Goal: Task Accomplishment & Management: Manage account settings

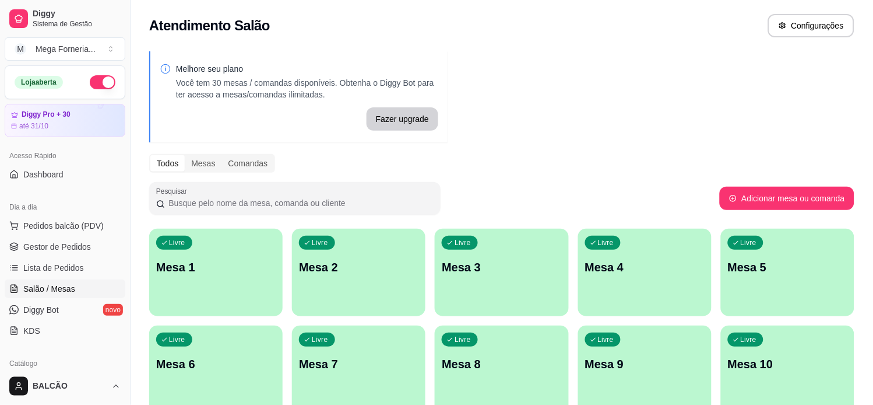
click at [182, 272] on p "Mesa 1" at bounding box center [216, 267] width 120 height 16
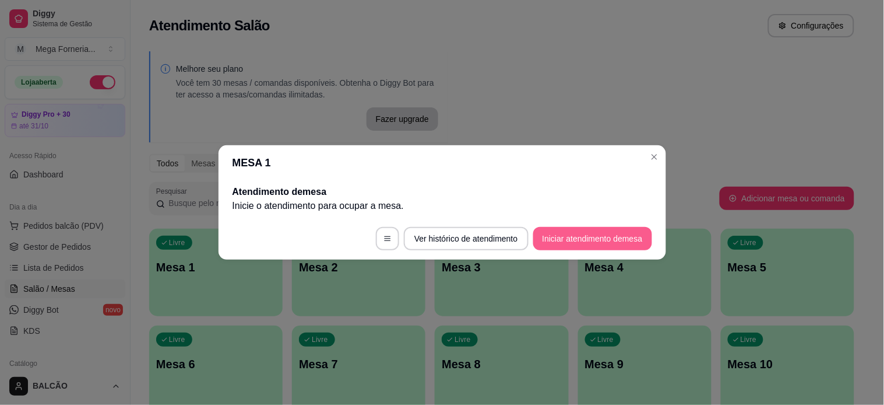
click at [577, 250] on footer "Ver histórico de atendimento Iniciar atendimento de mesa" at bounding box center [443, 238] width 448 height 42
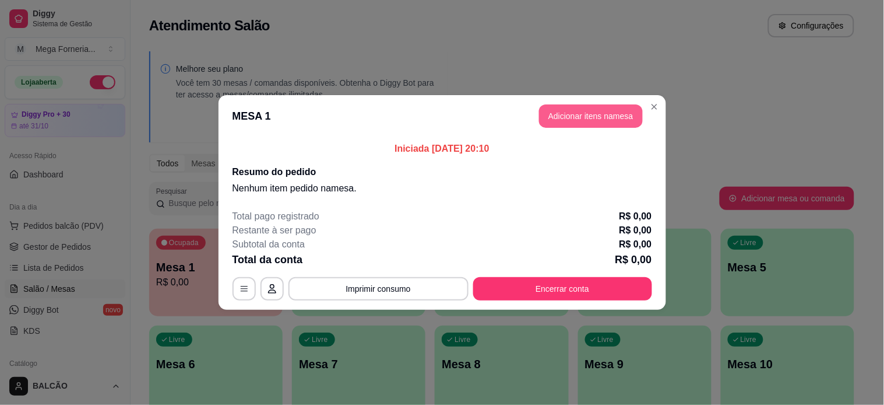
click at [587, 118] on button "Adicionar itens na mesa" at bounding box center [591, 115] width 104 height 23
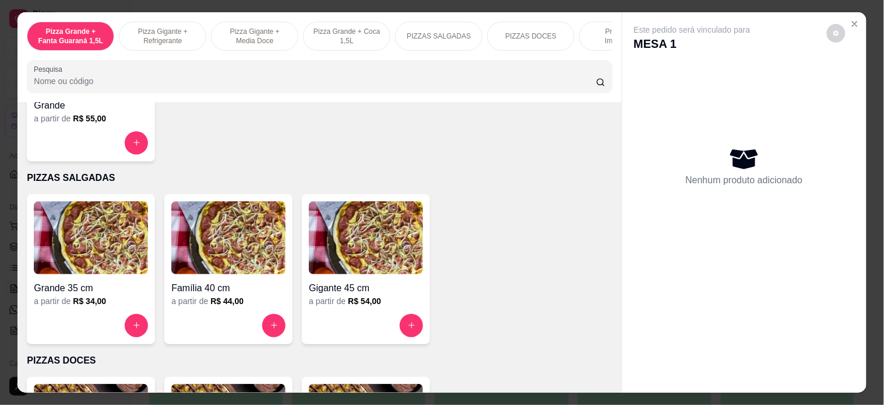
scroll to position [777, 0]
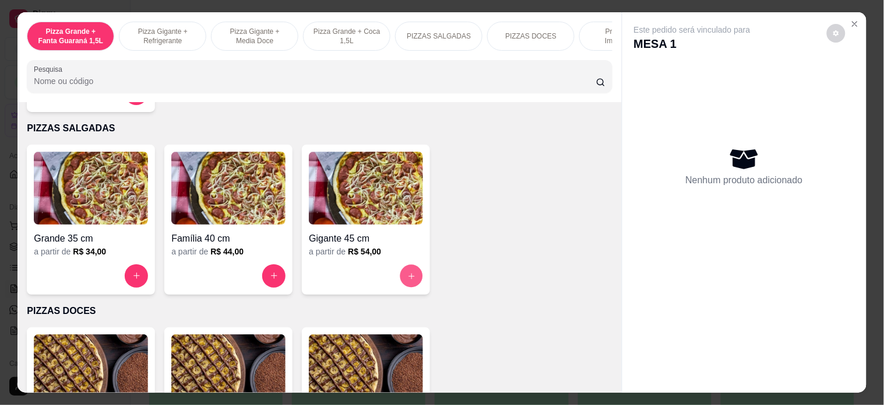
click at [408, 280] on icon "increase-product-quantity" at bounding box center [412, 276] width 9 height 9
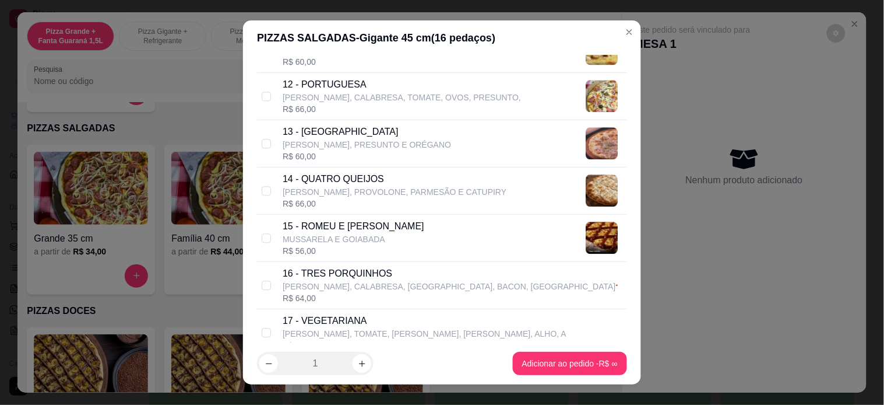
click at [304, 200] on div "R$ 66,00" at bounding box center [395, 204] width 224 height 12
checkbox input "true"
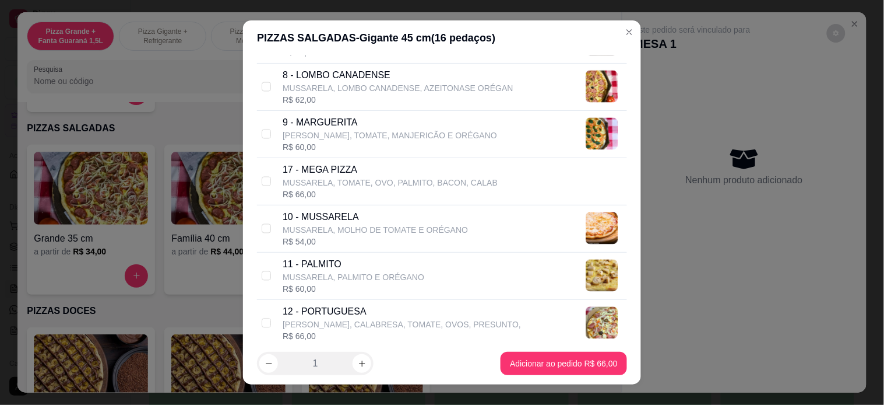
scroll to position [583, 0]
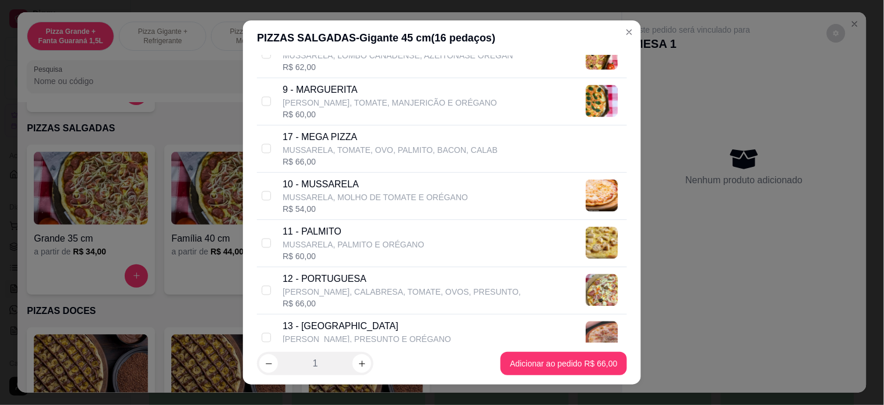
click at [346, 284] on p "12 - PORTUGUESA" at bounding box center [402, 279] width 238 height 14
checkbox input "true"
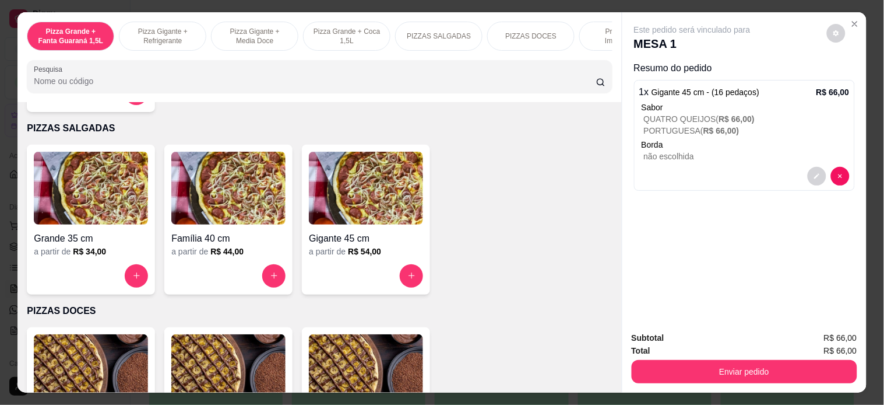
click at [753, 367] on button "Enviar pedido" at bounding box center [745, 371] width 226 height 23
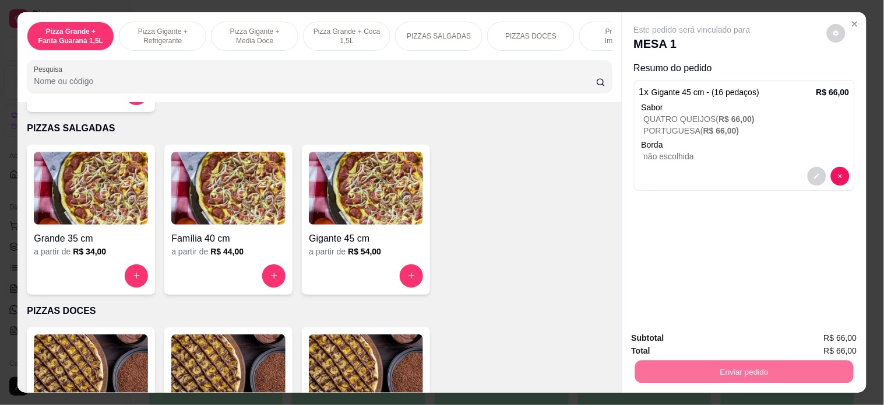
click at [817, 332] on button "Enviar pedido" at bounding box center [827, 337] width 66 height 22
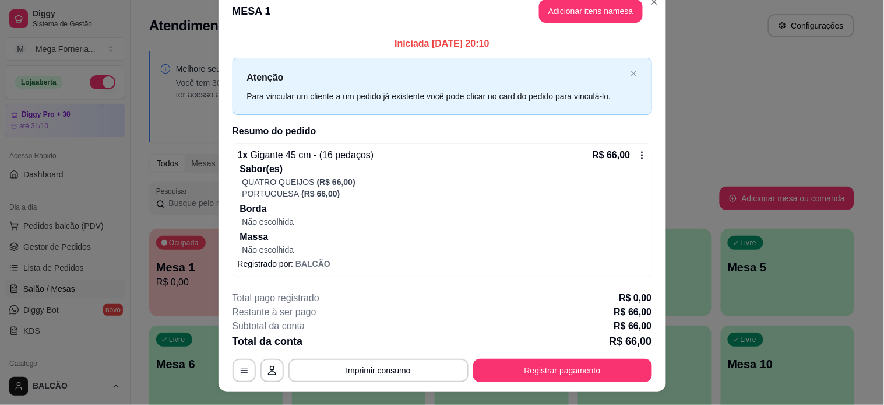
scroll to position [0, 0]
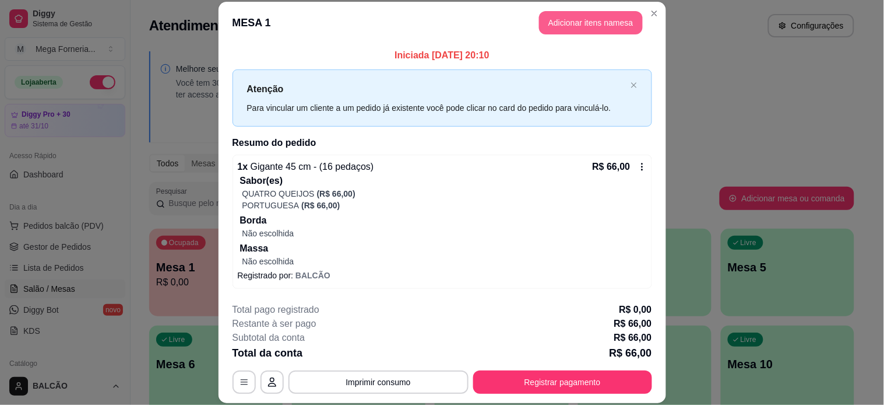
click at [576, 19] on button "Adicionar itens na mesa" at bounding box center [591, 22] width 104 height 23
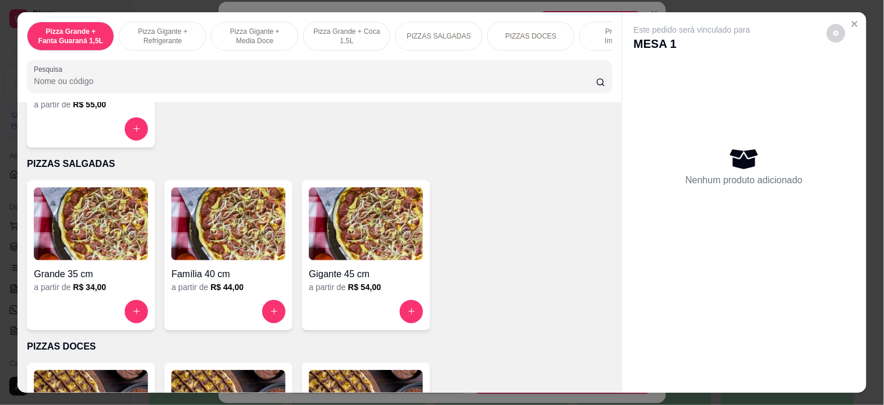
scroll to position [842, 0]
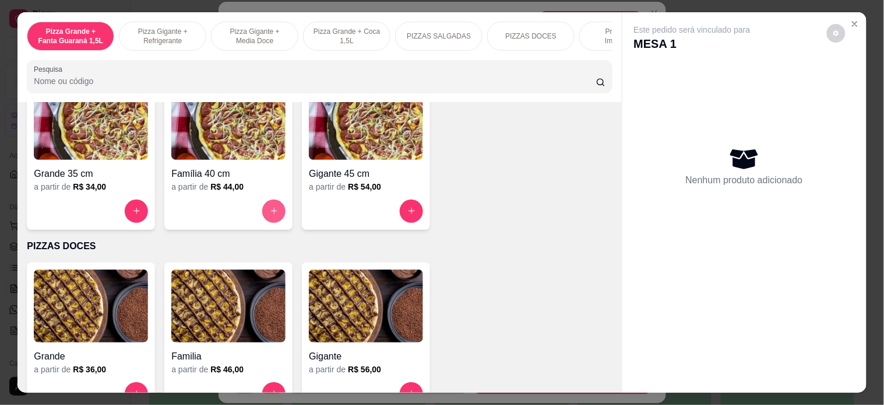
click at [270, 215] on icon "increase-product-quantity" at bounding box center [274, 210] width 9 height 9
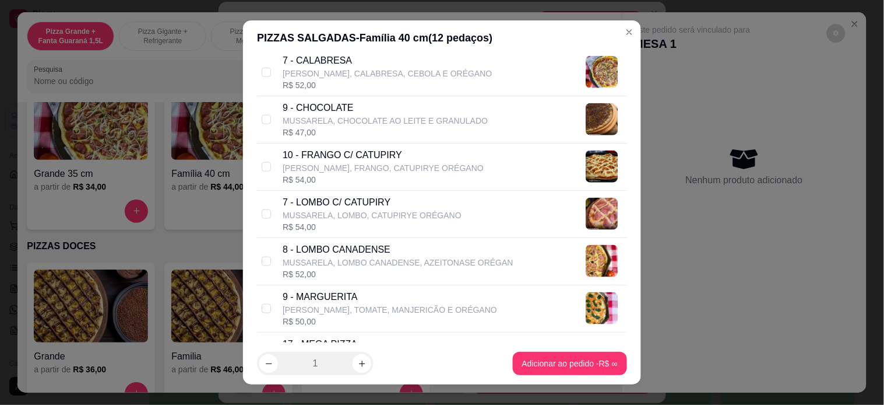
scroll to position [453, 0]
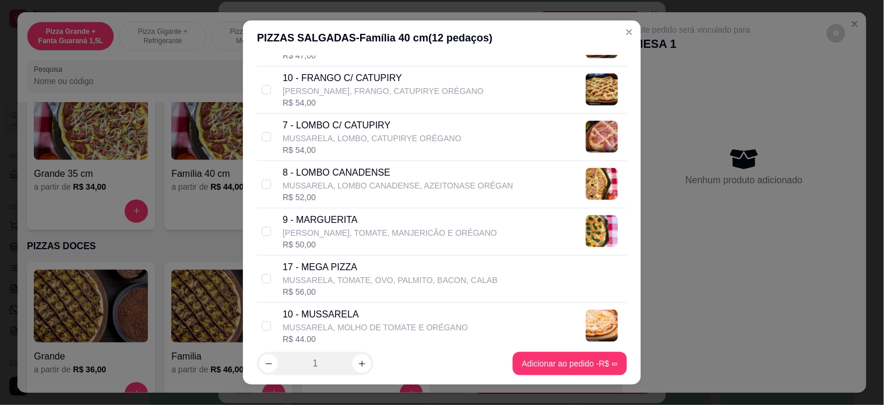
click at [368, 91] on p "[PERSON_NAME], FRANGO, CATUPIRYE ORÉGANO" at bounding box center [383, 91] width 201 height 12
checkbox input "true"
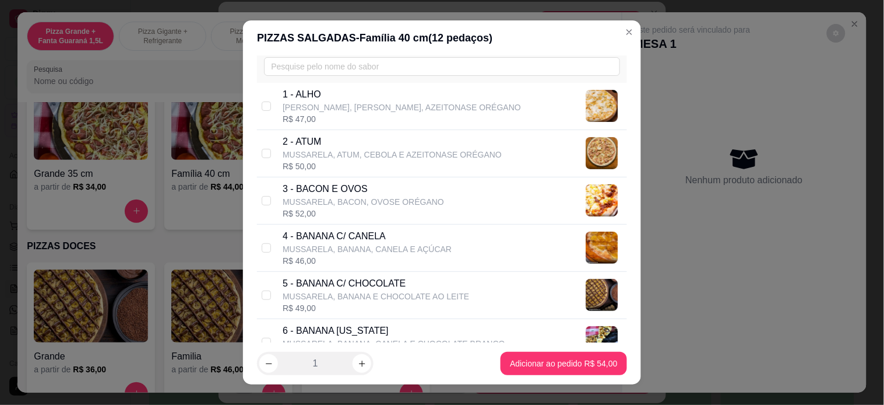
scroll to position [129, 0]
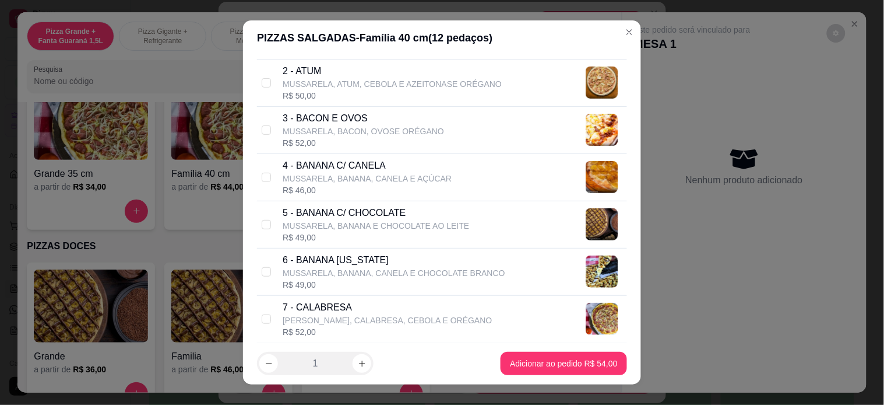
click at [364, 262] on p "6 - BANANA [US_STATE]" at bounding box center [394, 260] width 223 height 14
checkbox input "true"
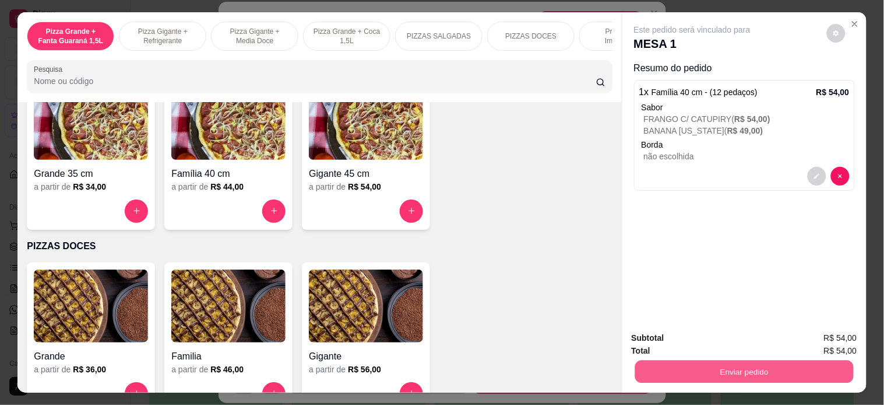
click at [689, 360] on button "Enviar pedido" at bounding box center [744, 371] width 219 height 23
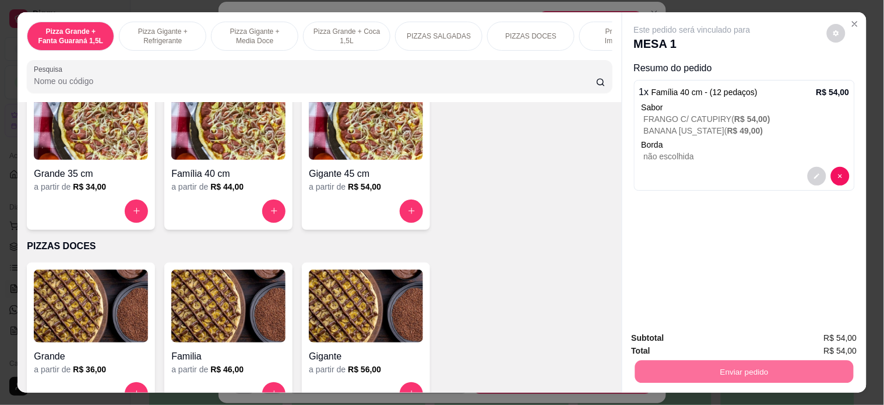
click at [823, 340] on button "Enviar pedido" at bounding box center [827, 337] width 64 height 22
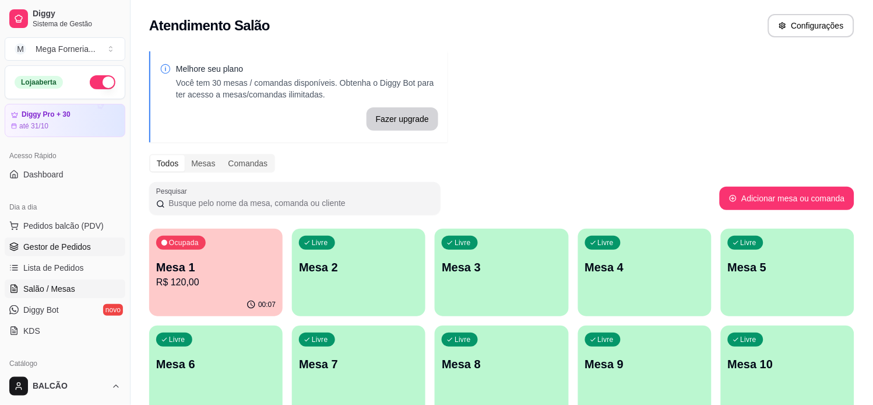
click at [47, 247] on span "Gestor de Pedidos" at bounding box center [57, 247] width 68 height 12
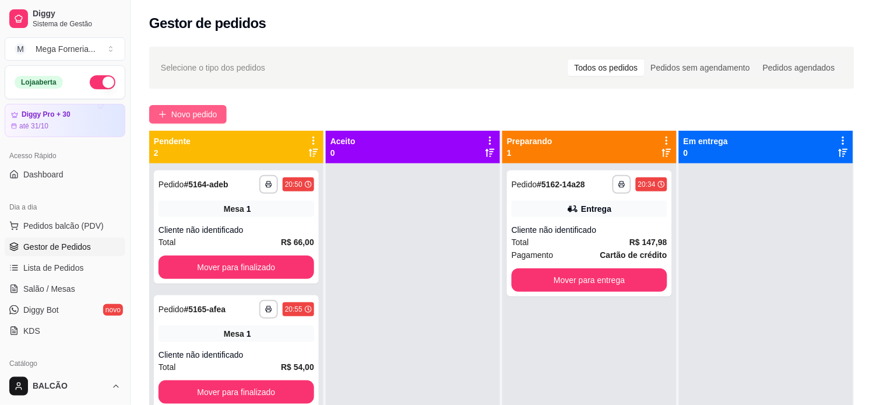
click at [210, 113] on span "Novo pedido" at bounding box center [194, 114] width 46 height 13
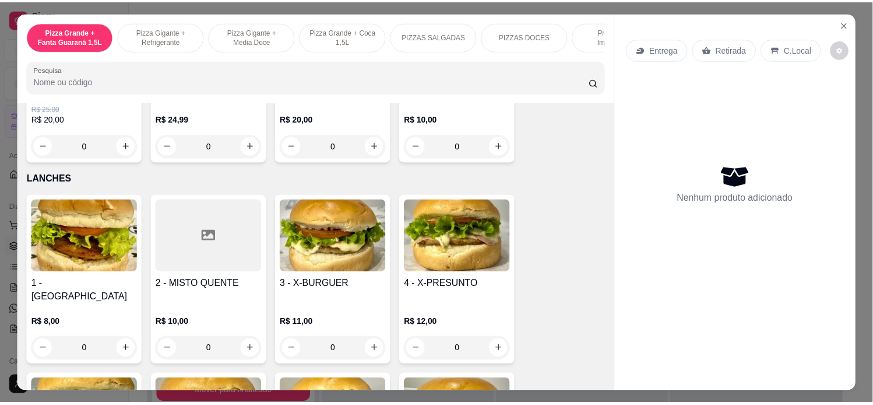
scroll to position [1101, 0]
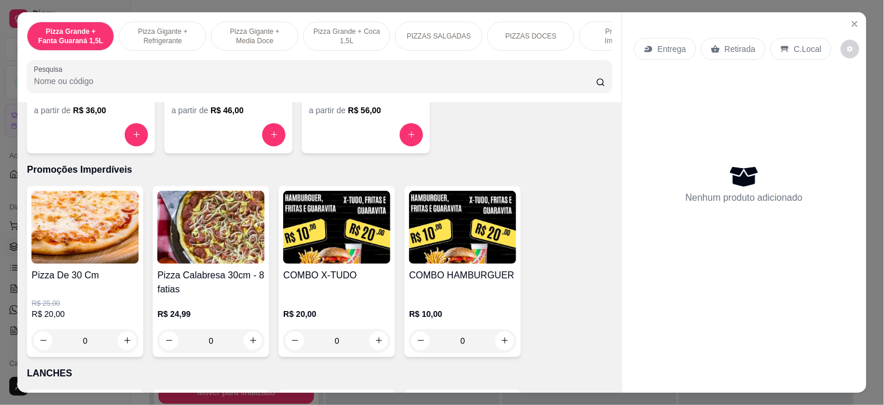
click at [126, 346] on div "0" at bounding box center [84, 340] width 107 height 23
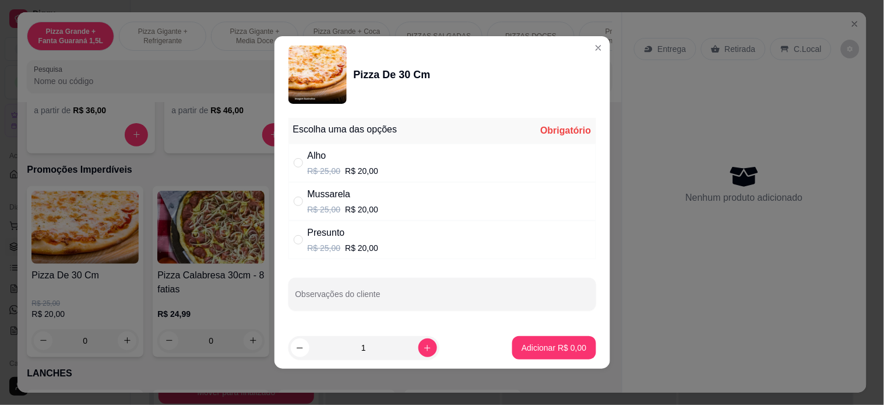
click at [454, 212] on div "Mussarela R$ 25,00 R$ 20,00" at bounding box center [443, 201] width 308 height 38
radio input "true"
click at [556, 353] on p "Adicionar R$ 20,00" at bounding box center [551, 348] width 69 height 12
type input "1"
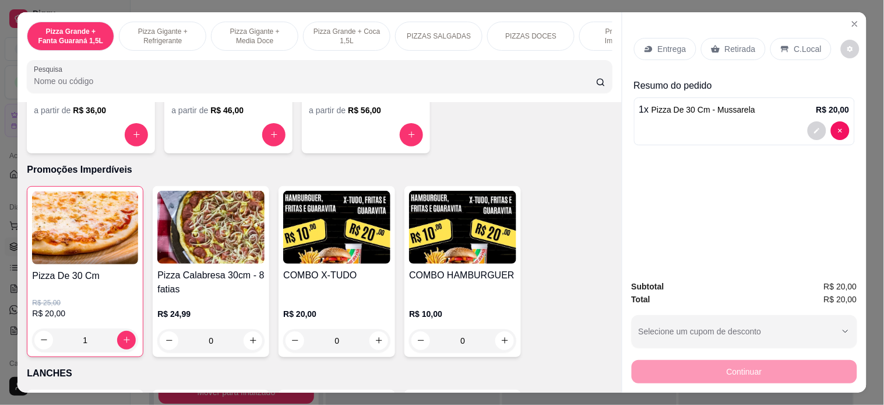
click at [725, 43] on p "Retirada" at bounding box center [740, 49] width 31 height 12
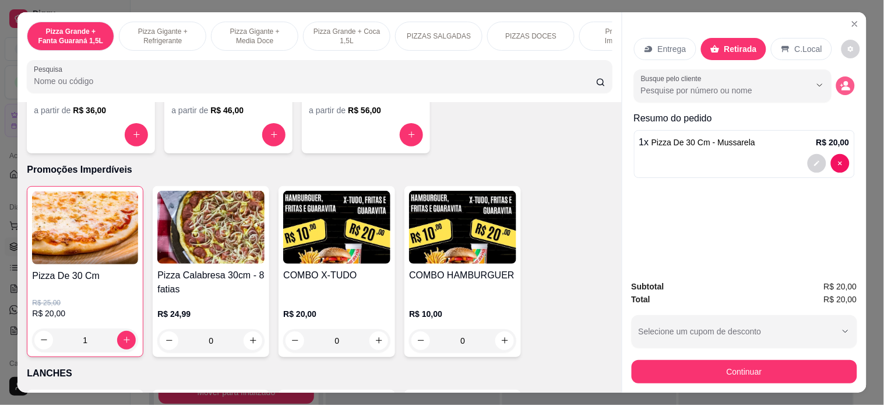
click at [843, 86] on icon "decrease-product-quantity" at bounding box center [846, 88] width 9 height 4
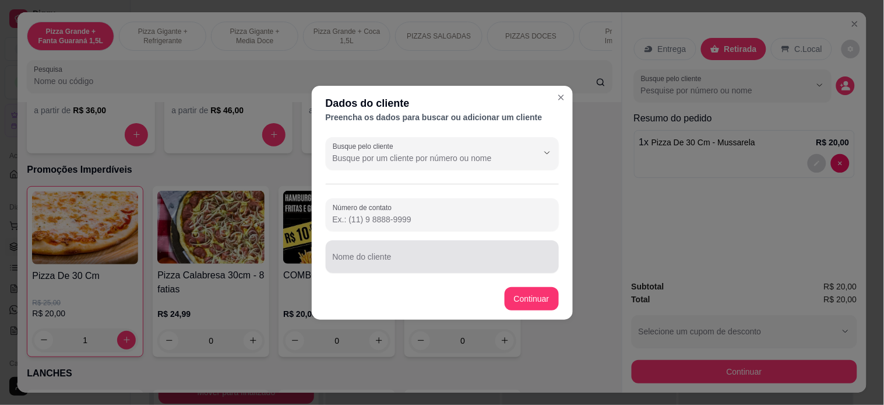
click at [438, 266] on input "Nome do cliente" at bounding box center [442, 261] width 219 height 12
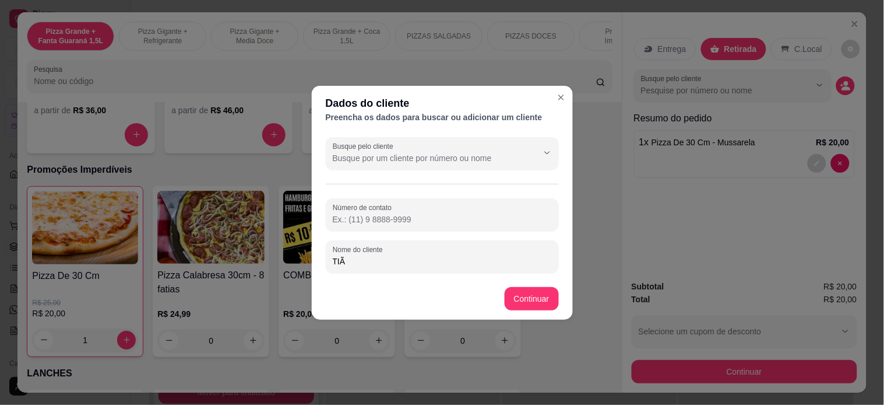
type input "TIÃO"
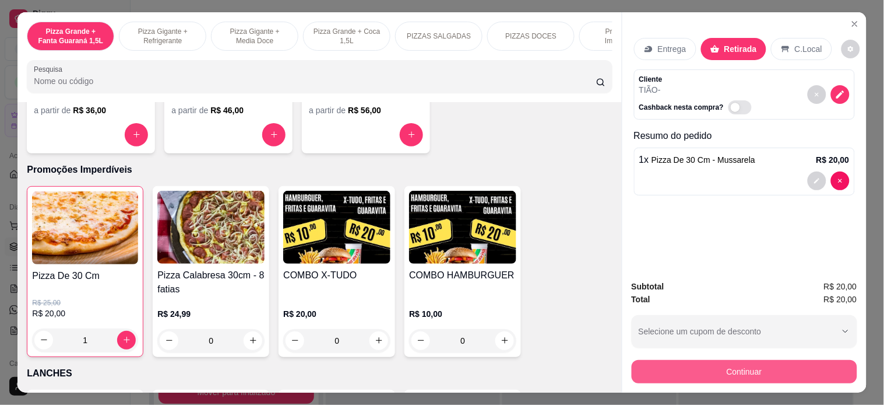
click at [754, 363] on button "Continuar" at bounding box center [745, 371] width 226 height 23
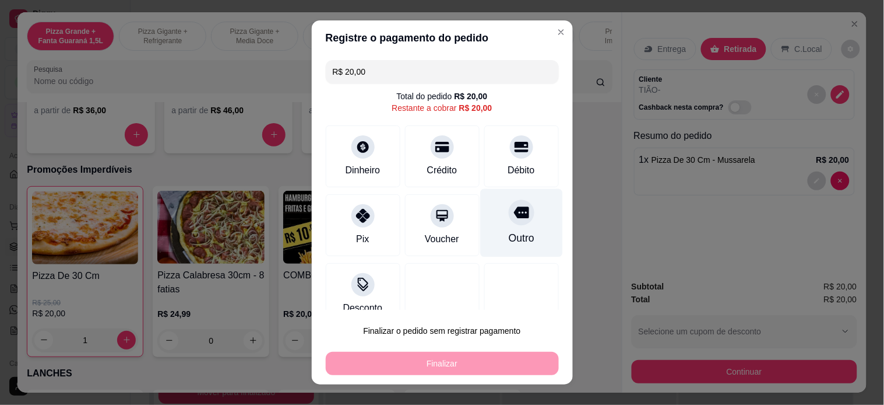
click at [514, 213] on icon at bounding box center [521, 212] width 15 height 15
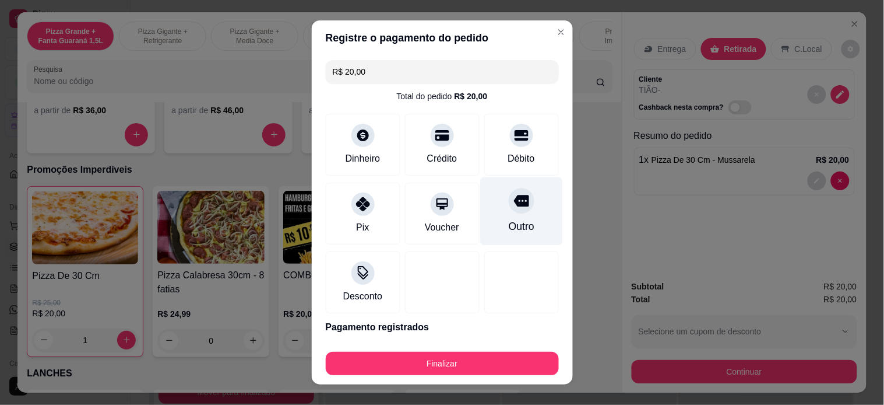
type input "R$ 0,00"
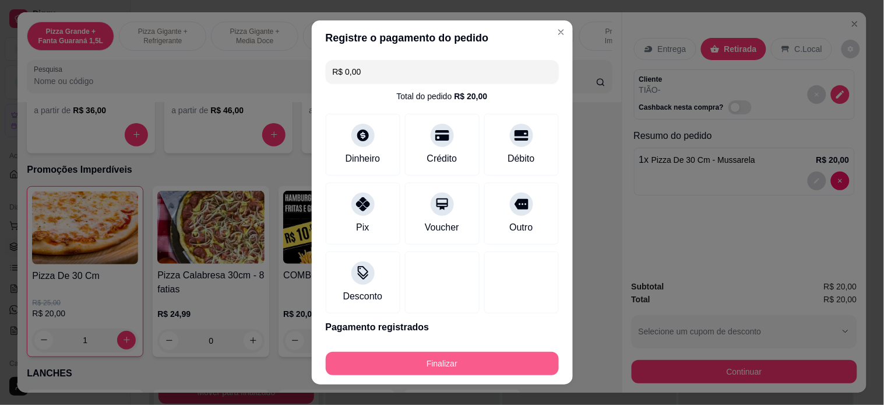
click at [469, 366] on button "Finalizar" at bounding box center [442, 363] width 233 height 23
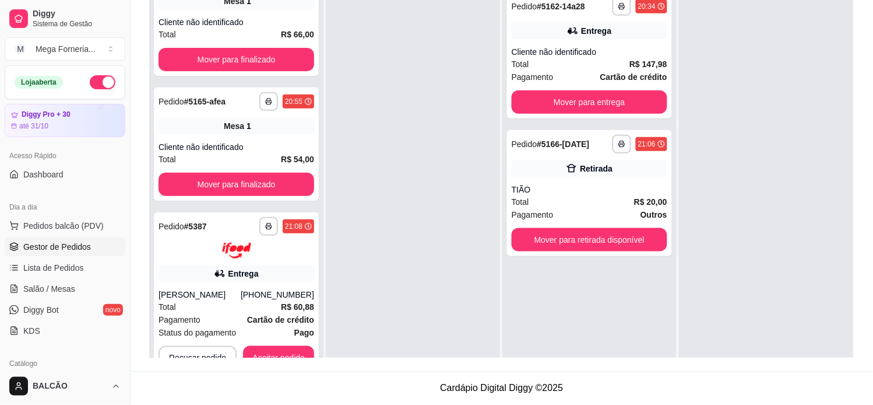
scroll to position [32, 0]
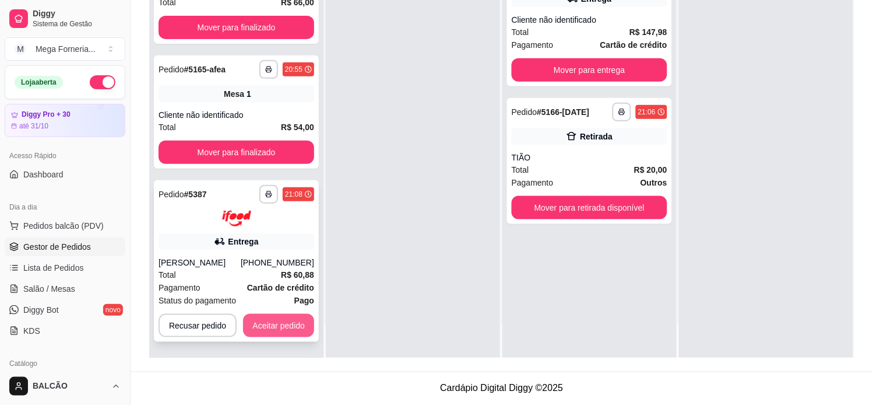
click at [271, 324] on button "Aceitar pedido" at bounding box center [278, 325] width 71 height 23
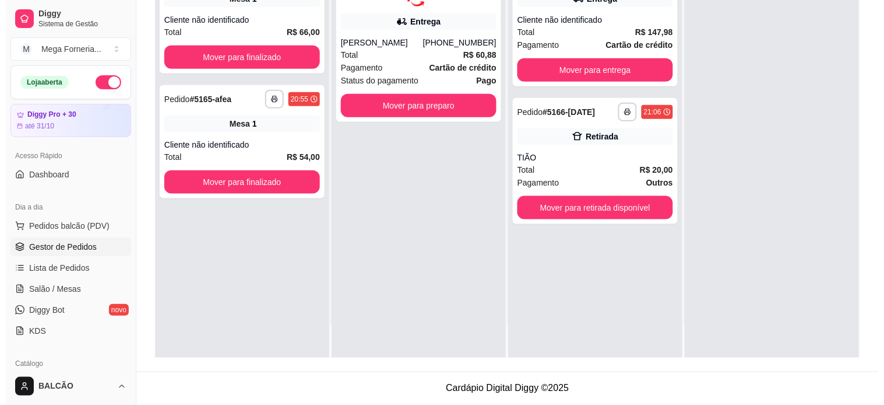
scroll to position [0, 0]
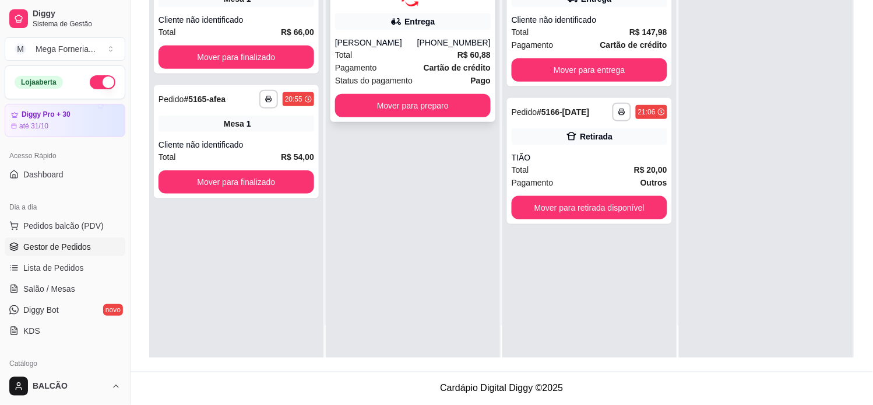
click at [403, 48] on div "[PERSON_NAME]" at bounding box center [376, 43] width 82 height 12
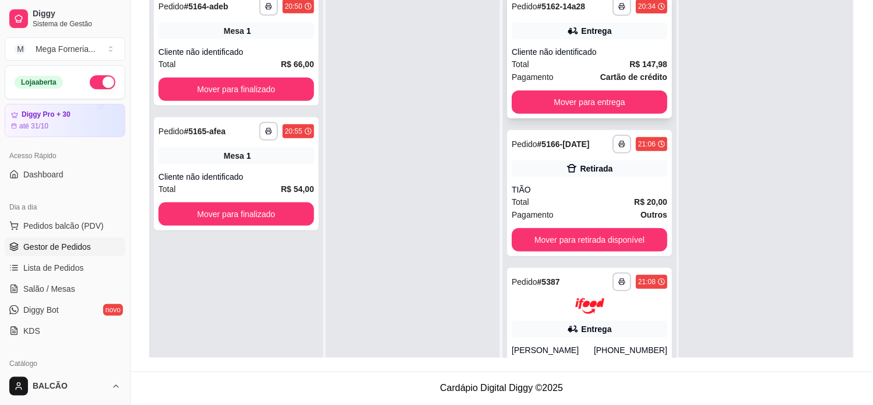
click at [575, 38] on div "Entrega" at bounding box center [590, 31] width 156 height 16
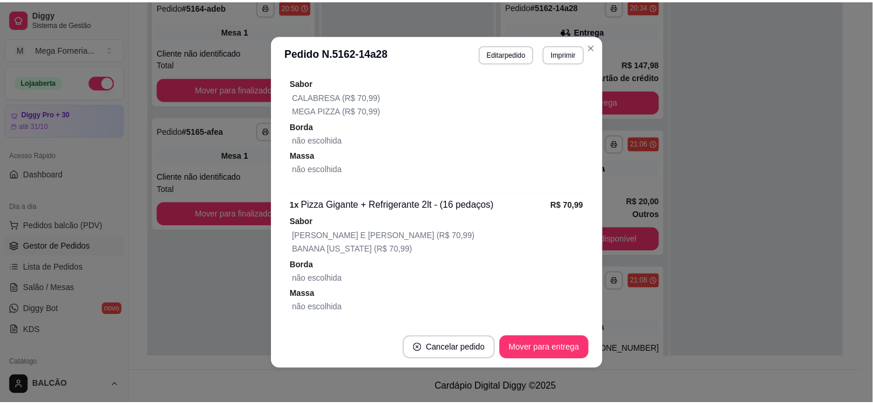
scroll to position [381, 0]
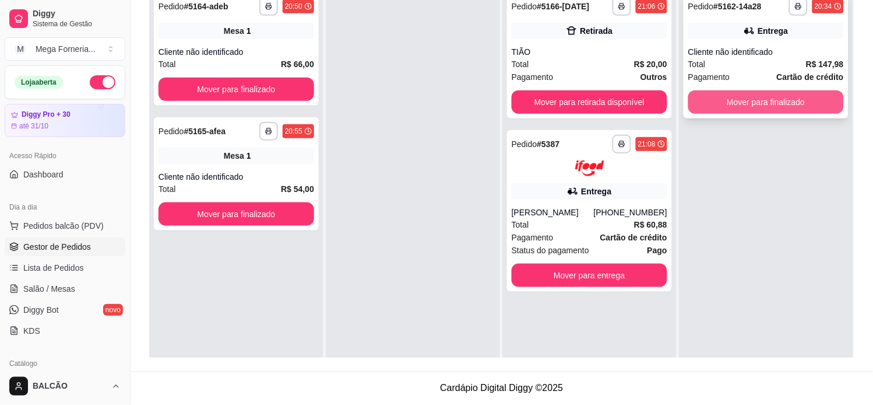
click at [739, 96] on button "Mover para finalizado" at bounding box center [767, 101] width 156 height 23
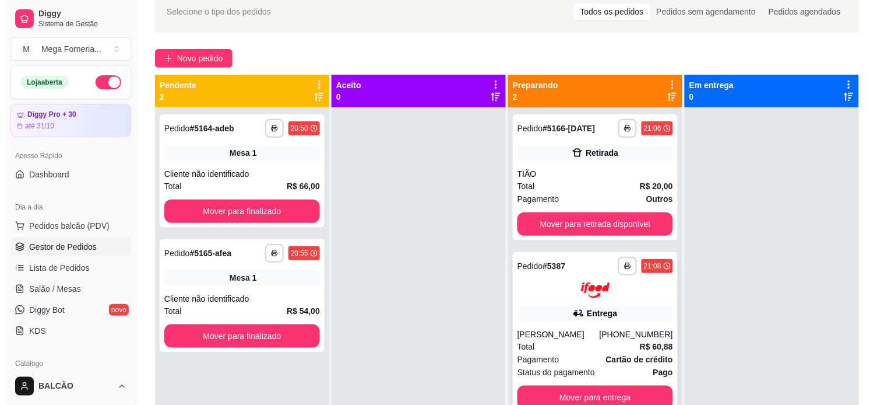
scroll to position [48, 0]
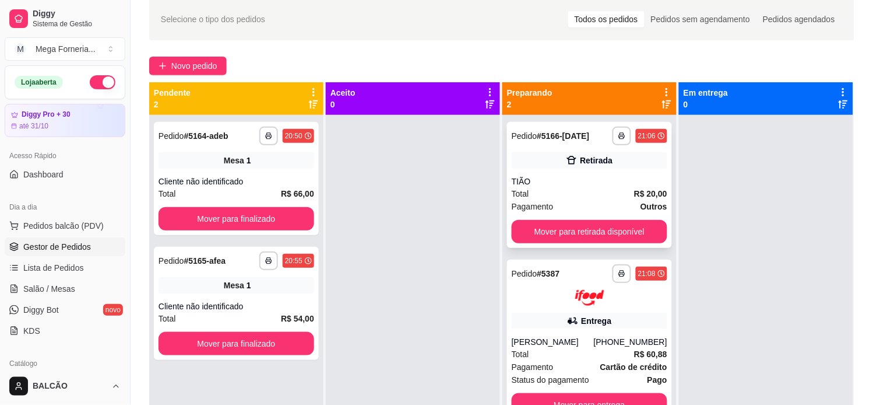
click at [591, 156] on div "Retirada" at bounding box center [596, 161] width 33 height 12
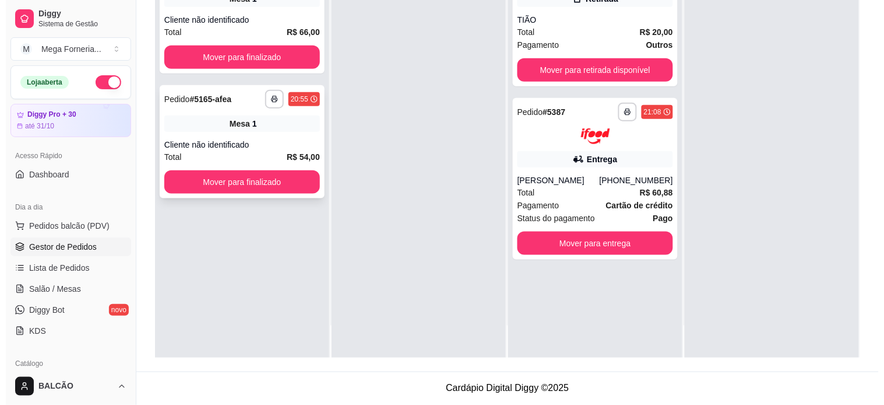
scroll to position [0, 0]
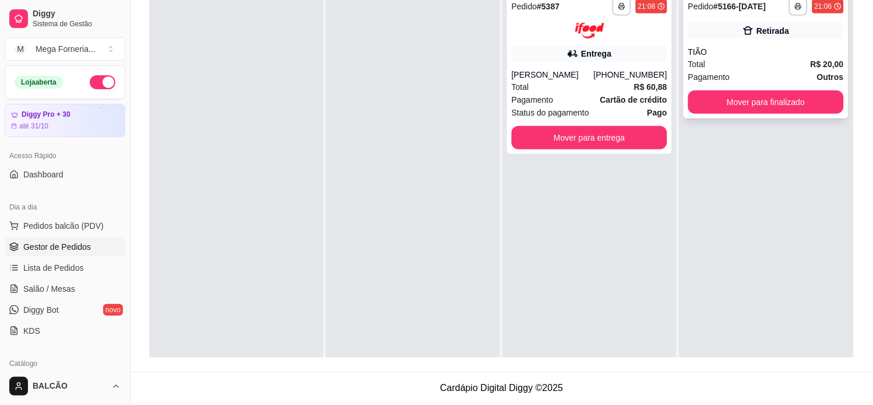
click at [759, 29] on div "Retirada" at bounding box center [773, 31] width 33 height 12
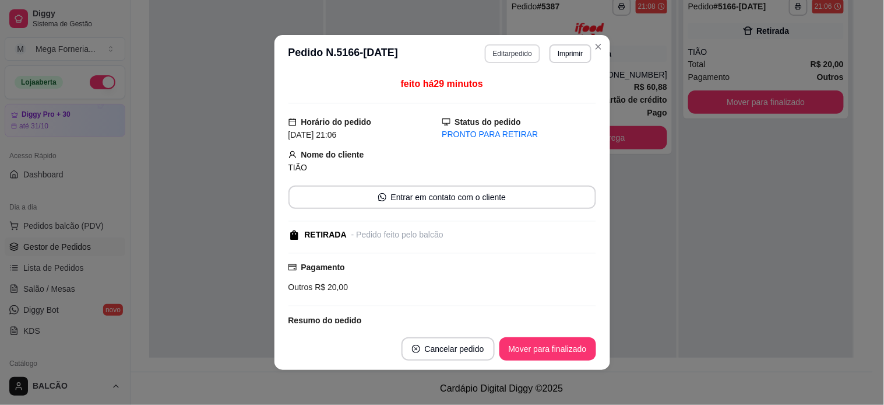
click at [500, 58] on button "Editar pedido" at bounding box center [512, 53] width 55 height 19
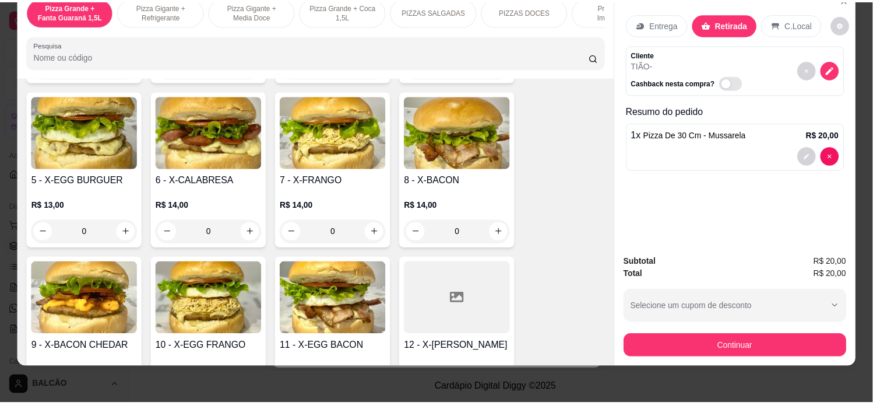
scroll to position [1619, 0]
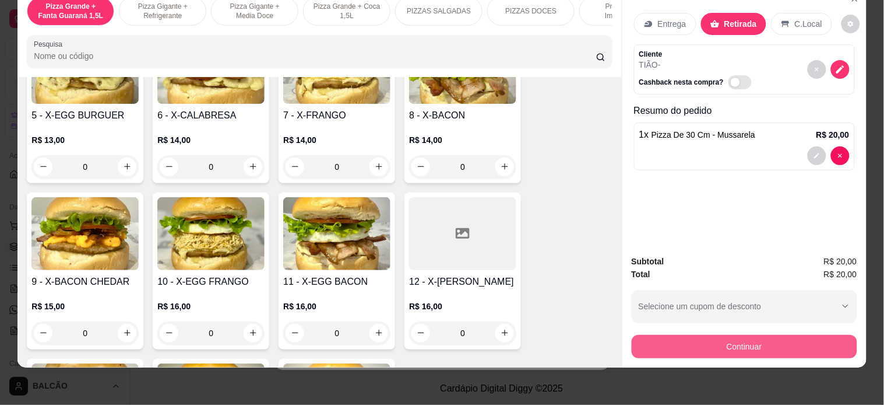
click at [732, 332] on div "Continuar" at bounding box center [745, 345] width 226 height 26
click at [756, 337] on button "Continuar" at bounding box center [745, 346] width 226 height 23
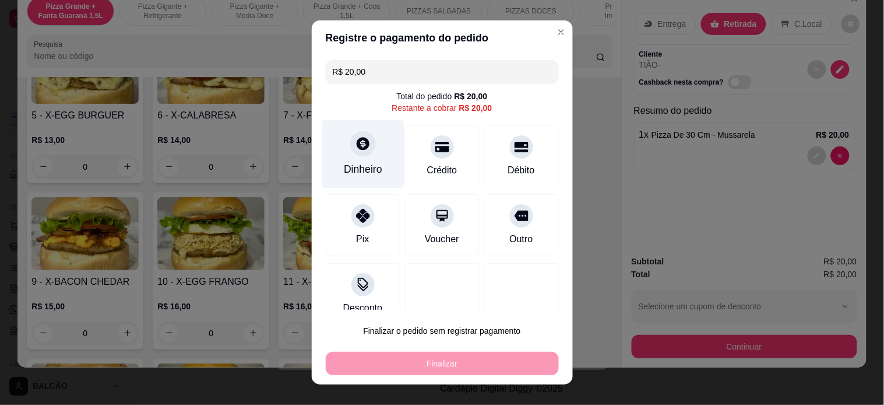
click at [362, 148] on div at bounding box center [363, 144] width 26 height 26
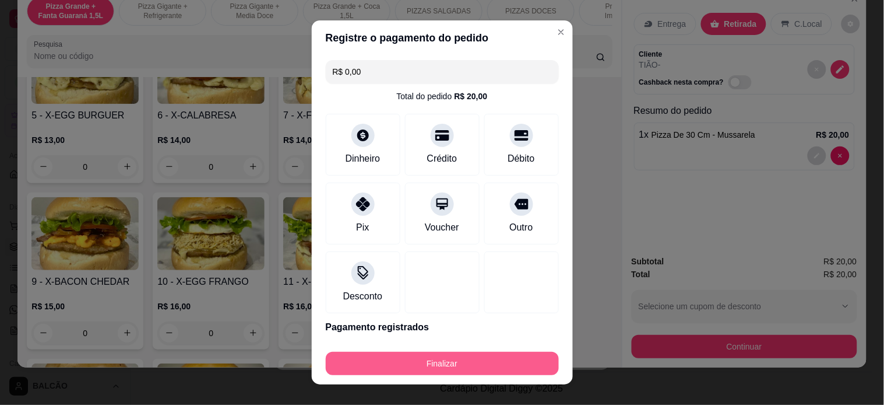
type input "R$ 0,00"
click at [538, 359] on button "Finalizar" at bounding box center [442, 363] width 233 height 23
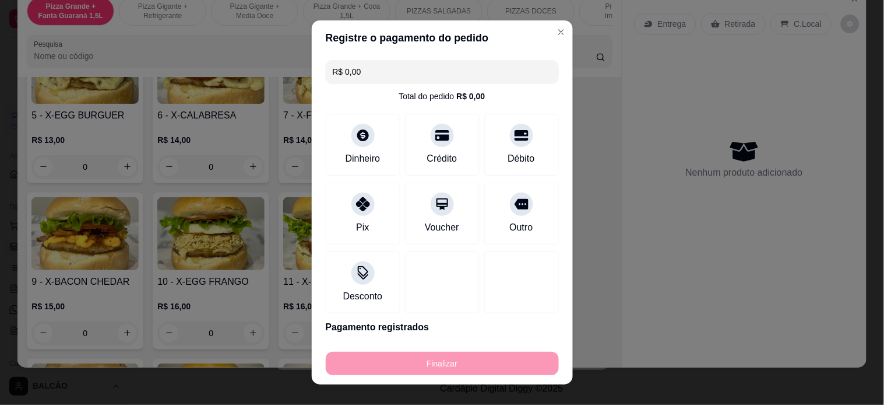
type input "0"
type input "-R$ 20,00"
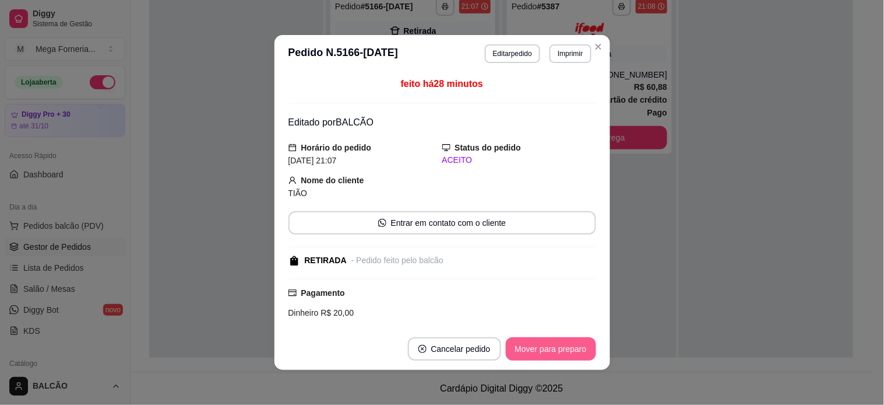
click at [563, 357] on button "Mover para preparo" at bounding box center [551, 348] width 90 height 23
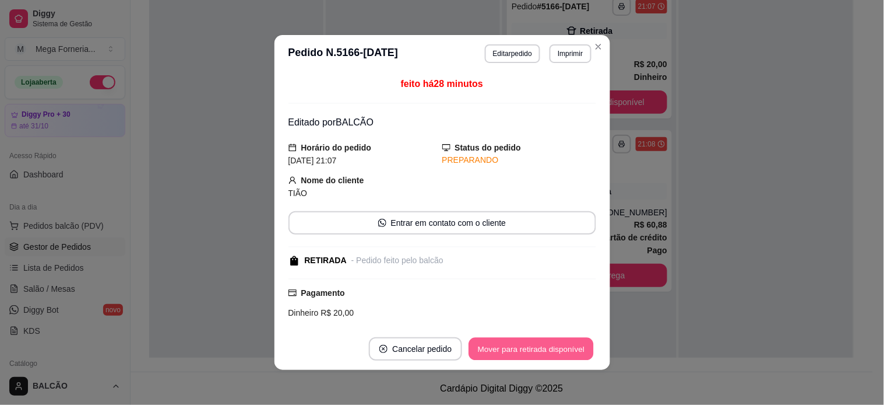
click at [563, 357] on button "Mover para retirada disponível" at bounding box center [531, 349] width 125 height 23
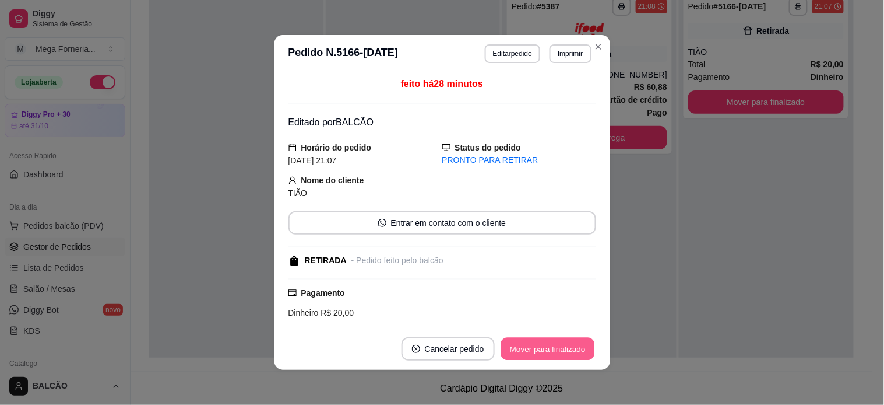
click at [563, 357] on button "Mover para finalizado" at bounding box center [548, 349] width 94 height 23
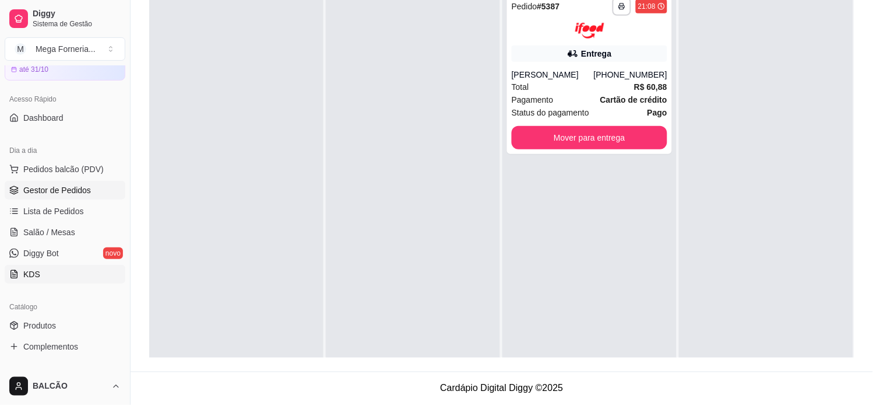
scroll to position [65, 0]
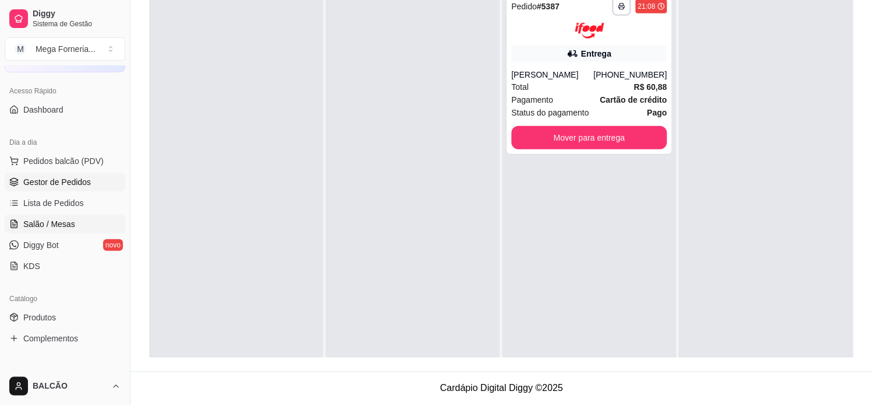
click at [58, 218] on span "Salão / Mesas" at bounding box center [49, 224] width 52 height 12
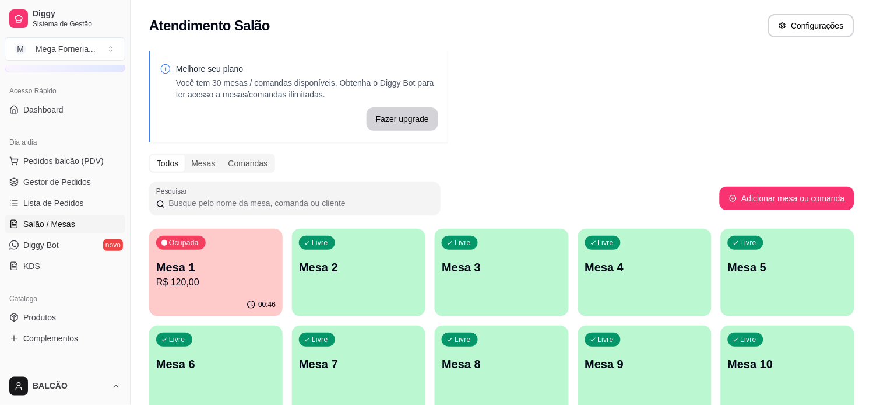
click at [220, 279] on p "R$ 120,00" at bounding box center [216, 282] width 120 height 14
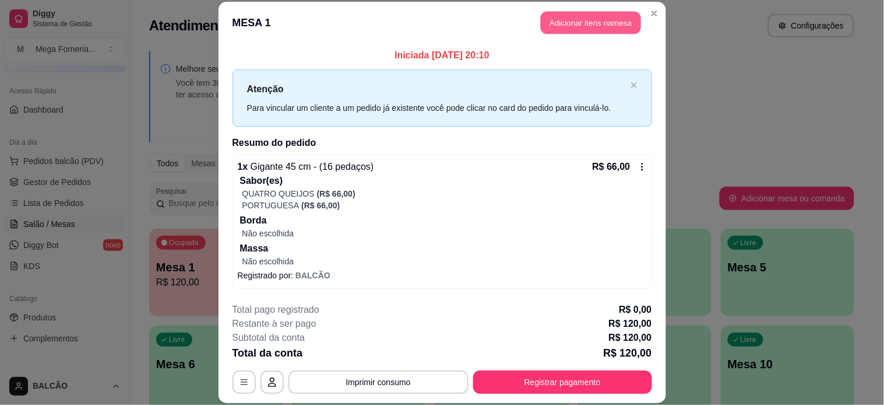
click at [575, 27] on button "Adicionar itens na mesa" at bounding box center [591, 23] width 100 height 23
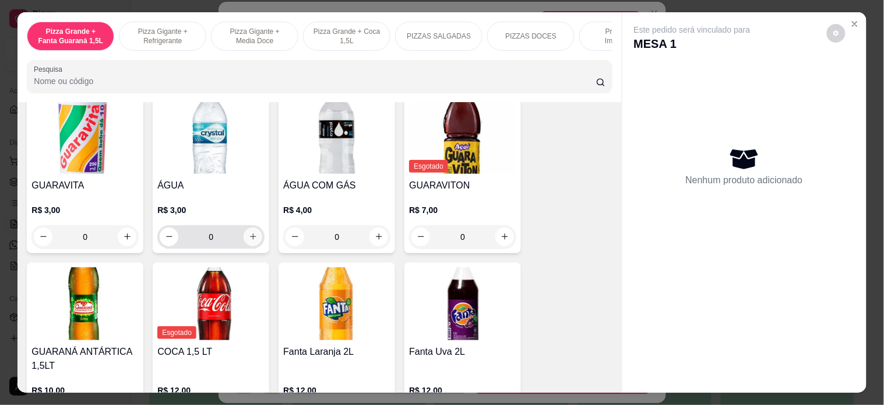
scroll to position [2267, 0]
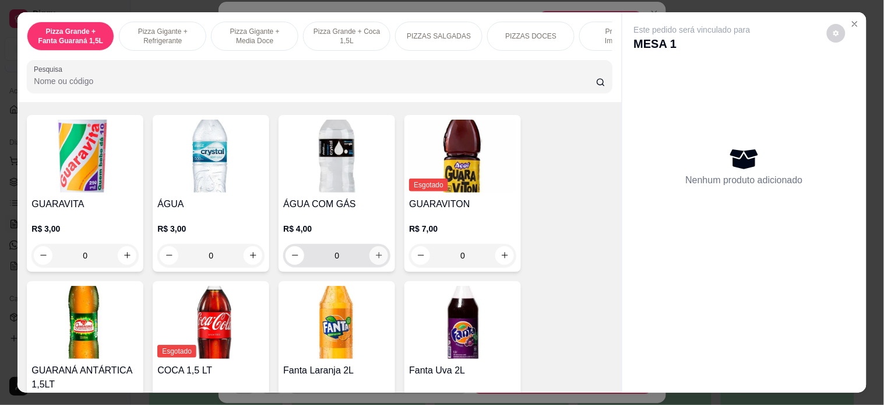
click at [375, 251] on icon "increase-product-quantity" at bounding box center [379, 255] width 9 height 9
type input "1"
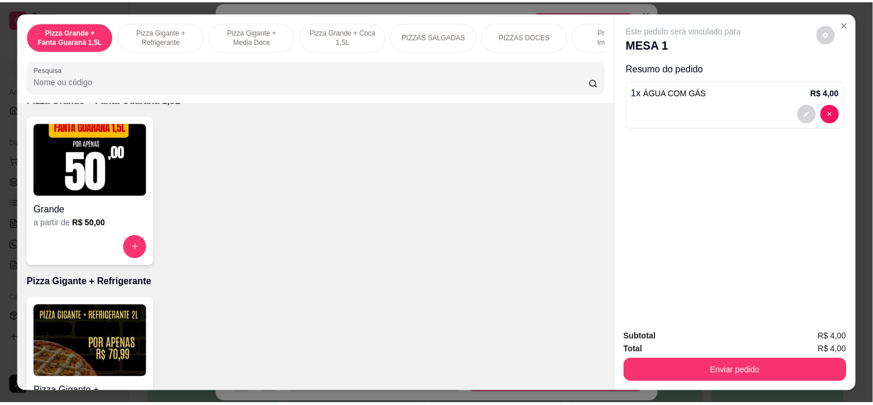
scroll to position [0, 0]
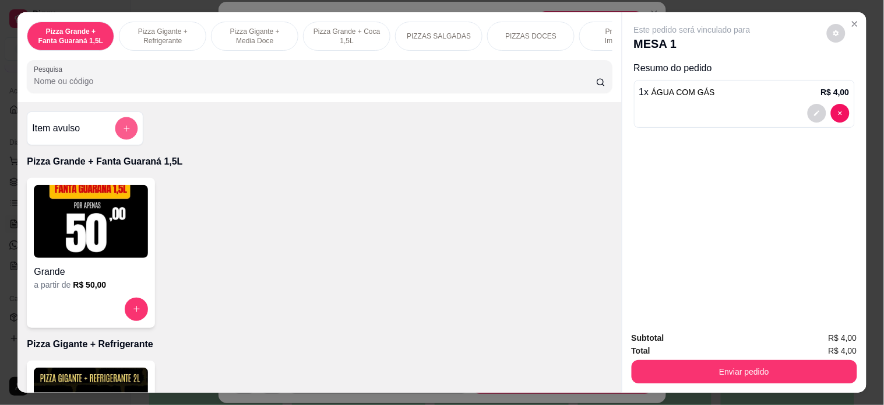
click at [121, 127] on button "add-separate-item" at bounding box center [126, 128] width 23 height 23
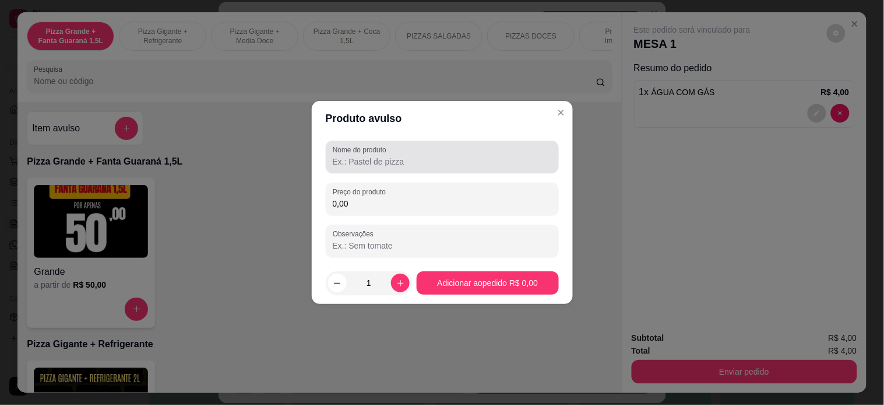
click at [378, 163] on input "Nome do produto" at bounding box center [442, 162] width 219 height 12
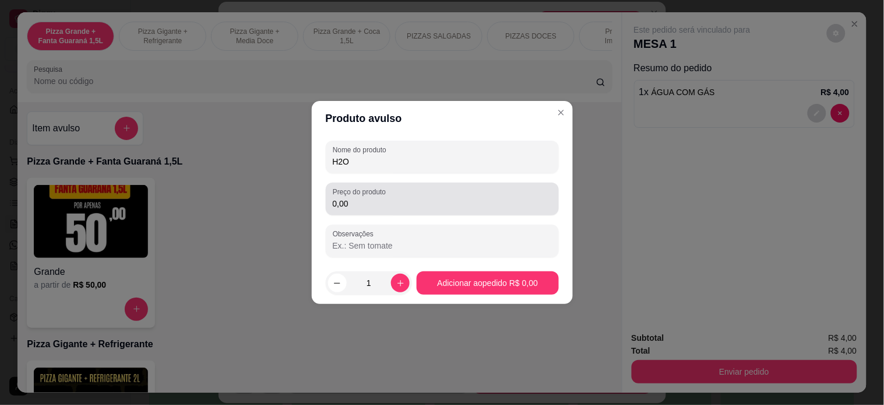
type input "H2O"
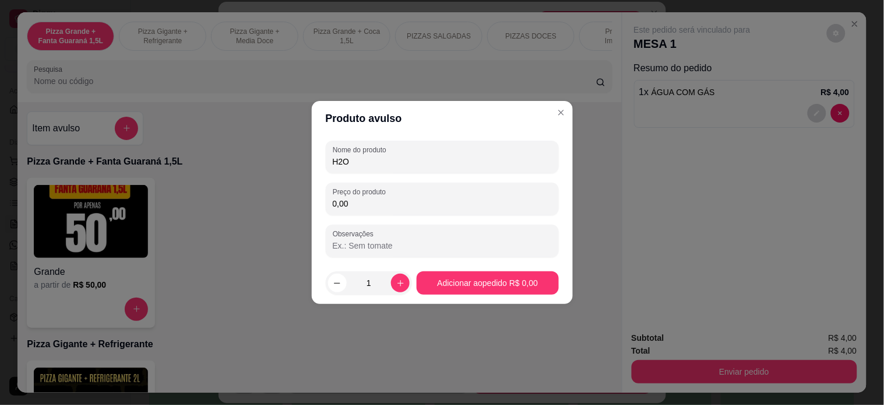
click at [434, 207] on input "0,00" at bounding box center [442, 204] width 219 height 12
type input "7,00"
click at [399, 280] on icon "increase-product-quantity" at bounding box center [400, 283] width 9 height 9
type input "2"
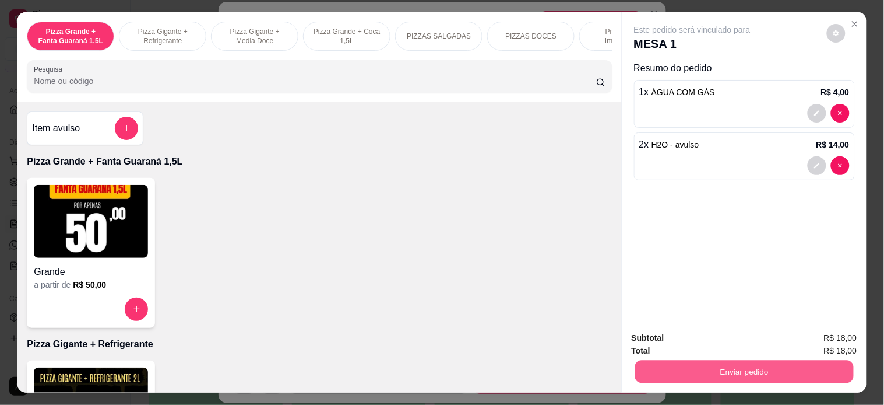
click at [687, 360] on button "Enviar pedido" at bounding box center [744, 371] width 219 height 23
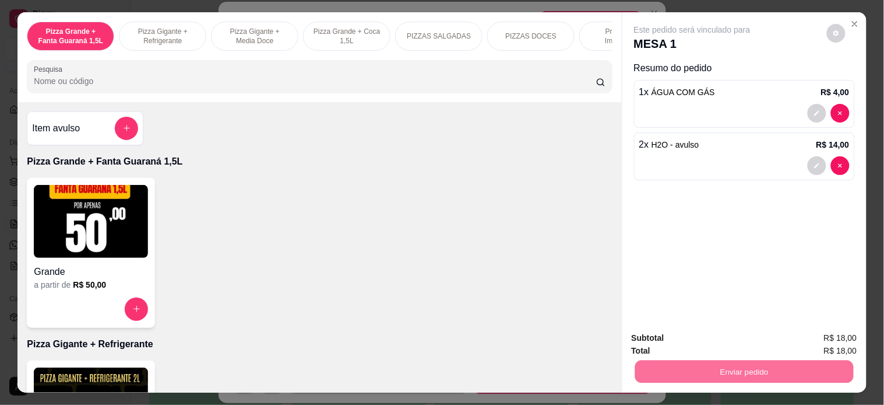
click at [821, 336] on button "Enviar pedido" at bounding box center [827, 337] width 66 height 22
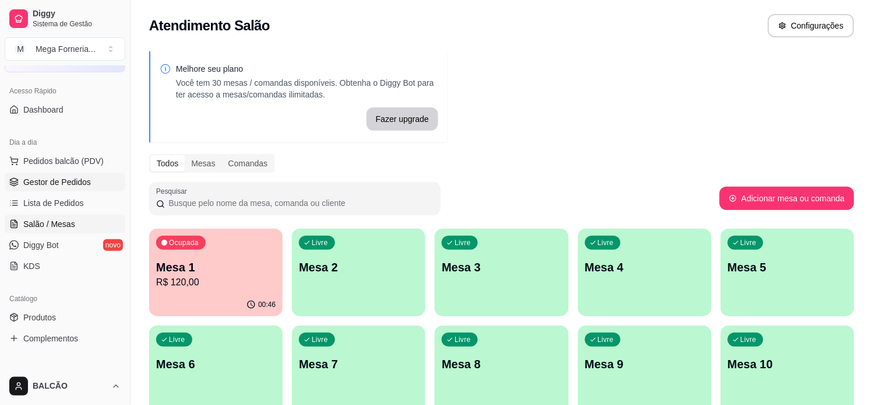
click at [61, 189] on link "Gestor de Pedidos" at bounding box center [65, 182] width 121 height 19
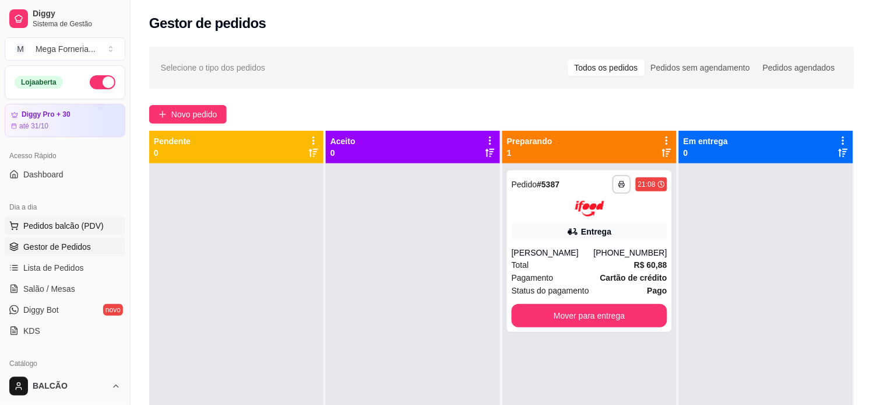
click at [68, 222] on span "Pedidos balcão (PDV)" at bounding box center [63, 226] width 80 height 12
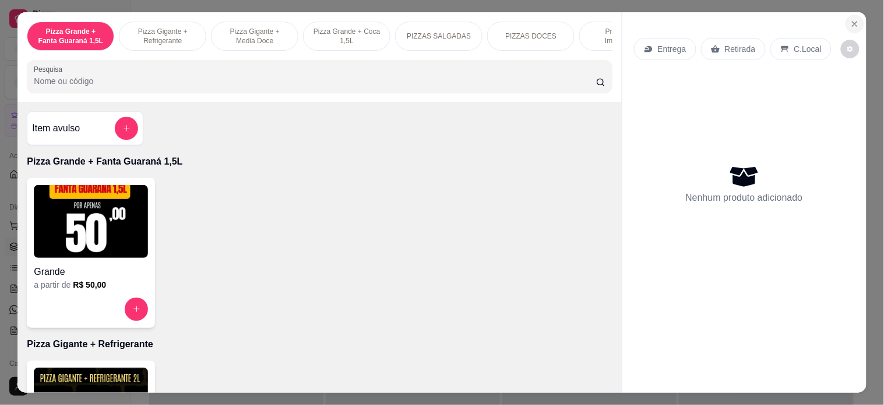
click at [851, 20] on icon "Close" at bounding box center [855, 23] width 9 height 9
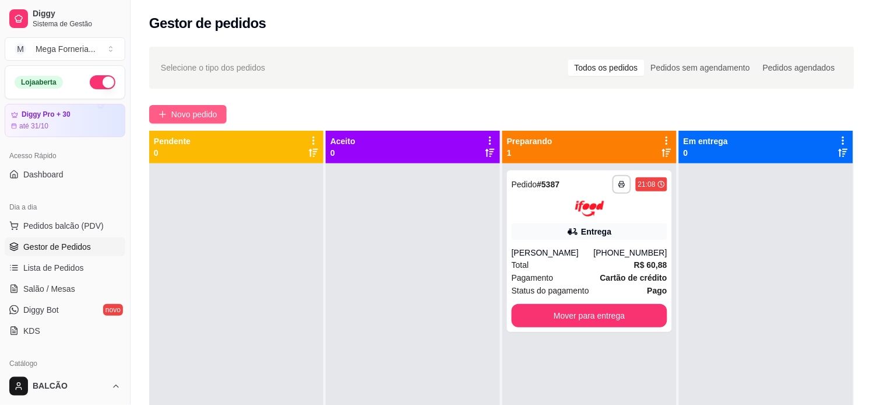
click at [181, 111] on span "Novo pedido" at bounding box center [194, 114] width 46 height 13
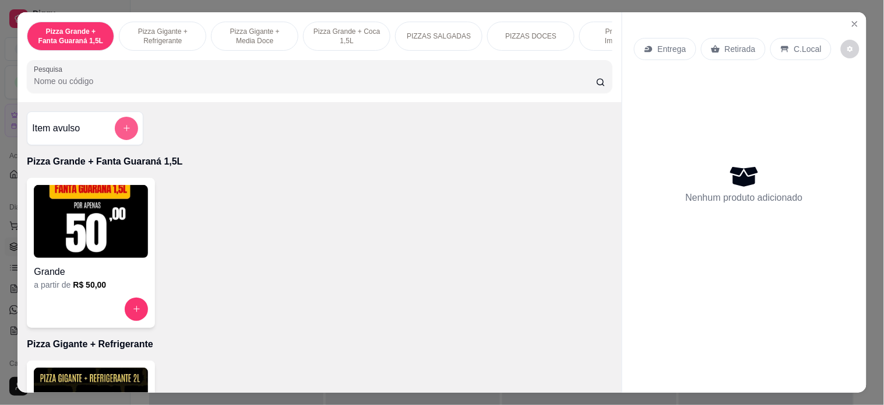
click at [122, 132] on icon "add-separate-item" at bounding box center [126, 128] width 9 height 9
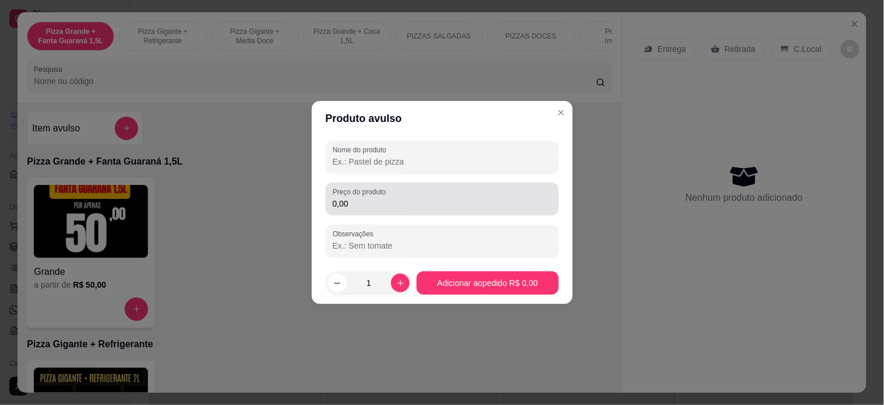
click at [352, 201] on input "0,00" at bounding box center [442, 204] width 219 height 12
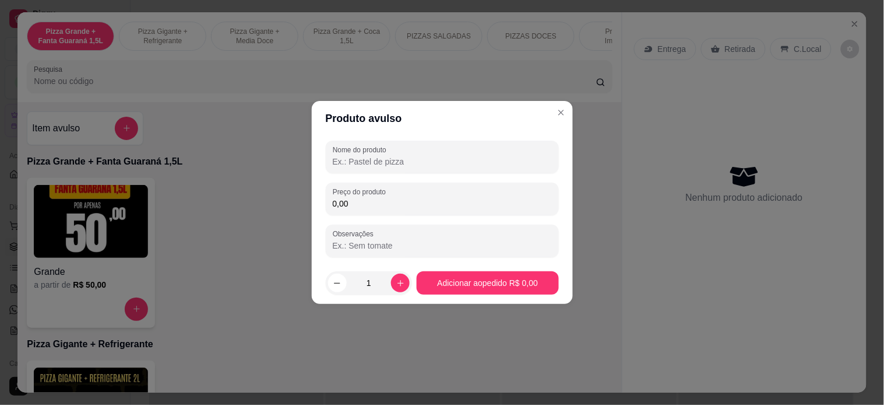
click at [352, 201] on input "0,00" at bounding box center [442, 204] width 219 height 12
type input "12,00"
click at [359, 168] on div at bounding box center [442, 156] width 219 height 23
type input "c"
type input "Coca"
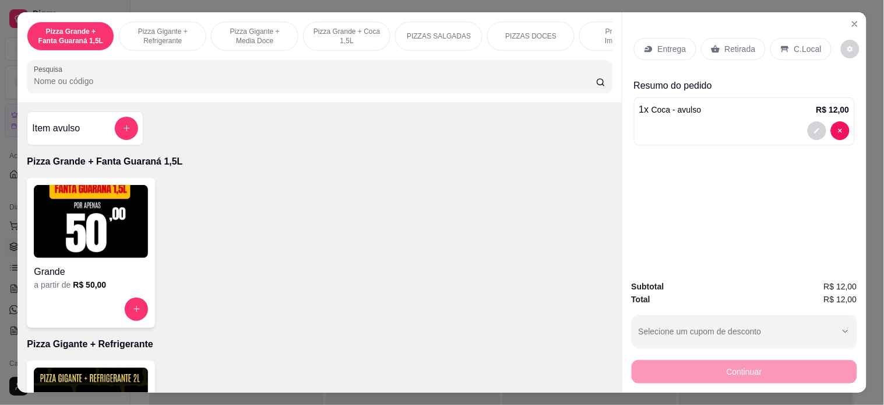
click at [740, 45] on p "Retirada" at bounding box center [740, 49] width 31 height 12
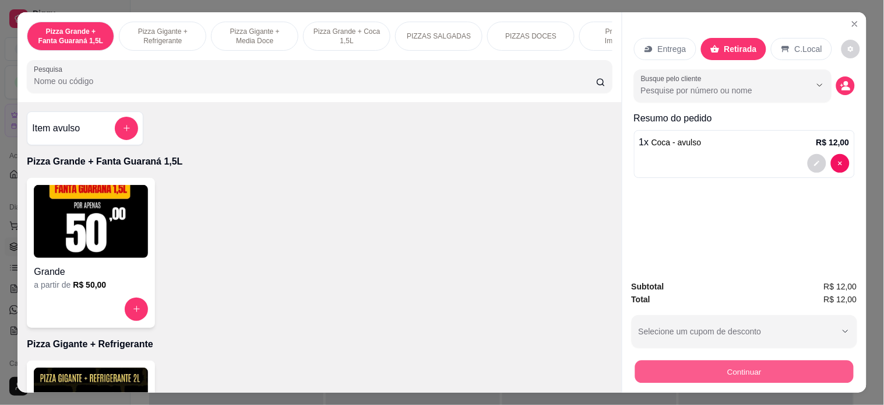
click at [705, 364] on button "Continuar" at bounding box center [744, 371] width 219 height 23
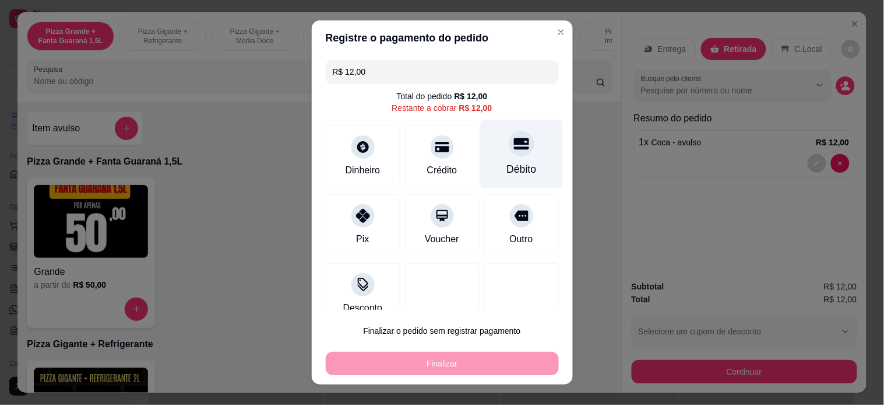
click at [514, 145] on icon at bounding box center [521, 143] width 15 height 15
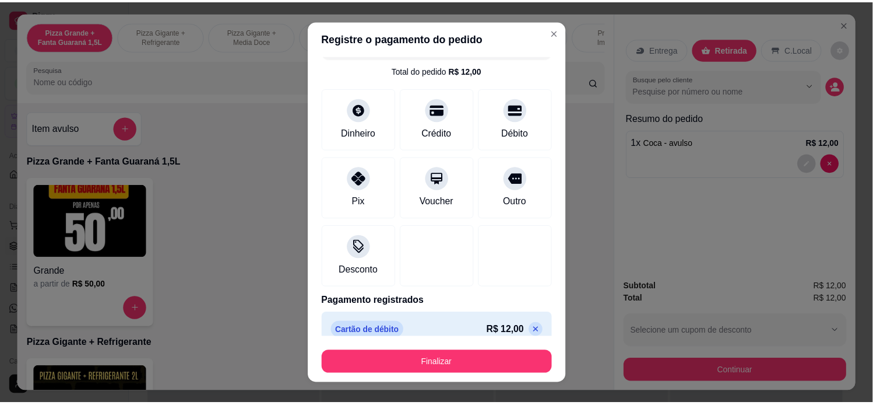
scroll to position [40, 0]
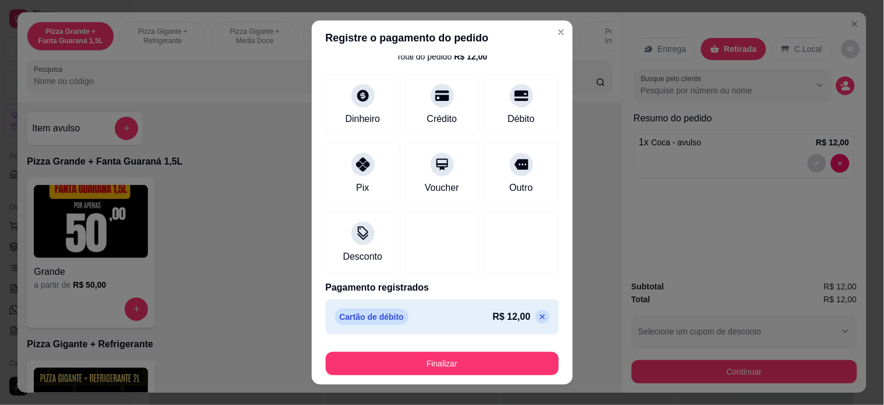
click at [461, 350] on div "Finalizar" at bounding box center [442, 361] width 233 height 28
click at [459, 357] on button "Finalizar" at bounding box center [442, 363] width 233 height 23
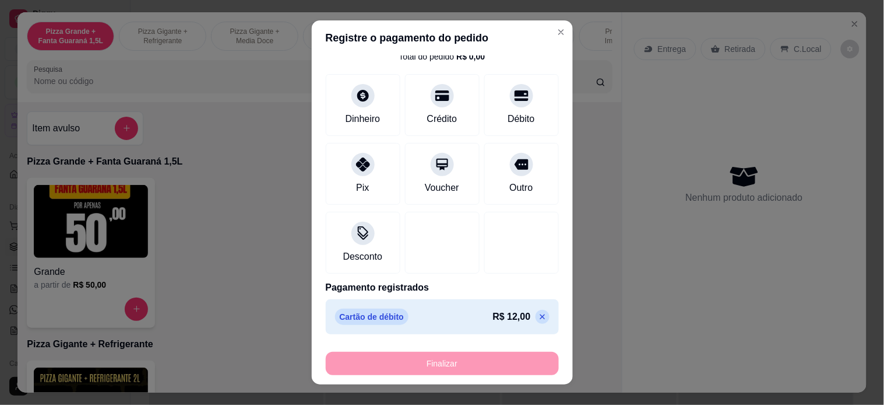
type input "-R$ 12,00"
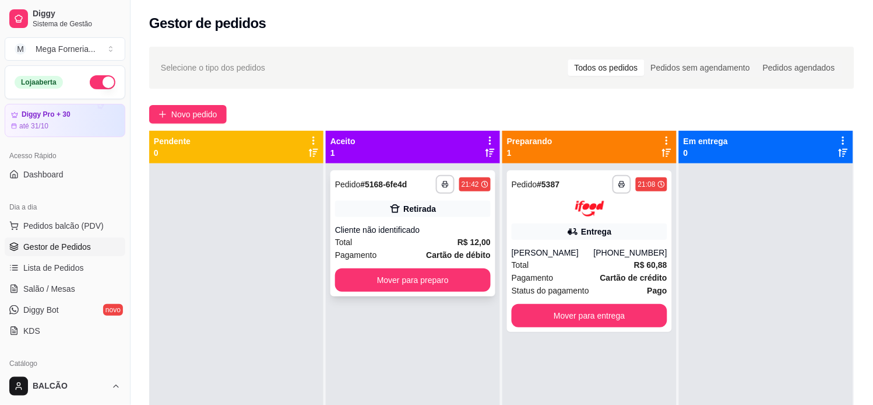
click at [439, 219] on div "**********" at bounding box center [413, 233] width 165 height 126
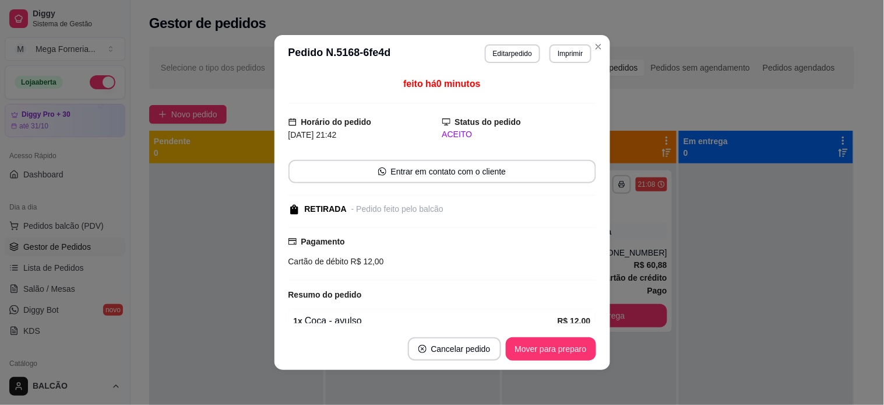
click at [545, 363] on footer "Cancelar pedido Mover para preparo" at bounding box center [443, 349] width 336 height 42
click at [551, 356] on button "Mover para preparo" at bounding box center [550, 349] width 87 height 23
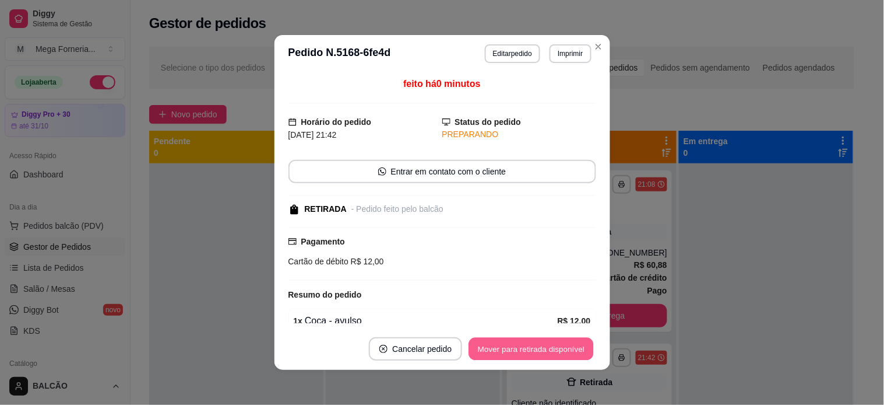
click at [551, 356] on button "Mover para retirada disponível" at bounding box center [531, 349] width 125 height 23
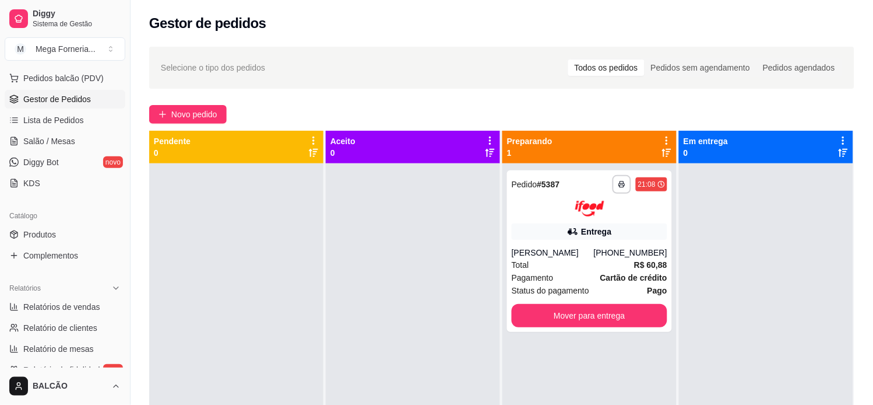
scroll to position [324, 0]
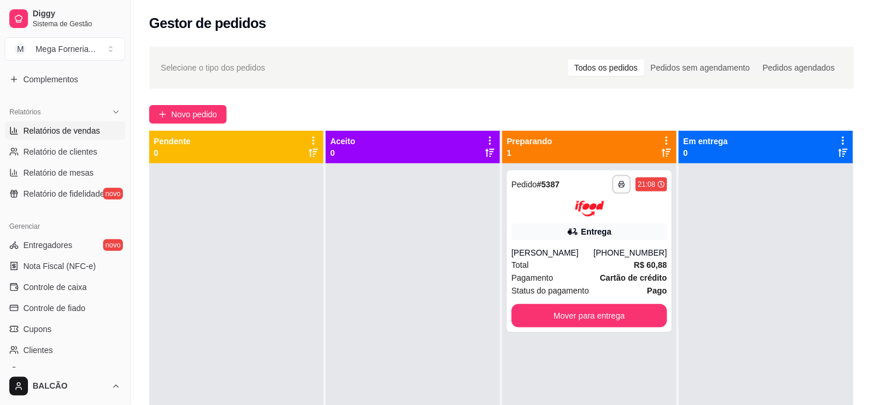
click at [61, 131] on span "Relatórios de vendas" at bounding box center [61, 131] width 77 height 12
select select "ALL"
select select "0"
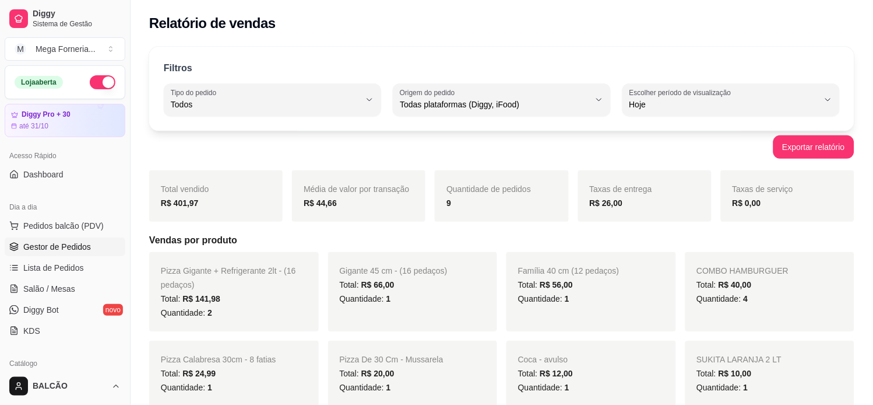
click at [62, 244] on span "Gestor de Pedidos" at bounding box center [57, 247] width 68 height 12
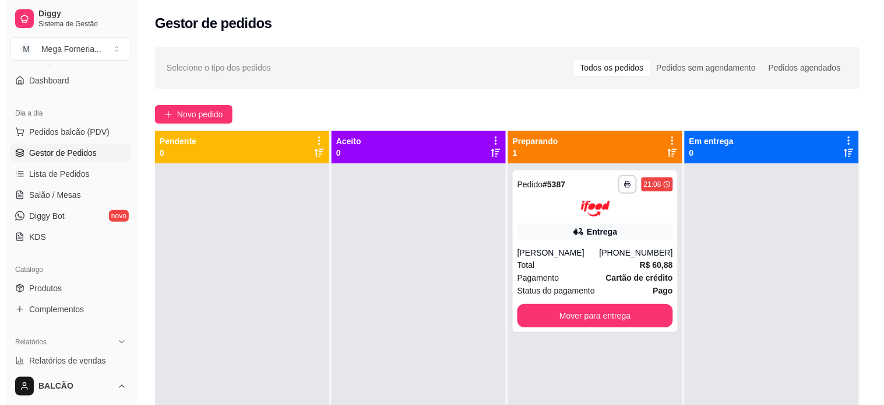
scroll to position [194, 0]
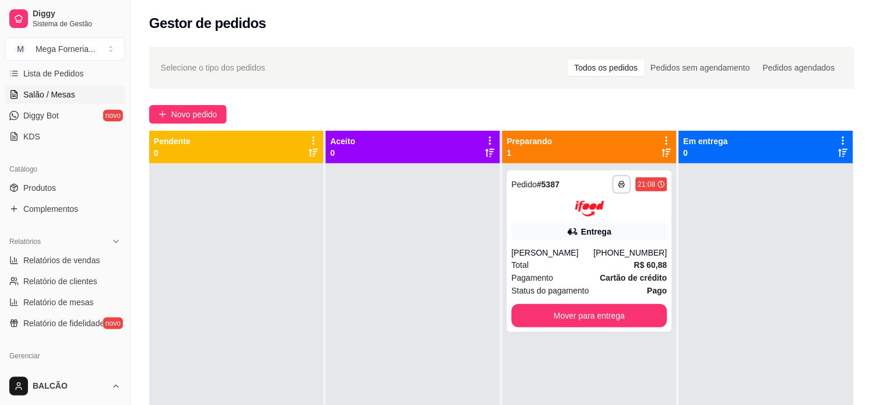
click at [37, 100] on link "Salão / Mesas" at bounding box center [65, 94] width 121 height 19
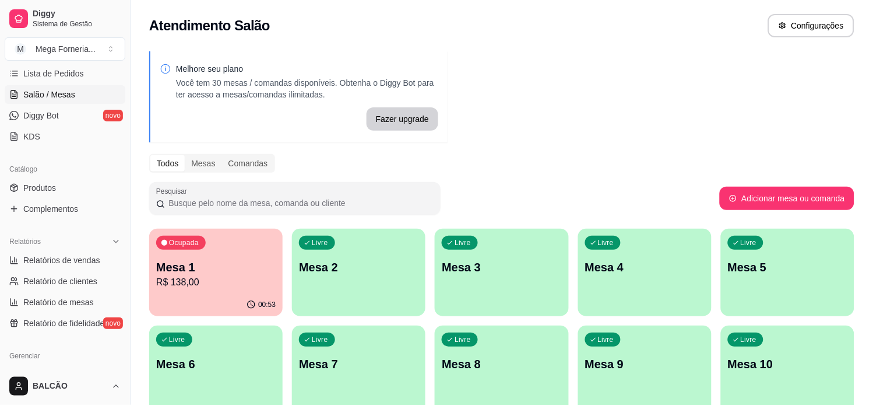
click at [398, 278] on div "Livre Mesa 2" at bounding box center [359, 265] width 134 height 73
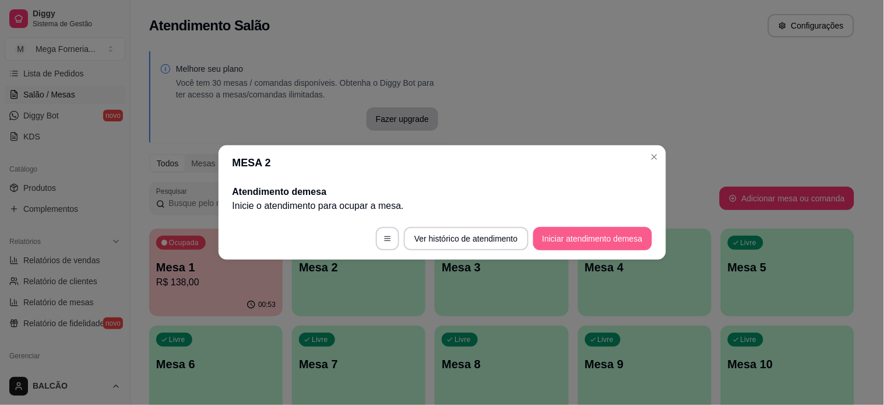
click at [609, 242] on button "Iniciar atendimento de mesa" at bounding box center [592, 238] width 119 height 23
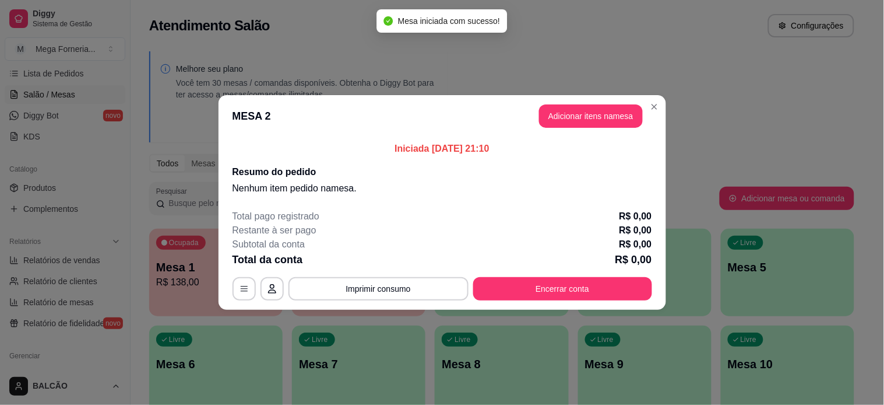
click at [617, 108] on button "Adicionar itens na mesa" at bounding box center [591, 115] width 104 height 23
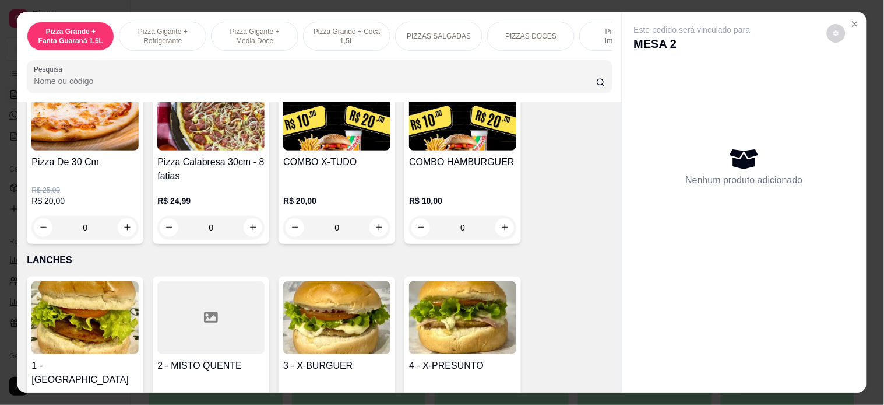
scroll to position [907, 0]
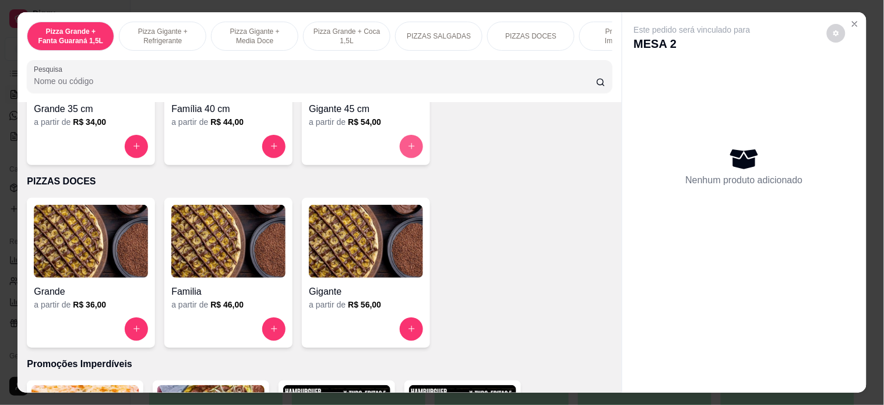
click at [405, 142] on button "increase-product-quantity" at bounding box center [411, 146] width 23 height 23
click at [340, 129] on input "text" at bounding box center [442, 125] width 356 height 19
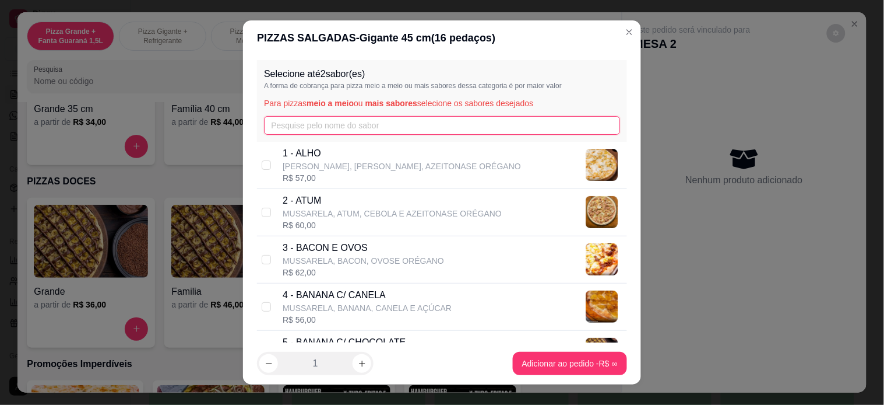
type input "c"
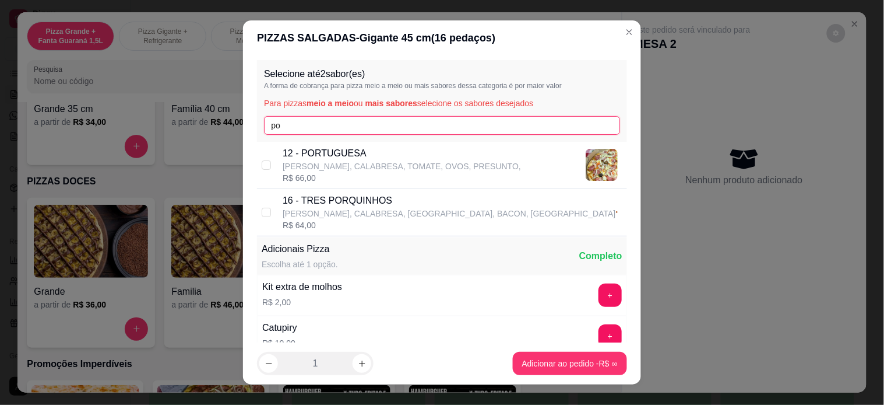
type input "po"
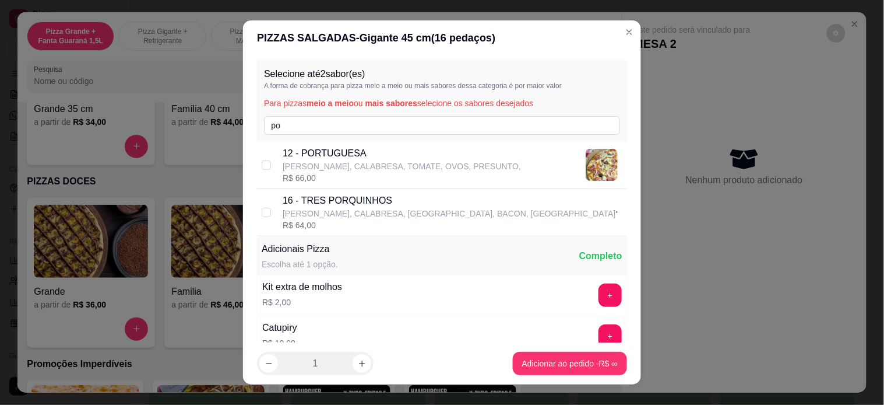
drag, startPoint x: 416, startPoint y: 149, endPoint x: 403, endPoint y: 153, distance: 13.5
click at [414, 149] on p "12 - PORTUGUESA" at bounding box center [402, 153] width 238 height 14
checkbox input "true"
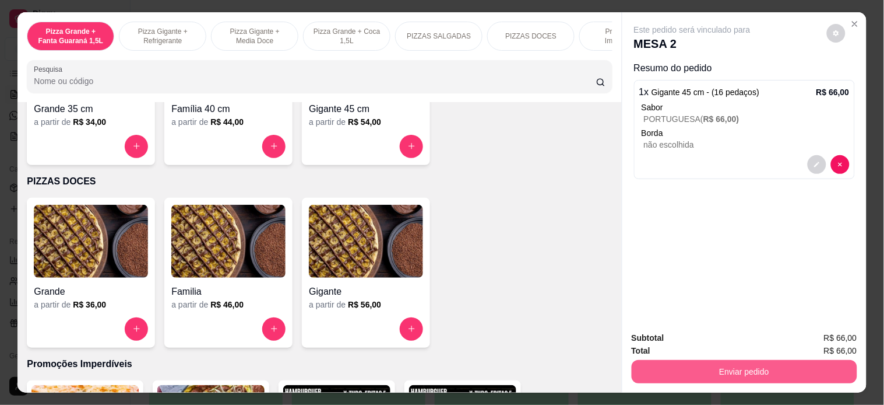
click at [680, 365] on button "Enviar pedido" at bounding box center [745, 371] width 226 height 23
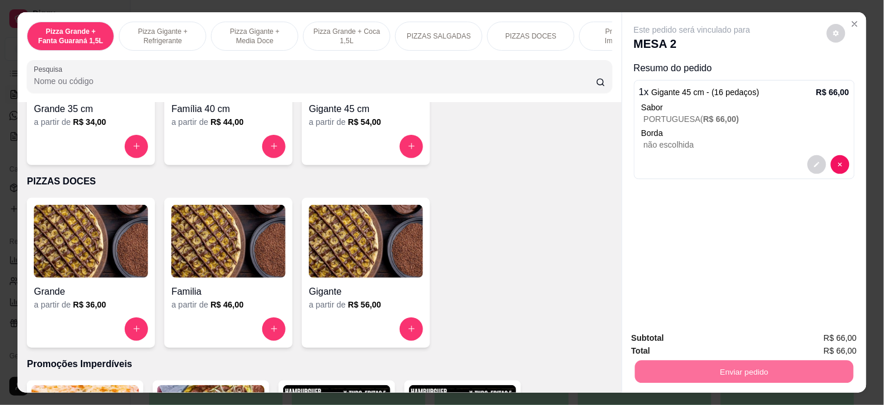
click at [740, 328] on button "Registrar cliente" at bounding box center [748, 337] width 77 height 22
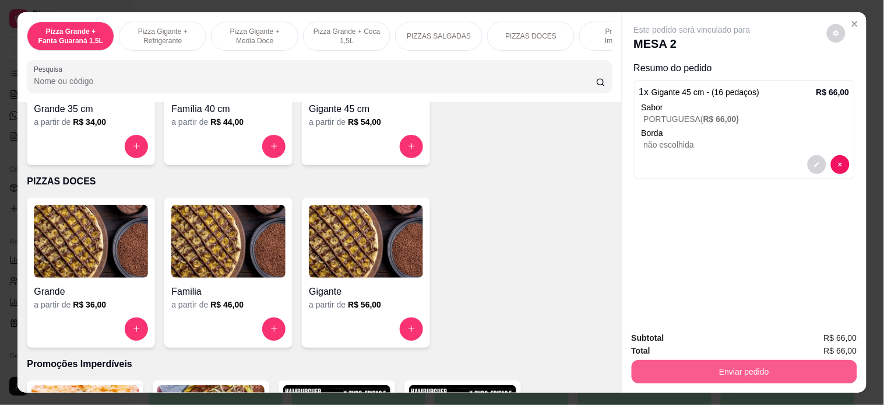
click at [768, 360] on button "Enviar pedido" at bounding box center [745, 371] width 226 height 23
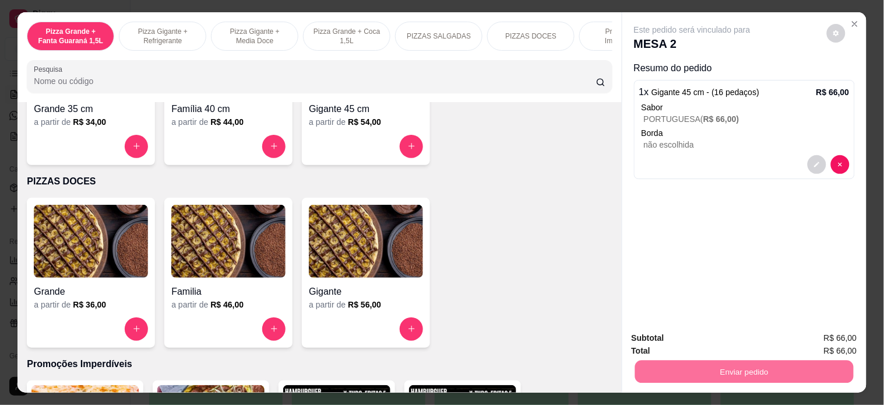
click at [813, 339] on button "Enviar pedido" at bounding box center [827, 337] width 64 height 22
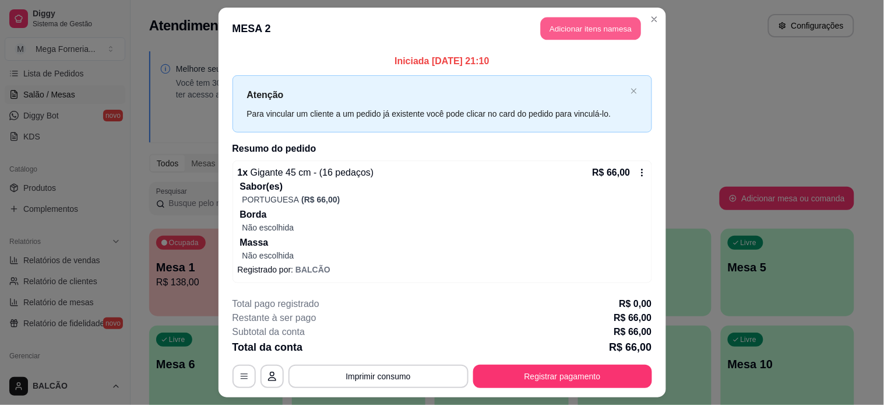
click at [585, 34] on button "Adicionar itens na mesa" at bounding box center [591, 28] width 100 height 23
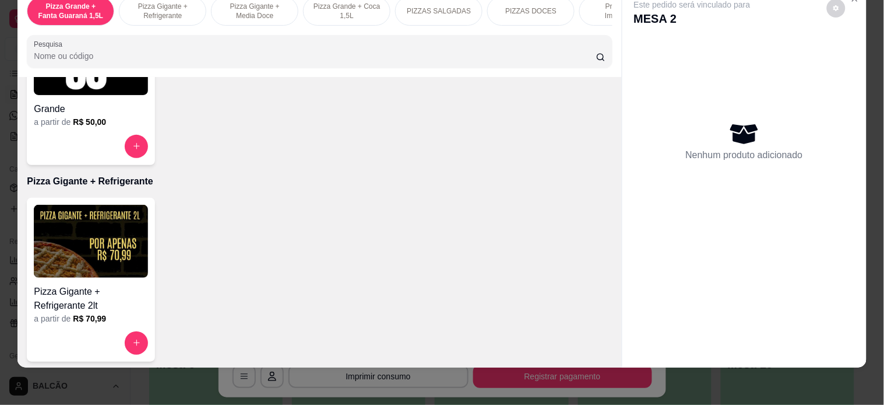
scroll to position [0, 0]
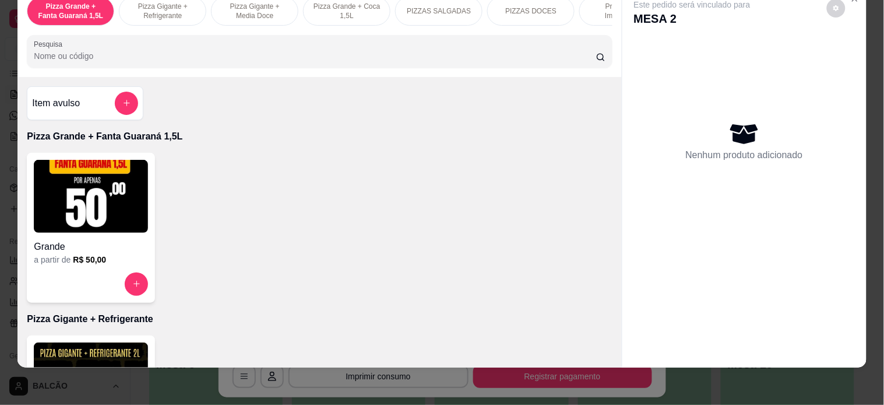
click at [115, 112] on div at bounding box center [126, 103] width 23 height 23
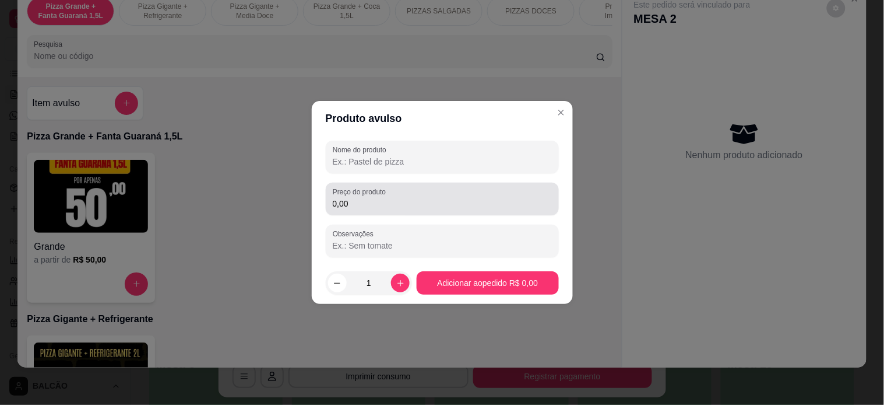
click at [357, 202] on input "0,00" at bounding box center [442, 204] width 219 height 12
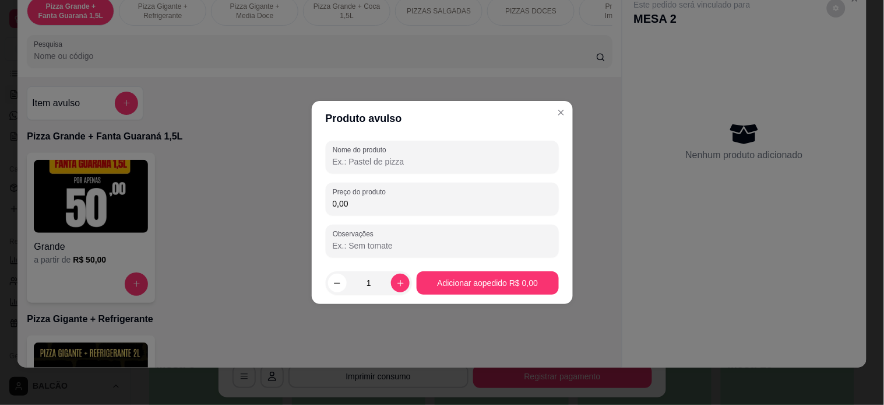
click at [357, 202] on input "0,00" at bounding box center [442, 204] width 219 height 12
type input "12,00"
click at [412, 165] on input "Nome do produto" at bounding box center [442, 162] width 219 height 12
type input "Coca"
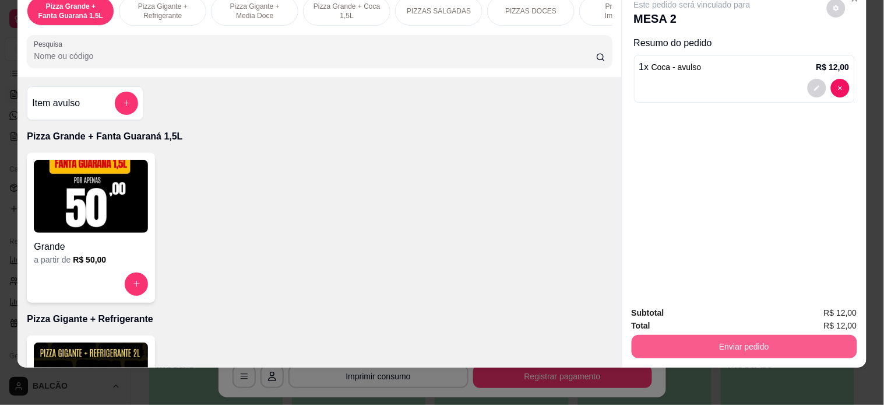
click at [758, 342] on button "Enviar pedido" at bounding box center [745, 346] width 226 height 23
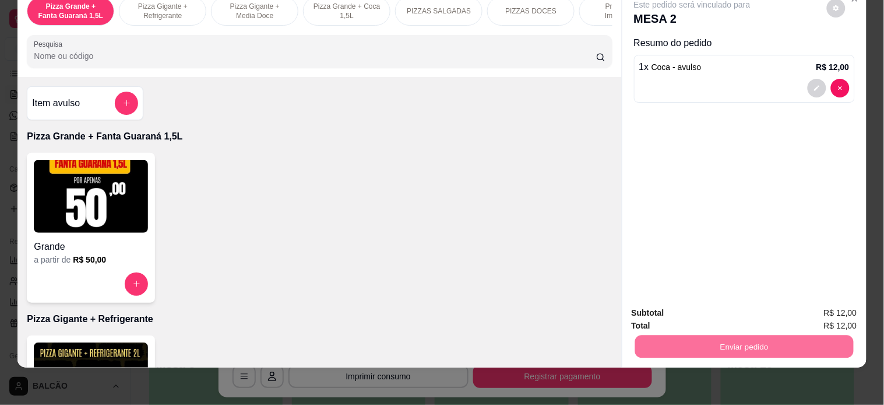
click at [826, 301] on button "Enviar pedido" at bounding box center [827, 307] width 66 height 22
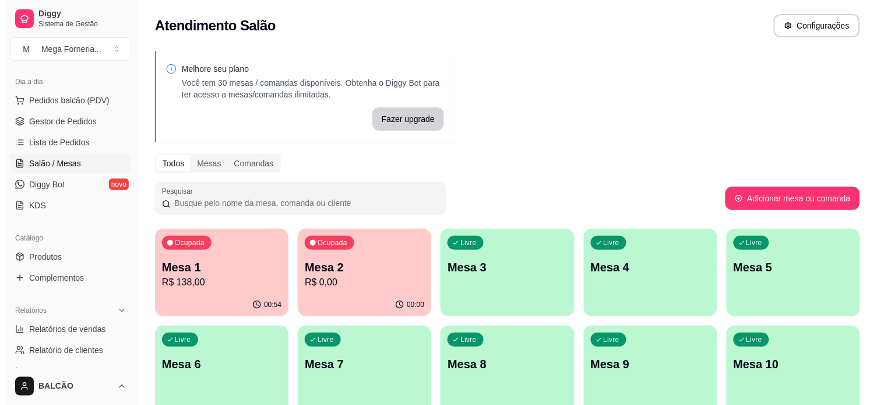
scroll to position [65, 0]
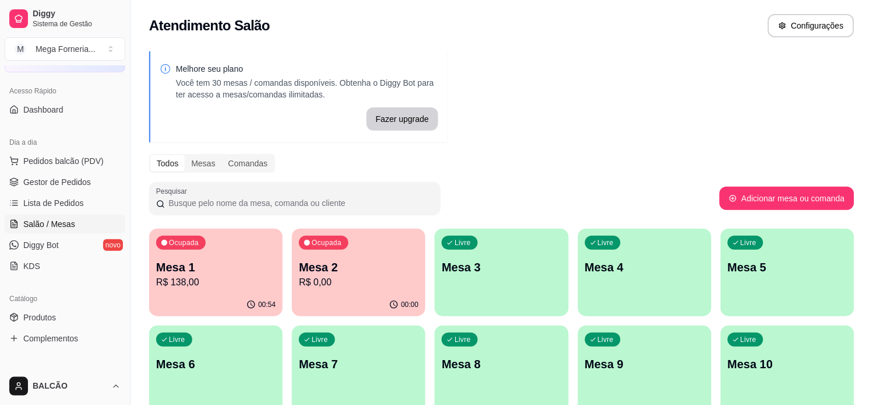
click at [207, 289] on div "Ocupada Mesa 1 R$ 138,00" at bounding box center [216, 261] width 134 height 65
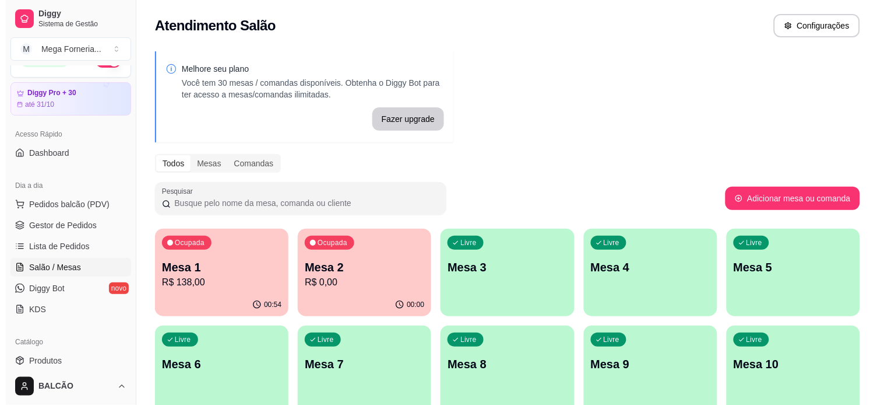
scroll to position [0, 0]
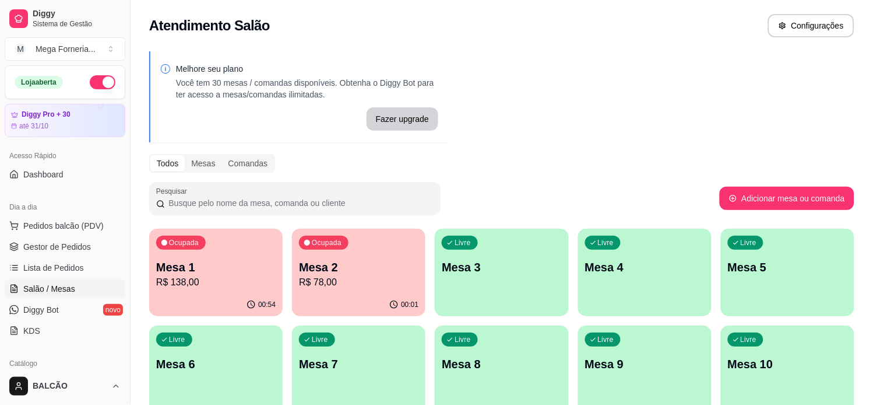
click at [357, 300] on div "00:01" at bounding box center [359, 304] width 134 height 23
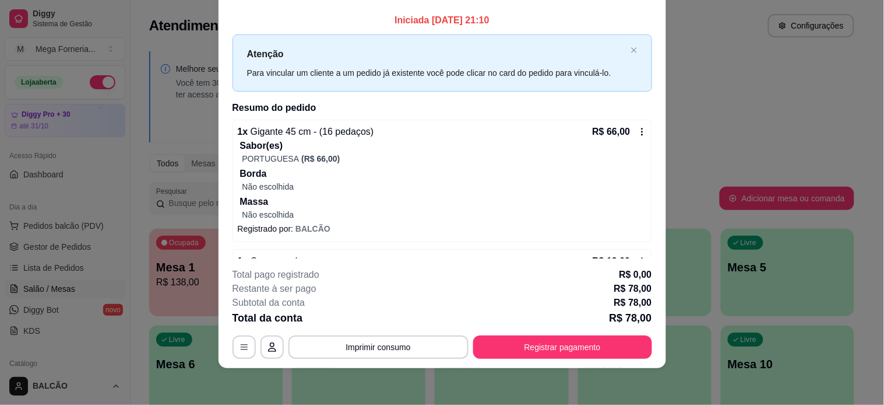
scroll to position [36, 0]
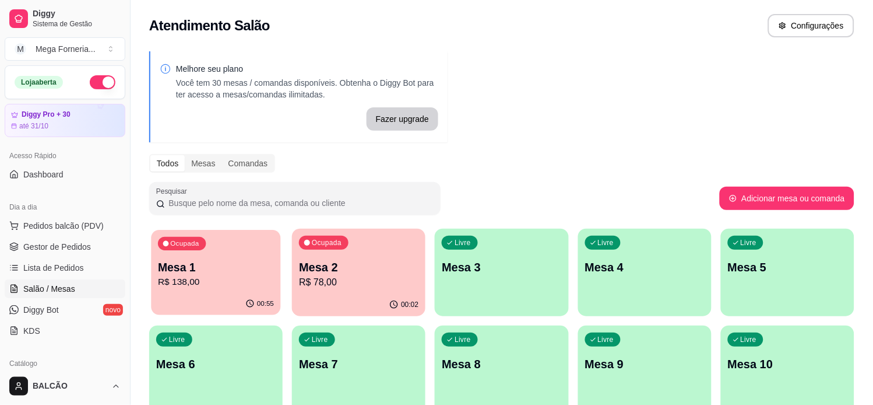
click at [234, 269] on p "Mesa 1" at bounding box center [216, 267] width 116 height 16
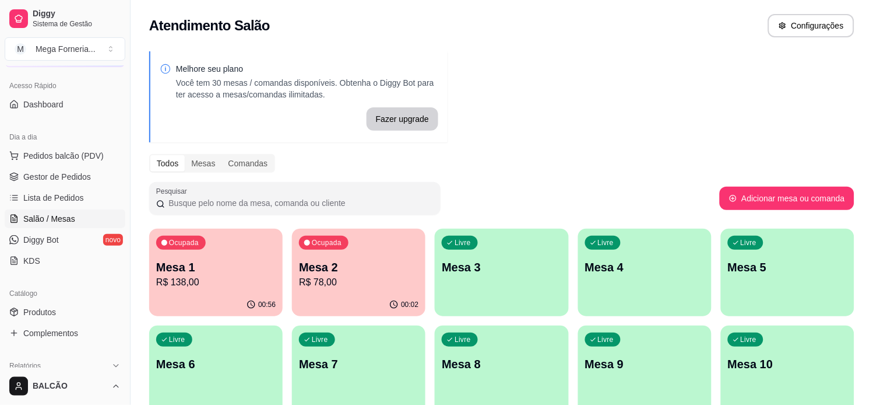
scroll to position [129, 0]
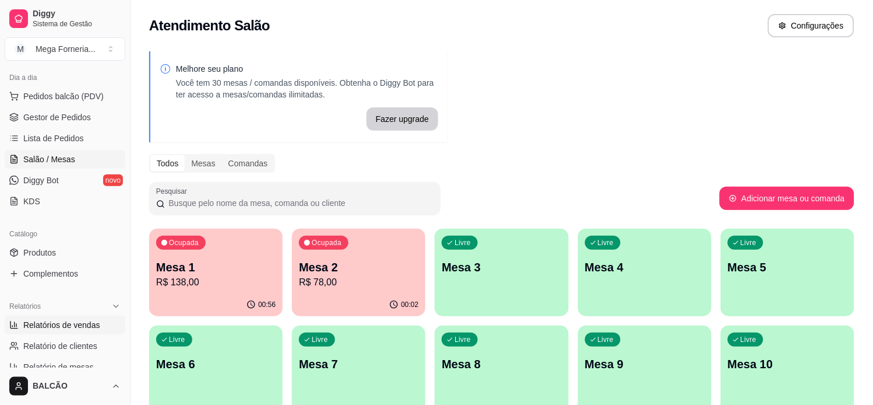
click at [45, 325] on span "Relatórios de vendas" at bounding box center [61, 325] width 77 height 12
select select "ALL"
select select "0"
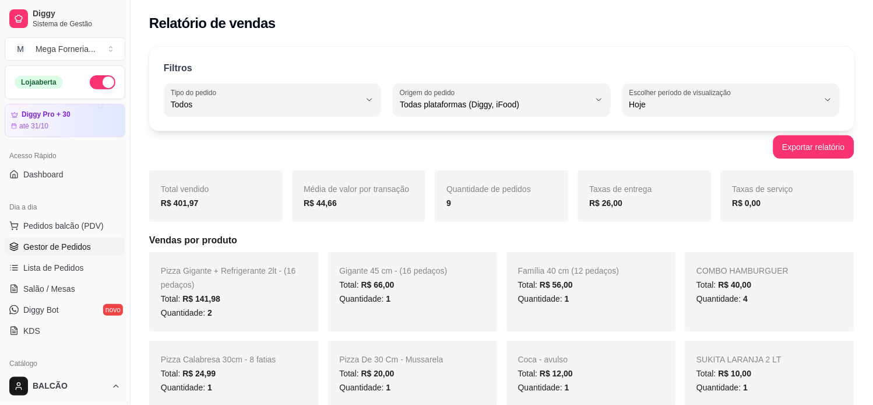
click at [60, 241] on span "Gestor de Pedidos" at bounding box center [57, 247] width 68 height 12
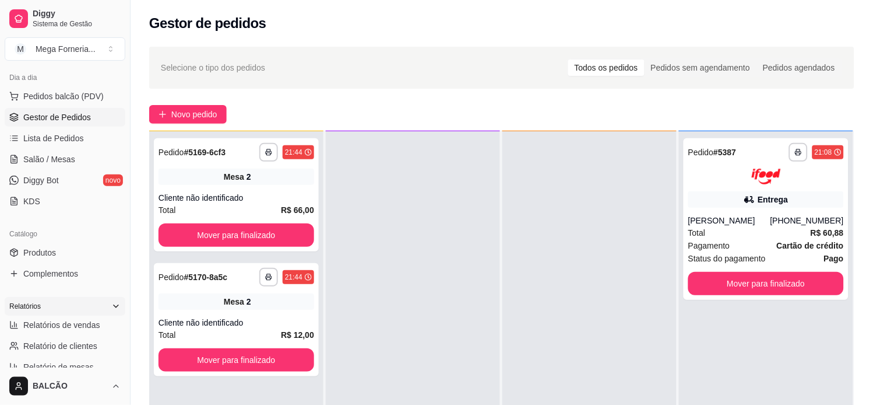
scroll to position [259, 0]
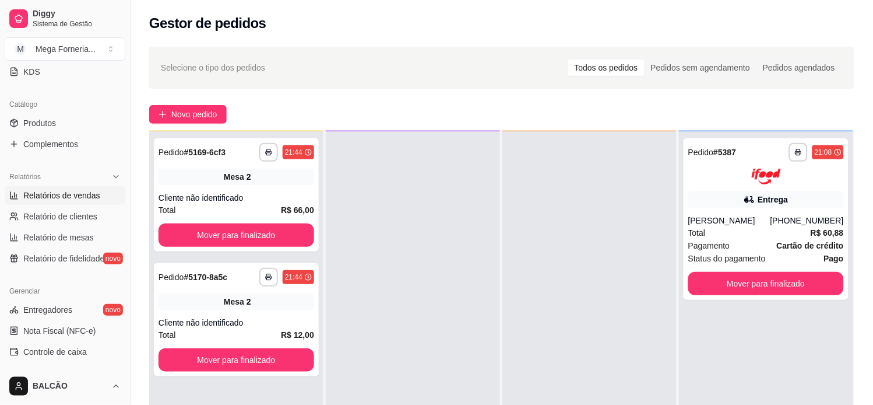
click at [24, 192] on span "Relatórios de vendas" at bounding box center [61, 195] width 77 height 12
select select "ALL"
select select "0"
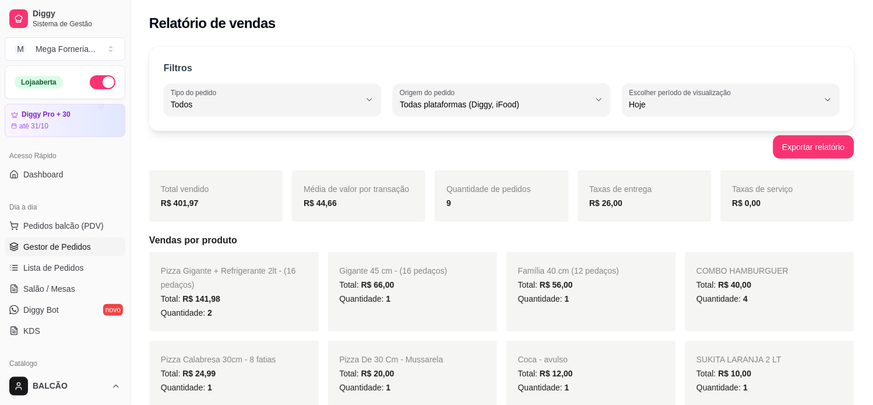
click at [56, 243] on span "Gestor de Pedidos" at bounding box center [57, 247] width 68 height 12
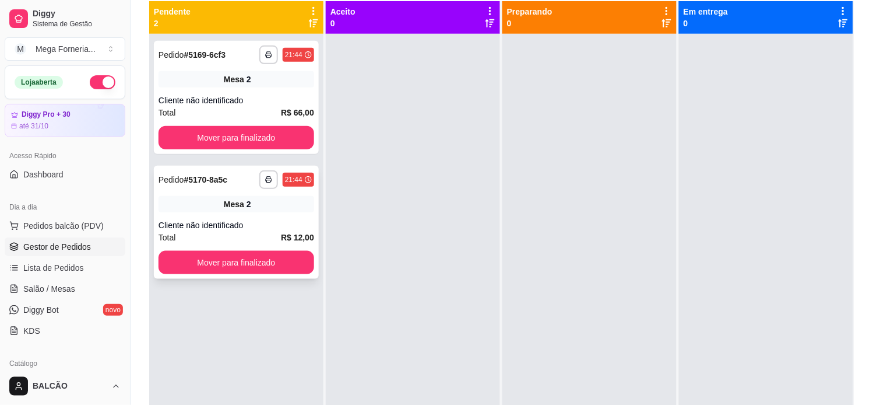
click at [218, 220] on div "Cliente não identificado" at bounding box center [237, 225] width 156 height 12
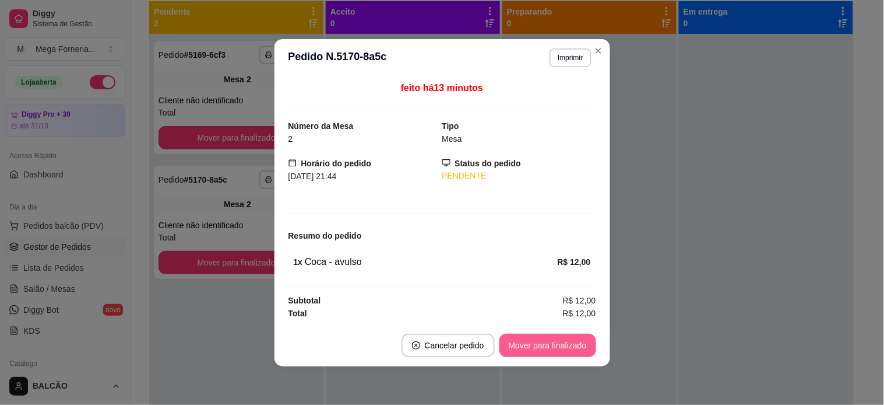
click at [554, 335] on button "Mover para finalizado" at bounding box center [548, 344] width 97 height 23
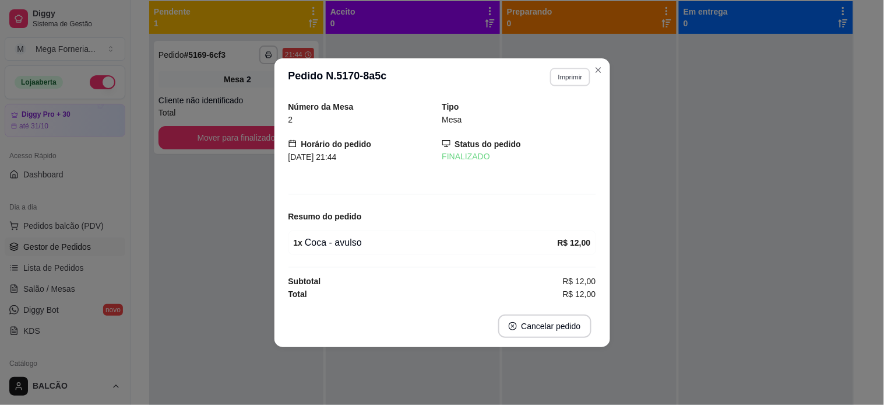
click at [589, 72] on button "Imprimir" at bounding box center [570, 77] width 40 height 18
click at [596, 67] on icon "Close" at bounding box center [598, 69] width 9 height 9
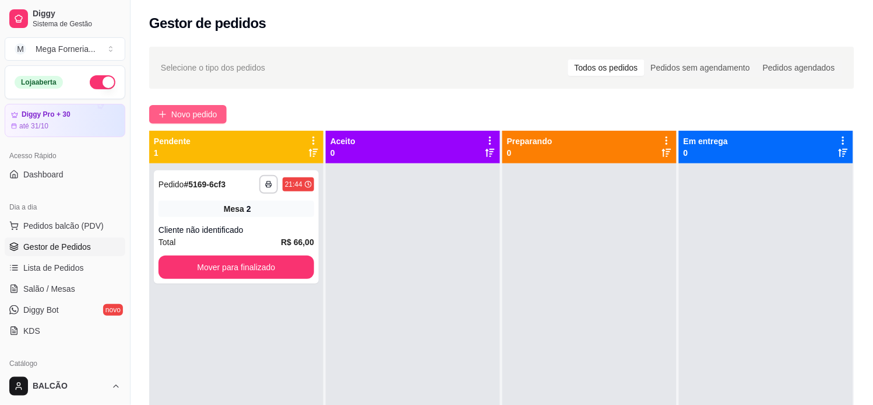
click at [215, 107] on button "Novo pedido" at bounding box center [188, 114] width 78 height 19
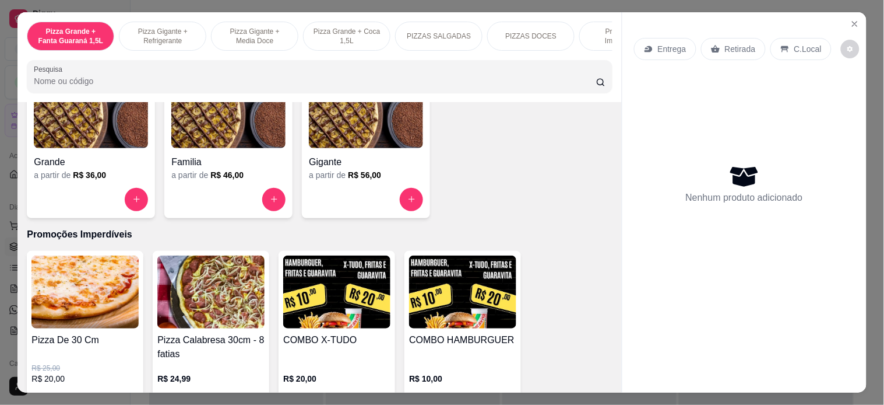
scroll to position [1231, 0]
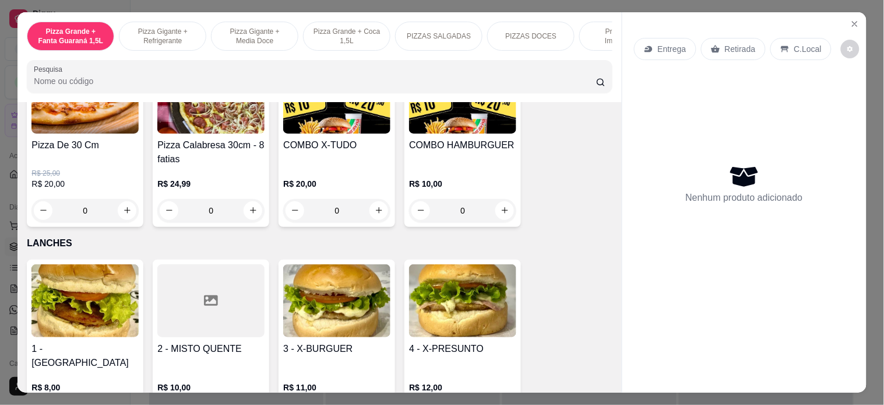
click at [371, 217] on div "0" at bounding box center [336, 210] width 107 height 23
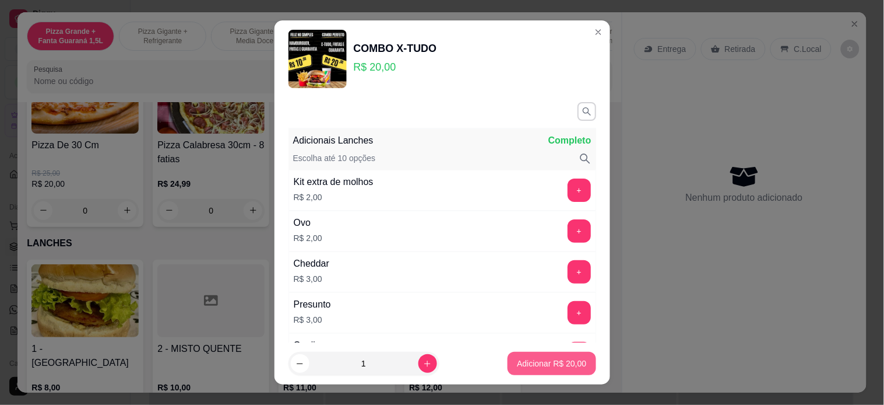
click at [560, 359] on p "Adicionar R$ 20,00" at bounding box center [551, 363] width 69 height 12
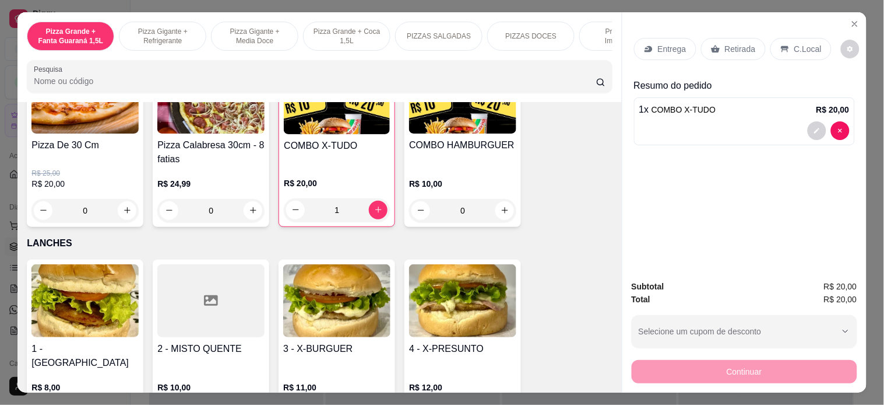
type input "1"
click at [728, 43] on p "Retirada" at bounding box center [740, 49] width 31 height 12
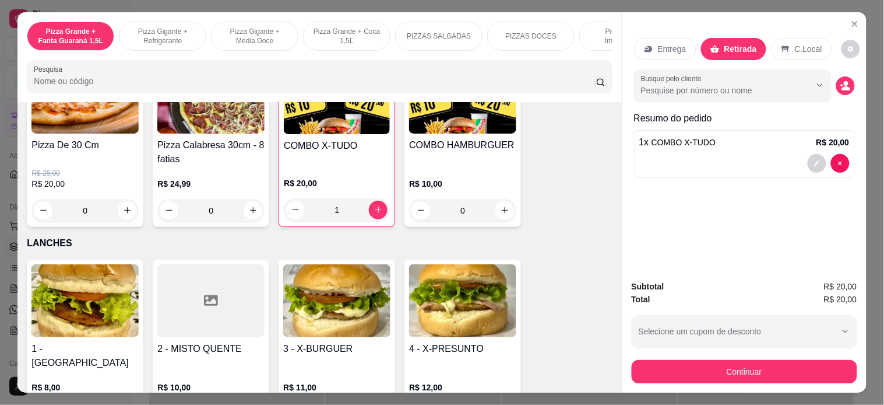
click at [841, 80] on icon "decrease-product-quantity" at bounding box center [846, 85] width 10 height 10
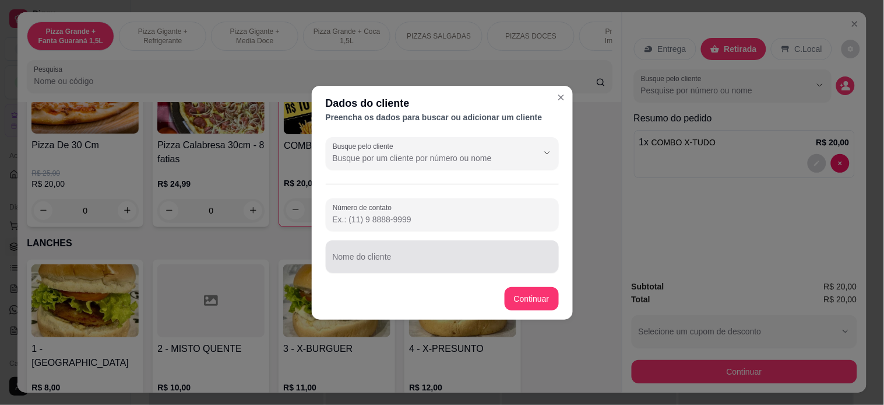
click at [423, 257] on input "Nome do cliente" at bounding box center [442, 261] width 219 height 12
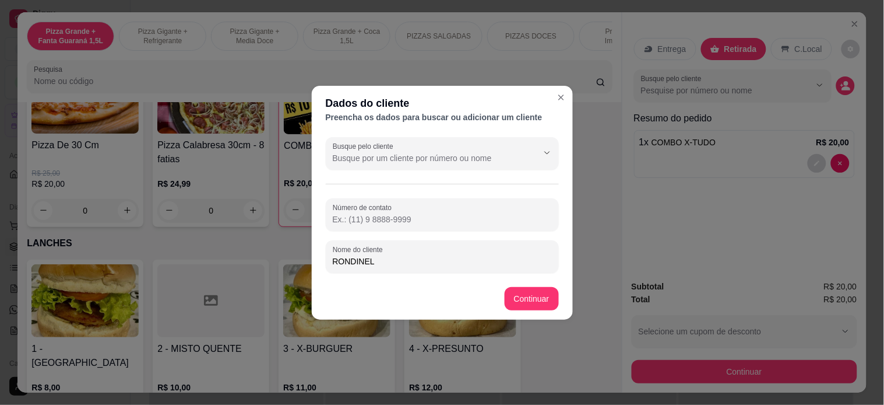
type input "RONDINELI"
click at [810, 149] on div "1 x COMBO X-TUDO R$ 20,00" at bounding box center [745, 142] width 210 height 14
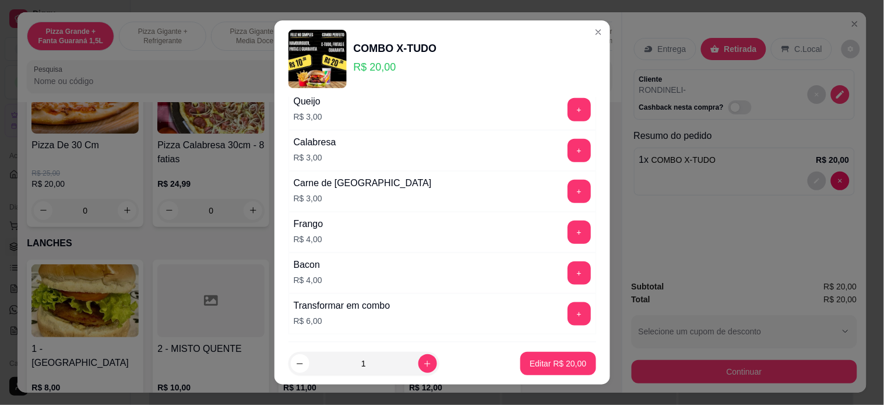
scroll to position [311, 0]
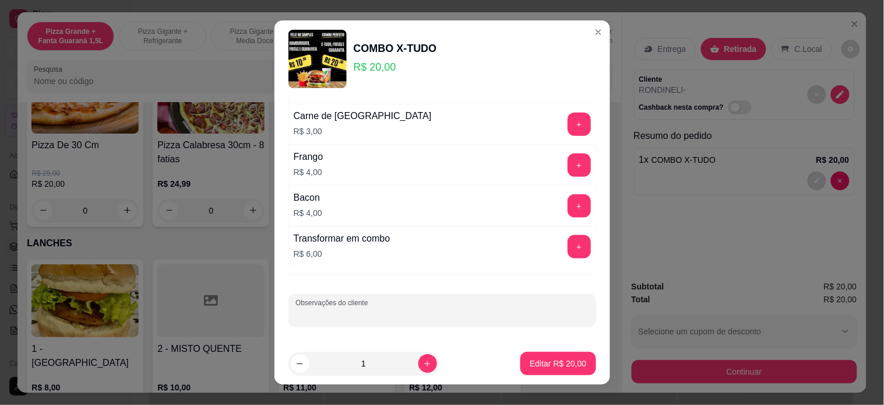
click at [433, 315] on input "Observações do cliente" at bounding box center [443, 315] width 294 height 12
type input "sem maionese"
click at [532, 371] on button "Editar R$ 20,00" at bounding box center [558, 363] width 75 height 23
type input "0"
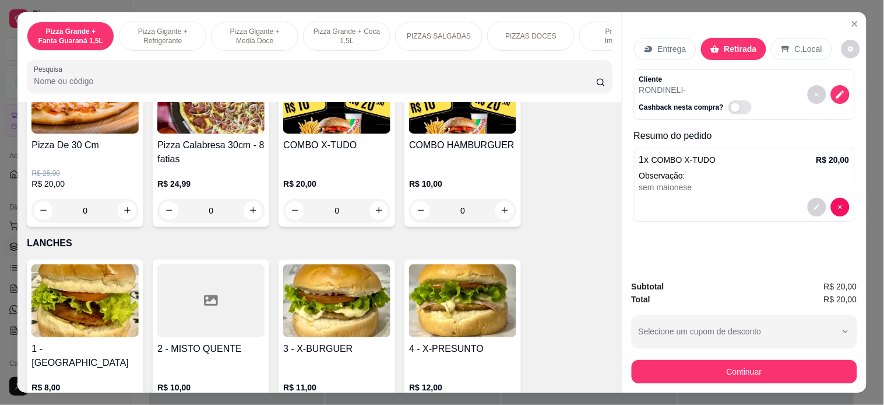
click at [671, 364] on button "Continuar" at bounding box center [745, 371] width 226 height 23
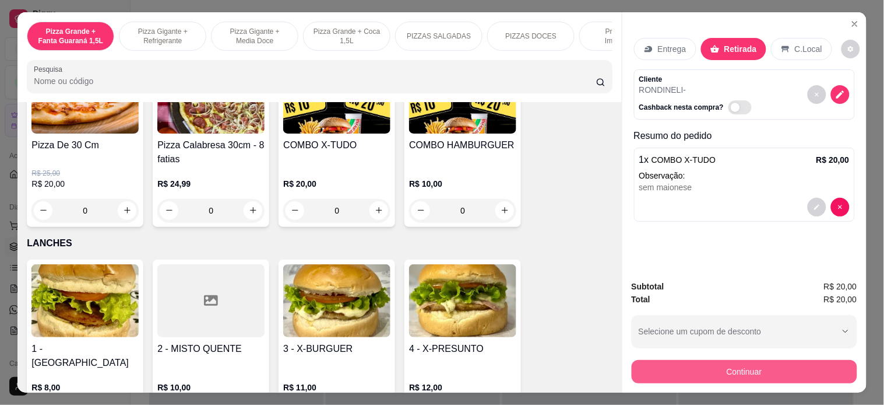
click at [510, 224] on div at bounding box center [523, 212] width 26 height 26
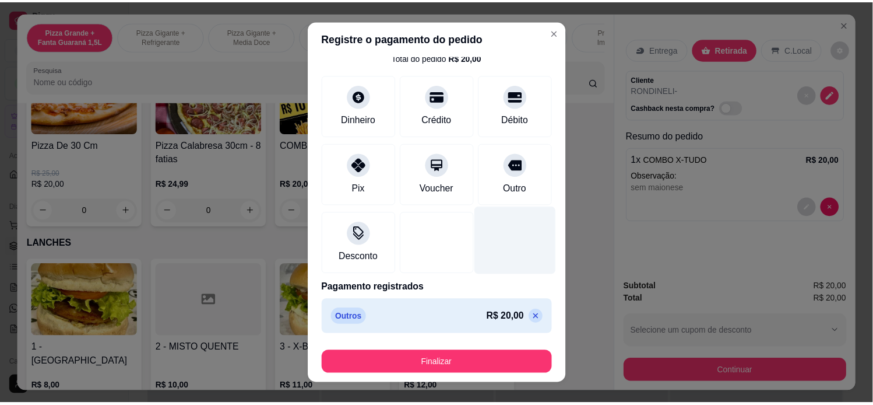
scroll to position [40, 0]
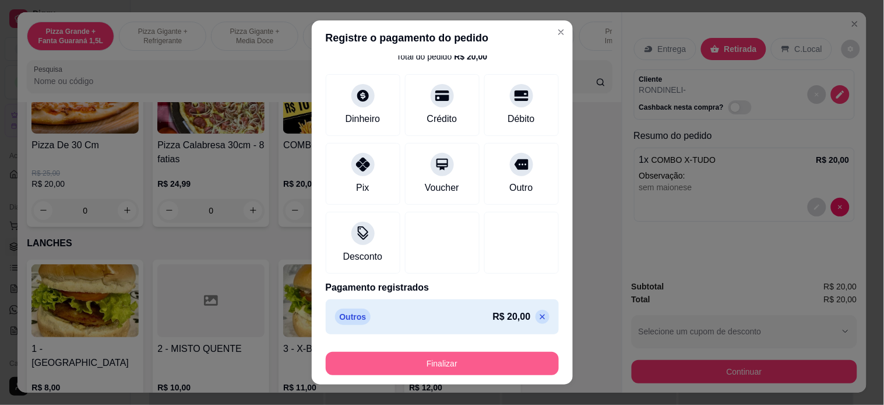
click at [490, 360] on button "Finalizar" at bounding box center [442, 363] width 233 height 23
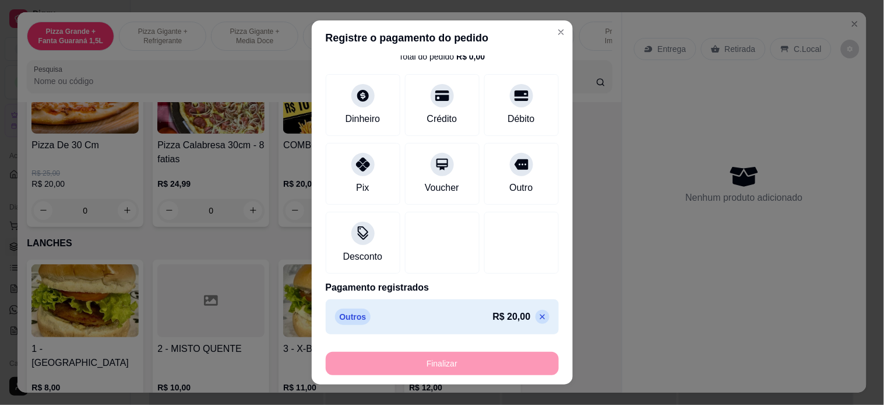
type input "-R$ 20,00"
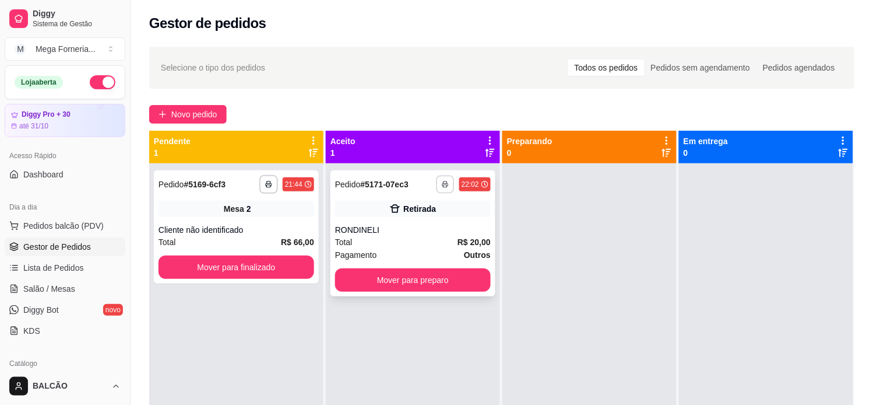
click at [436, 185] on button "button" at bounding box center [445, 184] width 18 height 18
click at [438, 218] on button "IMPRESSORA" at bounding box center [410, 225] width 85 height 19
click at [416, 279] on button "Mover para preparo" at bounding box center [413, 279] width 156 height 23
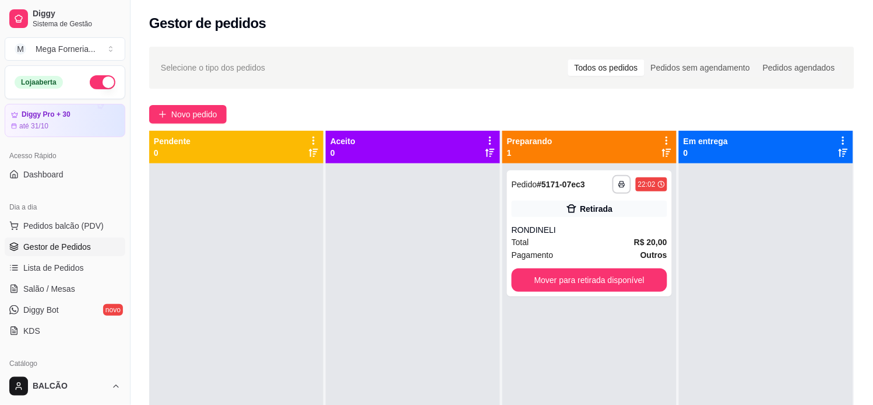
scroll to position [194, 0]
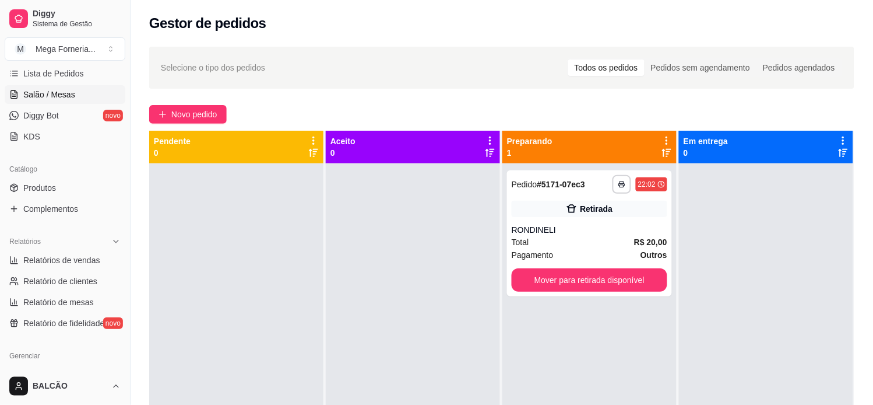
click at [50, 97] on span "Salão / Mesas" at bounding box center [49, 95] width 52 height 12
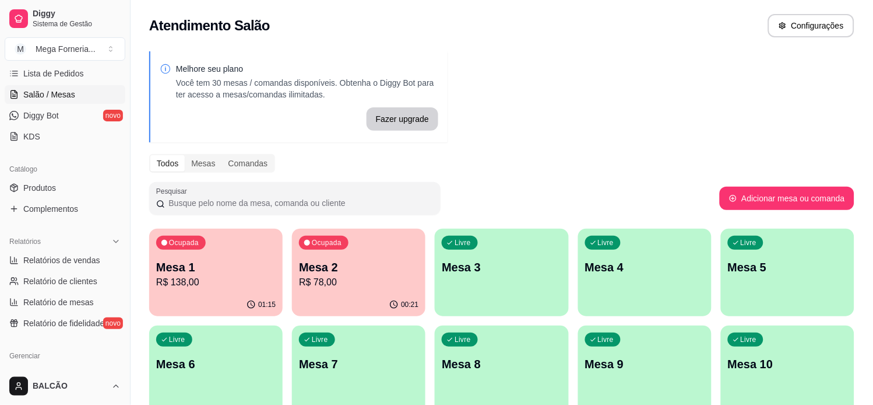
click at [217, 270] on p "Mesa 1" at bounding box center [216, 267] width 120 height 16
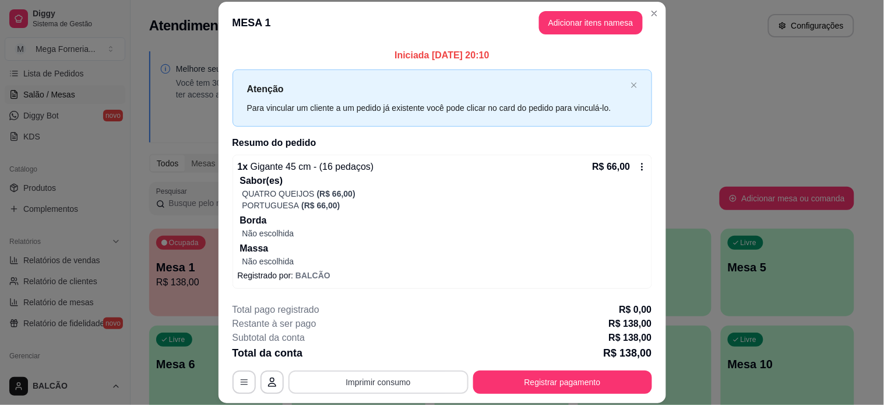
click at [387, 388] on button "Imprimir consumo" at bounding box center [379, 381] width 180 height 23
click at [381, 360] on button "IMPRESSORA" at bounding box center [377, 355] width 82 height 18
click at [658, 17] on header "MESA 1 Adicionar itens na mesa" at bounding box center [443, 23] width 448 height 42
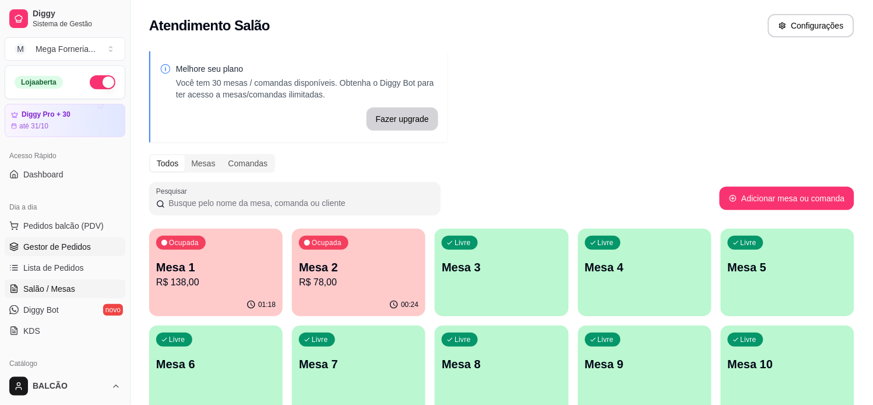
click at [56, 247] on span "Gestor de Pedidos" at bounding box center [57, 247] width 68 height 12
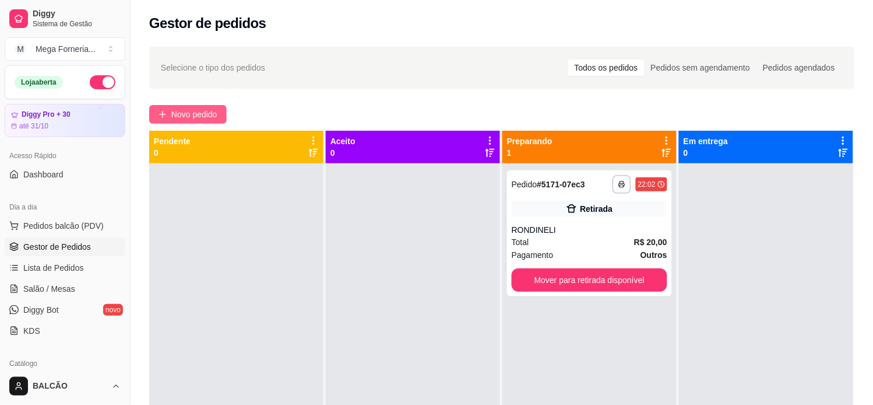
click at [158, 106] on button "Novo pedido" at bounding box center [188, 114] width 78 height 19
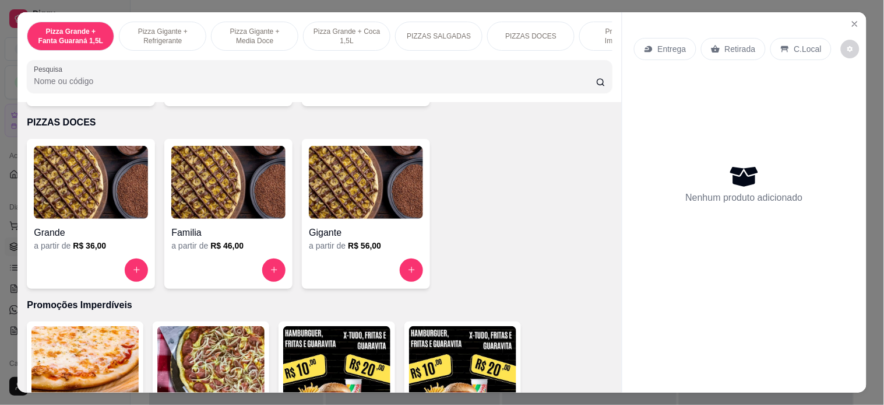
scroll to position [971, 0]
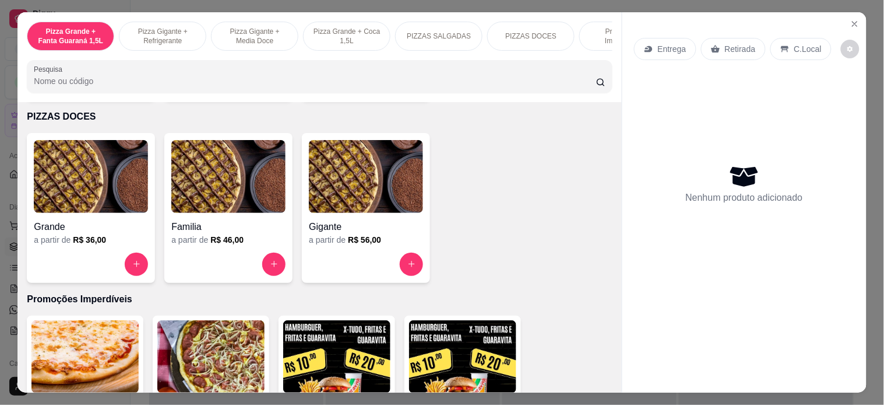
click at [140, 270] on button "increase-product-quantity" at bounding box center [136, 263] width 23 height 23
click at [134, 265] on icon "increase-product-quantity" at bounding box center [136, 263] width 9 height 9
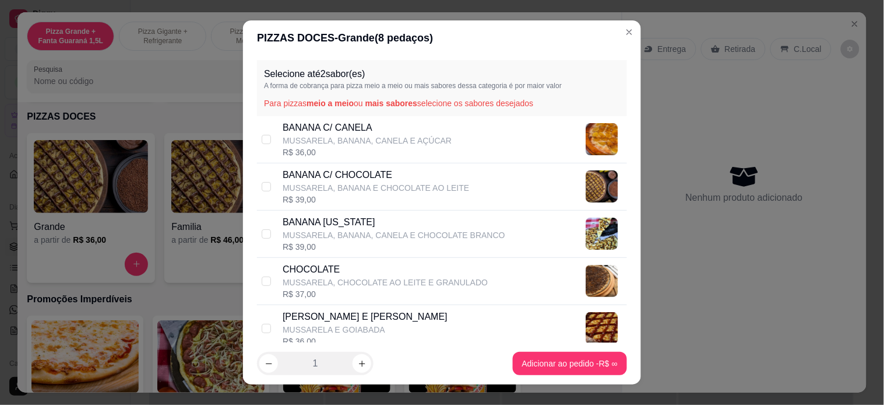
click at [333, 294] on div "R$ 37,00" at bounding box center [385, 294] width 205 height 12
checkbox input "true"
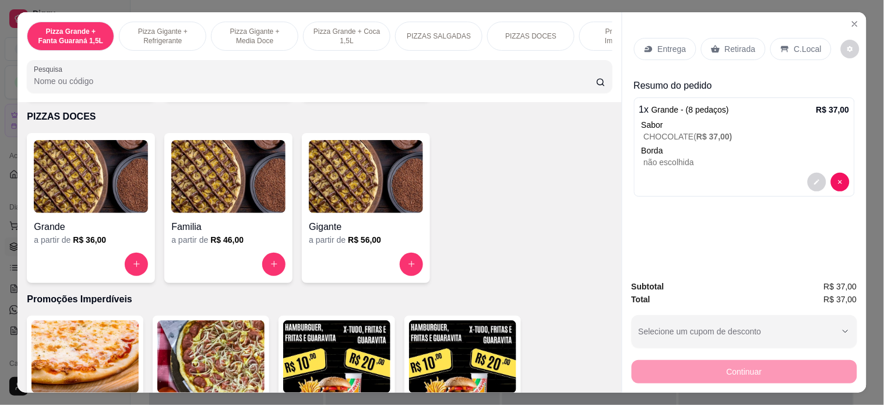
click at [748, 44] on p "Retirada" at bounding box center [740, 49] width 31 height 12
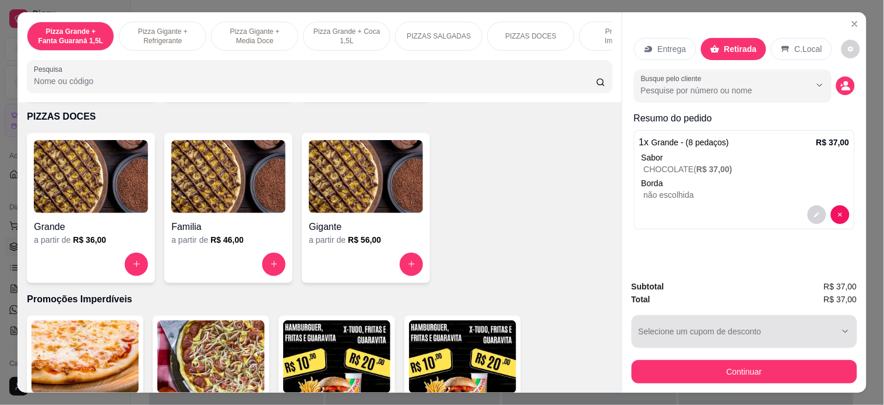
click at [765, 368] on button "Continuar" at bounding box center [745, 371] width 226 height 23
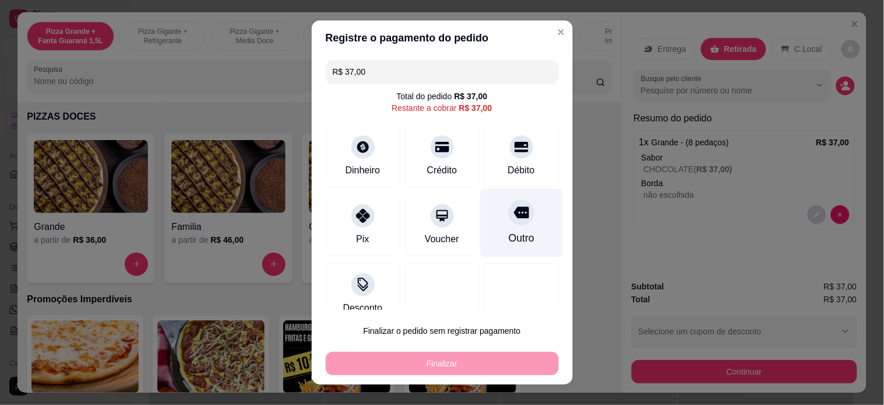
click at [509, 218] on div at bounding box center [522, 212] width 26 height 26
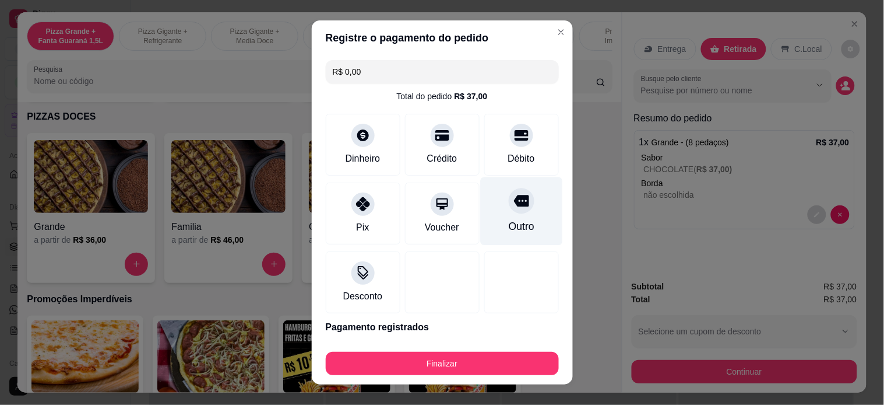
type input "R$ 0,00"
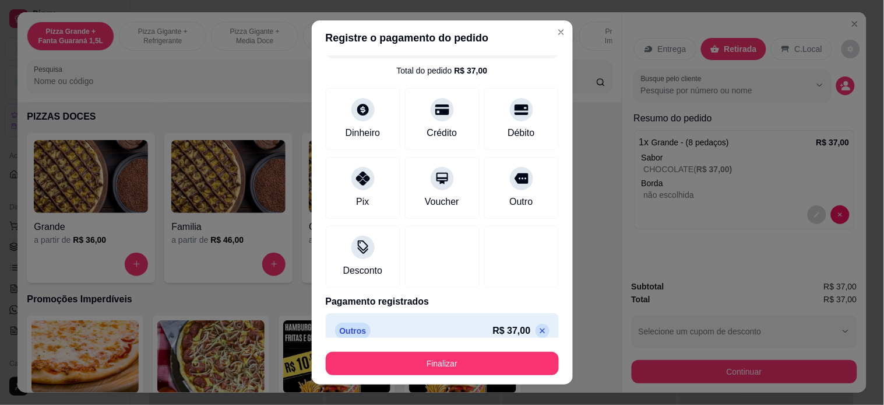
scroll to position [40, 0]
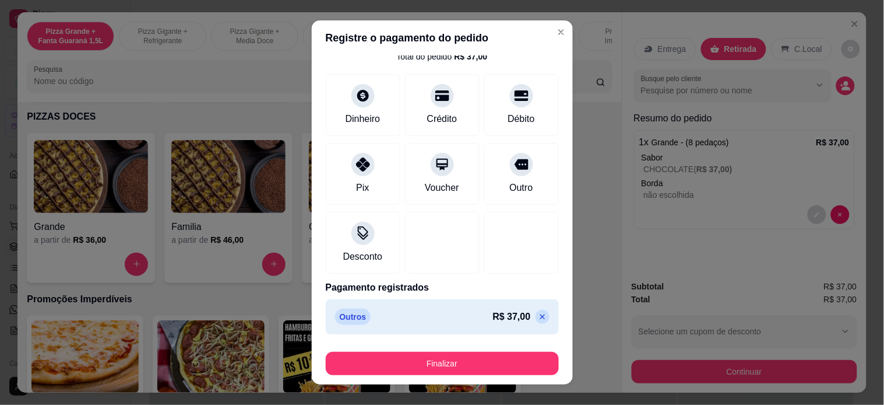
click at [494, 368] on img at bounding box center [462, 356] width 107 height 73
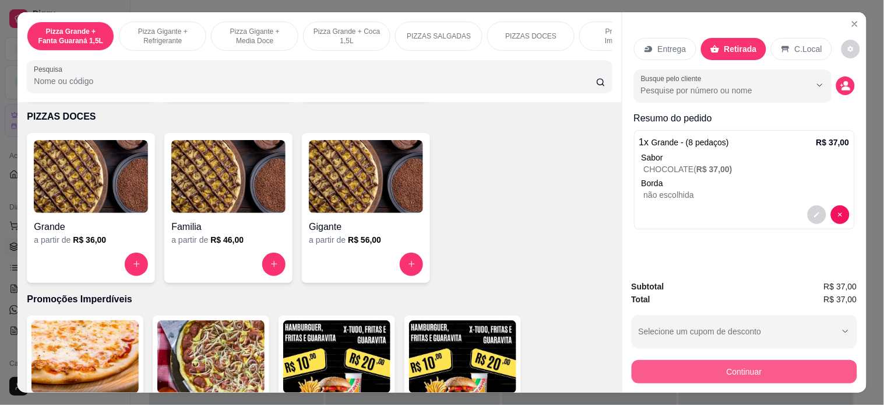
click at [696, 361] on button "Continuar" at bounding box center [745, 371] width 226 height 23
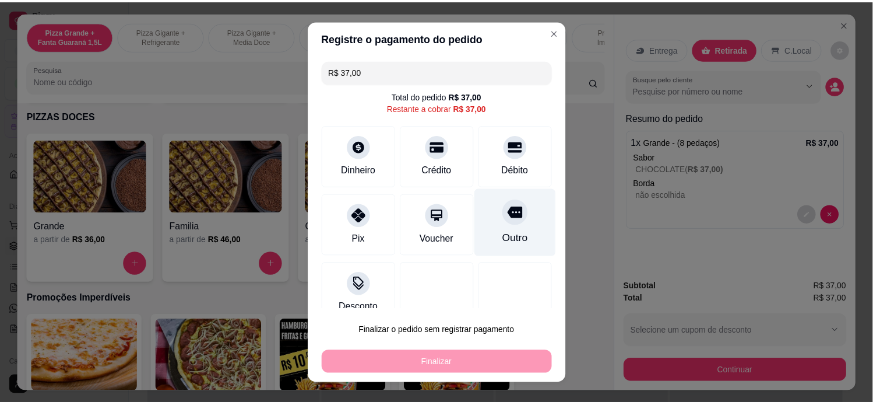
scroll to position [19, 0]
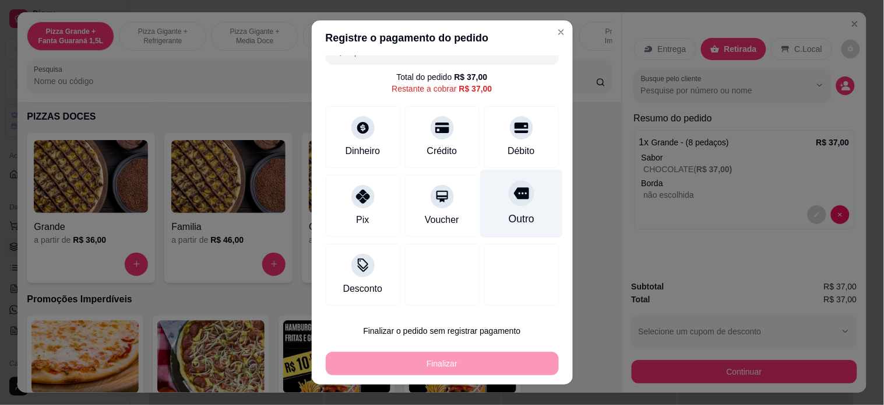
click at [480, 198] on div "Outro" at bounding box center [521, 203] width 82 height 68
type input "R$ 0,00"
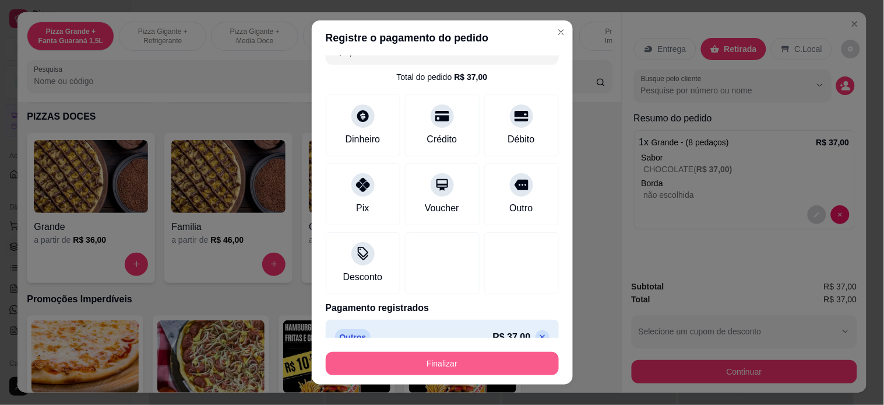
click at [374, 354] on button "Finalizar" at bounding box center [442, 363] width 233 height 23
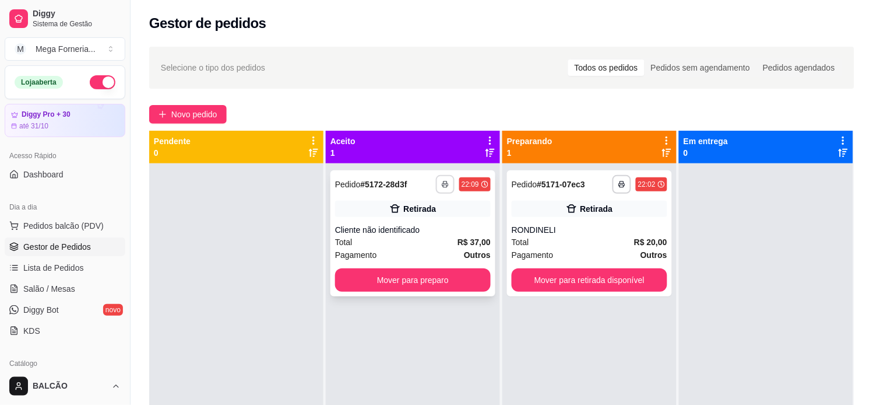
click at [442, 187] on icon "button" at bounding box center [445, 184] width 7 height 7
click at [432, 217] on button "IMPRESSORA" at bounding box center [410, 225] width 82 height 18
click at [434, 280] on button "Mover para preparo" at bounding box center [413, 280] width 151 height 23
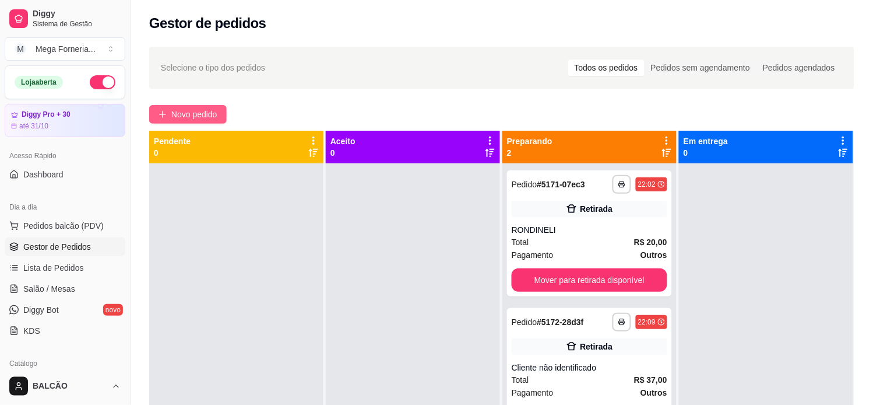
click at [185, 115] on span "Novo pedido" at bounding box center [194, 114] width 46 height 13
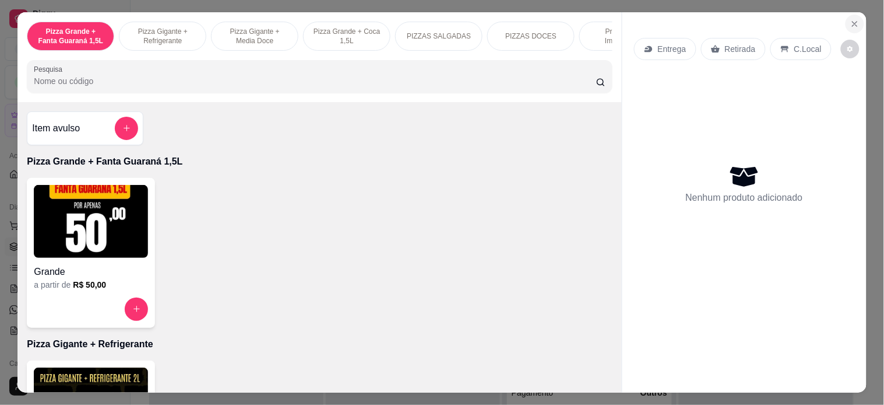
click at [848, 15] on button "Close" at bounding box center [855, 24] width 19 height 19
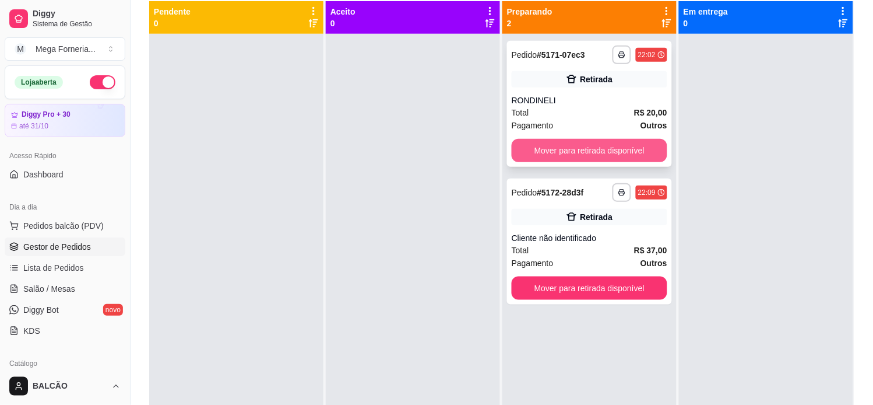
click at [631, 155] on button "Mover para retirada disponível" at bounding box center [590, 150] width 156 height 23
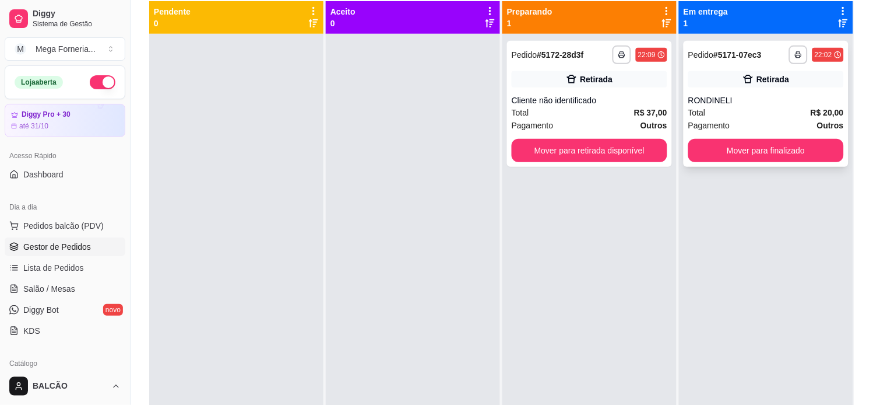
click at [761, 82] on div "Retirada" at bounding box center [773, 79] width 33 height 12
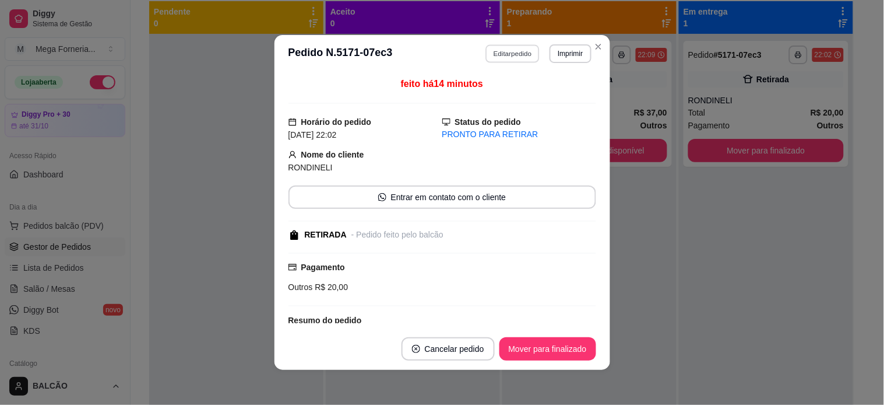
click at [491, 54] on button "Editar pedido" at bounding box center [513, 53] width 54 height 18
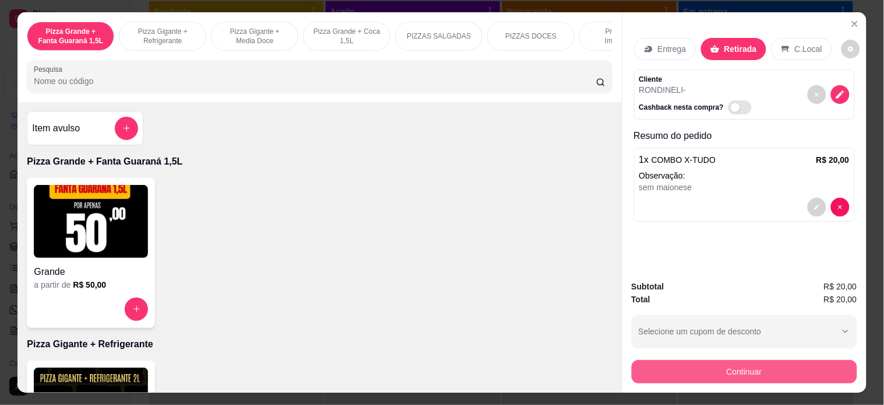
click at [697, 360] on button "Continuar" at bounding box center [745, 371] width 226 height 23
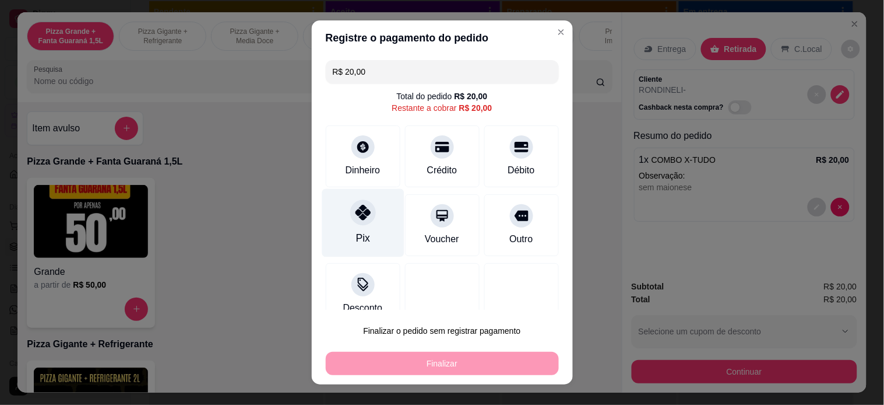
click at [332, 207] on div "Pix" at bounding box center [363, 222] width 82 height 68
type input "R$ 0,00"
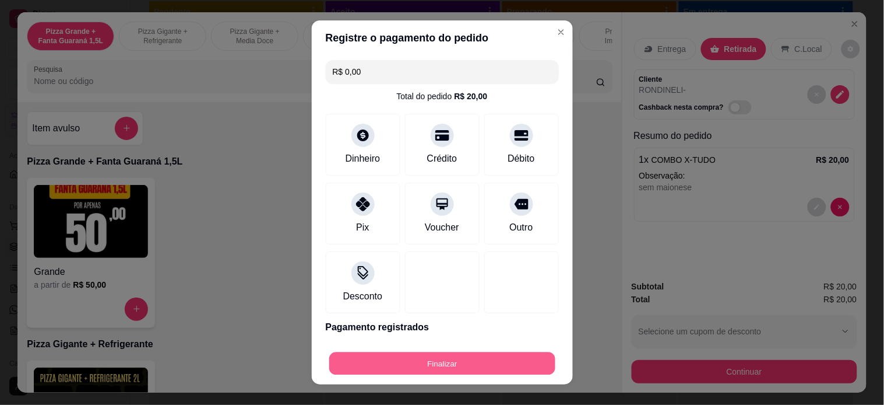
click at [478, 368] on button "Finalizar" at bounding box center [442, 363] width 226 height 23
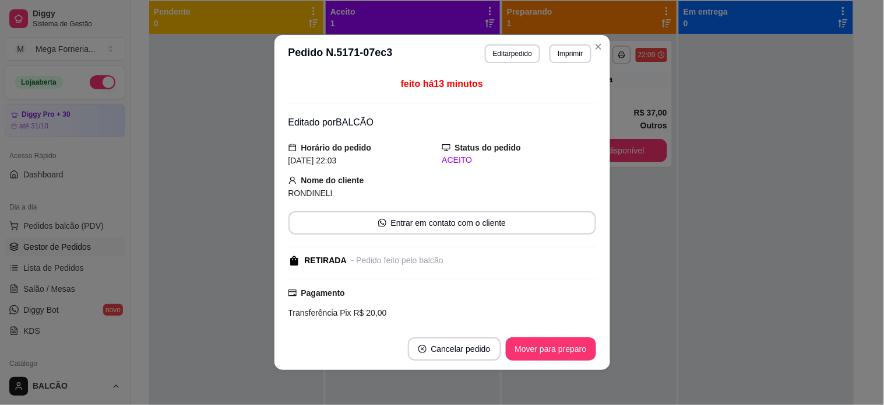
click at [563, 333] on footer "Cancelar pedido Mover para preparo" at bounding box center [443, 349] width 336 height 42
click at [573, 346] on button "Mover para preparo" at bounding box center [550, 349] width 87 height 23
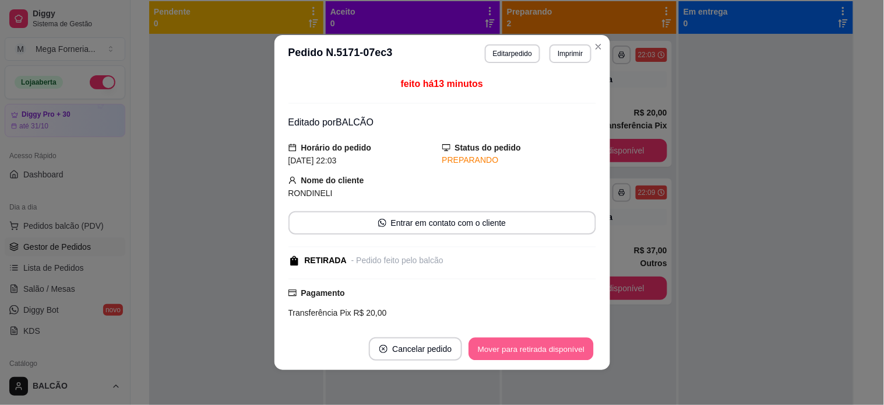
click at [573, 346] on button "Mover para retirada disponível" at bounding box center [531, 349] width 125 height 23
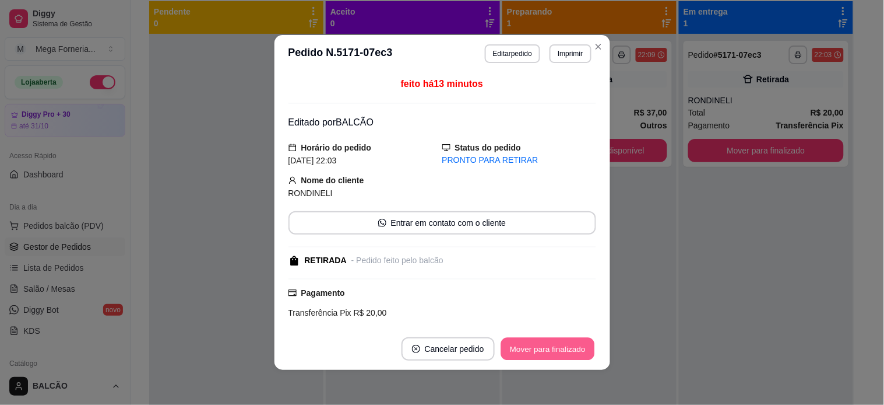
click at [573, 346] on button "Mover para finalizado" at bounding box center [548, 349] width 94 height 23
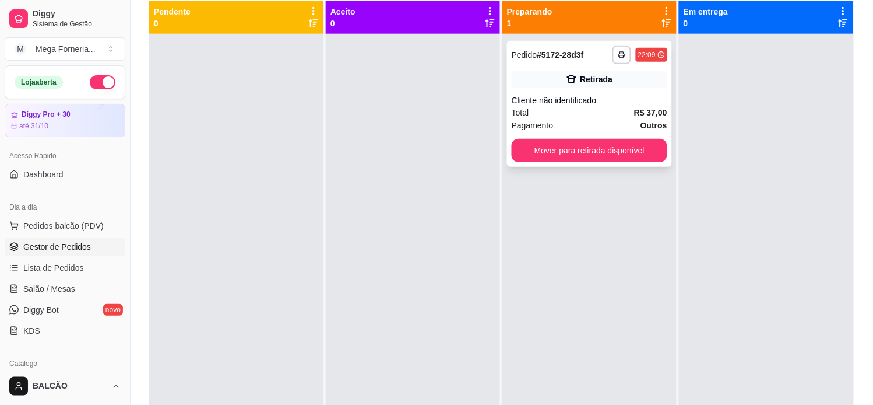
click at [541, 89] on div "**********" at bounding box center [589, 104] width 165 height 126
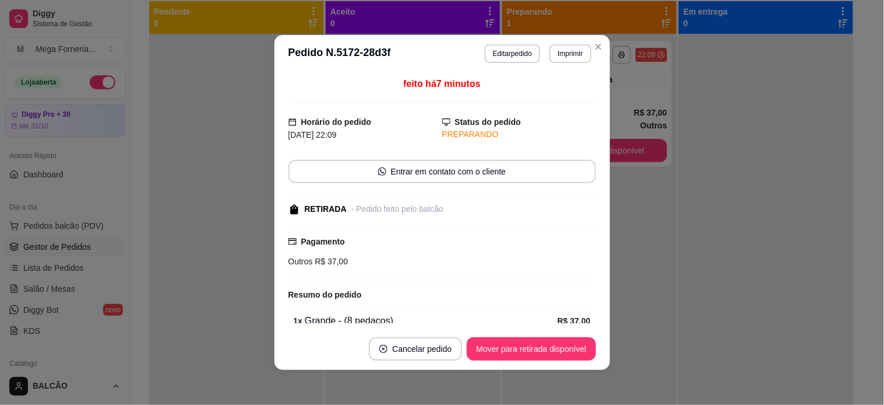
scroll to position [145, 0]
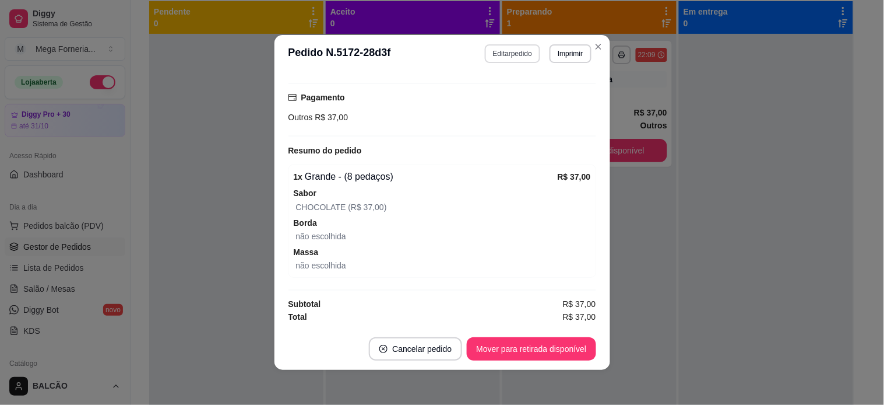
click at [521, 55] on button "Editar pedido" at bounding box center [512, 53] width 55 height 19
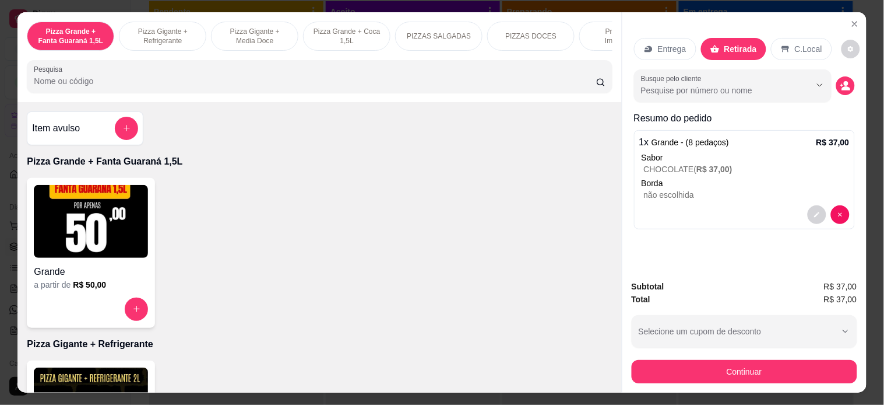
click at [720, 366] on button "Continuar" at bounding box center [745, 371] width 226 height 23
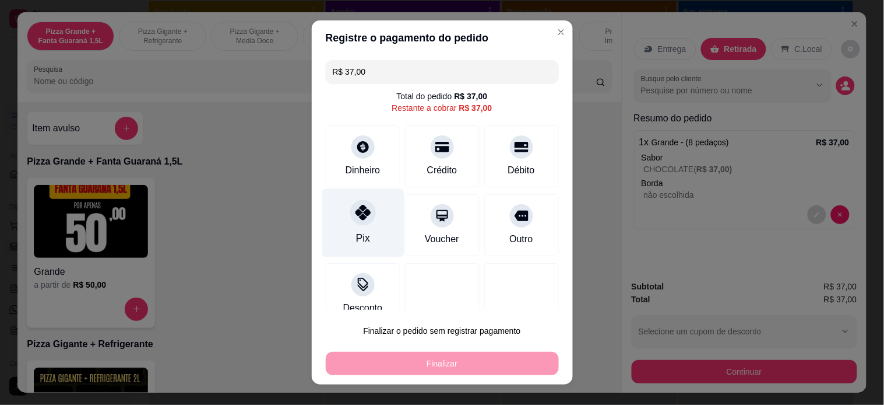
click at [355, 212] on icon at bounding box center [362, 212] width 15 height 15
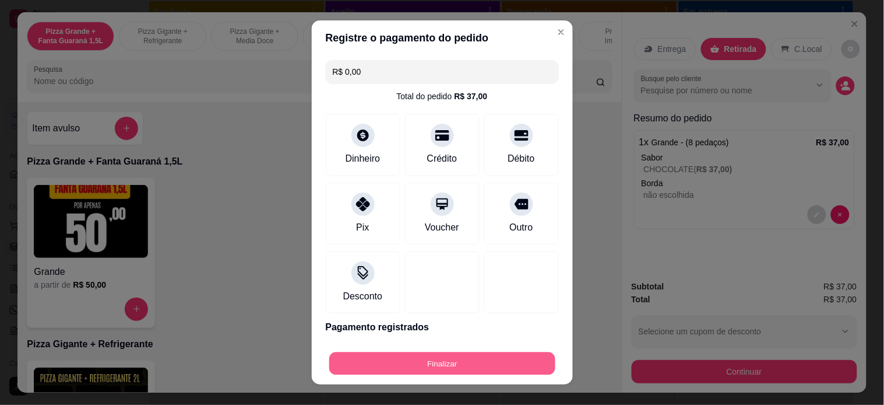
click at [440, 371] on button "Finalizar" at bounding box center [442, 363] width 226 height 23
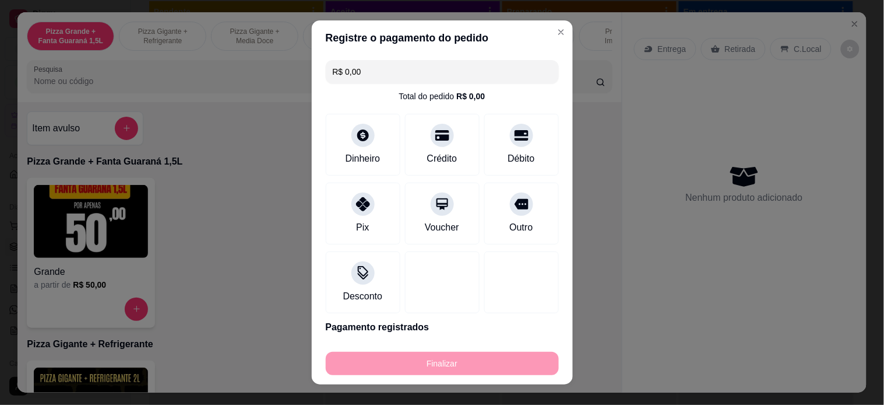
type input "-R$ 37,00"
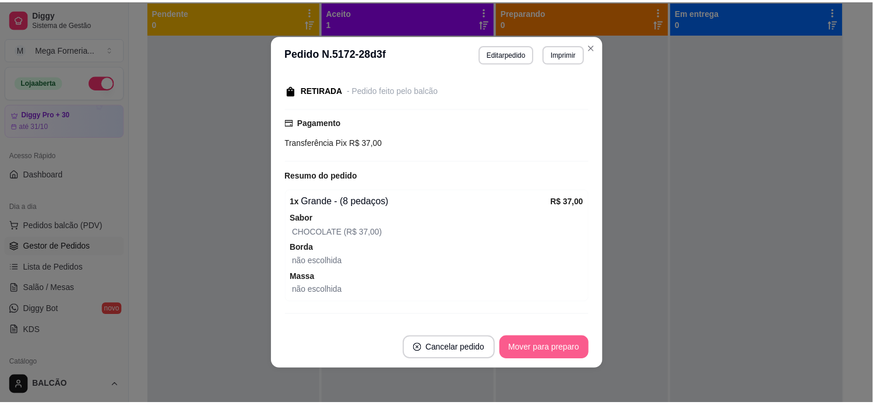
scroll to position [170, 0]
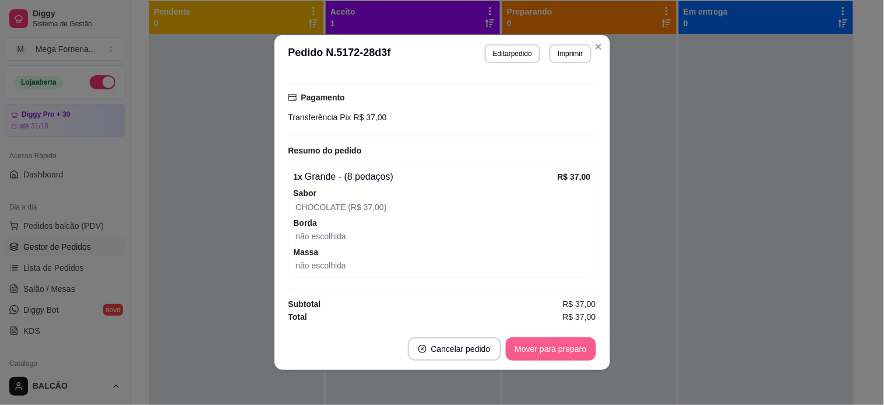
click at [541, 354] on button "Mover para preparo" at bounding box center [551, 348] width 90 height 23
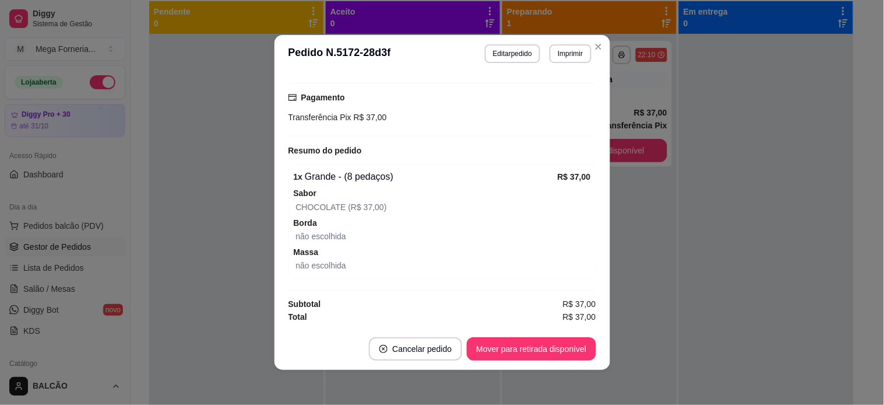
click at [597, 36] on header "**********" at bounding box center [443, 53] width 336 height 37
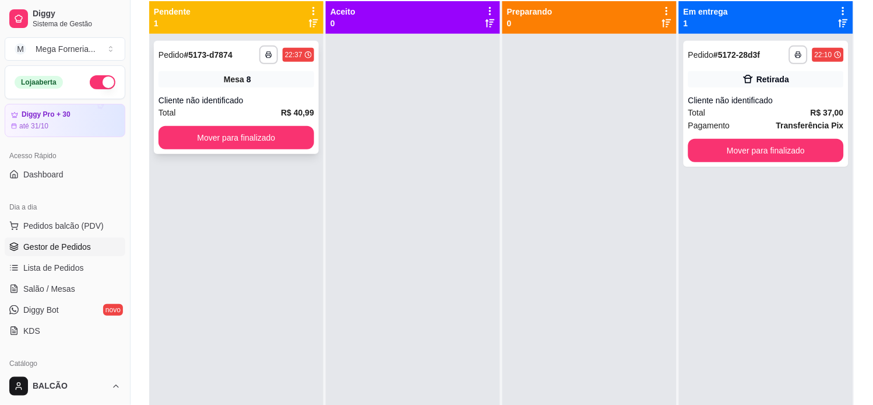
click at [261, 83] on div "Mesa 8" at bounding box center [237, 79] width 156 height 16
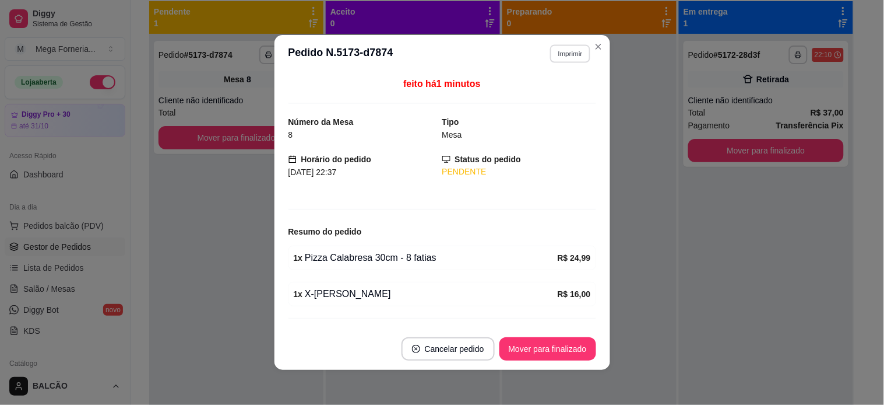
click at [574, 51] on button "Imprimir" at bounding box center [570, 53] width 40 height 18
click at [562, 97] on button "IMPRESSORA" at bounding box center [545, 95] width 82 height 18
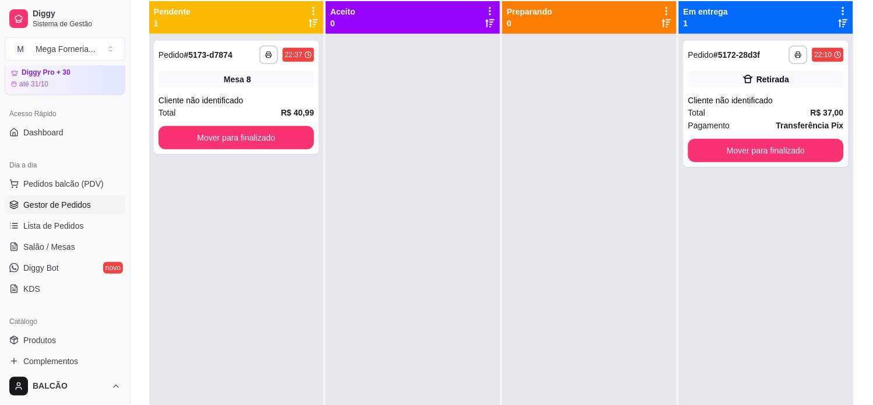
scroll to position [65, 0]
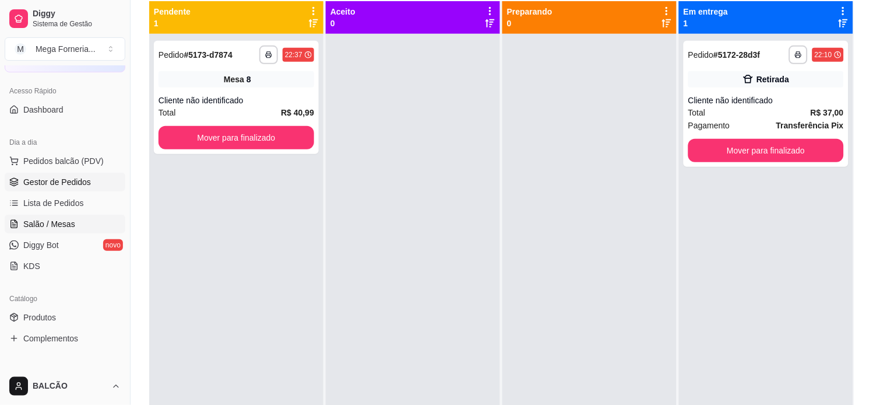
click at [72, 227] on span "Salão / Mesas" at bounding box center [49, 224] width 52 height 12
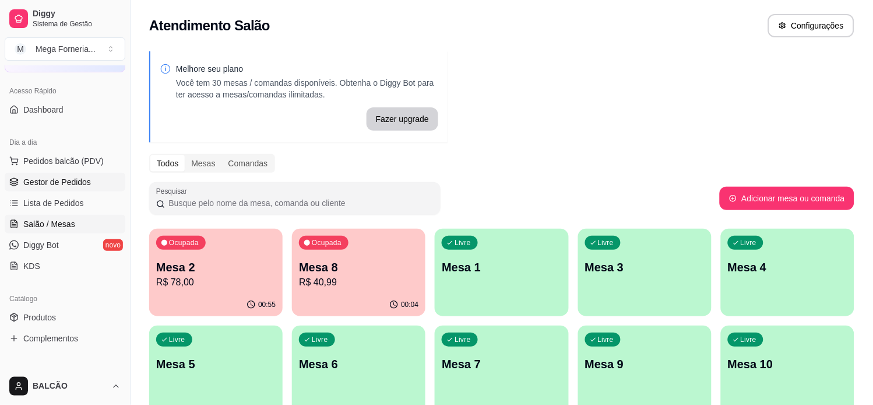
click at [44, 183] on span "Gestor de Pedidos" at bounding box center [57, 182] width 68 height 12
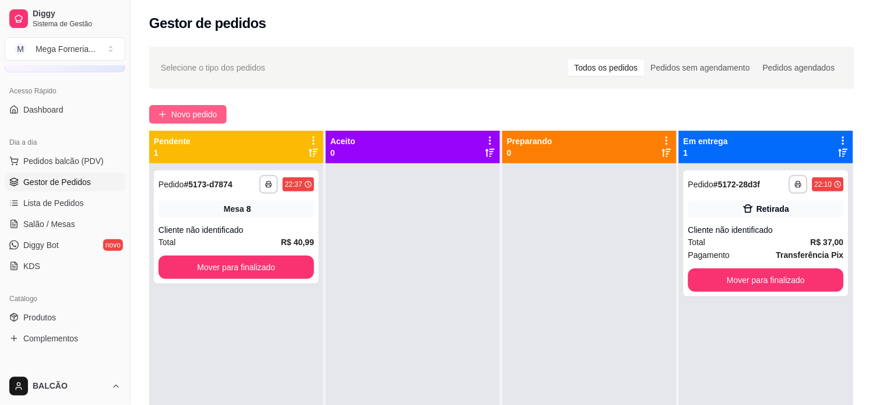
click at [189, 119] on span "Novo pedido" at bounding box center [194, 114] width 46 height 13
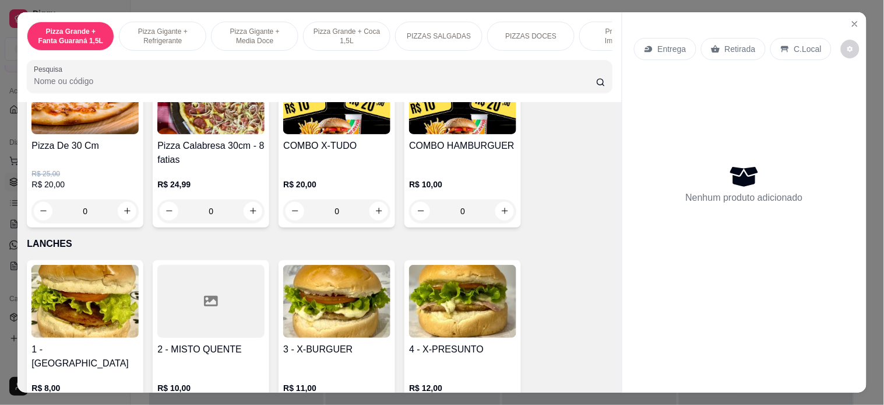
scroll to position [1166, 0]
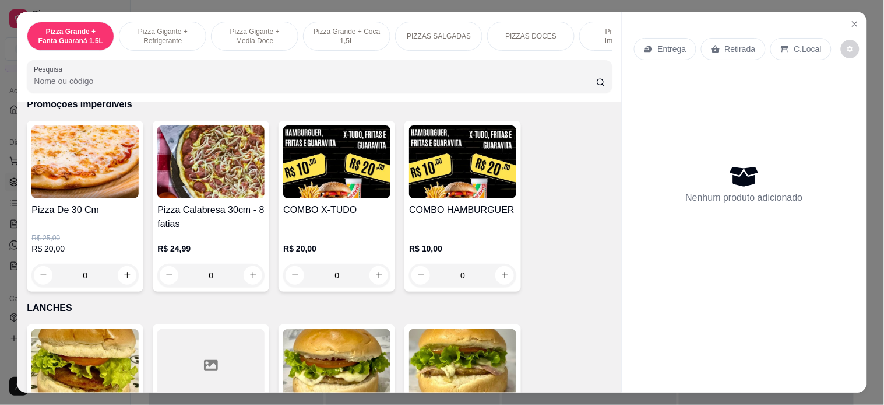
click at [499, 282] on div "0" at bounding box center [462, 275] width 107 height 23
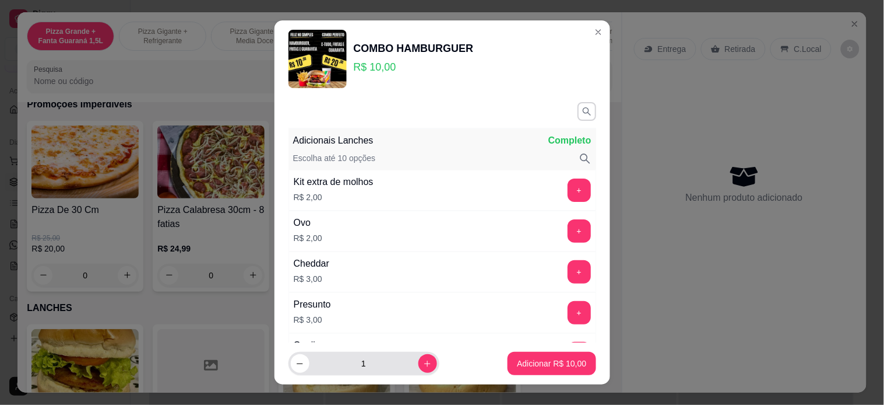
click at [423, 364] on icon "increase-product-quantity" at bounding box center [427, 363] width 9 height 9
type input "2"
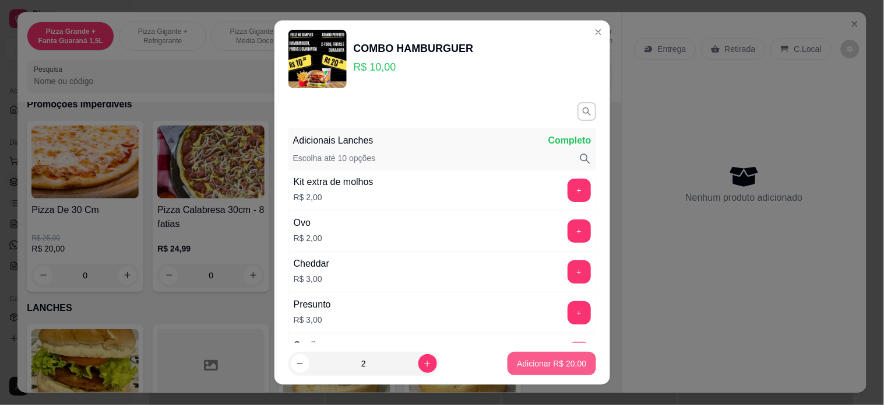
click at [533, 363] on p "Adicionar R$ 20,00" at bounding box center [551, 363] width 69 height 12
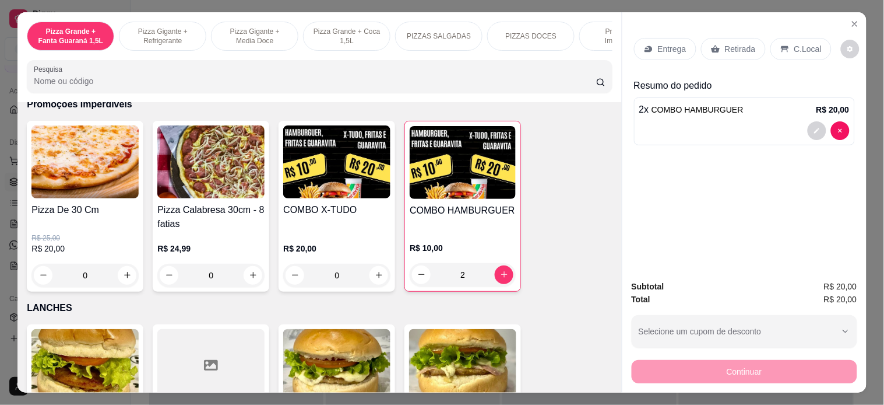
type input "2"
click at [726, 43] on p "Retirada" at bounding box center [740, 49] width 31 height 12
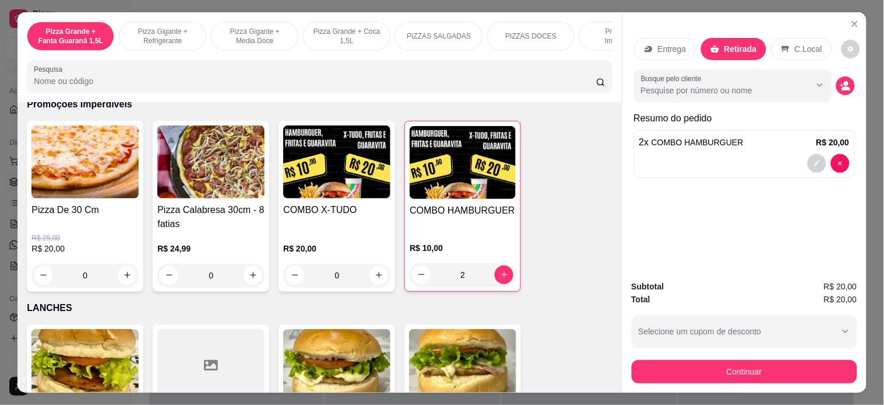
click at [844, 81] on circle "decrease-product-quantity" at bounding box center [846, 83] width 5 height 5
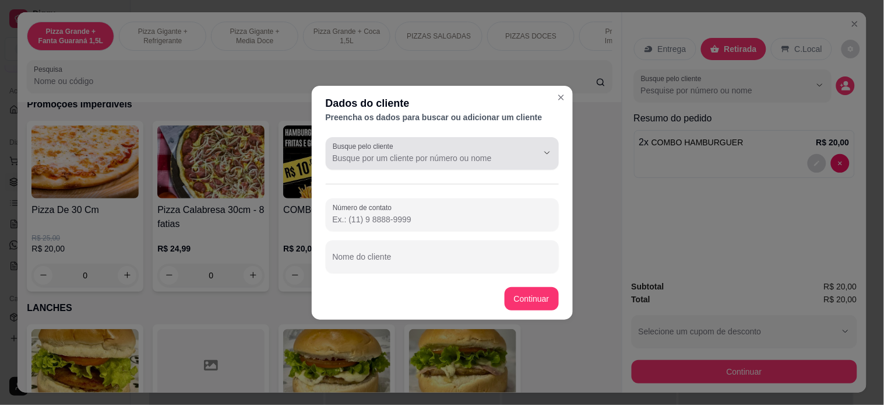
click at [477, 141] on div "Busque pelo cliente" at bounding box center [442, 153] width 233 height 33
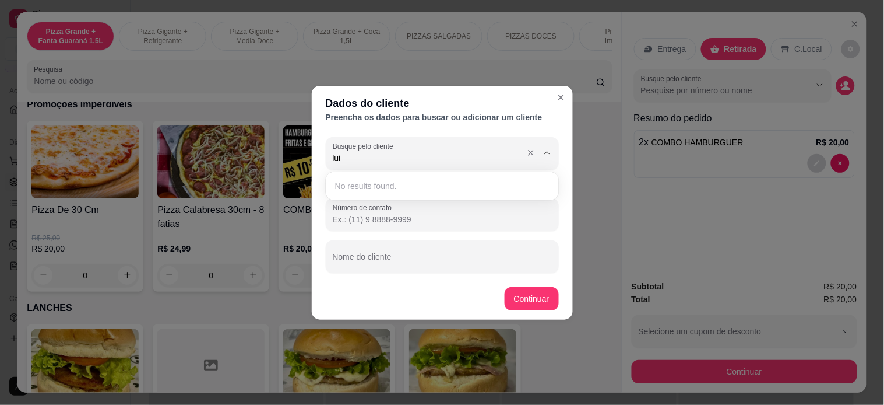
type input "[PERSON_NAME]"
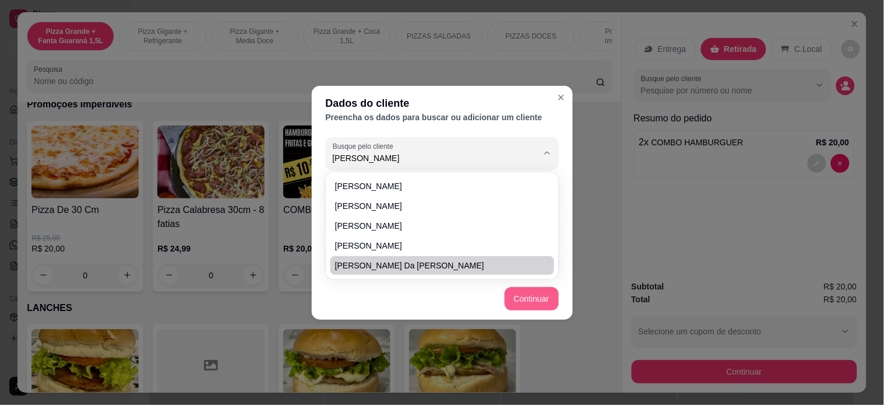
click at [539, 289] on button "Continuar" at bounding box center [532, 298] width 54 height 23
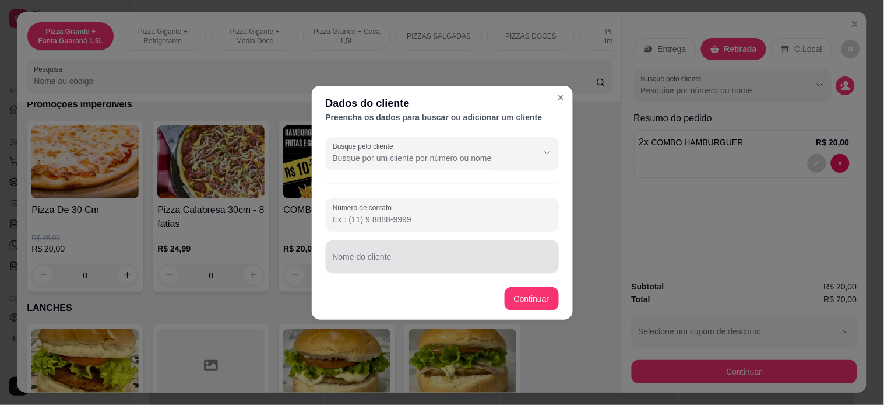
click at [409, 259] on input "Nome do cliente" at bounding box center [442, 261] width 219 height 12
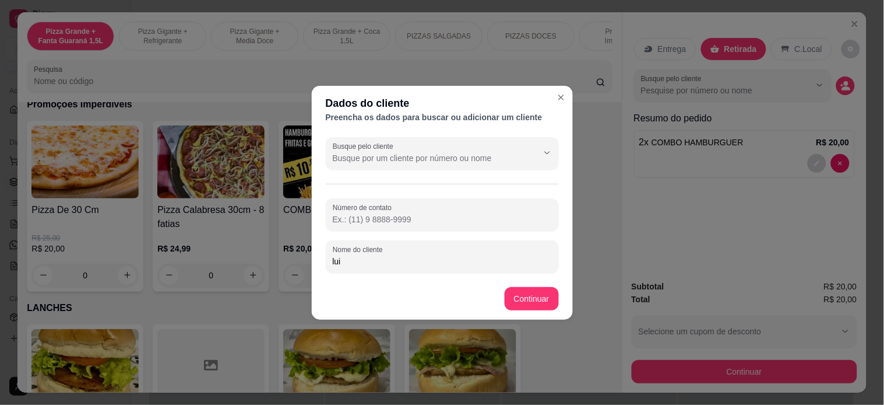
type input "[PERSON_NAME]"
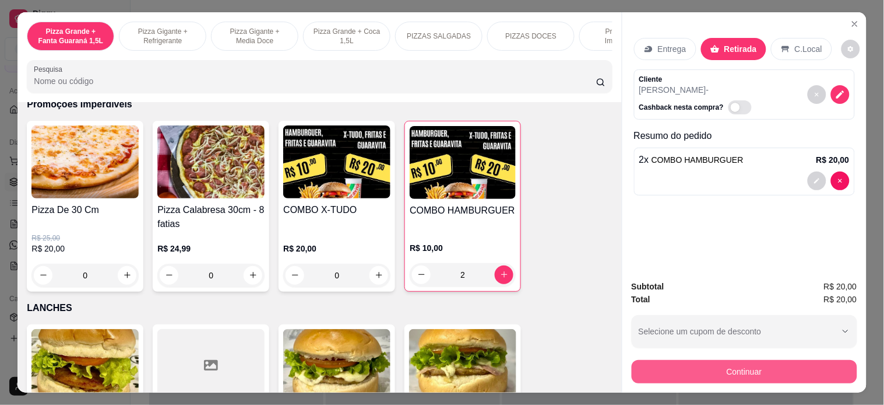
click at [710, 364] on button "Continuar" at bounding box center [745, 371] width 226 height 23
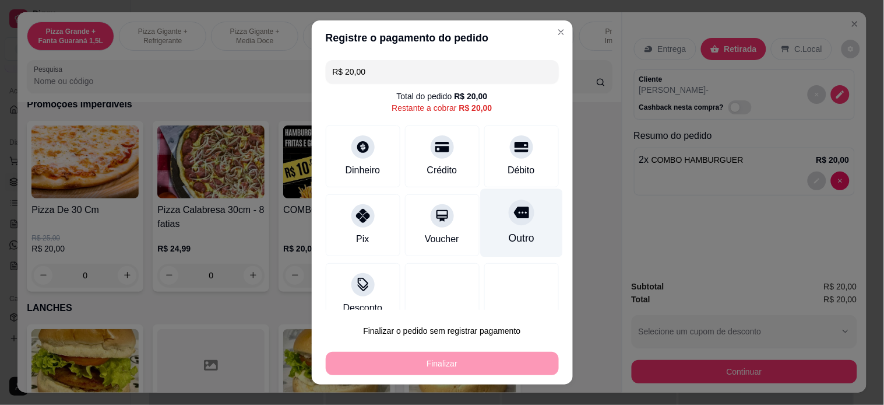
click at [514, 213] on div "Outro" at bounding box center [521, 222] width 82 height 68
type input "R$ 0,00"
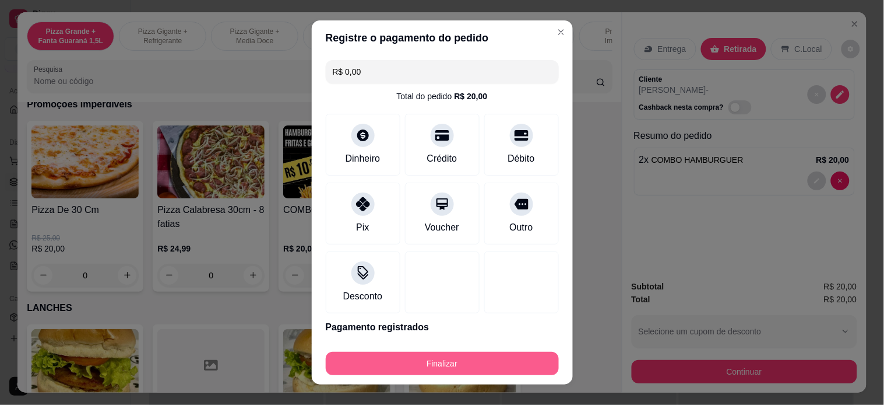
click at [513, 360] on button "Finalizar" at bounding box center [442, 363] width 233 height 23
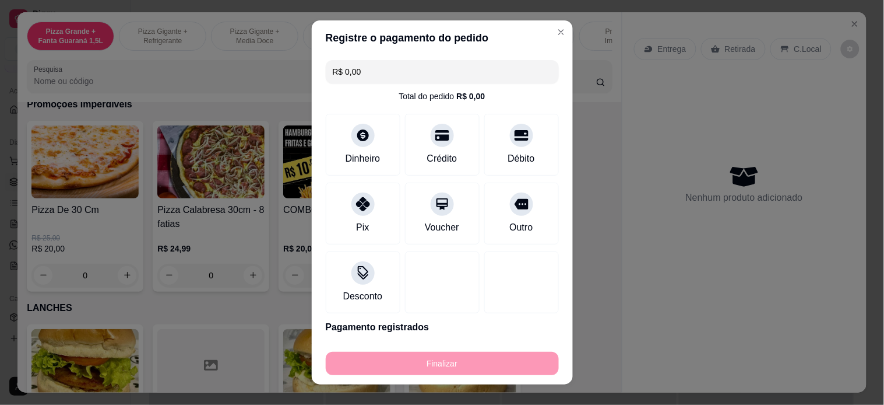
type input "0"
type input "-R$ 20,00"
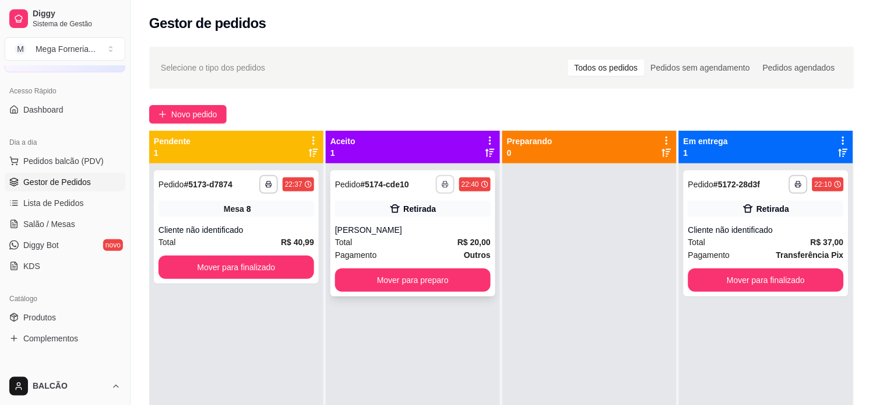
click at [443, 180] on button "button" at bounding box center [445, 184] width 19 height 19
click at [438, 213] on div "Escolha a impressora IMPRESSORA" at bounding box center [410, 217] width 96 height 40
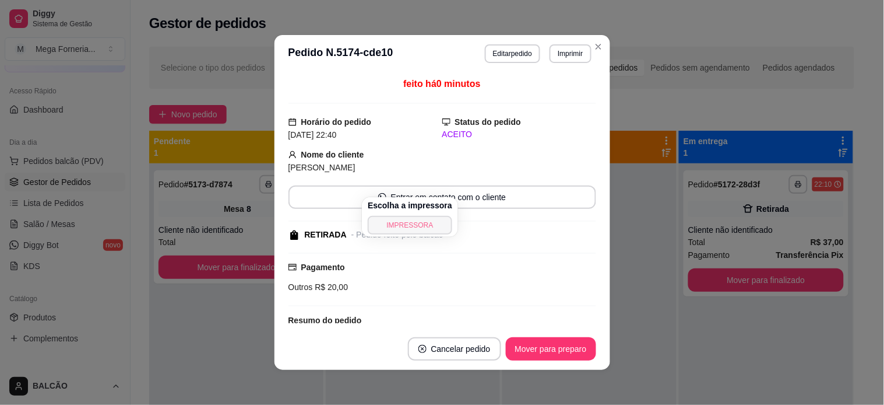
click at [415, 225] on button "IMPRESSORA" at bounding box center [410, 225] width 85 height 19
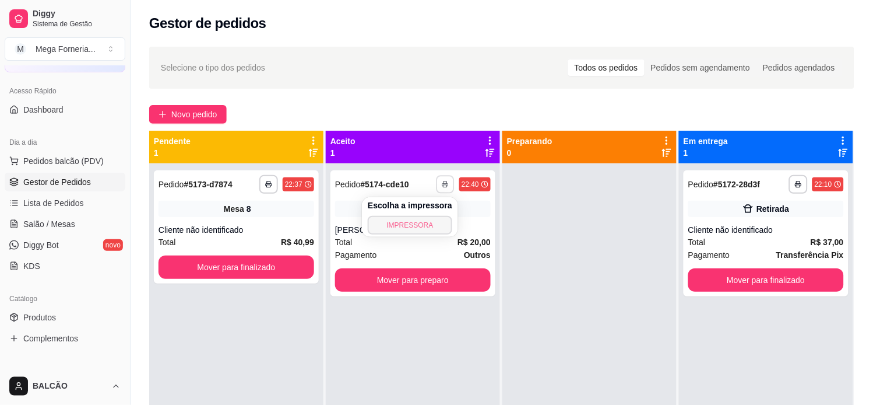
click at [420, 222] on button "IMPRESSORA" at bounding box center [410, 225] width 85 height 19
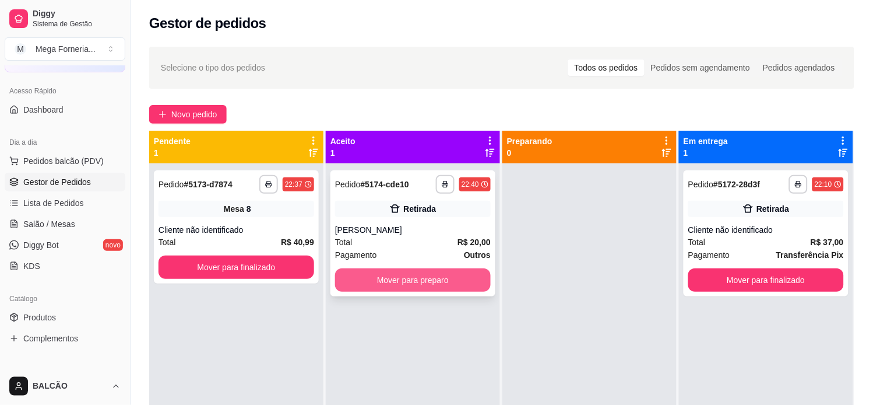
click at [442, 286] on button "Mover para preparo" at bounding box center [413, 279] width 156 height 23
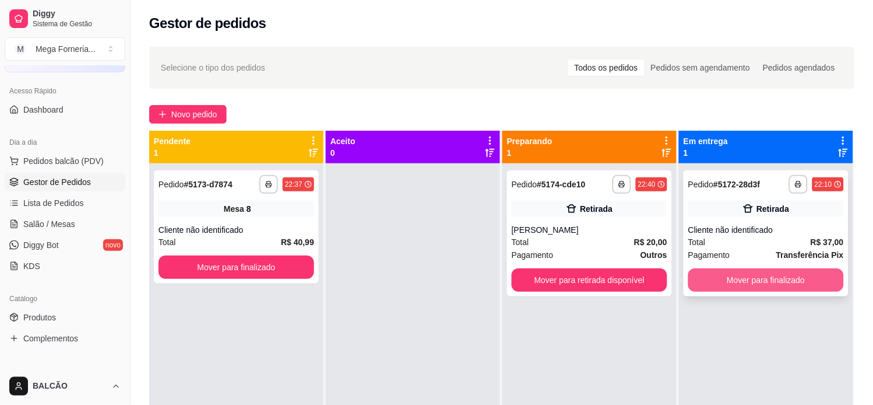
click at [812, 275] on button "Mover para finalizado" at bounding box center [767, 279] width 156 height 23
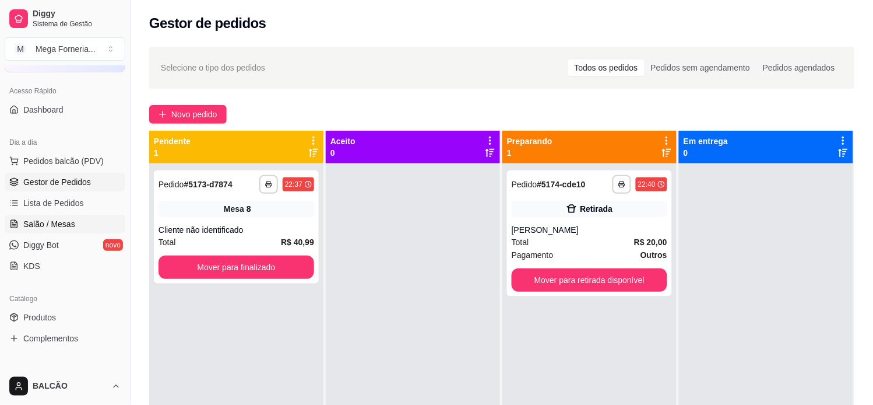
click at [50, 218] on span "Salão / Mesas" at bounding box center [49, 224] width 52 height 12
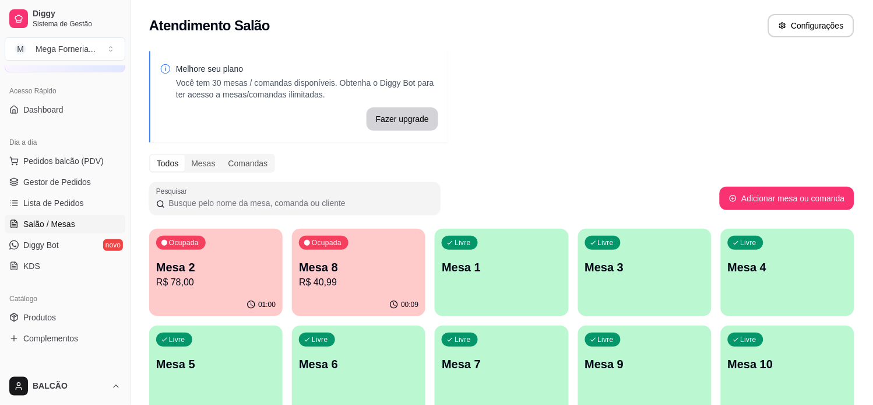
click at [219, 229] on div "Ocupada Mesa 2 R$ 78,00 01:00 Ocupada Mesa 8 R$ 40,99 00:09 Livre Mesa 1 Livre …" at bounding box center [501, 369] width 705 height 281
click at [230, 254] on div "Ocupada Mesa 2 R$ 78,00" at bounding box center [216, 261] width 134 height 65
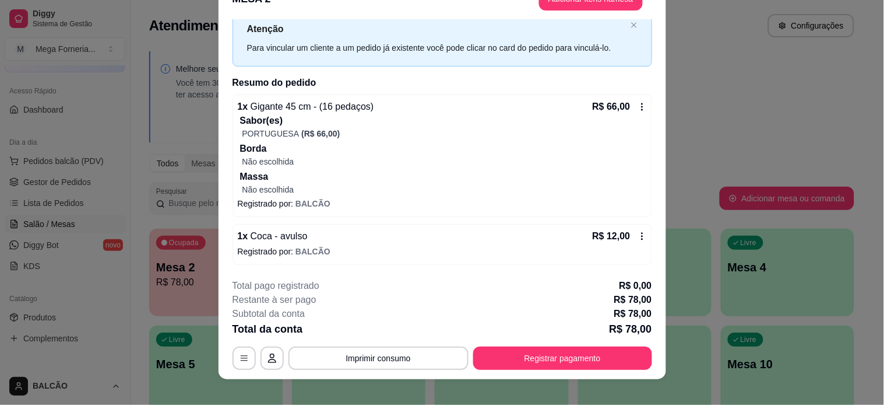
scroll to position [35, 0]
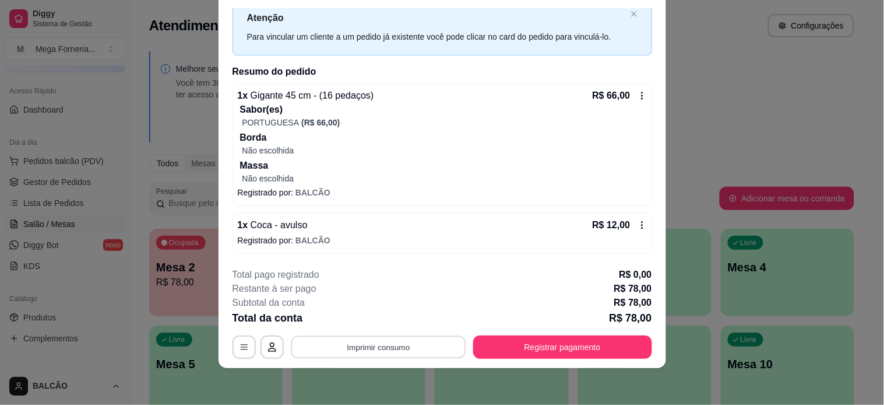
click at [372, 347] on button "Imprimir consumo" at bounding box center [378, 346] width 175 height 23
click at [388, 313] on button "IMPRESSORA" at bounding box center [377, 320] width 85 height 19
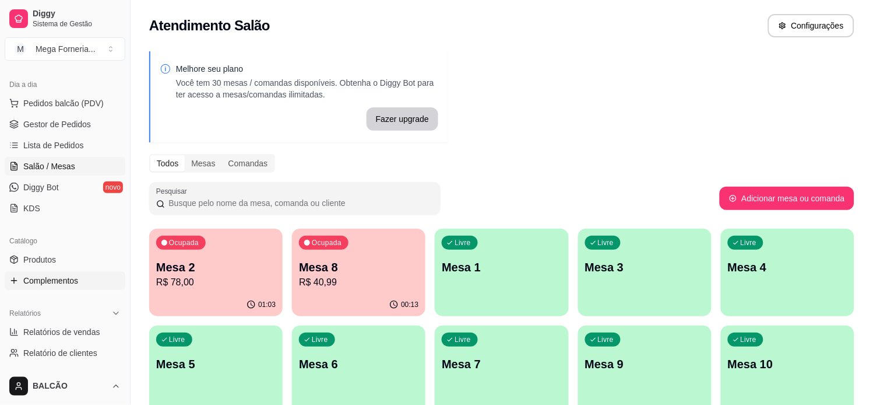
scroll to position [129, 0]
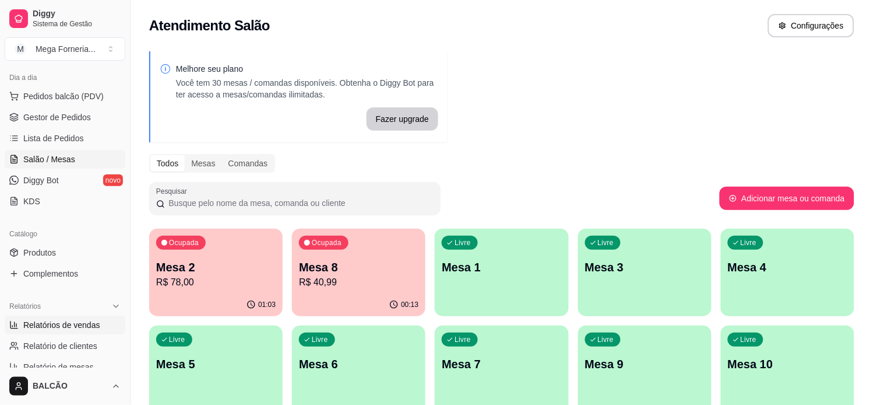
click at [55, 322] on span "Relatórios de vendas" at bounding box center [61, 325] width 77 height 12
select select "ALL"
select select "0"
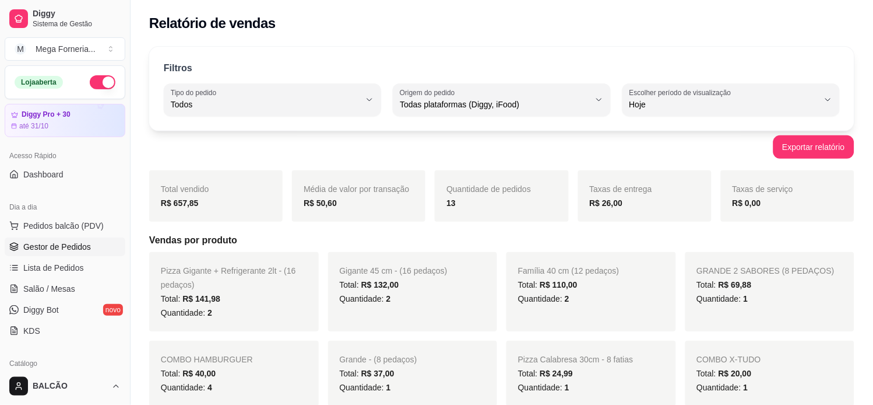
click at [53, 244] on span "Gestor de Pedidos" at bounding box center [57, 247] width 68 height 12
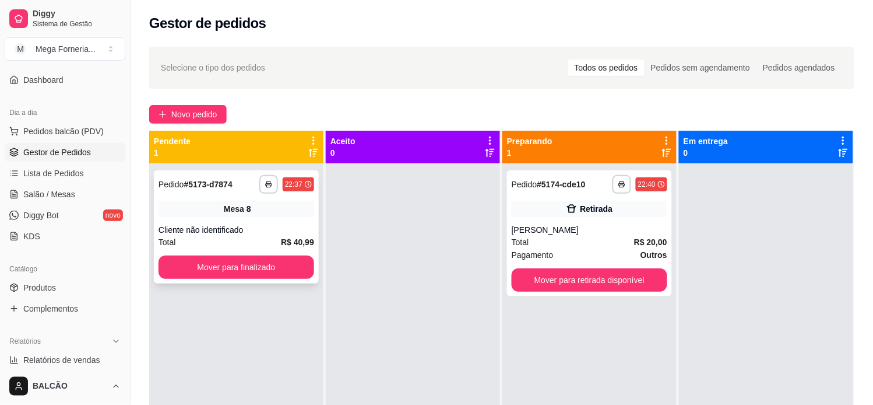
scroll to position [129, 0]
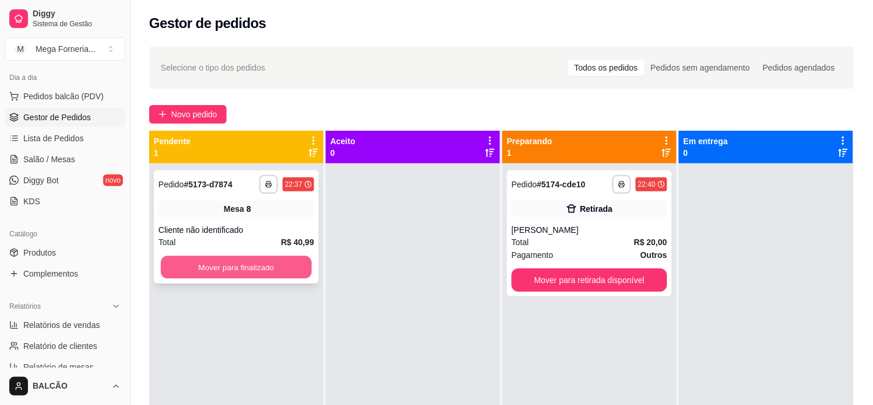
click at [219, 265] on button "Mover para finalizado" at bounding box center [236, 267] width 151 height 23
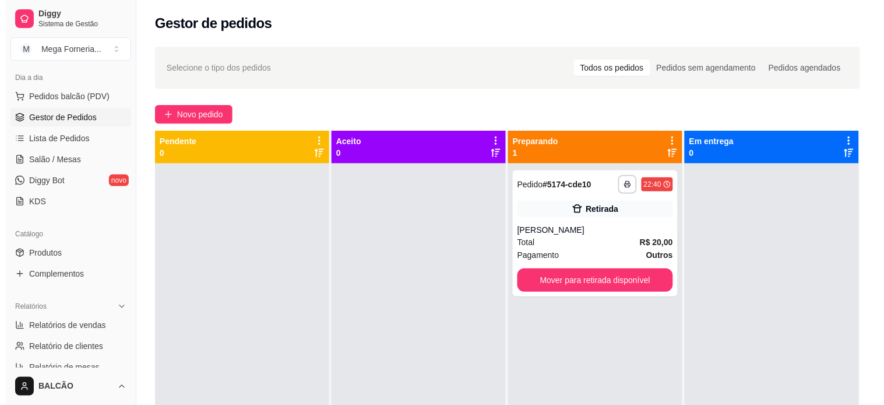
scroll to position [194, 0]
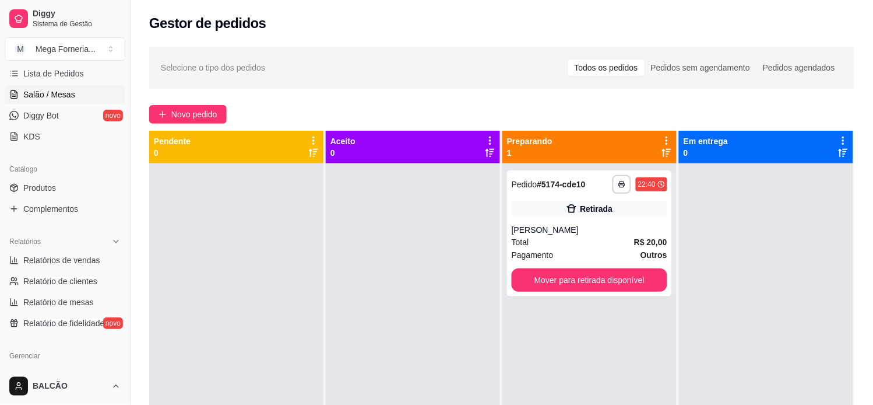
click at [71, 94] on span "Salão / Mesas" at bounding box center [49, 95] width 52 height 12
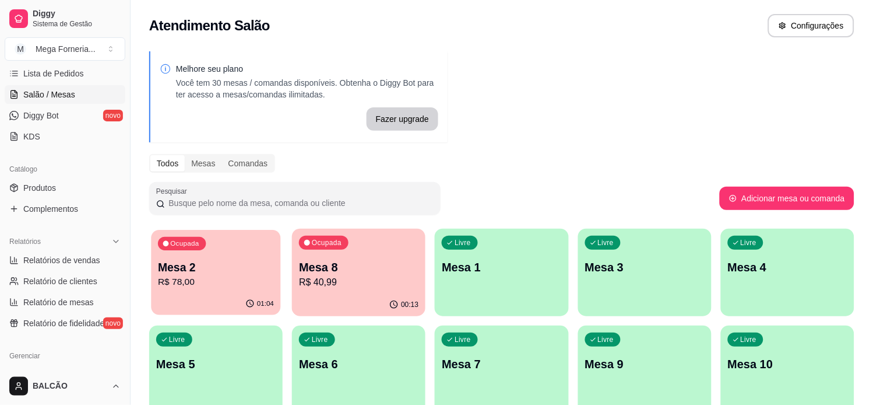
click at [228, 276] on p "R$ 78,00" at bounding box center [216, 281] width 116 height 13
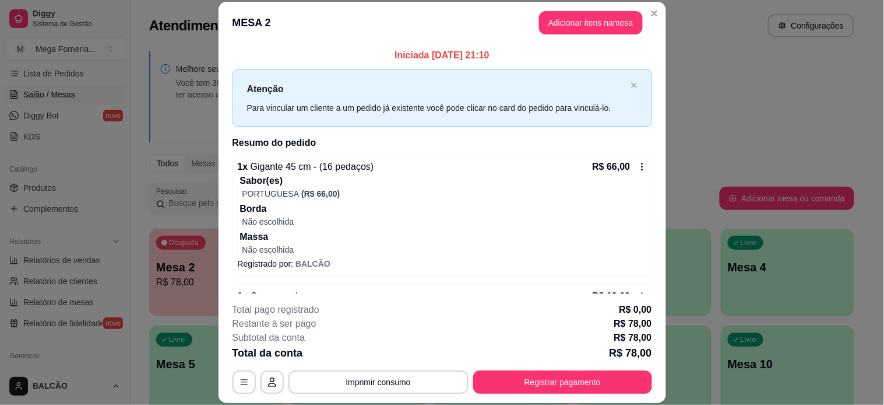
scroll to position [36, 0]
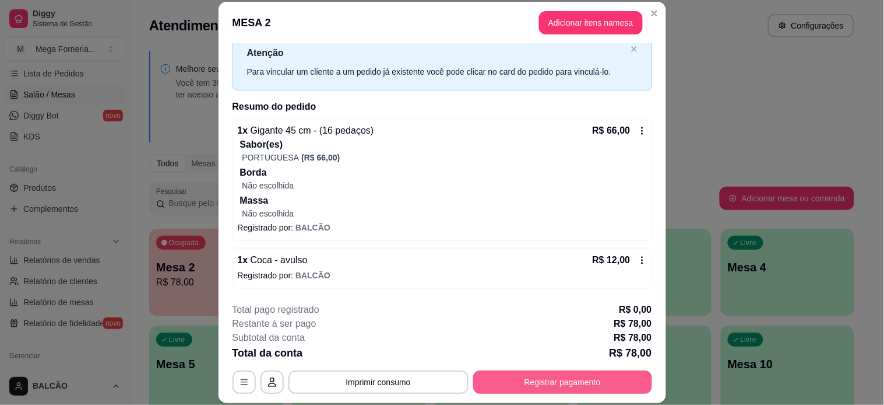
click at [550, 375] on button "Registrar pagamento" at bounding box center [562, 381] width 179 height 23
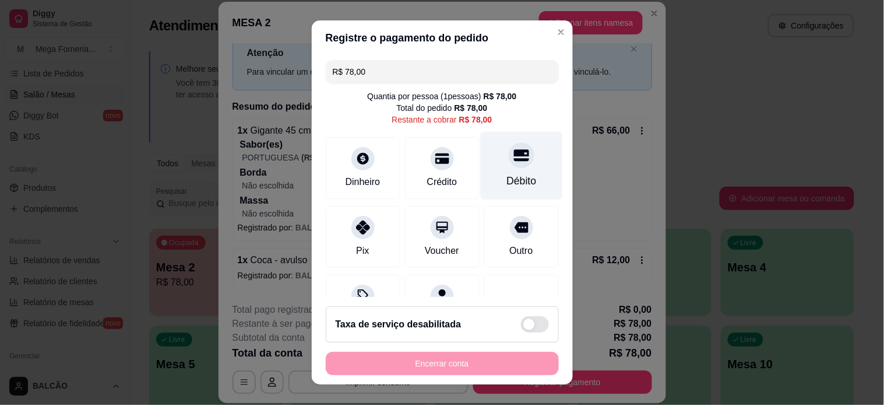
click at [482, 164] on div "Débito" at bounding box center [521, 165] width 82 height 68
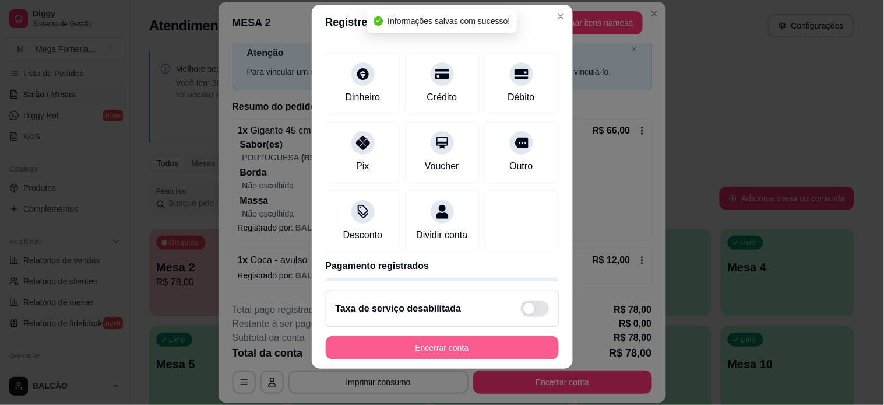
type input "R$ 0,00"
click at [452, 347] on button "Encerrar conta" at bounding box center [442, 346] width 233 height 23
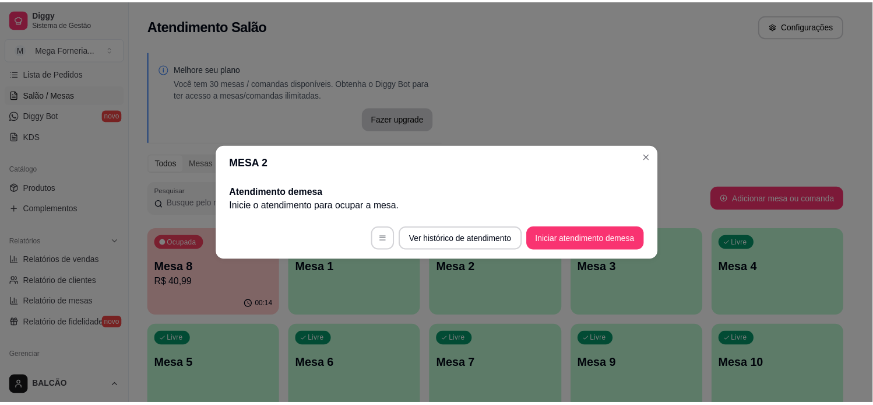
scroll to position [0, 0]
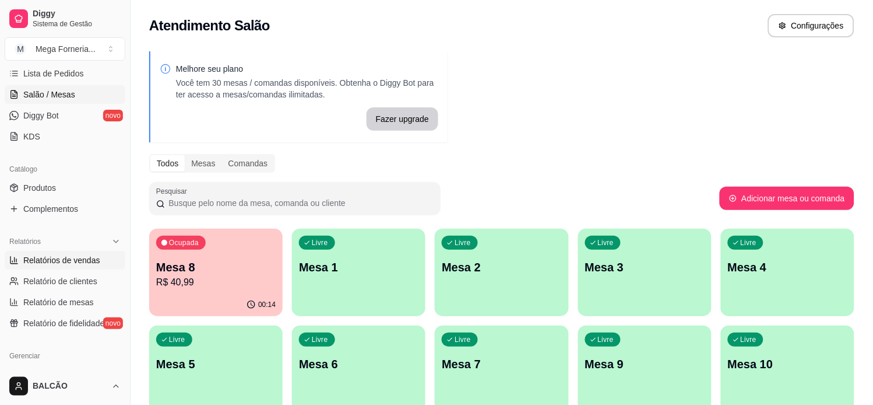
click at [20, 253] on link "Relatórios de vendas" at bounding box center [65, 260] width 121 height 19
select select "ALL"
select select "0"
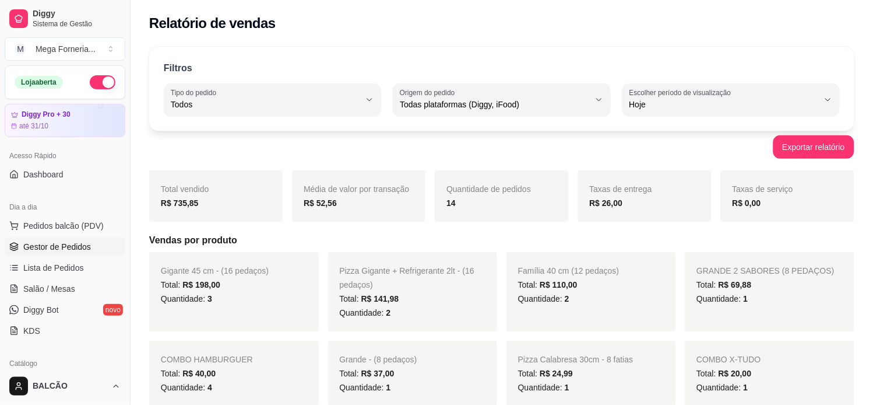
click at [73, 247] on span "Gestor de Pedidos" at bounding box center [57, 247] width 68 height 12
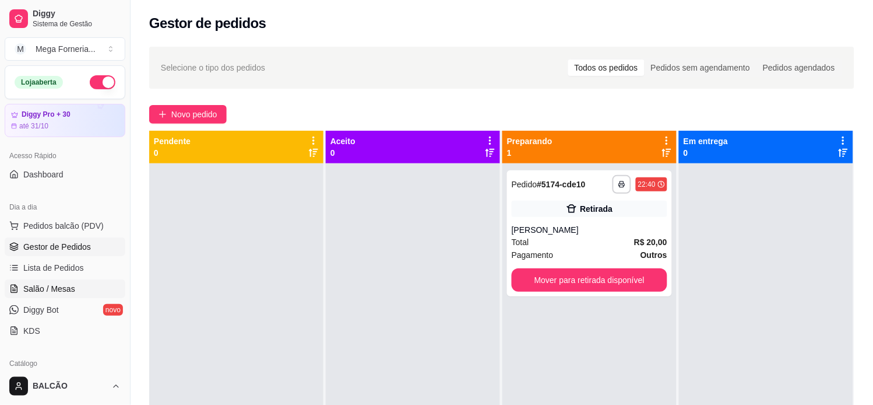
click at [48, 292] on span "Salão / Mesas" at bounding box center [49, 289] width 52 height 12
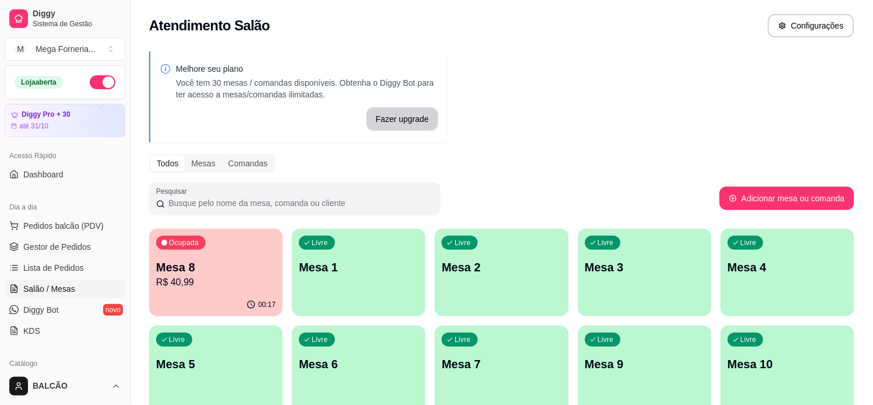
click at [196, 288] on p "R$ 40,99" at bounding box center [216, 282] width 120 height 14
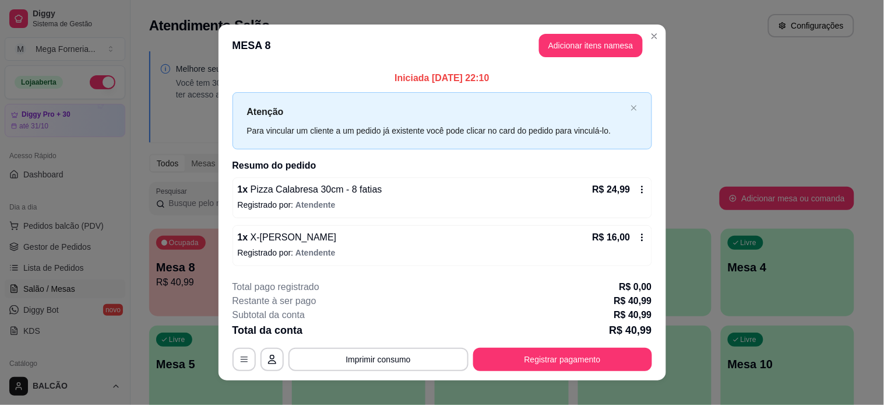
scroll to position [12, 0]
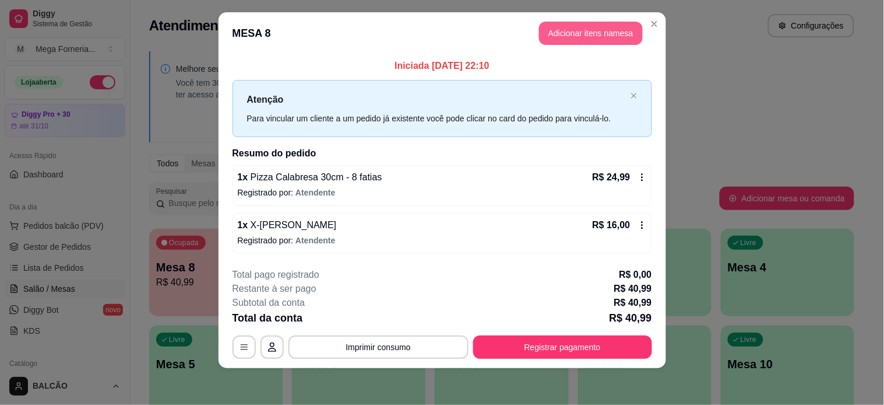
click at [556, 31] on button "Adicionar itens na mesa" at bounding box center [591, 33] width 104 height 23
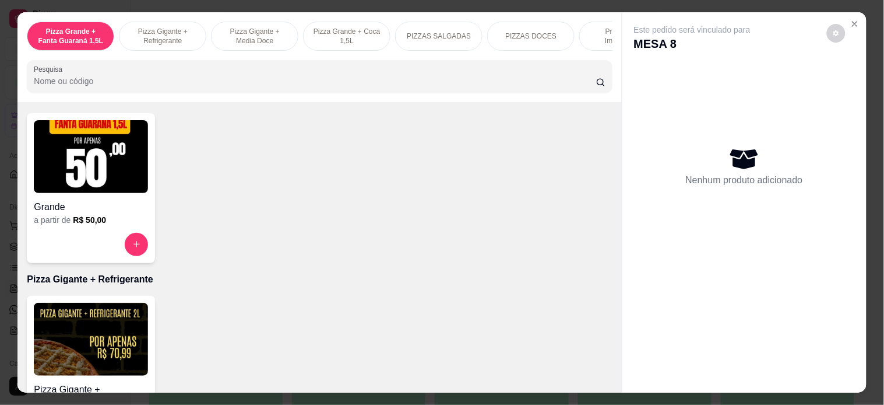
scroll to position [0, 0]
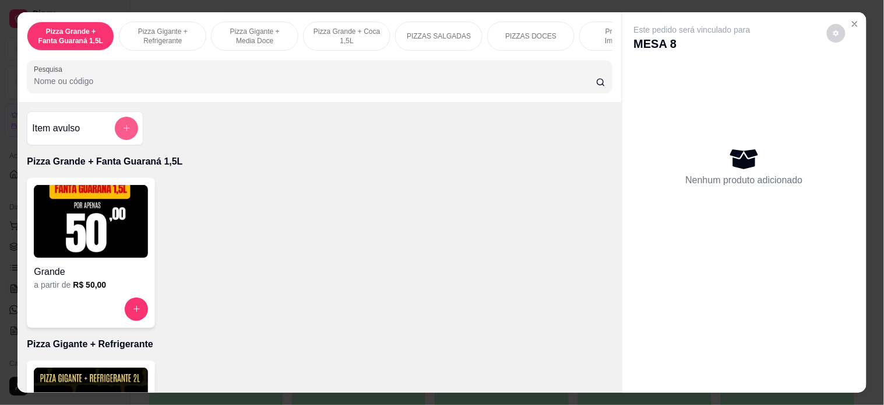
click at [122, 132] on icon "add-separate-item" at bounding box center [126, 128] width 9 height 9
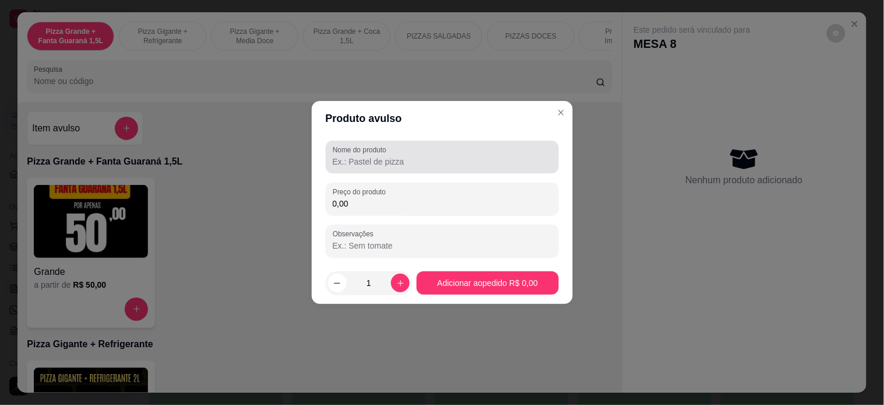
click at [387, 160] on input "Nome do produto" at bounding box center [442, 162] width 219 height 12
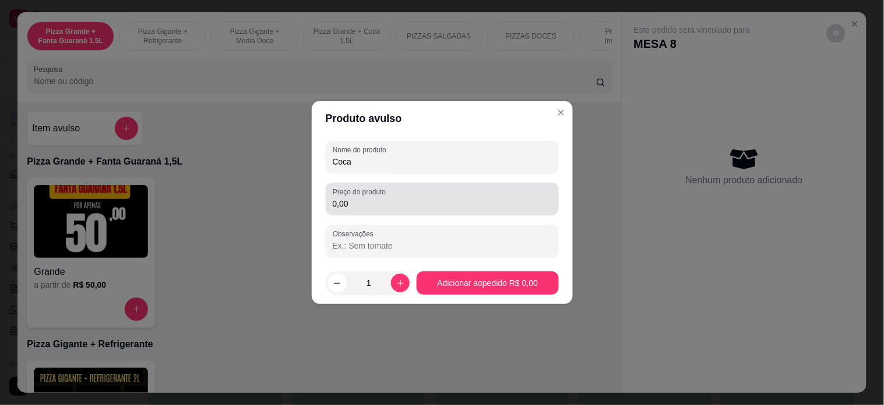
type input "Coca"
click at [369, 196] on div "0,00" at bounding box center [442, 198] width 219 height 23
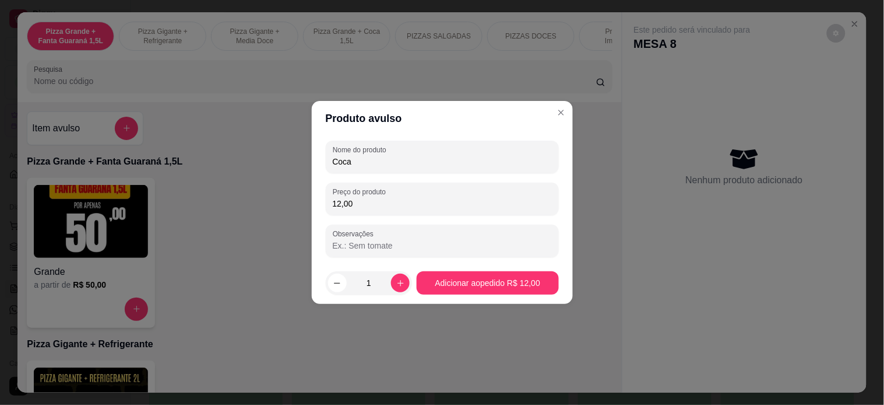
type input "12,00"
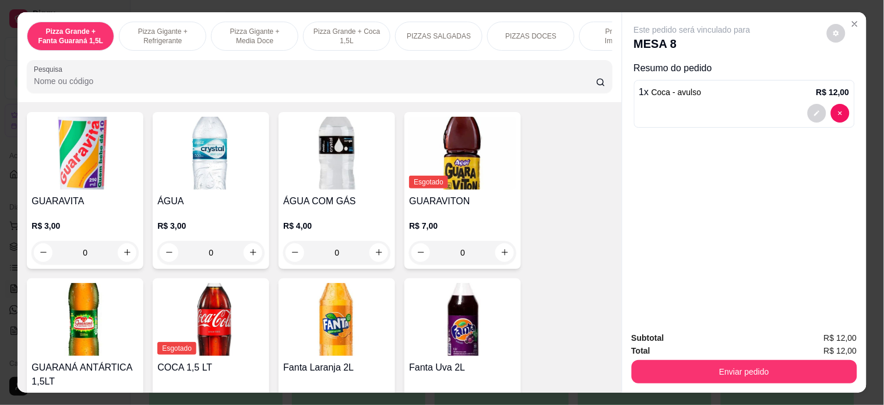
scroll to position [2137, 0]
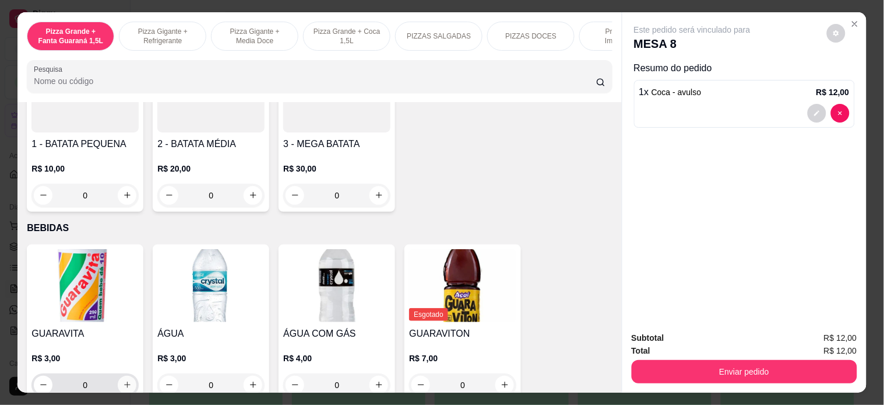
click at [124, 382] on icon "increase-product-quantity" at bounding box center [127, 385] width 6 height 6
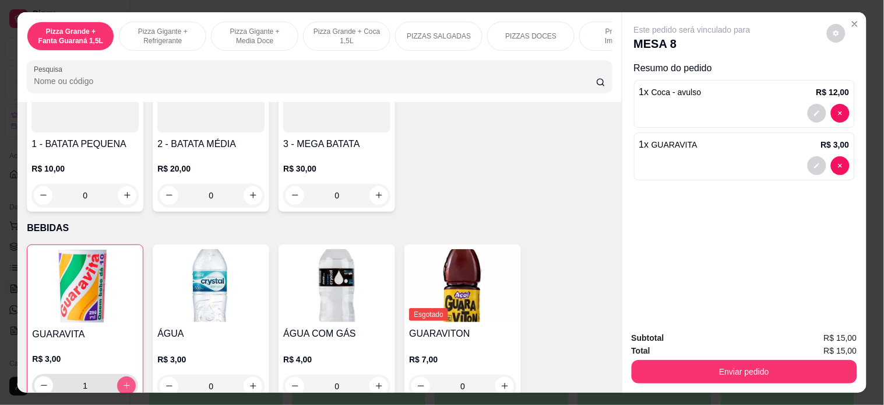
type input "1"
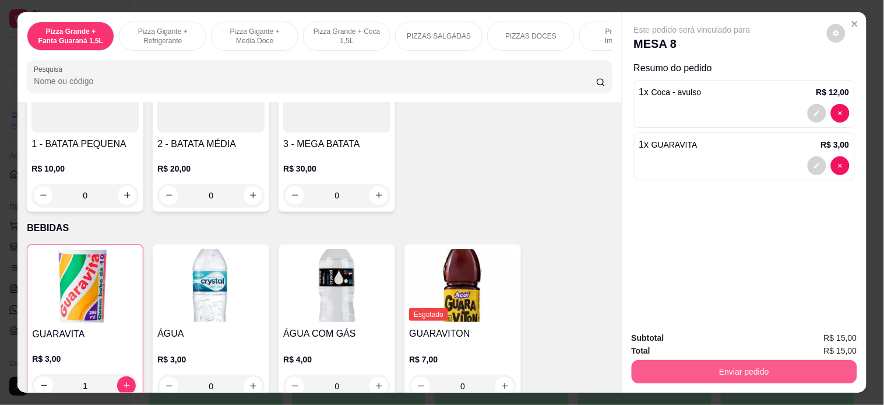
click at [757, 371] on button "Enviar pedido" at bounding box center [745, 371] width 226 height 23
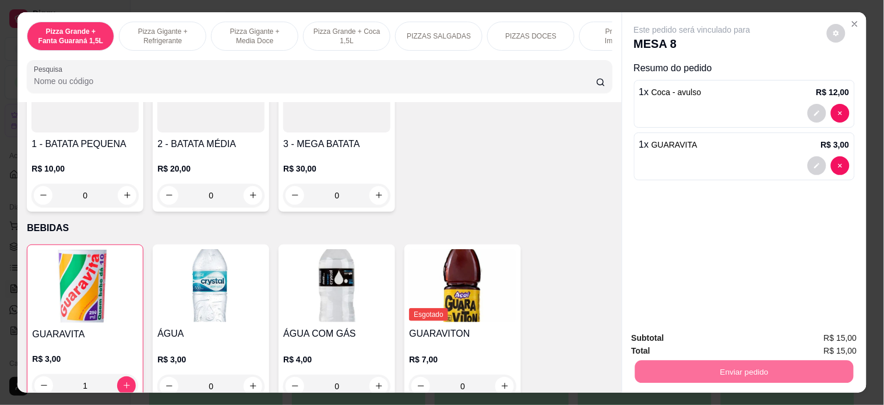
click at [823, 333] on button "Enviar pedido" at bounding box center [827, 337] width 66 height 22
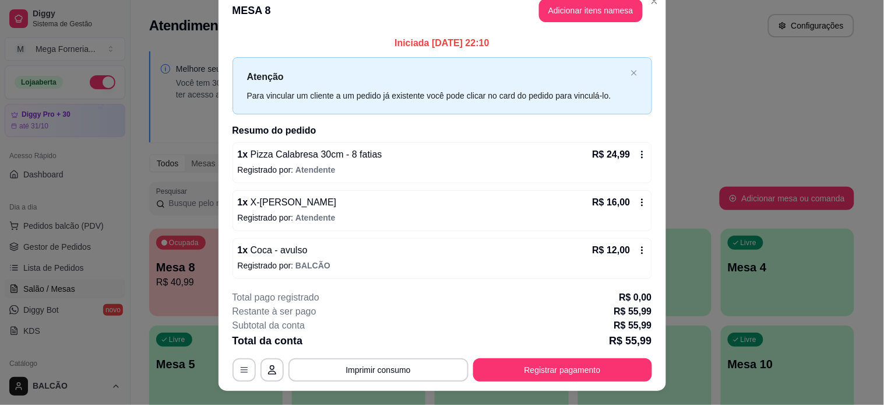
scroll to position [0, 0]
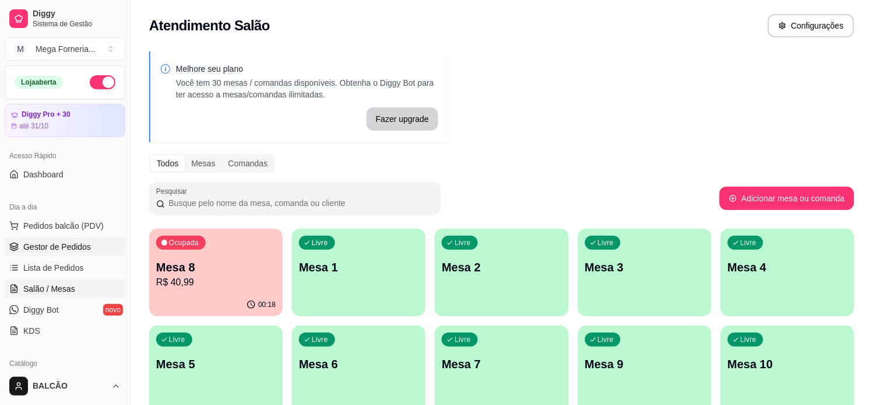
click at [72, 247] on span "Gestor de Pedidos" at bounding box center [57, 247] width 68 height 12
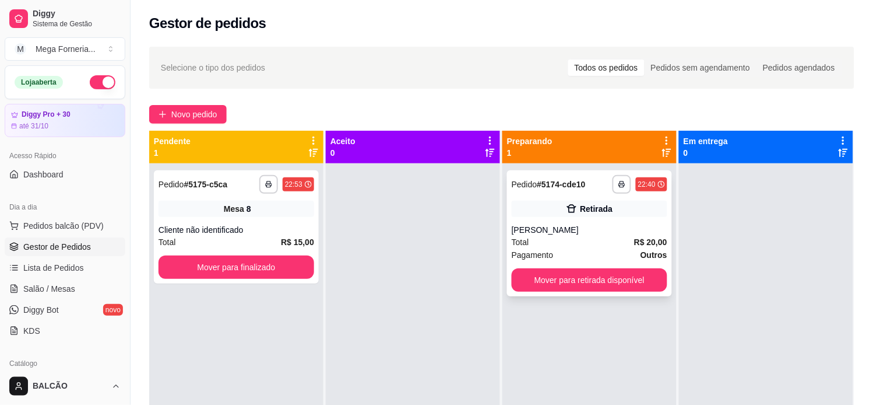
click at [580, 235] on div "[PERSON_NAME]" at bounding box center [590, 230] width 156 height 12
click at [275, 235] on div "Cliente não identificado" at bounding box center [237, 230] width 156 height 12
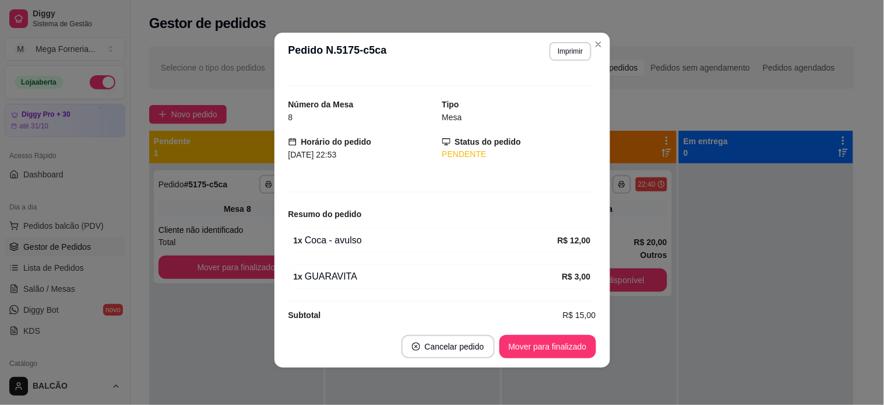
scroll to position [29, 0]
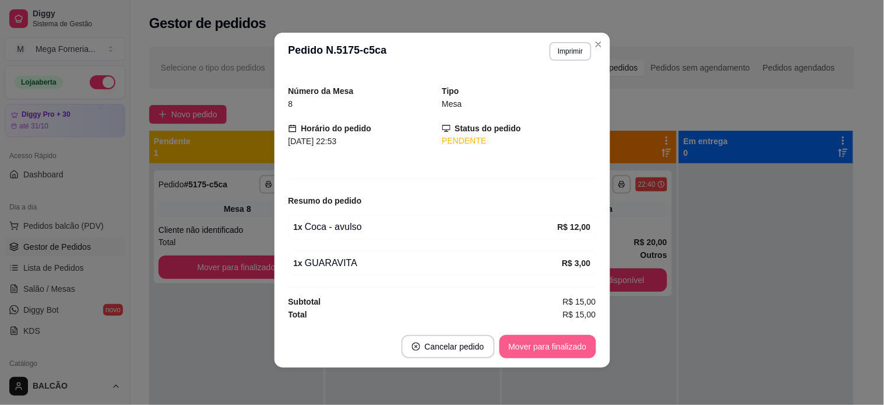
click at [538, 345] on button "Mover para finalizado" at bounding box center [548, 346] width 97 height 23
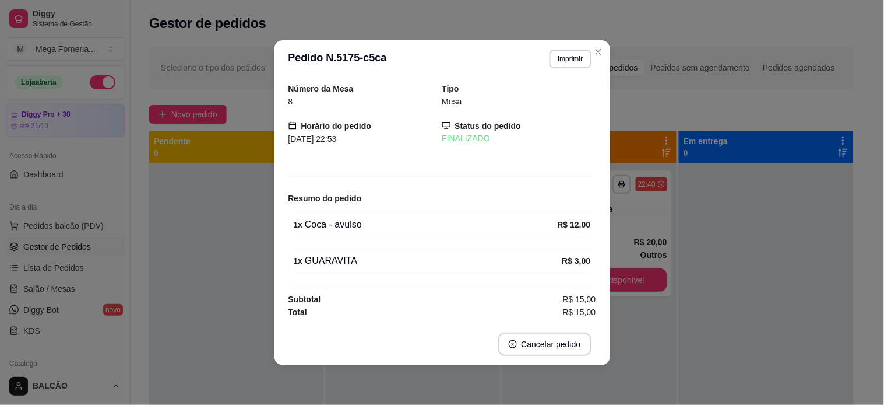
scroll to position [0, 0]
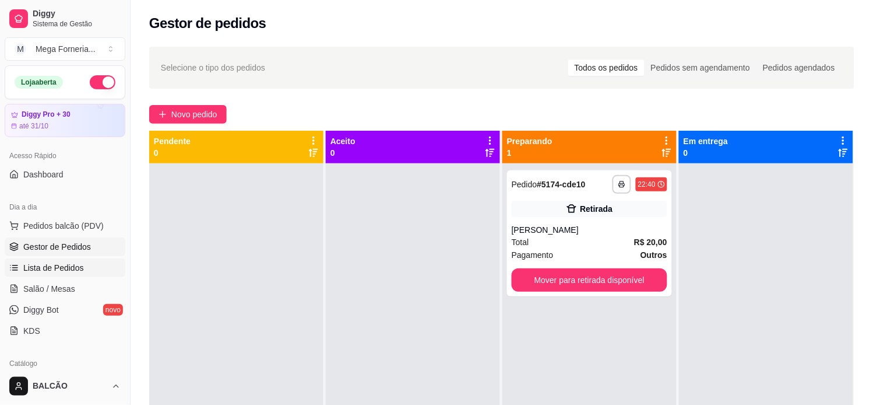
click at [35, 264] on span "Lista de Pedidos" at bounding box center [53, 268] width 61 height 12
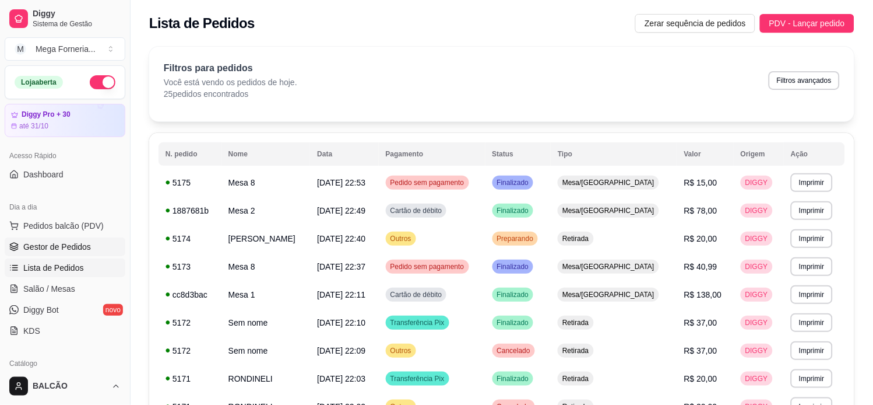
click at [75, 247] on span "Gestor de Pedidos" at bounding box center [57, 247] width 68 height 12
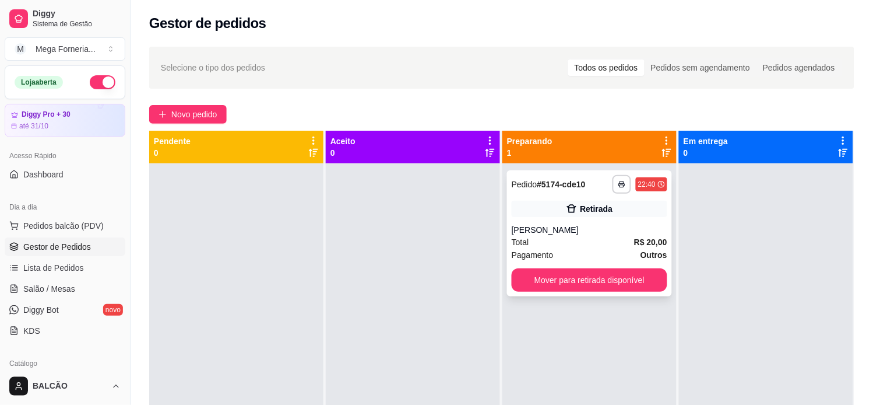
click at [550, 222] on div "**********" at bounding box center [589, 233] width 165 height 126
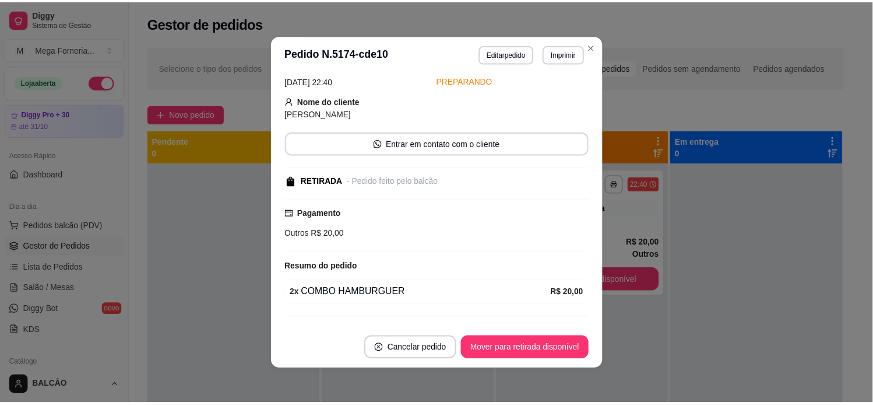
scroll to position [82, 0]
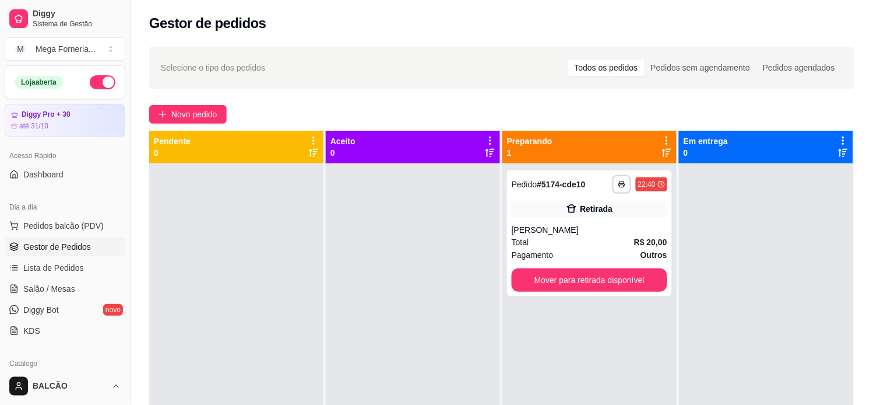
click at [30, 288] on span "Salão / Mesas" at bounding box center [49, 289] width 52 height 12
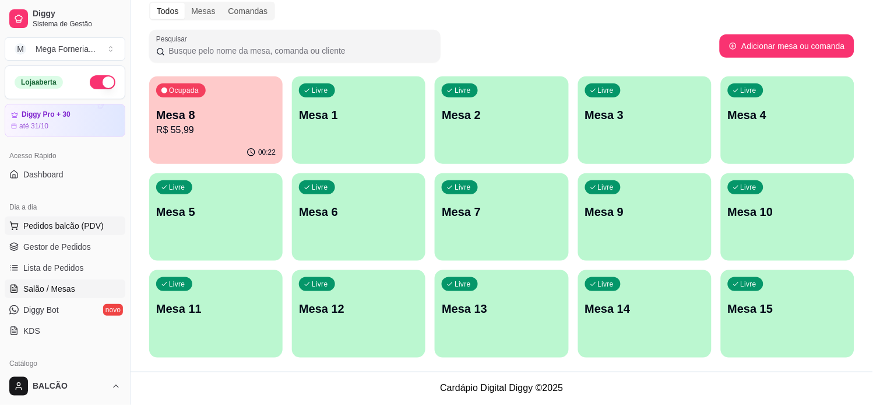
scroll to position [22, 0]
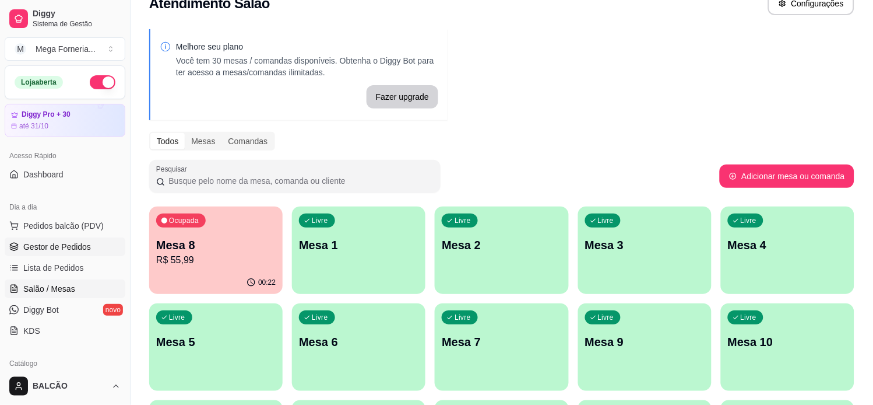
click at [25, 247] on span "Gestor de Pedidos" at bounding box center [57, 247] width 68 height 12
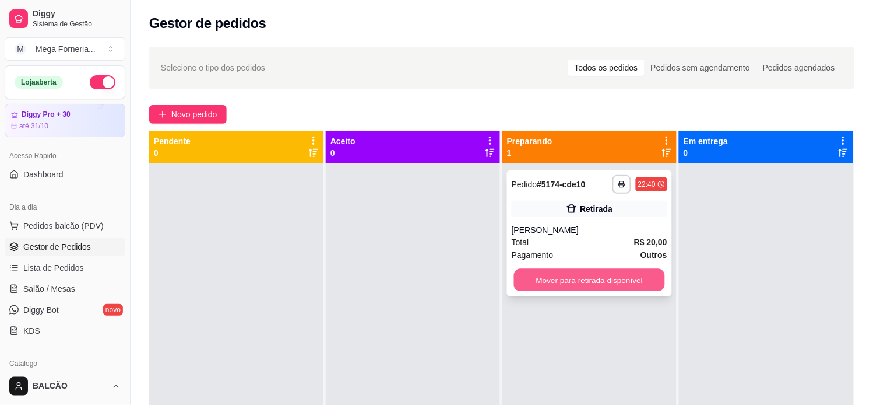
click at [569, 280] on button "Mover para retirada disponível" at bounding box center [589, 280] width 151 height 23
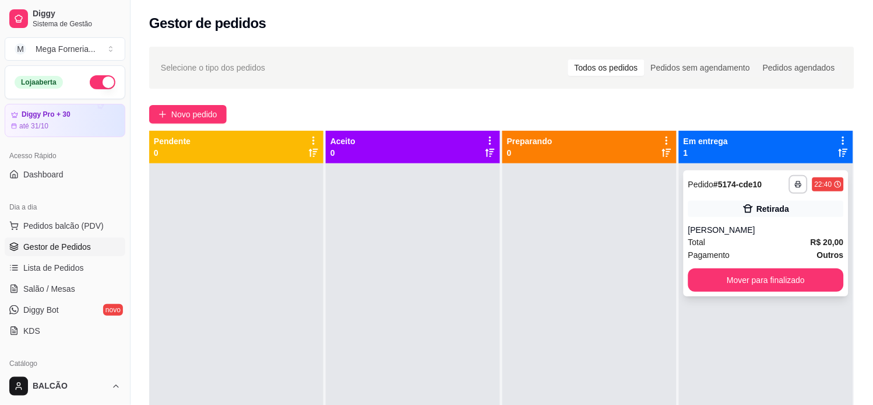
click at [725, 241] on div "Total R$ 20,00" at bounding box center [767, 242] width 156 height 13
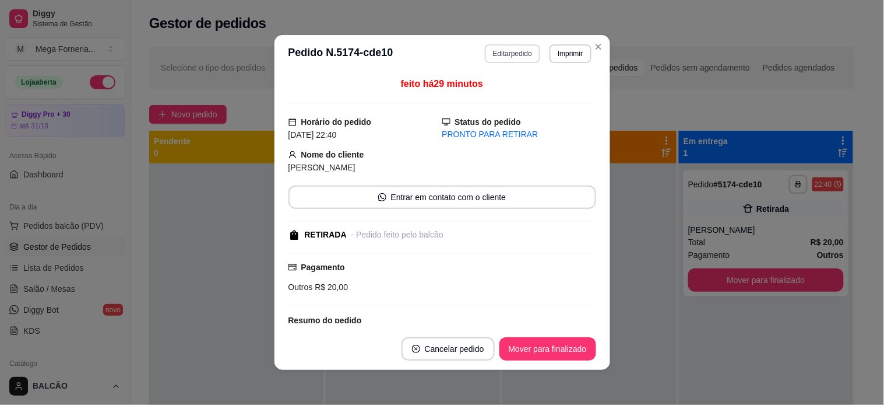
click at [503, 59] on button "Editar pedido" at bounding box center [512, 53] width 55 height 19
click at [692, 357] on div "Continuar" at bounding box center [745, 370] width 226 height 26
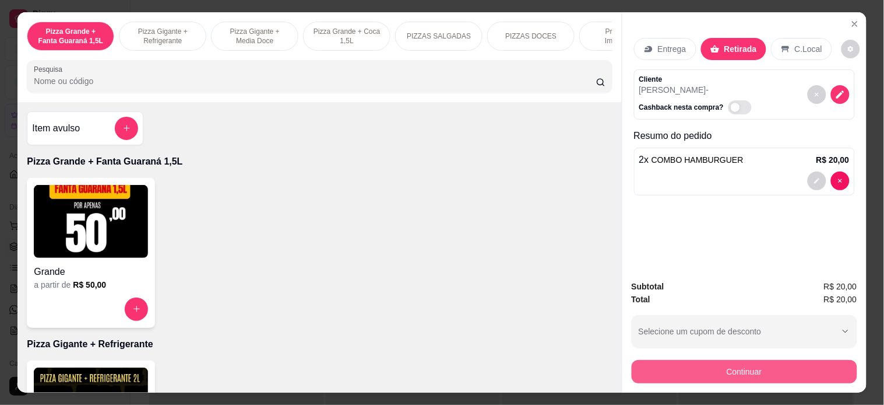
click at [691, 360] on button "Continuar" at bounding box center [745, 371] width 226 height 23
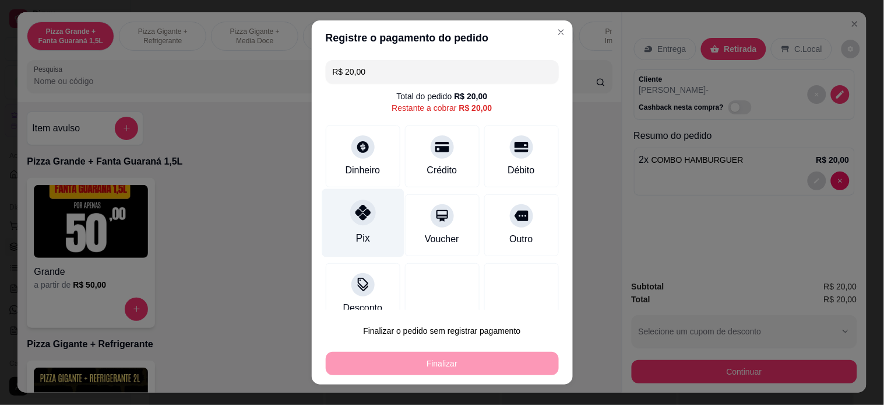
click at [358, 210] on icon at bounding box center [362, 212] width 15 height 15
type input "R$ 0,00"
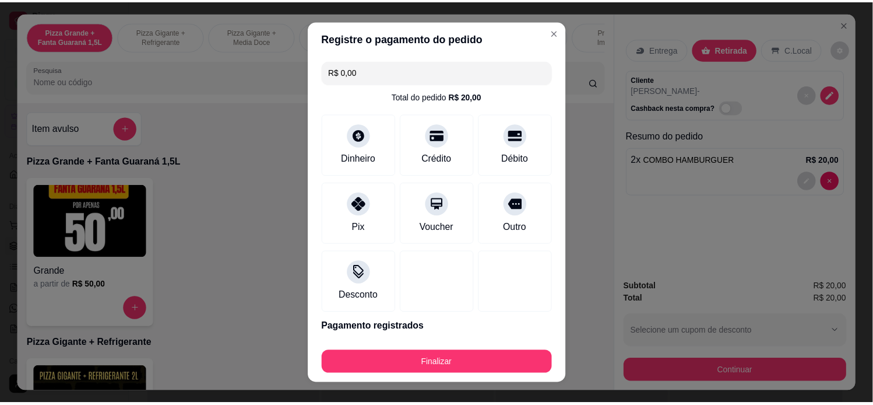
scroll to position [40, 0]
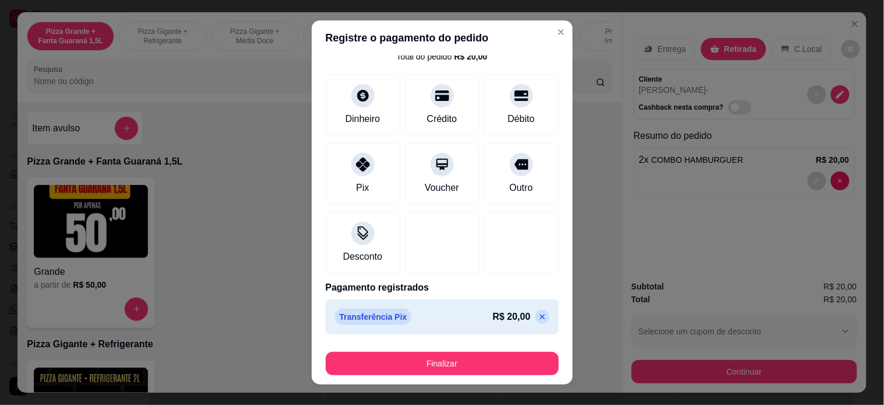
click at [440, 350] on div "Finalizar" at bounding box center [442, 361] width 233 height 28
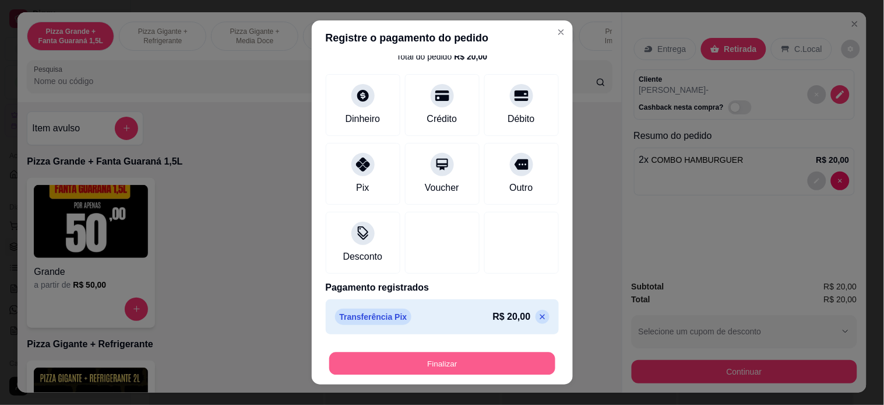
click at [438, 354] on button "Finalizar" at bounding box center [442, 363] width 226 height 23
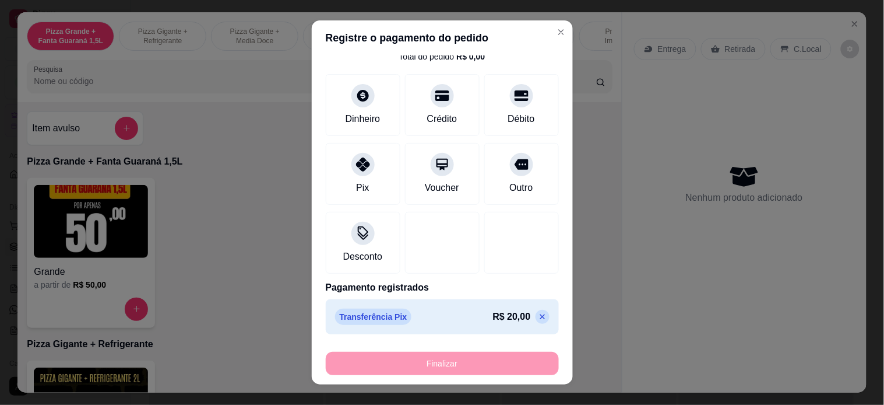
type input "0"
type input "-R$ 20,00"
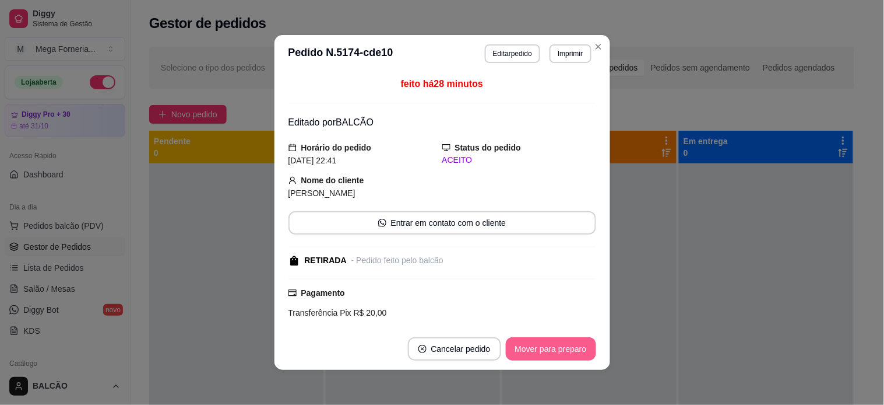
click at [556, 339] on button "Mover para preparo" at bounding box center [551, 348] width 90 height 23
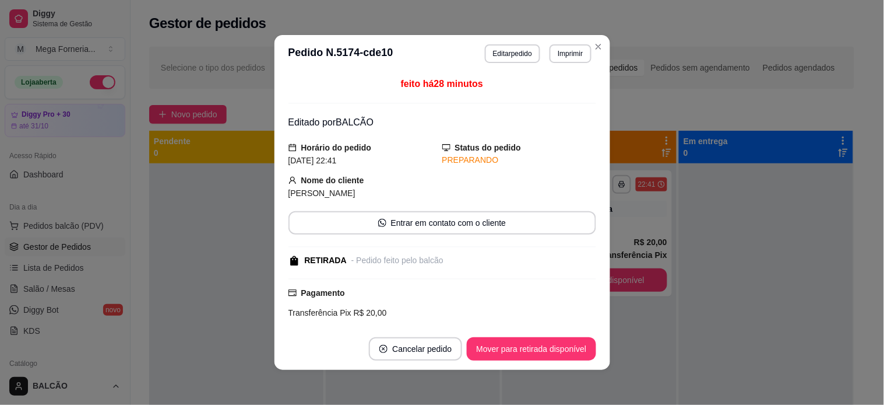
click at [601, 52] on header "**********" at bounding box center [443, 53] width 336 height 37
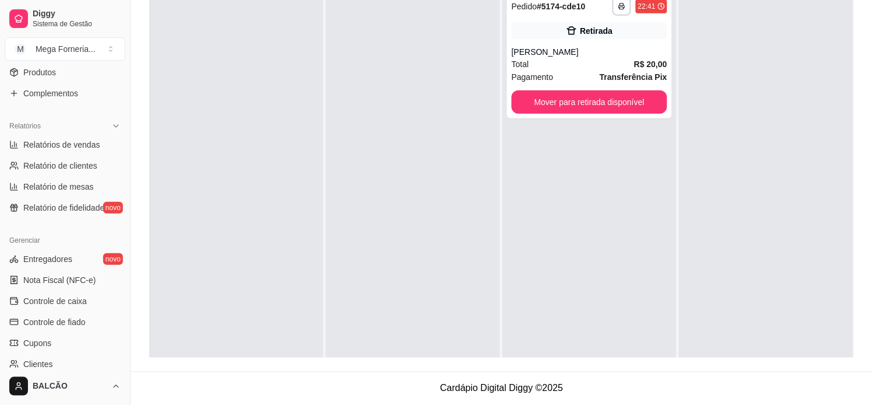
scroll to position [175, 0]
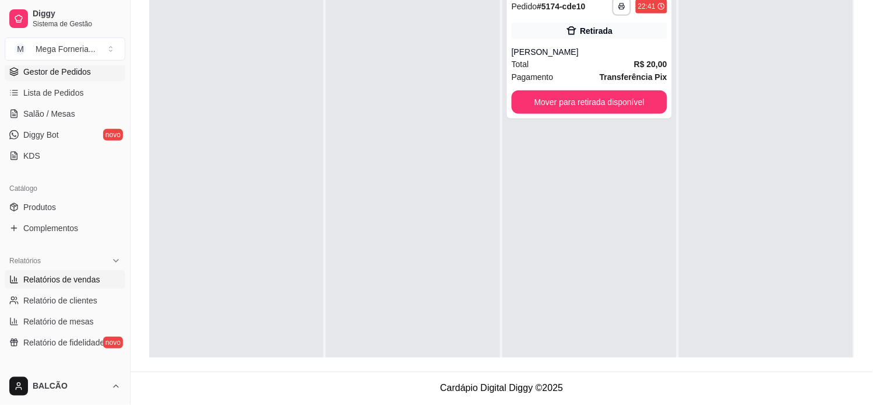
click at [62, 280] on span "Relatórios de vendas" at bounding box center [61, 279] width 77 height 12
select select "ALL"
select select "0"
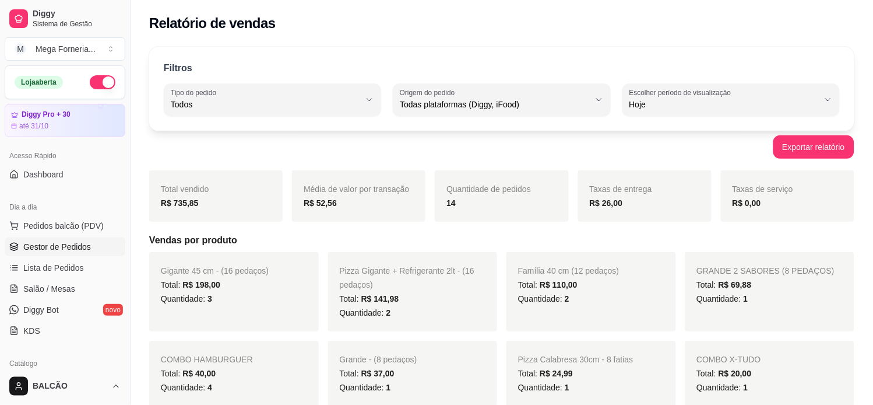
click at [21, 252] on link "Gestor de Pedidos" at bounding box center [65, 246] width 121 height 19
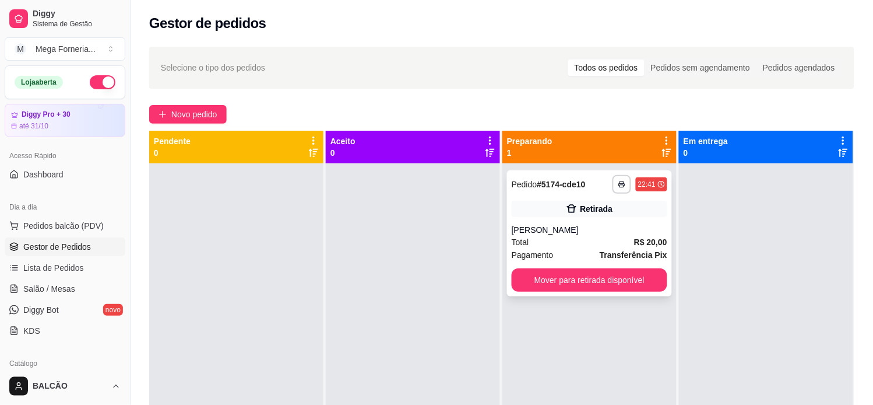
click at [584, 223] on div "**********" at bounding box center [589, 233] width 165 height 126
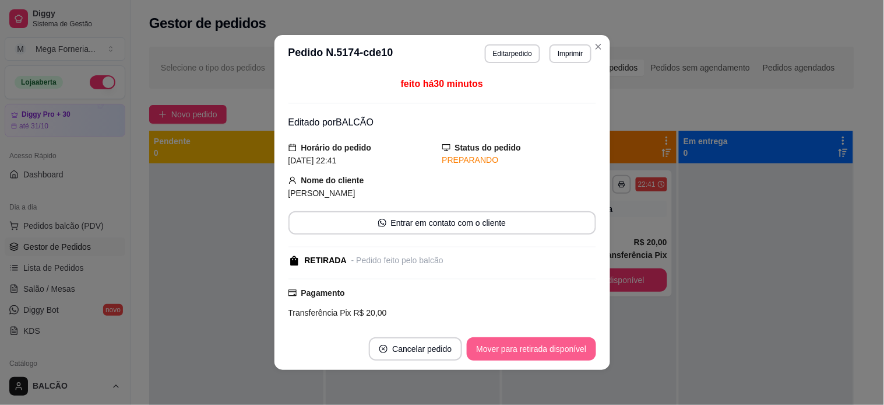
click at [568, 346] on button "Mover para retirada disponível" at bounding box center [531, 348] width 129 height 23
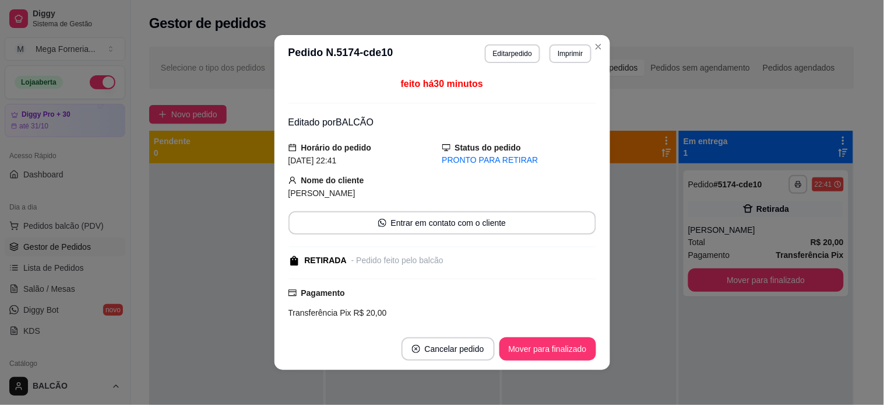
click at [568, 346] on button "Mover para finalizado" at bounding box center [548, 348] width 97 height 23
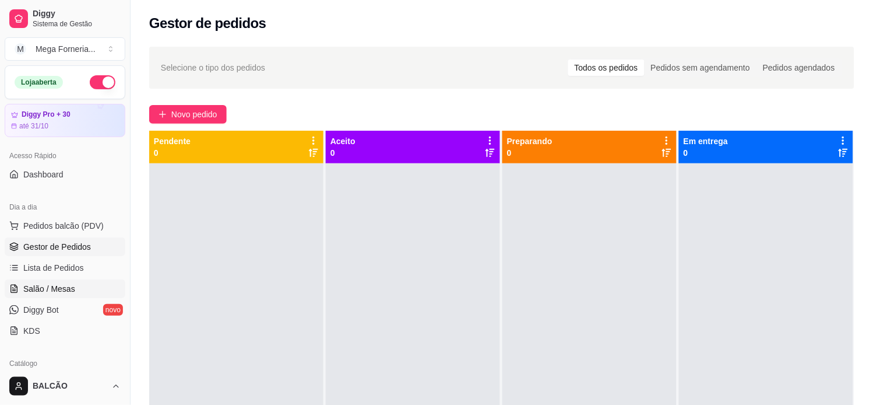
click at [60, 289] on span "Salão / Mesas" at bounding box center [49, 289] width 52 height 12
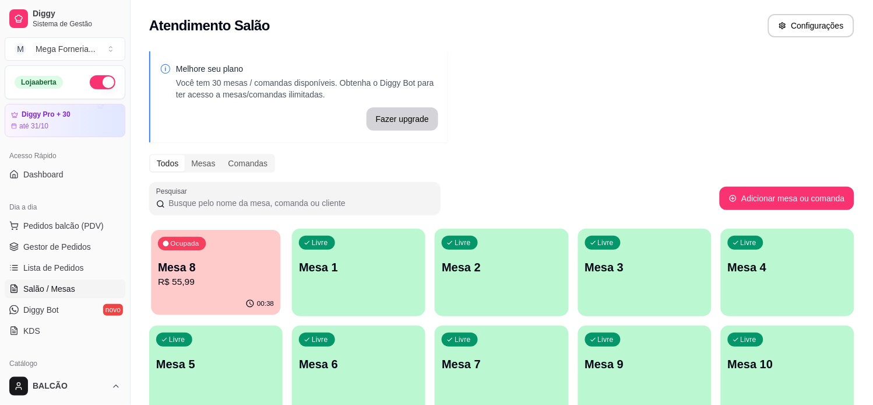
click at [196, 276] on p "R$ 55,99" at bounding box center [216, 281] width 116 height 13
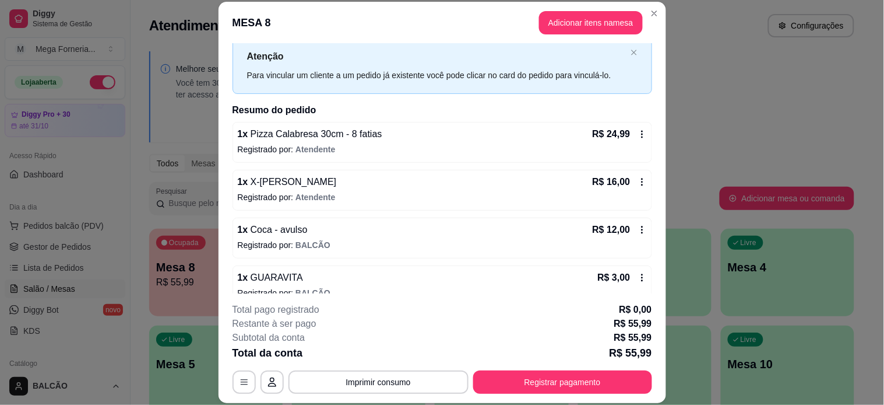
scroll to position [50, 0]
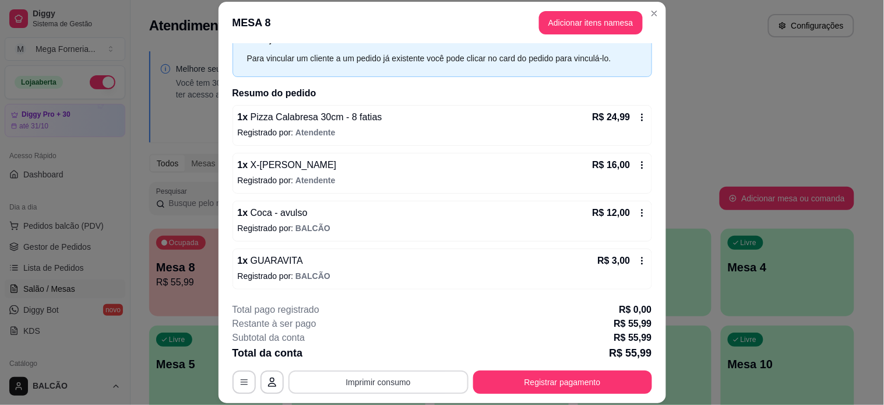
click at [388, 382] on button "Imprimir consumo" at bounding box center [379, 381] width 180 height 23
click at [391, 348] on button "IMPRESSORA" at bounding box center [377, 355] width 85 height 19
click at [622, 381] on button "Registrar pagamento" at bounding box center [563, 381] width 174 height 23
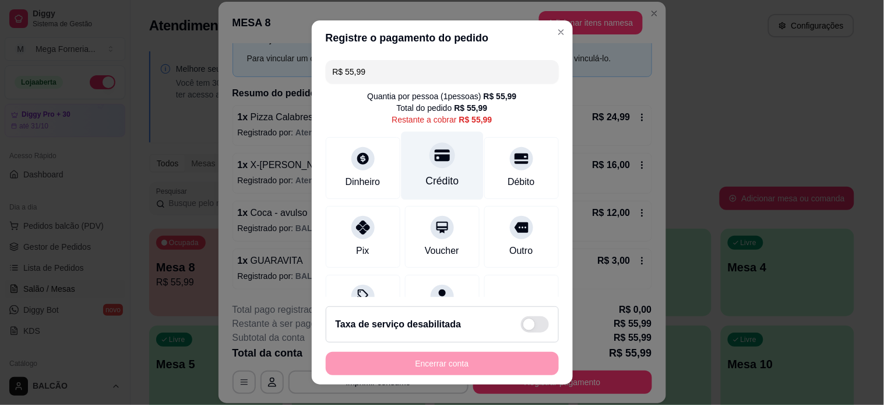
click at [426, 181] on div "Crédito" at bounding box center [442, 180] width 33 height 15
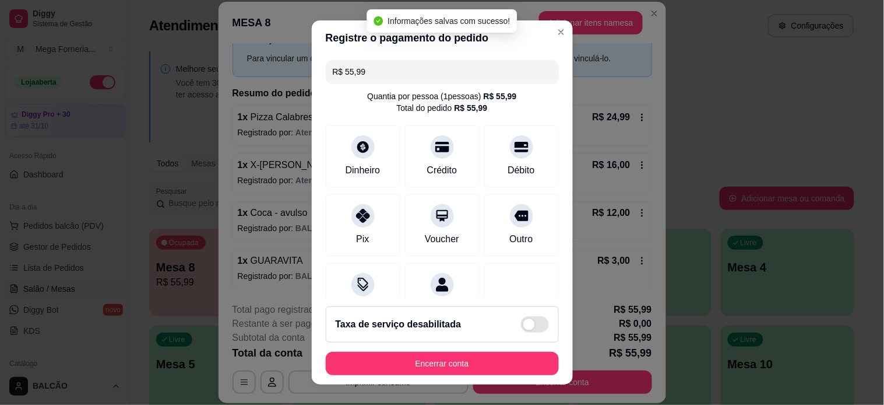
type input "R$ 0,00"
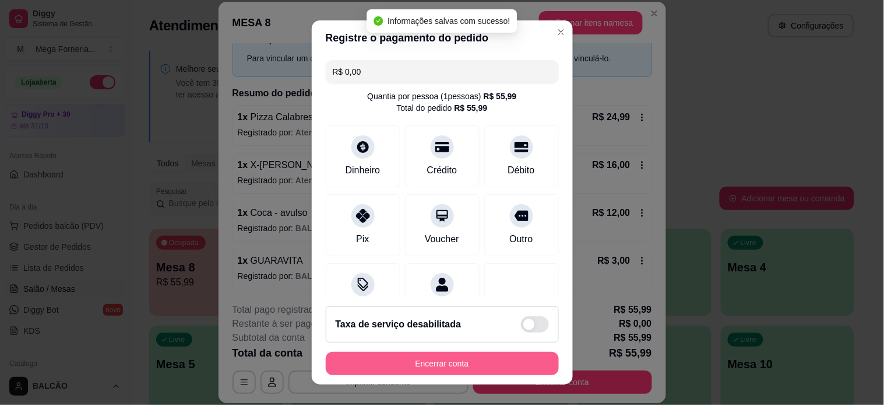
click at [473, 370] on button "Encerrar conta" at bounding box center [442, 363] width 233 height 23
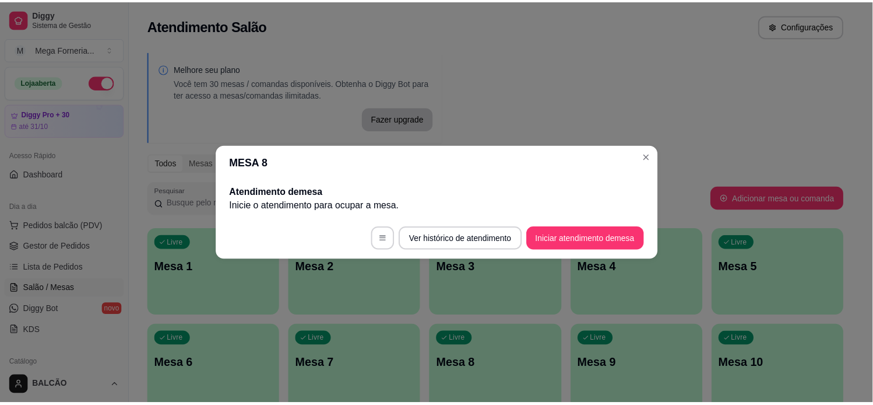
scroll to position [0, 0]
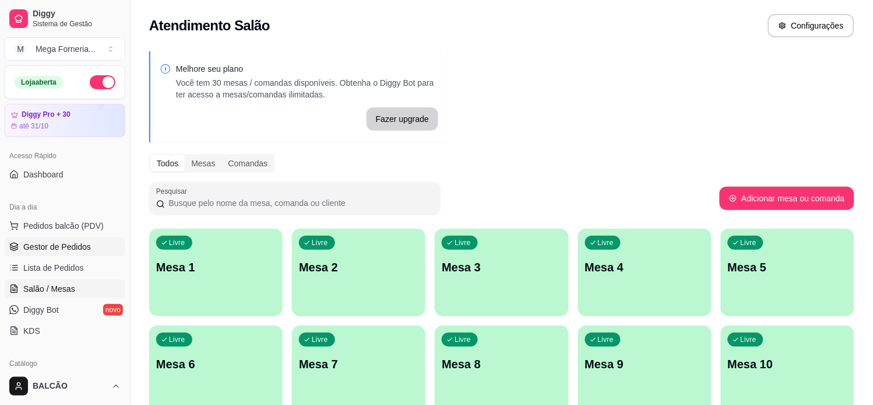
click at [44, 244] on span "Gestor de Pedidos" at bounding box center [57, 247] width 68 height 12
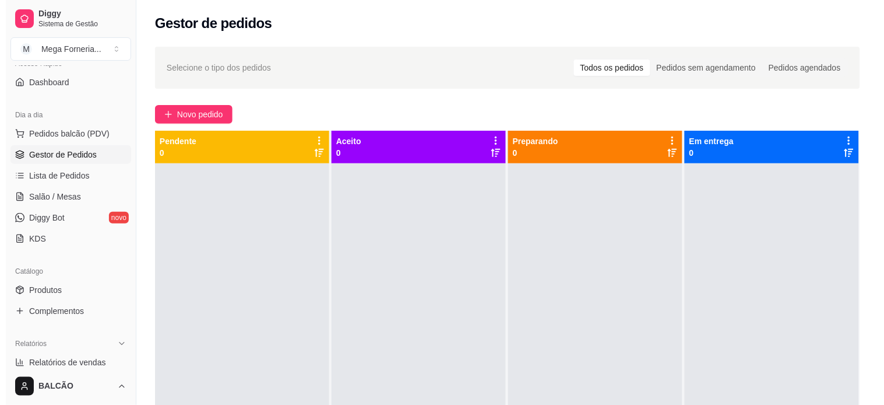
scroll to position [129, 0]
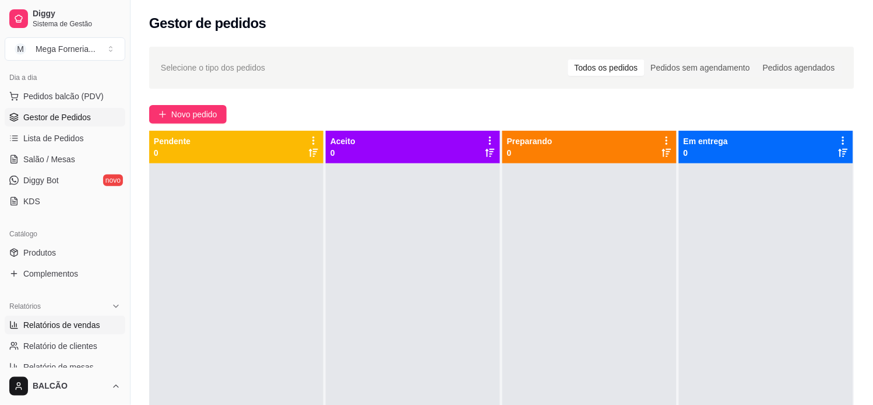
click at [72, 333] on link "Relatórios de vendas" at bounding box center [65, 324] width 121 height 19
select select "ALL"
select select "0"
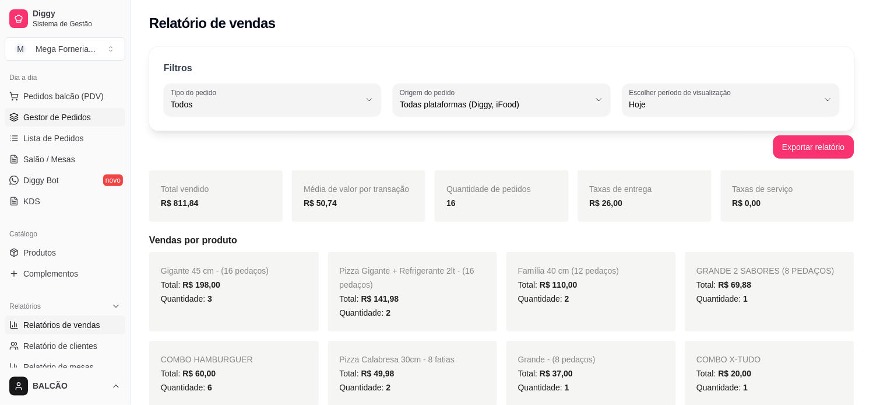
click at [71, 117] on span "Gestor de Pedidos" at bounding box center [57, 117] width 68 height 12
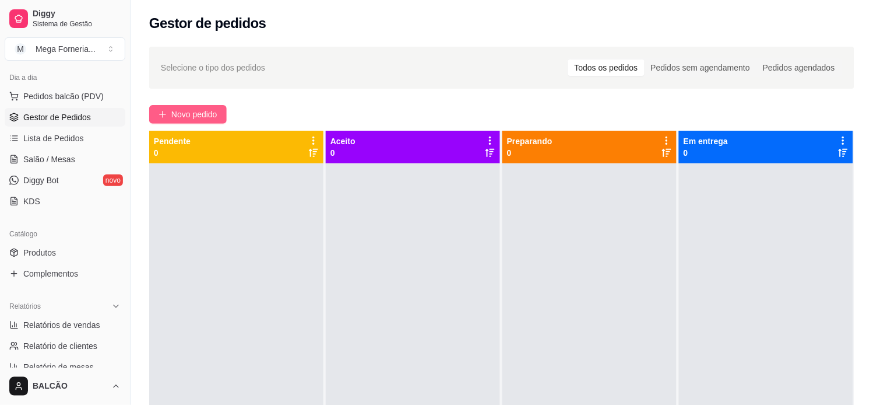
click at [164, 108] on button "Novo pedido" at bounding box center [188, 114] width 78 height 19
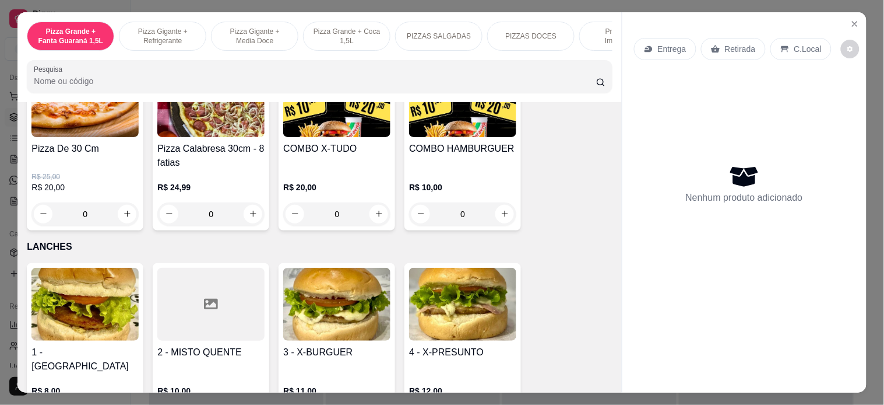
scroll to position [1231, 0]
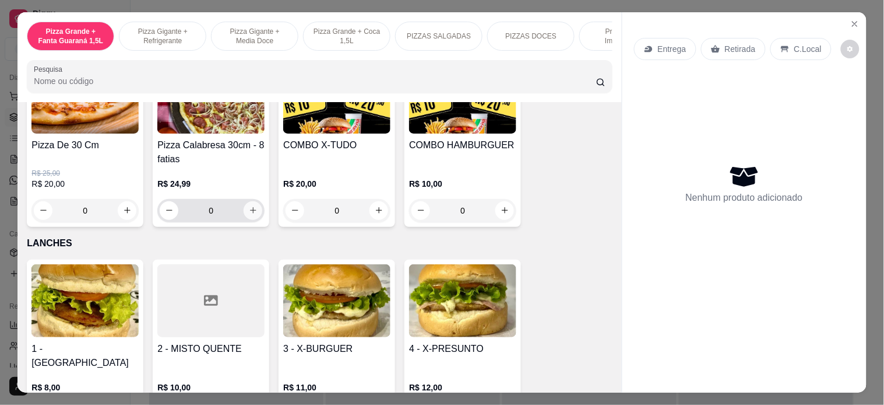
click at [251, 215] on icon "increase-product-quantity" at bounding box center [253, 210] width 9 height 9
type input "1"
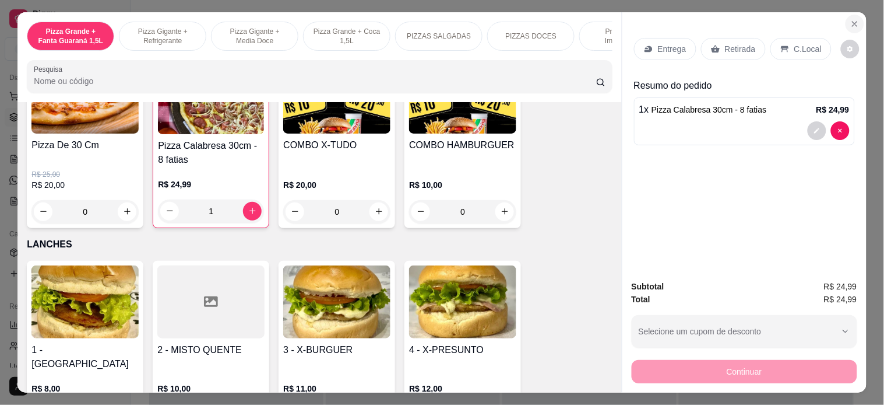
click at [854, 20] on icon "Close" at bounding box center [855, 23] width 9 height 9
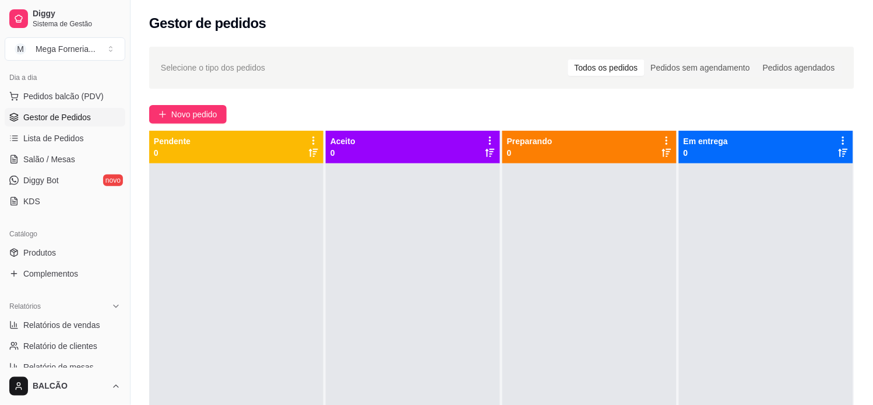
click at [195, 124] on div "Selecione o tipo dos pedidos Todos os pedidos Pedidos sem agendamento Pedidos a…" at bounding box center [502, 295] width 743 height 510
click at [195, 112] on span "Novo pedido" at bounding box center [194, 114] width 46 height 13
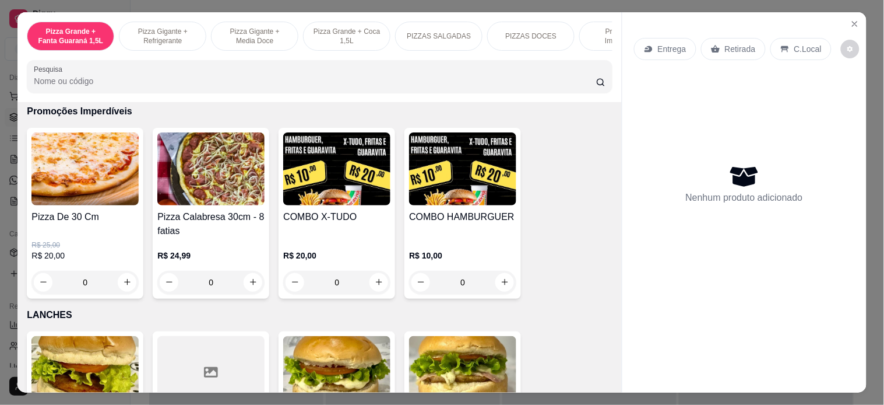
scroll to position [1101, 0]
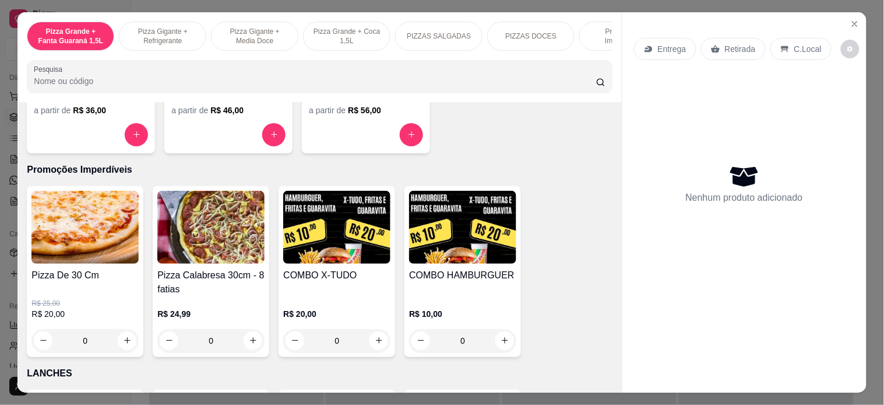
click at [379, 342] on div "0" at bounding box center [336, 340] width 107 height 23
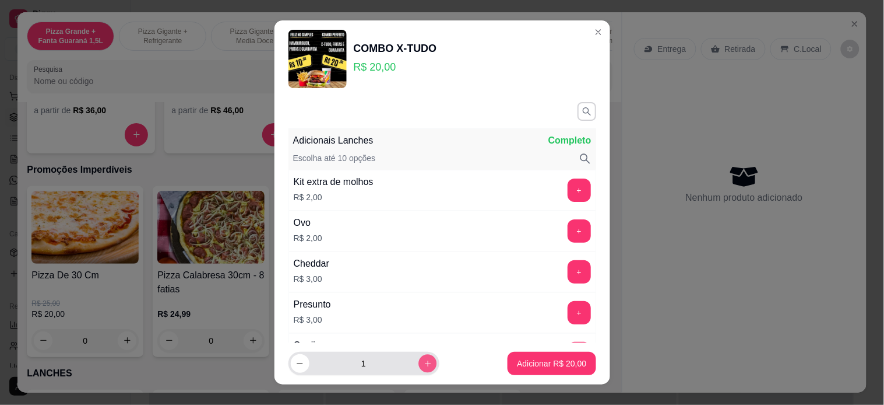
click at [419, 354] on button "increase-product-quantity" at bounding box center [428, 363] width 18 height 18
type input "2"
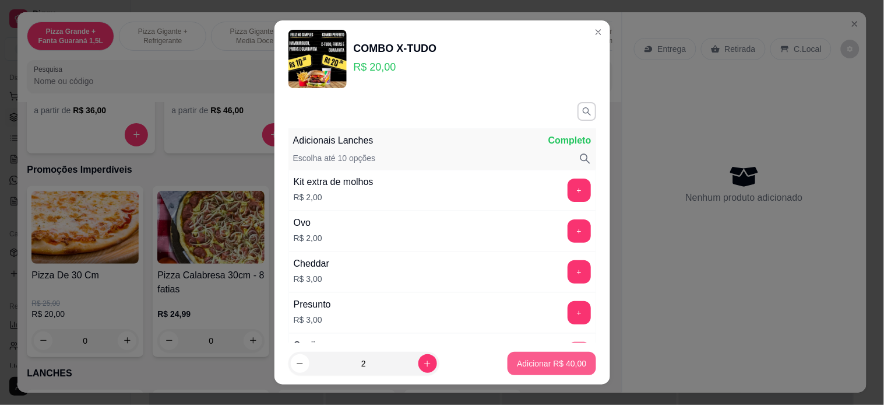
click at [540, 366] on p "Adicionar R$ 40,00" at bounding box center [551, 363] width 69 height 12
type input "2"
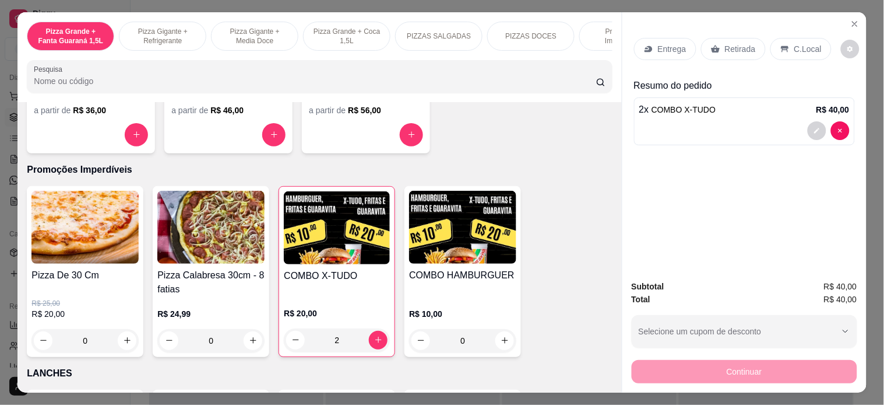
click at [736, 43] on p "Retirada" at bounding box center [740, 49] width 31 height 12
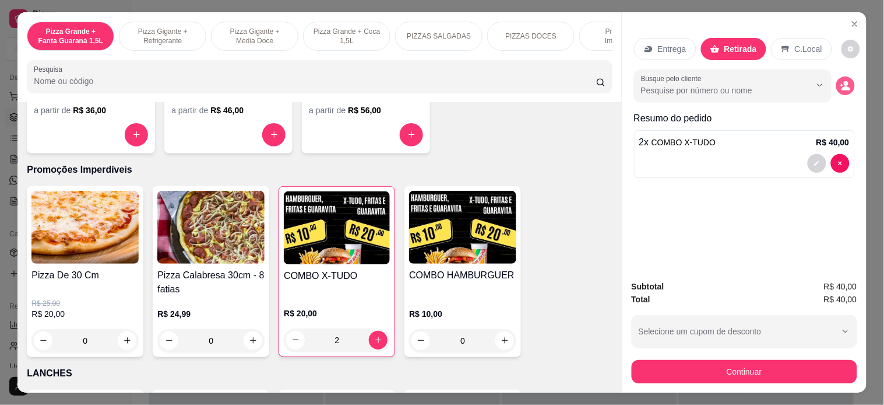
click at [842, 80] on icon "decrease-product-quantity" at bounding box center [846, 85] width 10 height 10
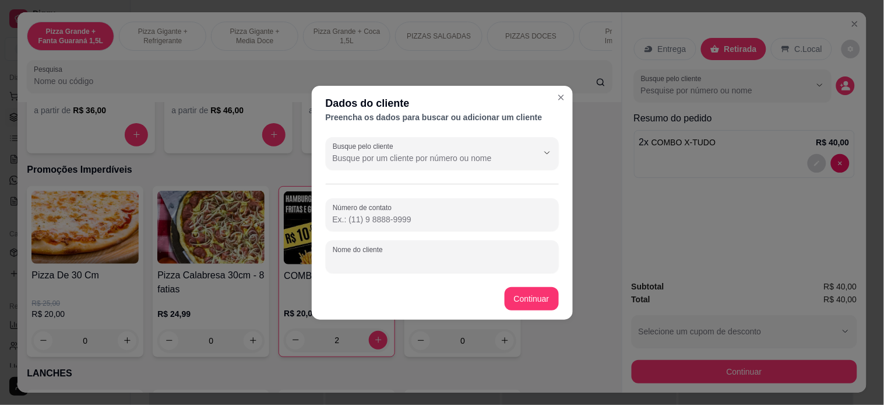
click at [427, 257] on input "Nome do cliente" at bounding box center [442, 261] width 219 height 12
type input "[PERSON_NAME]"
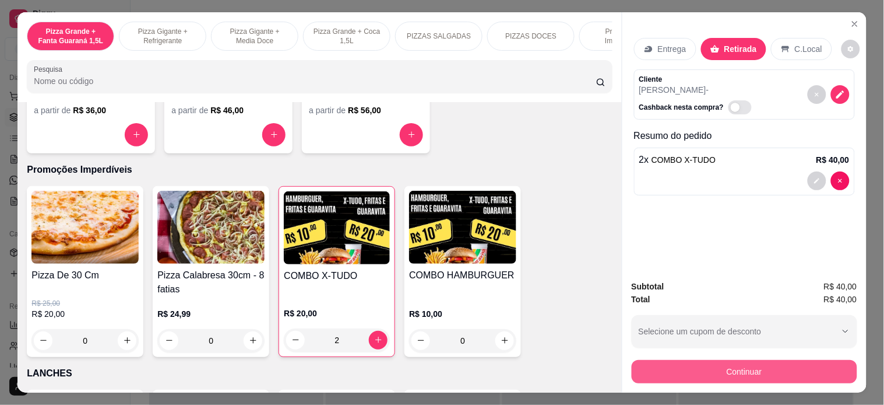
click at [687, 368] on button "Continuar" at bounding box center [745, 371] width 226 height 23
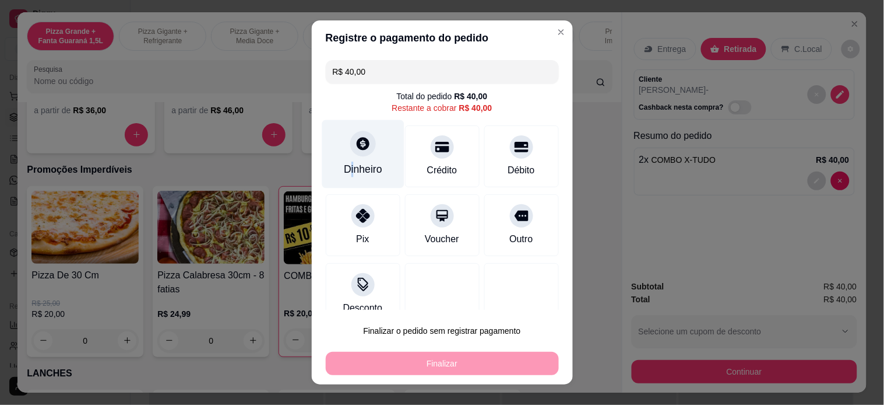
click at [344, 170] on div "Dinheiro" at bounding box center [363, 168] width 38 height 15
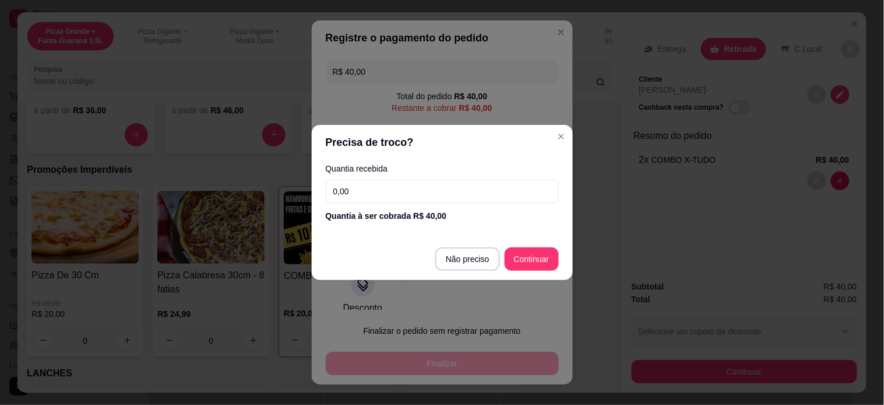
click at [386, 187] on input "0,00" at bounding box center [442, 191] width 233 height 23
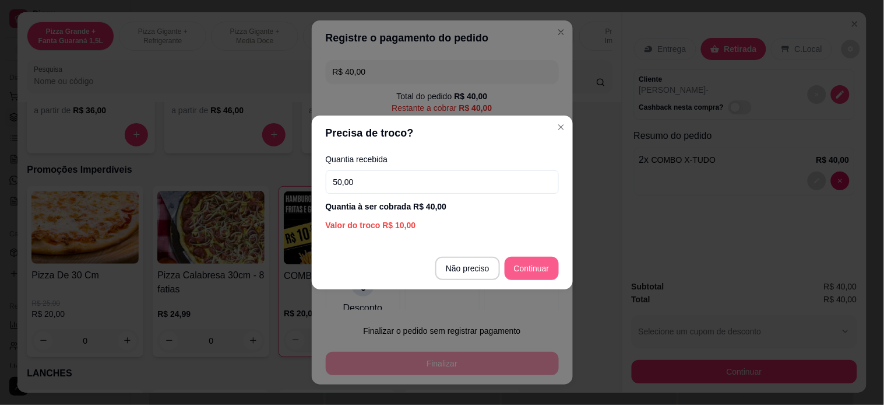
type input "50,00"
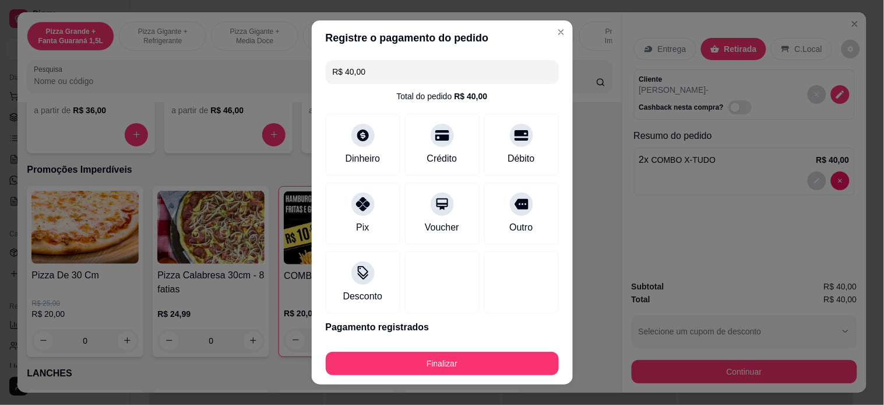
type input "R$ 0,00"
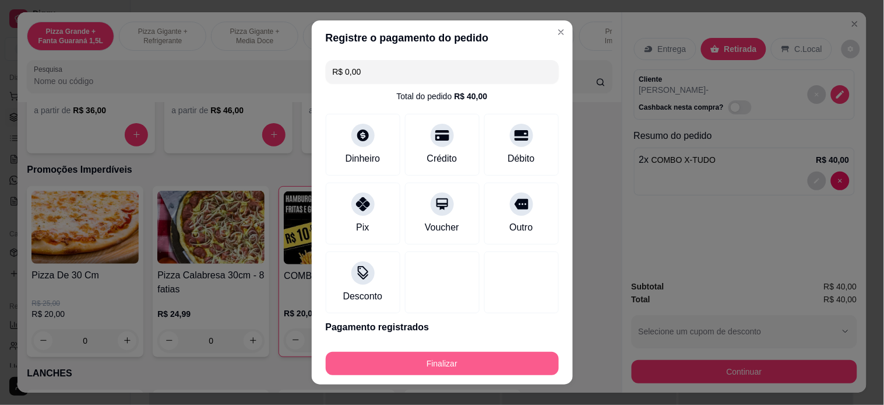
click at [492, 371] on button "Finalizar" at bounding box center [442, 363] width 233 height 23
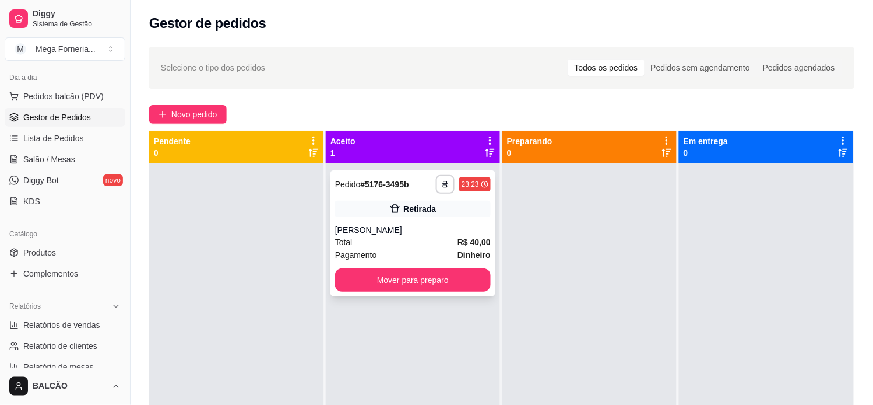
click at [444, 181] on polyline "button" at bounding box center [445, 182] width 3 height 2
click at [406, 226] on button "IMPRESSORA" at bounding box center [410, 225] width 85 height 19
click at [403, 276] on button "Mover para preparo" at bounding box center [413, 279] width 156 height 23
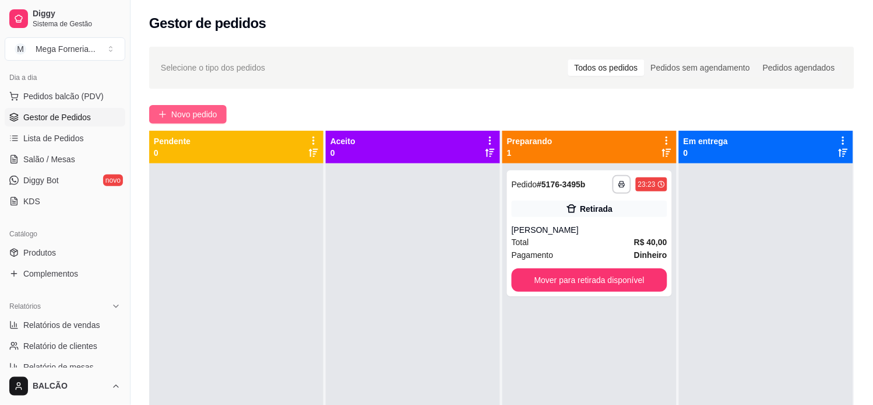
click at [202, 112] on span "Novo pedido" at bounding box center [194, 114] width 46 height 13
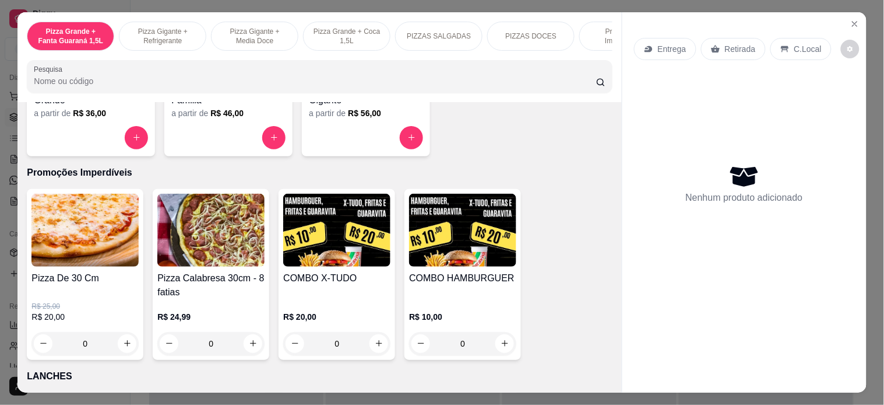
scroll to position [1101, 0]
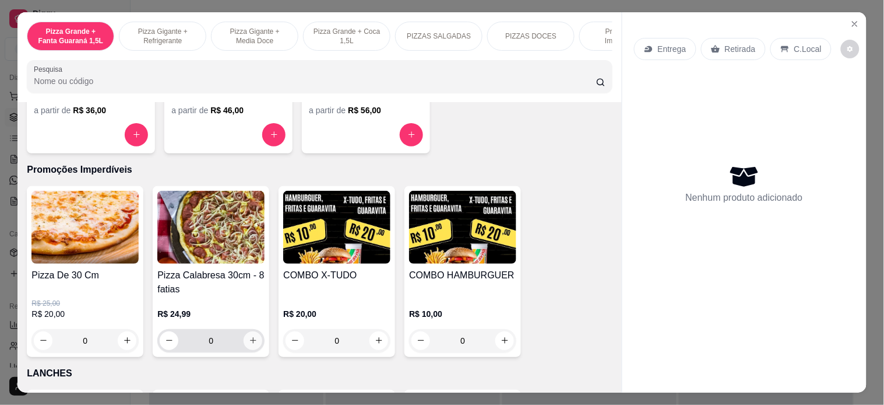
click at [250, 345] on icon "increase-product-quantity" at bounding box center [253, 340] width 9 height 9
type input "1"
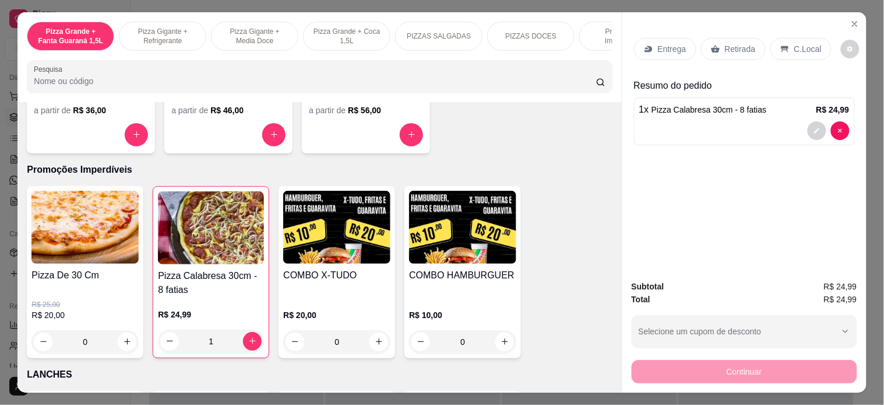
click at [658, 49] on p "Entrega" at bounding box center [672, 49] width 29 height 12
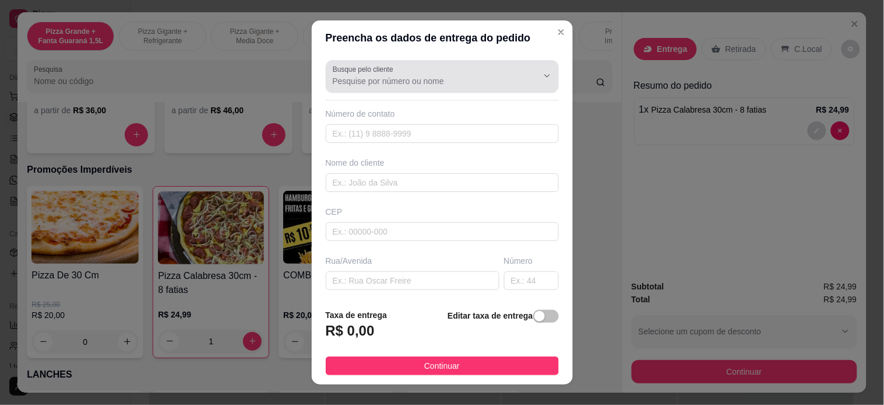
click at [403, 82] on input "Busque pelo cliente" at bounding box center [426, 81] width 187 height 12
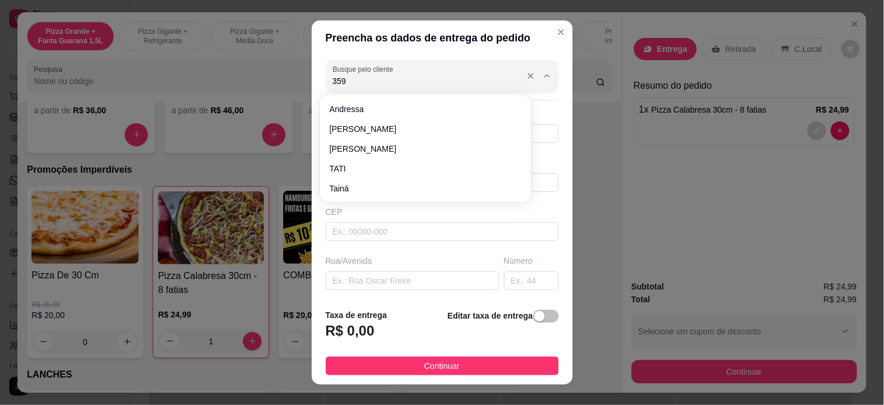
type input "3594"
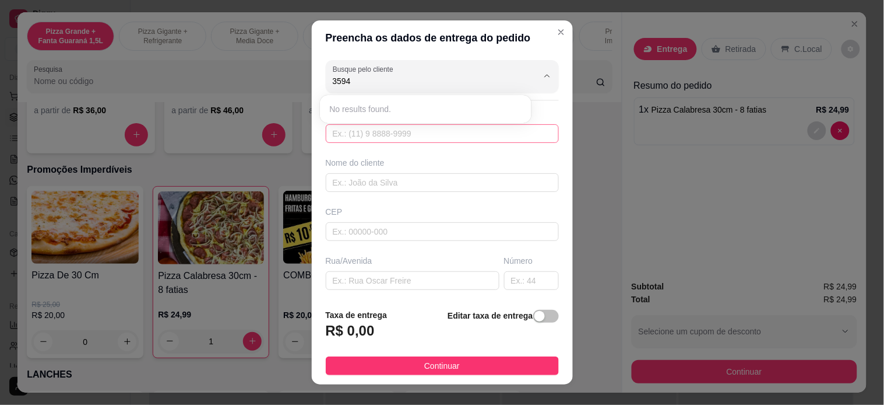
click at [392, 135] on input "text" at bounding box center [442, 133] width 233 height 19
type input "229"
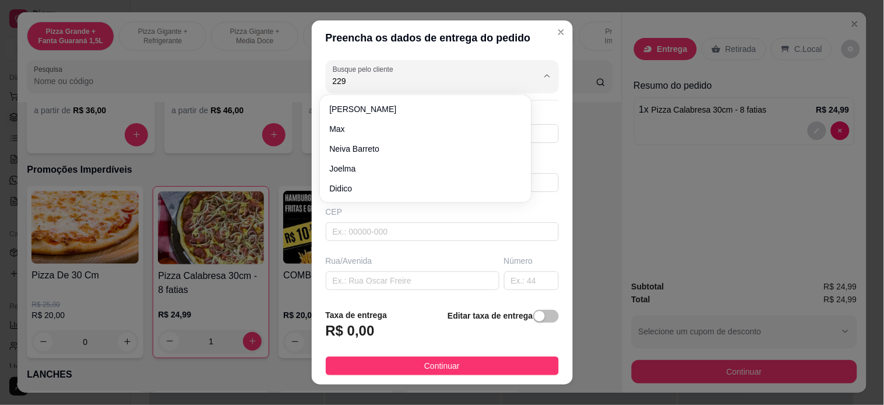
click at [409, 243] on div "Busque pelo cliente 229 Número de contato Nome do cliente CEP Rua/[GEOGRAPHIC_D…" at bounding box center [442, 177] width 261 height 244
click at [401, 237] on input "text" at bounding box center [442, 231] width 233 height 19
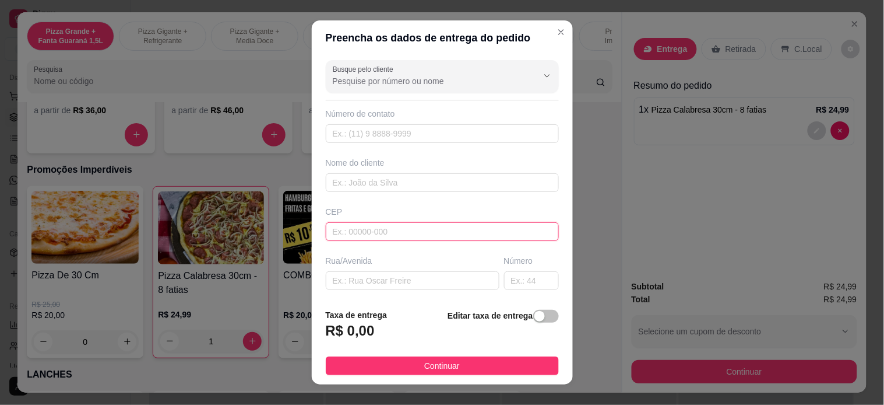
click at [394, 231] on input "text" at bounding box center [442, 231] width 233 height 19
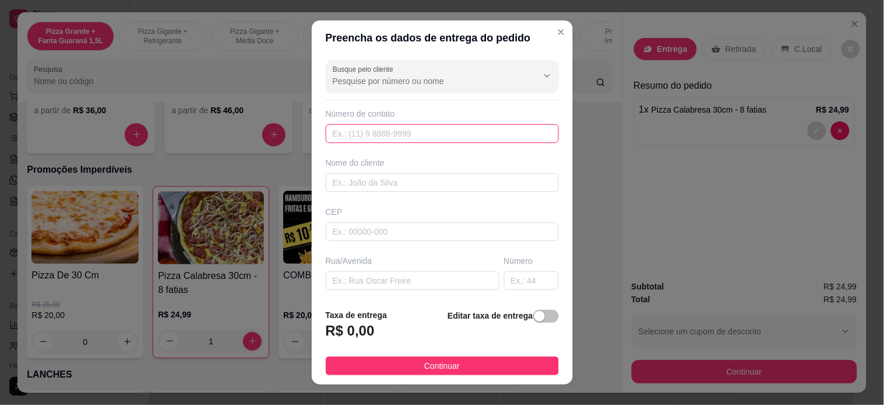
click at [384, 135] on input "text" at bounding box center [442, 133] width 233 height 19
type input "[PHONE_NUMBER]"
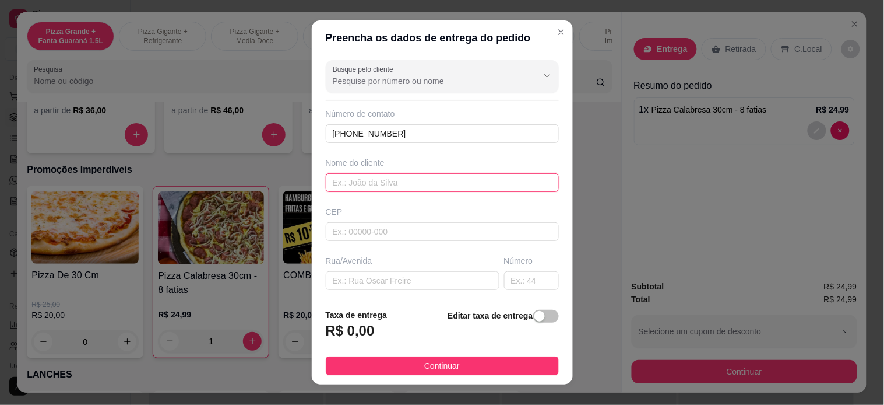
click at [389, 181] on input "text" at bounding box center [442, 182] width 233 height 19
type input "a"
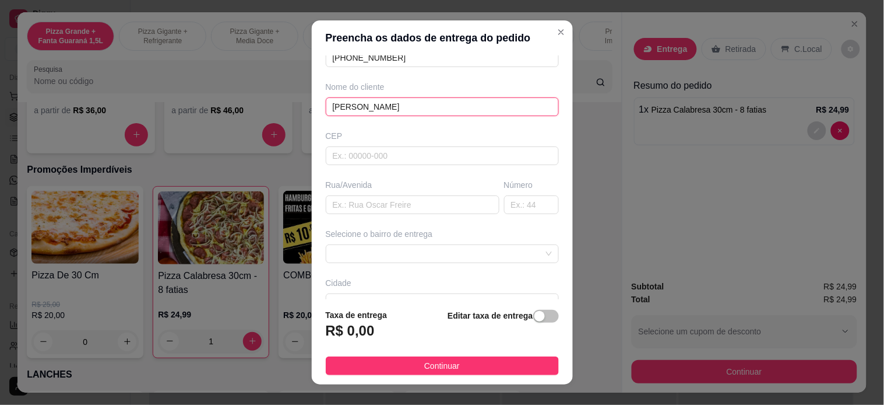
scroll to position [149, 0]
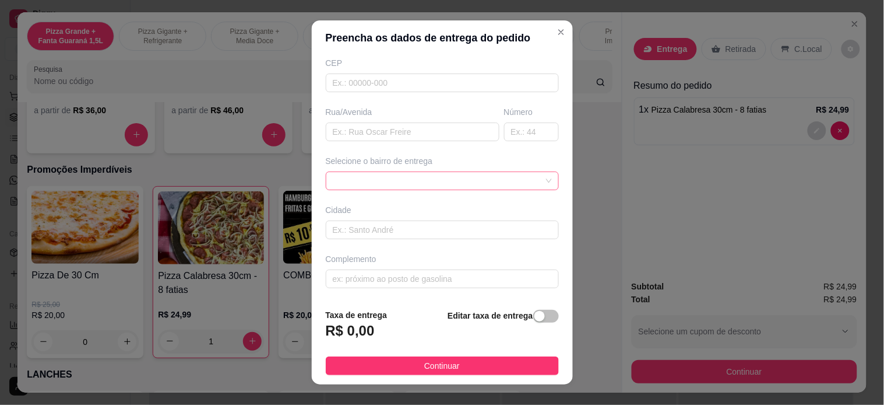
click at [431, 171] on div at bounding box center [442, 180] width 233 height 19
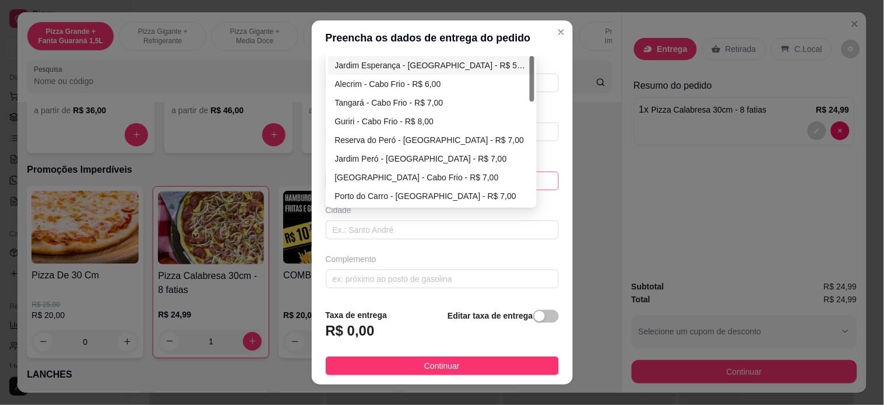
type input "[PERSON_NAME]"
click at [392, 57] on div "Jardim Esperança - [GEOGRAPHIC_DATA] - R$ 5,00" at bounding box center [431, 65] width 206 height 19
type input "Cabo Frio"
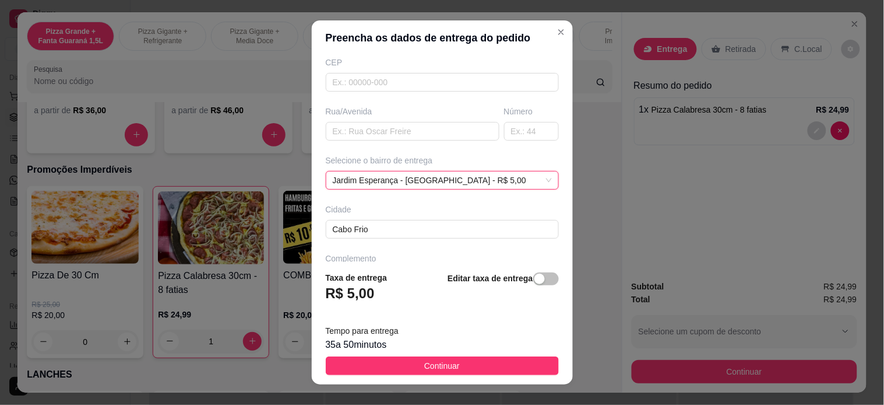
click at [440, 366] on span "Continuar" at bounding box center [442, 365] width 36 height 13
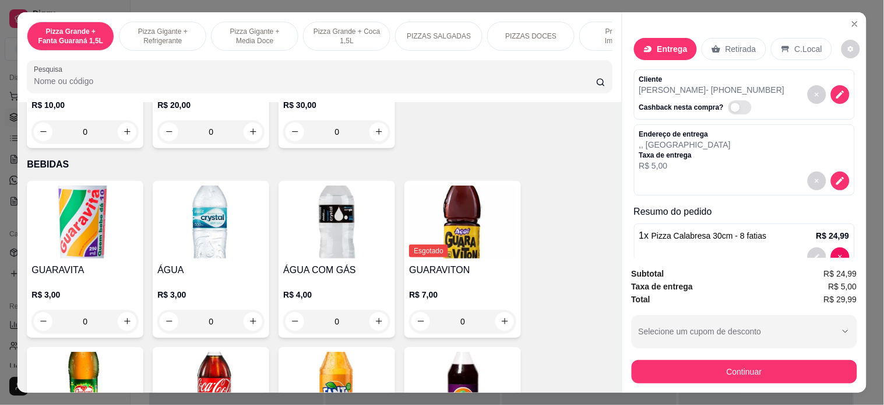
scroll to position [2267, 0]
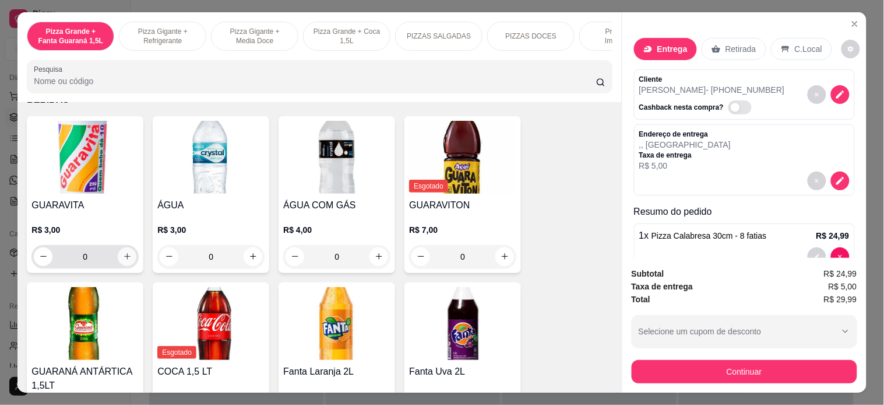
click at [123, 252] on icon "increase-product-quantity" at bounding box center [127, 256] width 9 height 9
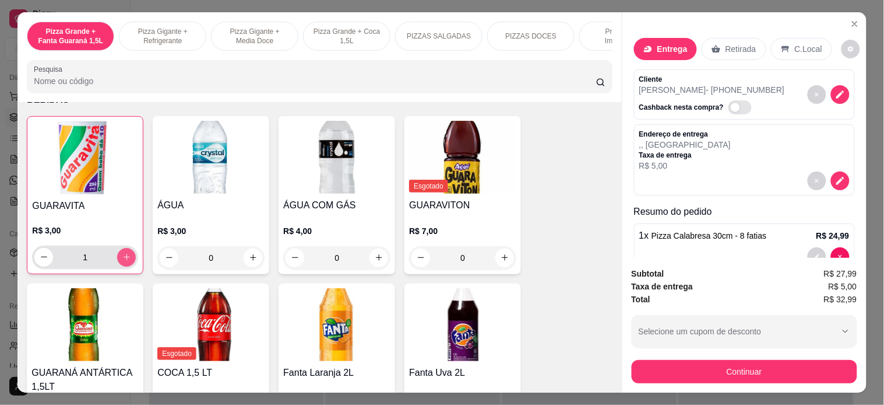
scroll to position [2268, 0]
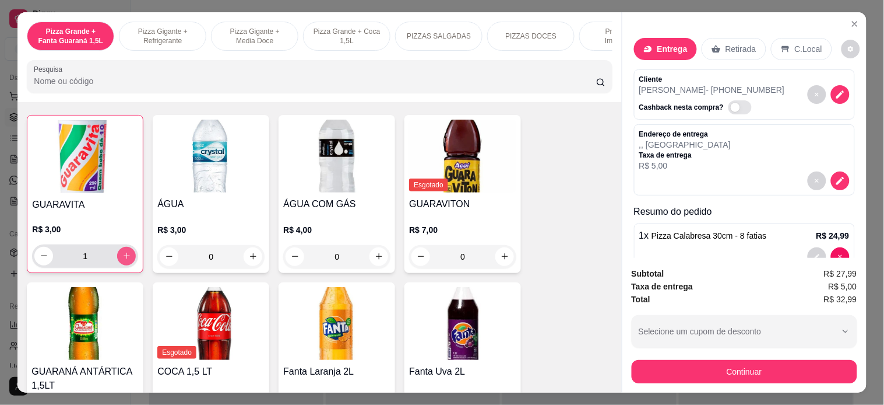
click at [122, 251] on icon "increase-product-quantity" at bounding box center [126, 255] width 9 height 9
type input "2"
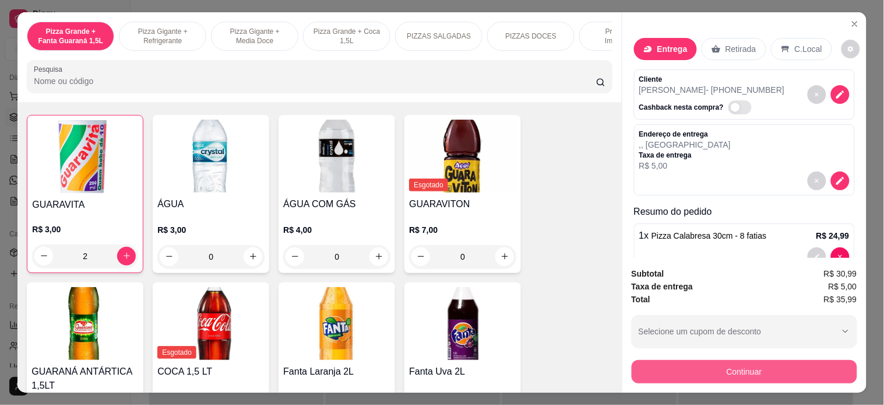
click at [655, 366] on button "Continuar" at bounding box center [745, 371] width 226 height 23
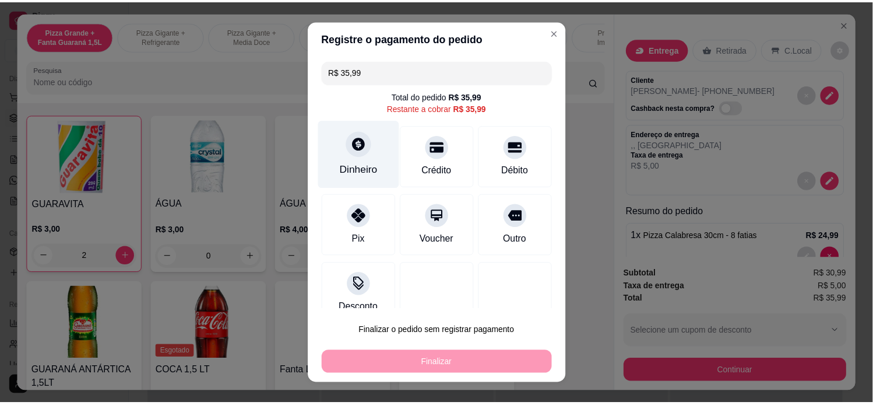
scroll to position [19, 0]
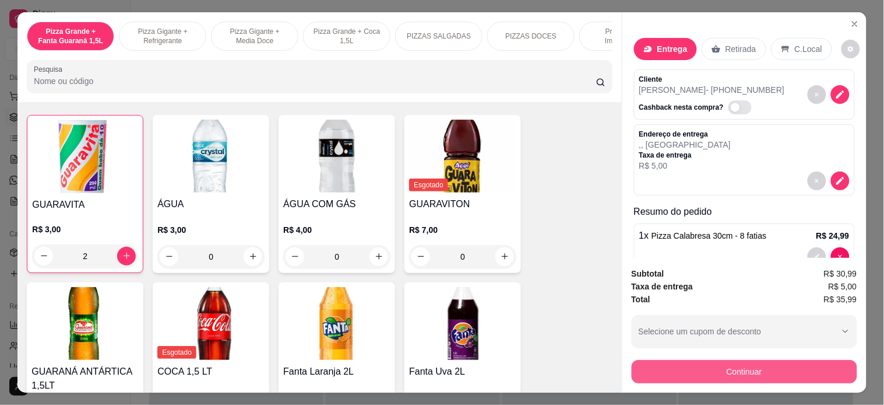
click at [739, 369] on button "Continuar" at bounding box center [745, 371] width 226 height 23
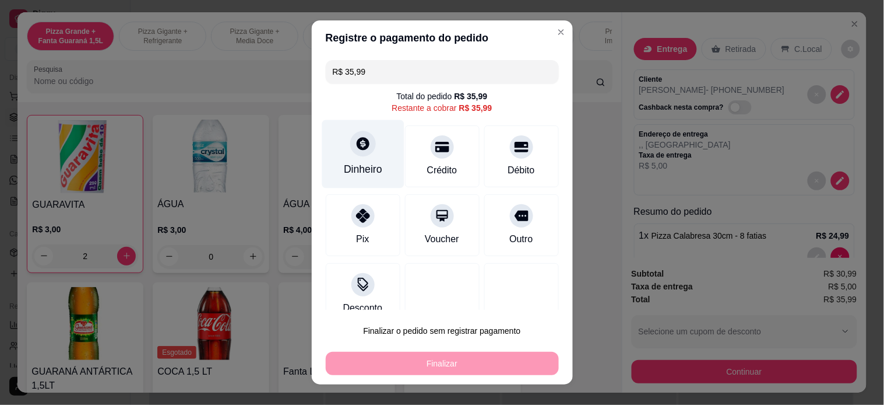
click at [376, 149] on div "Dinheiro" at bounding box center [363, 154] width 82 height 68
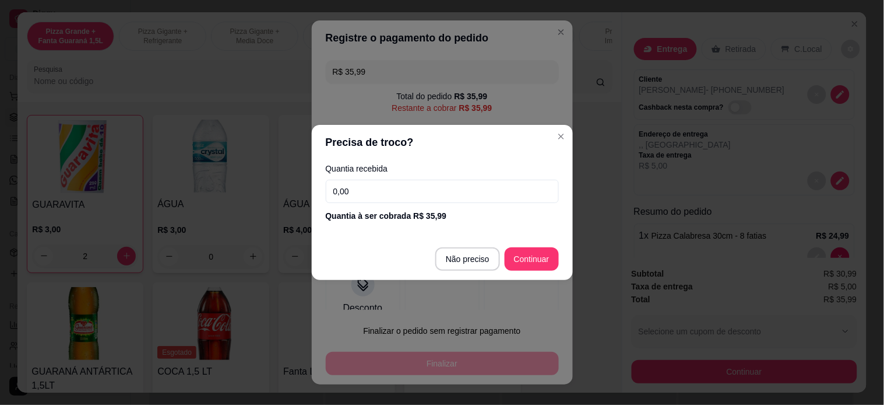
click at [451, 194] on input "0,00" at bounding box center [442, 191] width 233 height 23
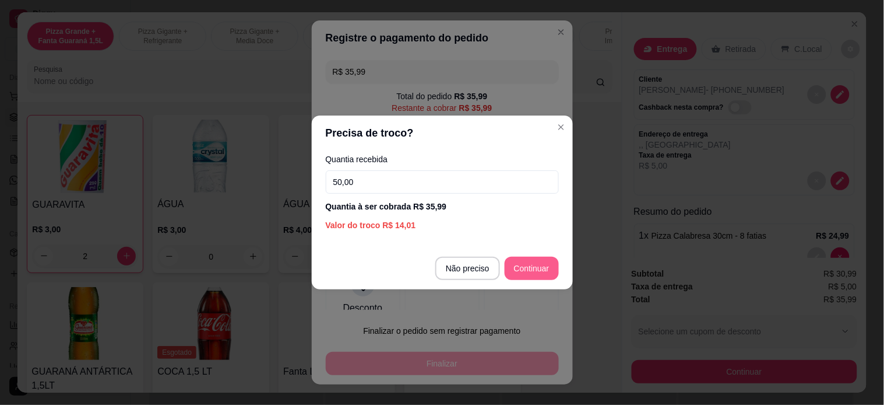
type input "50,00"
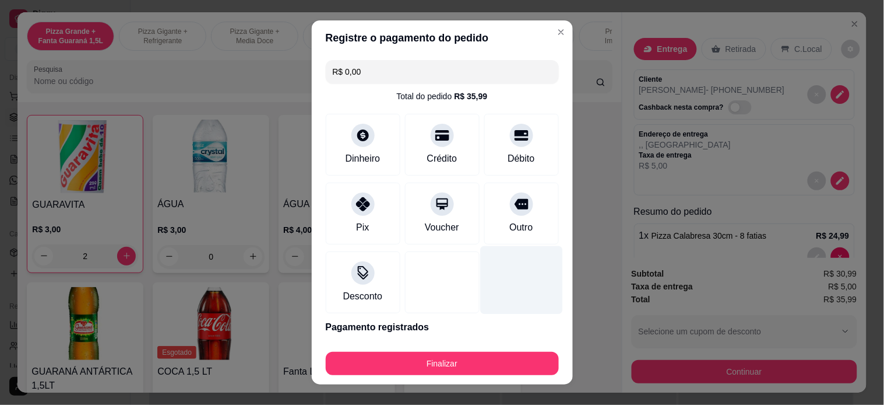
type input "R$ 0,00"
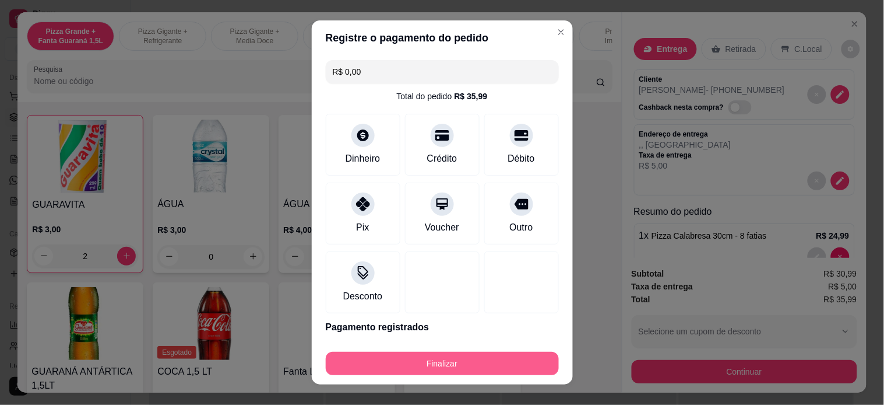
click at [458, 354] on button "Finalizar" at bounding box center [442, 363] width 233 height 23
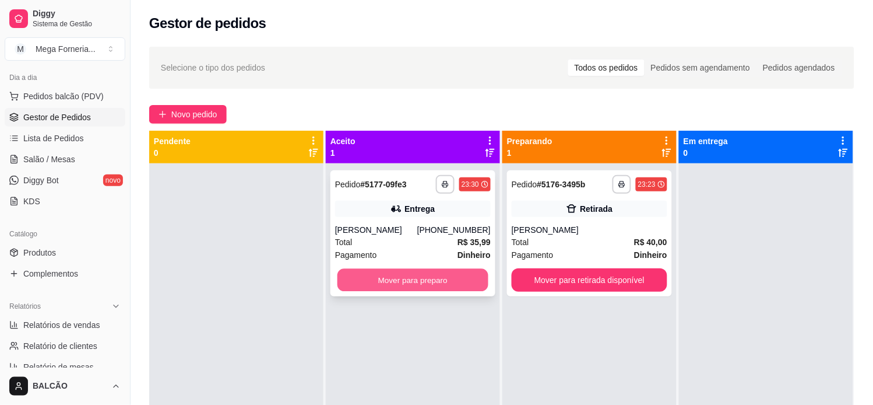
click at [389, 276] on button "Mover para preparo" at bounding box center [413, 280] width 151 height 23
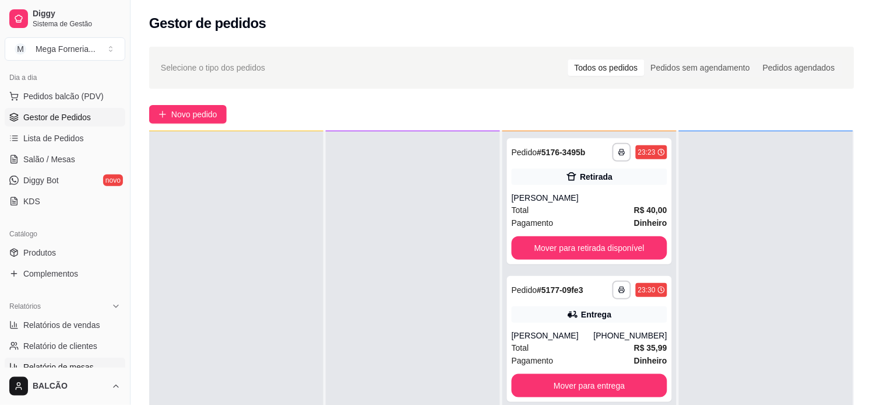
scroll to position [259, 0]
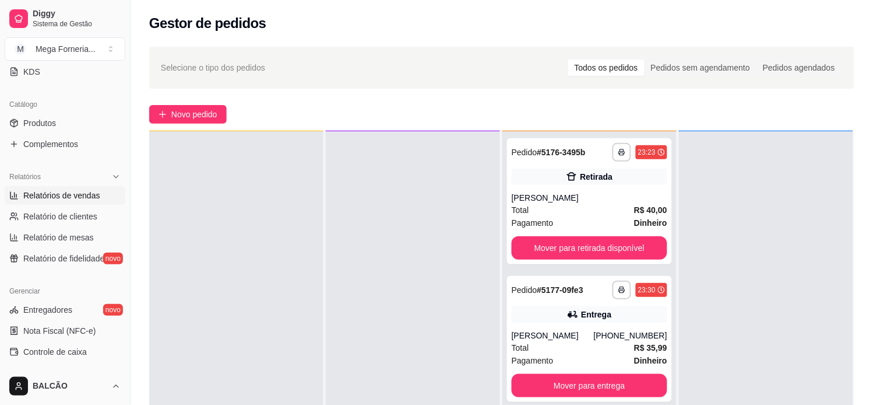
click at [58, 195] on span "Relatórios de vendas" at bounding box center [61, 195] width 77 height 12
select select "ALL"
select select "0"
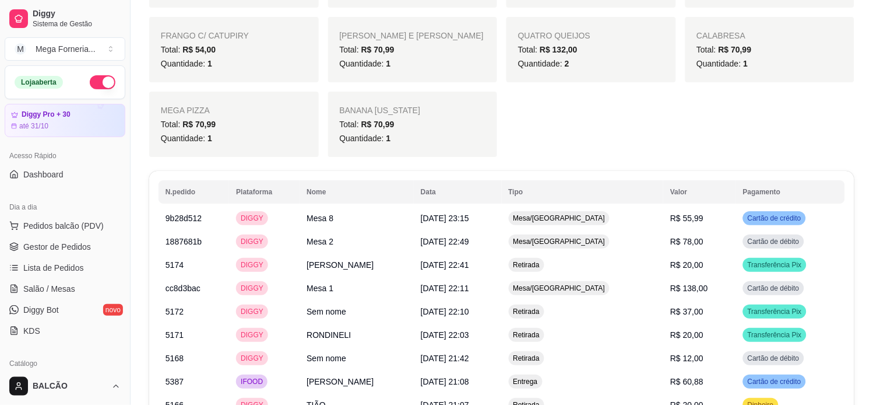
click at [3, 241] on div "Dia a dia Pedidos balcão (PDV) Gestor de Pedidos Lista de Pedidos Salão / Mesas…" at bounding box center [65, 269] width 130 height 152
click at [10, 245] on icon at bounding box center [14, 245] width 8 height 4
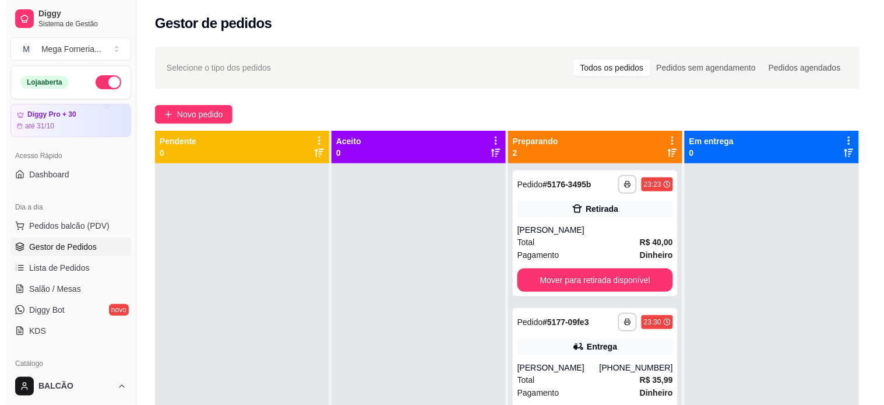
scroll to position [32, 0]
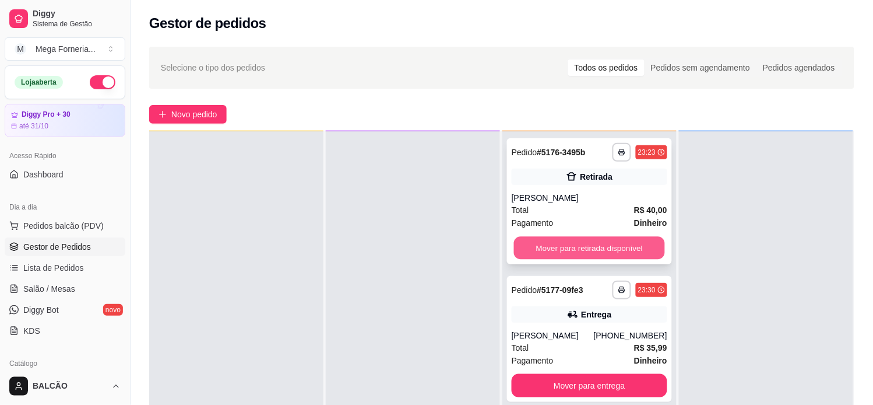
click at [608, 245] on button "Mover para retirada disponível" at bounding box center [589, 248] width 151 height 23
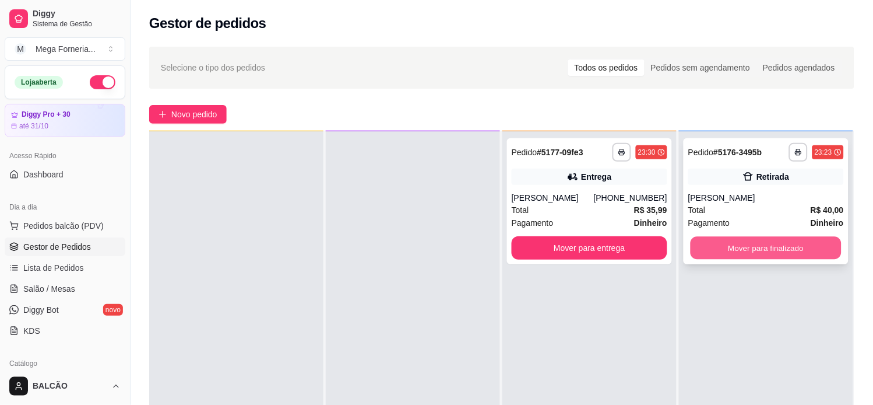
click at [770, 252] on button "Mover para finalizado" at bounding box center [766, 248] width 151 height 23
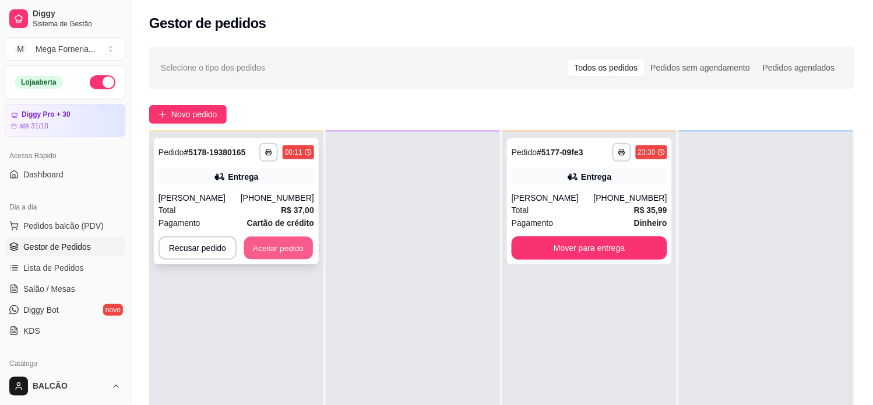
click at [265, 239] on button "Aceitar pedido" at bounding box center [278, 248] width 69 height 23
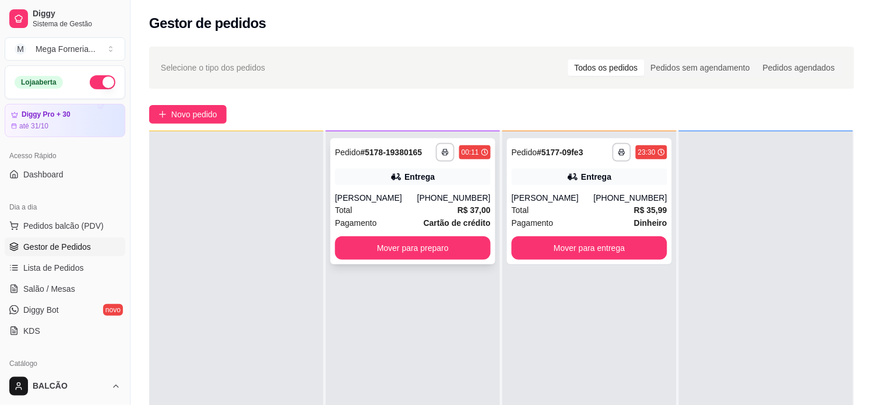
click at [427, 205] on div "Total R$ 37,00" at bounding box center [413, 209] width 156 height 13
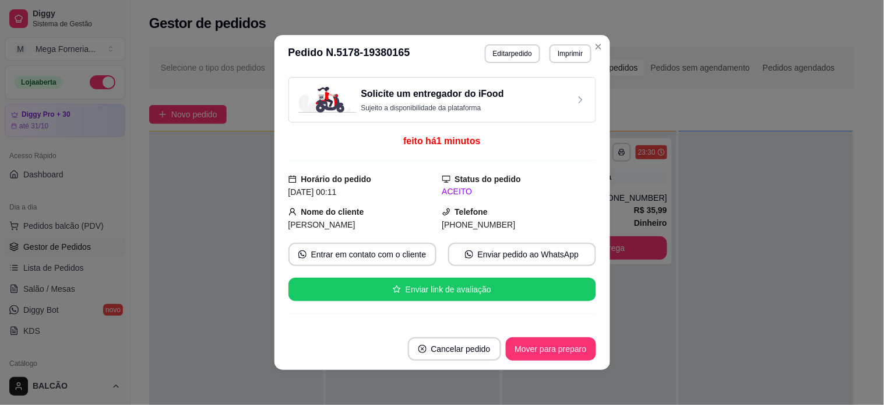
scroll to position [295, 0]
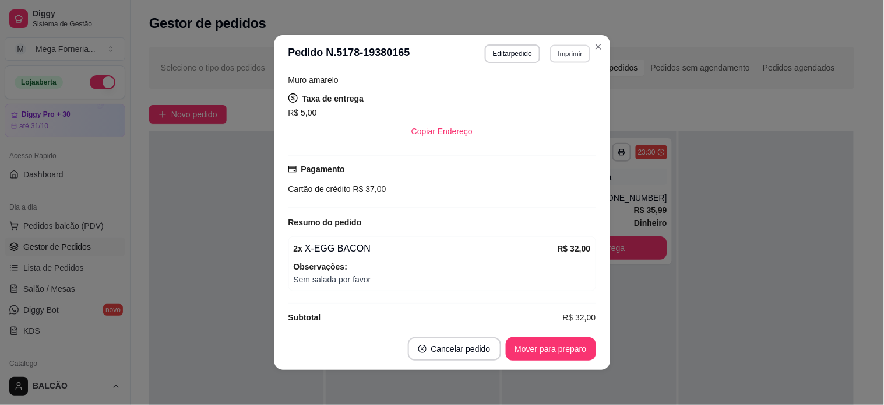
click at [550, 50] on button "Imprimir" at bounding box center [570, 53] width 40 height 18
click at [532, 94] on button "IMPRESSORA" at bounding box center [545, 95] width 85 height 19
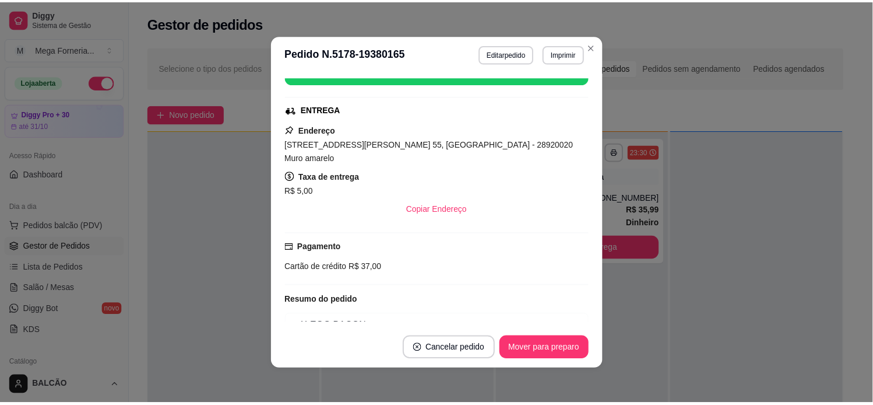
scroll to position [166, 0]
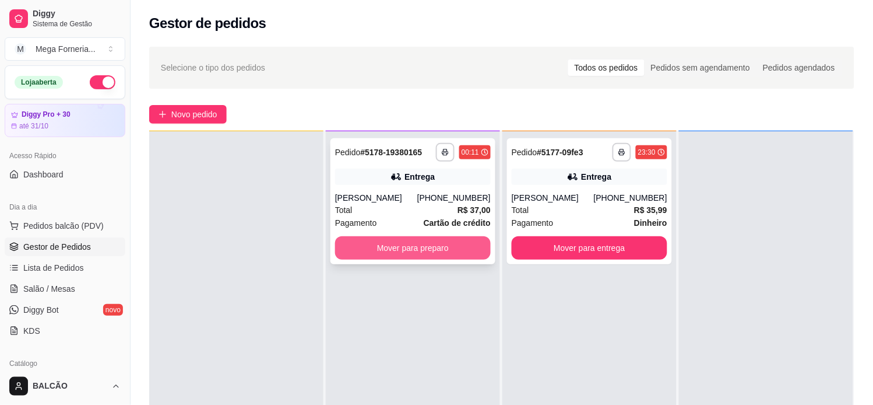
click at [366, 257] on button "Mover para preparo" at bounding box center [413, 247] width 156 height 23
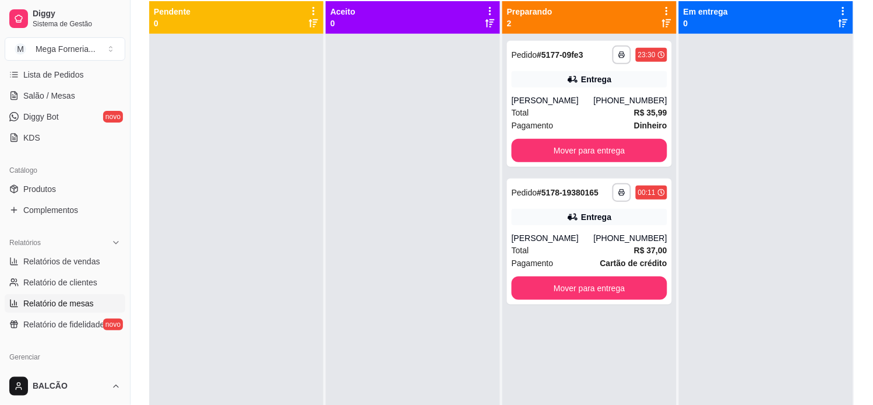
scroll to position [194, 0]
click at [48, 259] on span "Relatórios de vendas" at bounding box center [61, 260] width 77 height 12
select select "ALL"
select select "0"
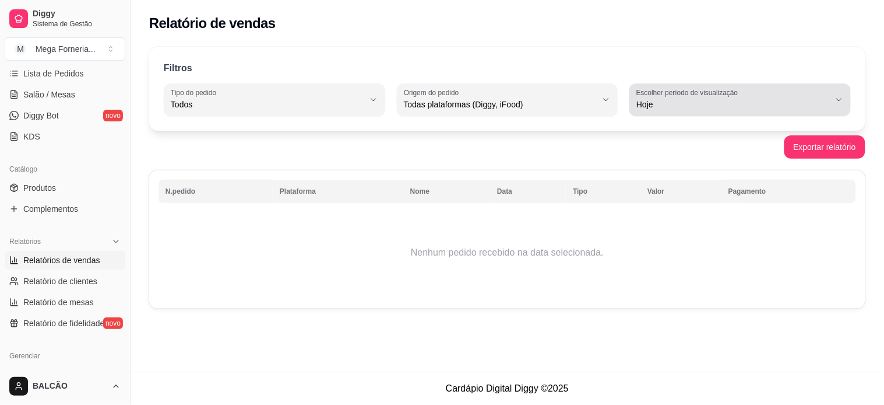
click at [732, 89] on label "Escolher período de visualização" at bounding box center [690, 92] width 106 height 10
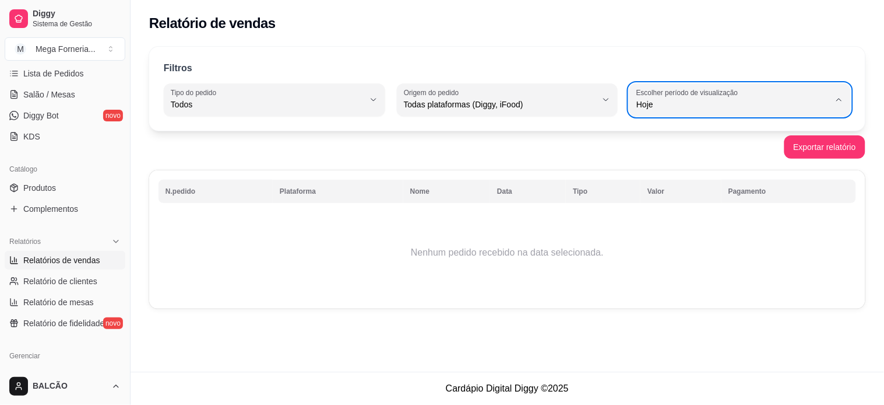
click at [685, 157] on span "Ontem" at bounding box center [736, 151] width 184 height 11
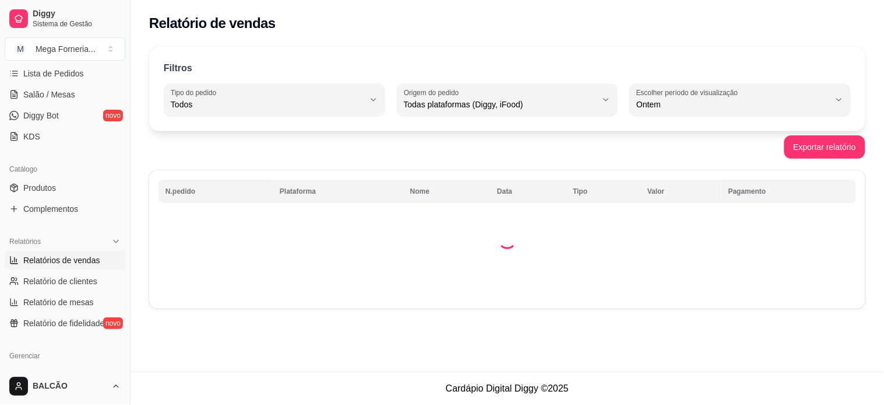
type input "1"
select select "1"
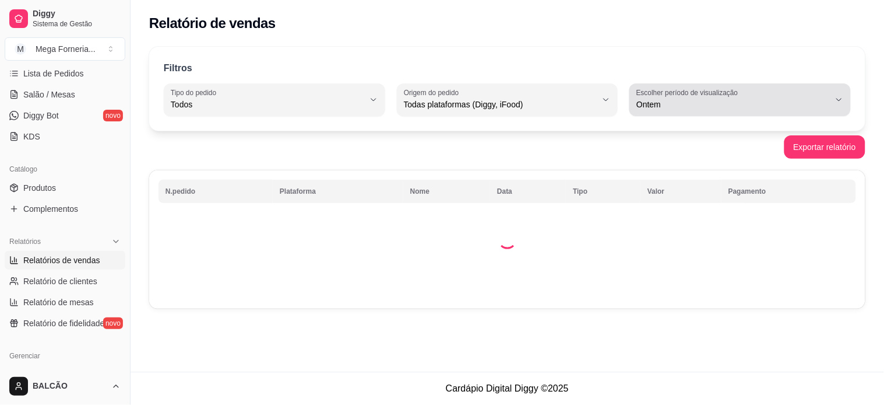
click at [679, 105] on span "Ontem" at bounding box center [734, 105] width 194 height 12
click at [661, 155] on span "Ontem" at bounding box center [736, 151] width 184 height 11
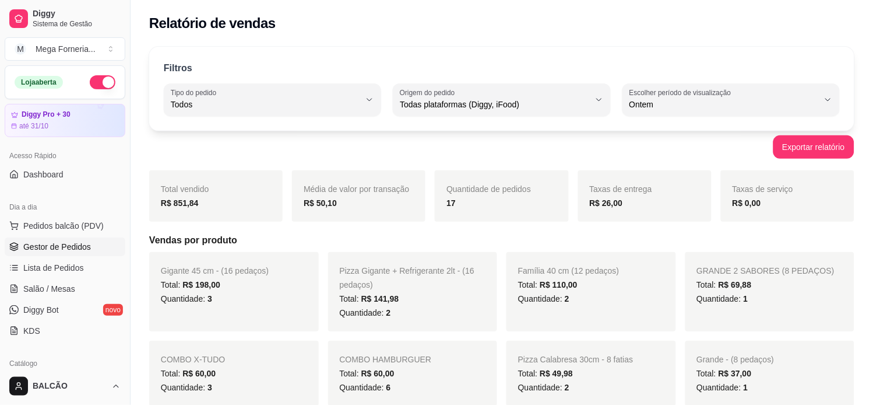
click at [26, 240] on link "Gestor de Pedidos" at bounding box center [65, 246] width 121 height 19
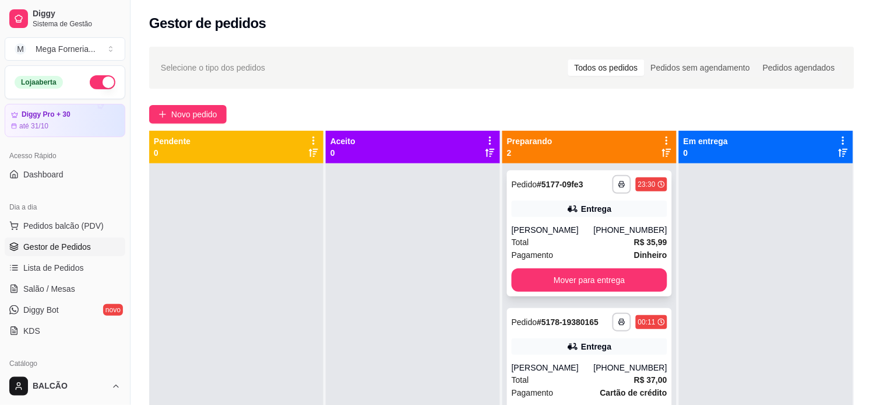
click at [602, 215] on div "Entrega" at bounding box center [590, 209] width 156 height 16
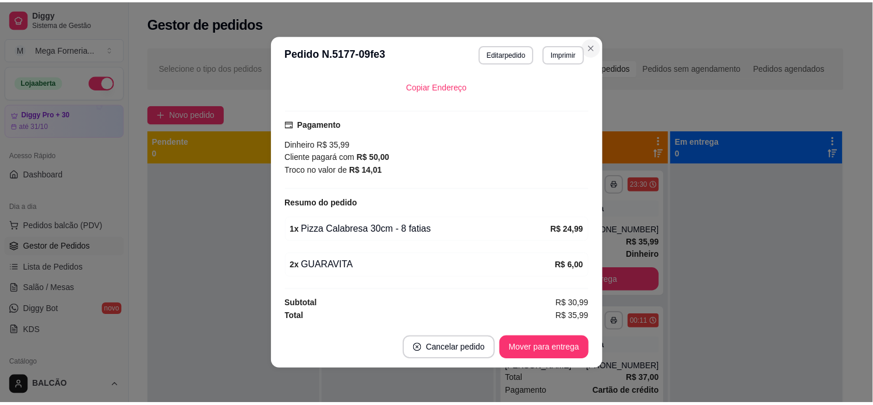
scroll to position [235, 0]
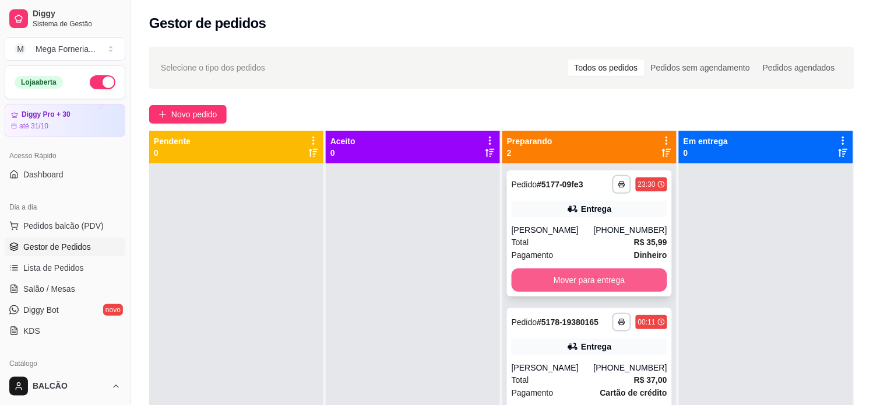
click at [631, 284] on button "Mover para entrega" at bounding box center [590, 279] width 156 height 23
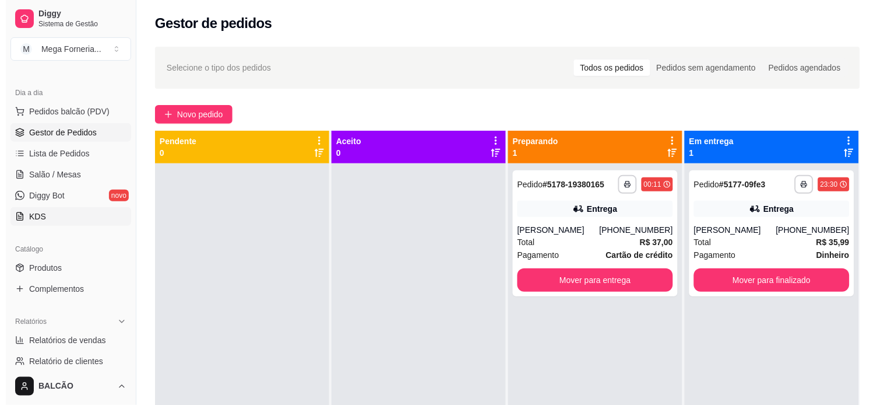
scroll to position [129, 0]
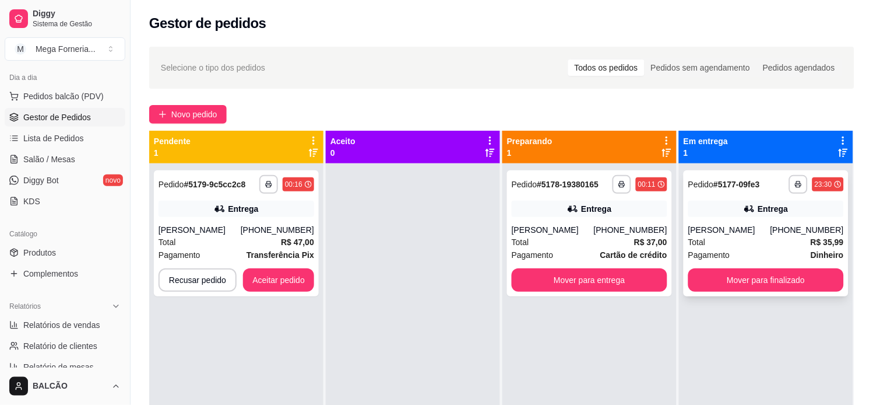
click at [731, 206] on div "Entrega" at bounding box center [767, 209] width 156 height 16
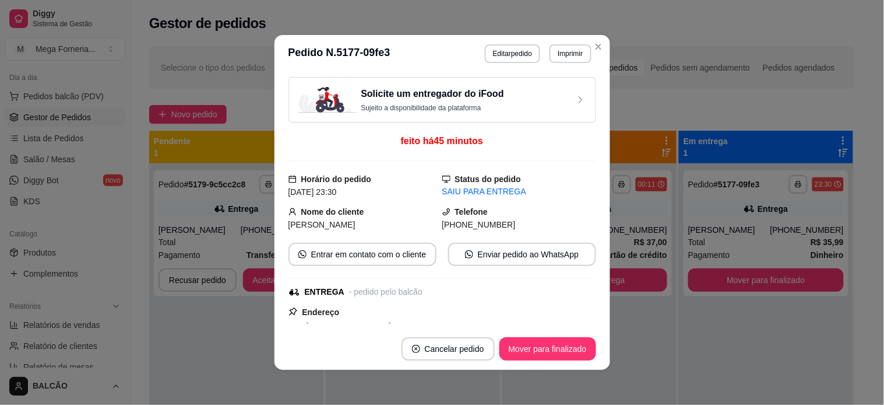
scroll to position [292, 0]
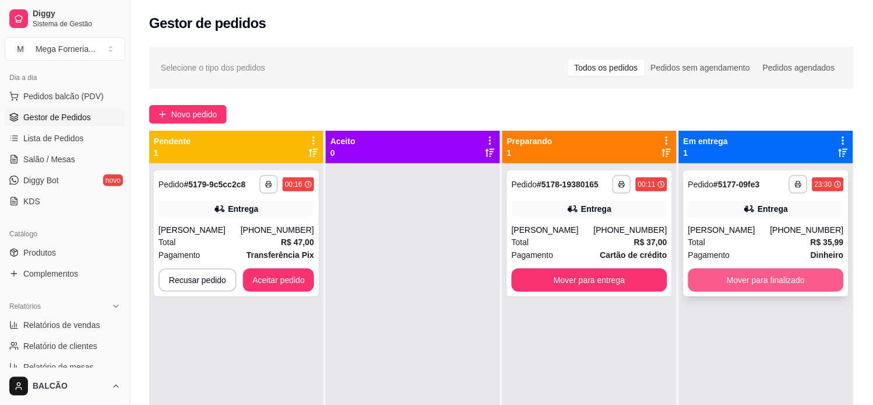
click at [774, 279] on button "Mover para finalizado" at bounding box center [767, 279] width 156 height 23
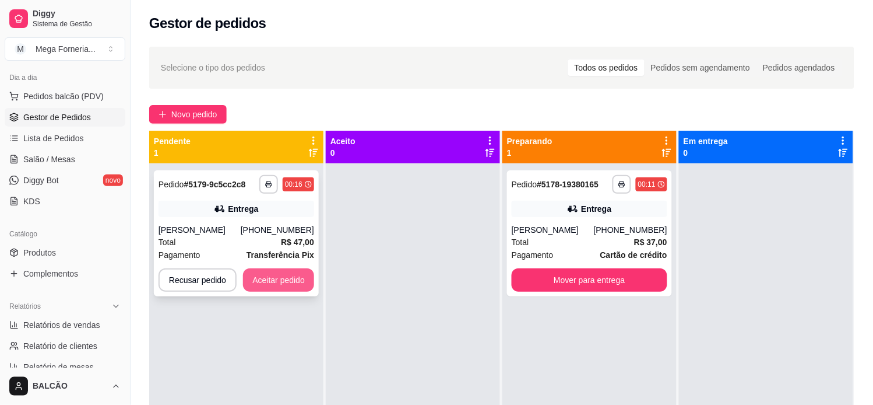
click at [278, 274] on button "Aceitar pedido" at bounding box center [278, 279] width 71 height 23
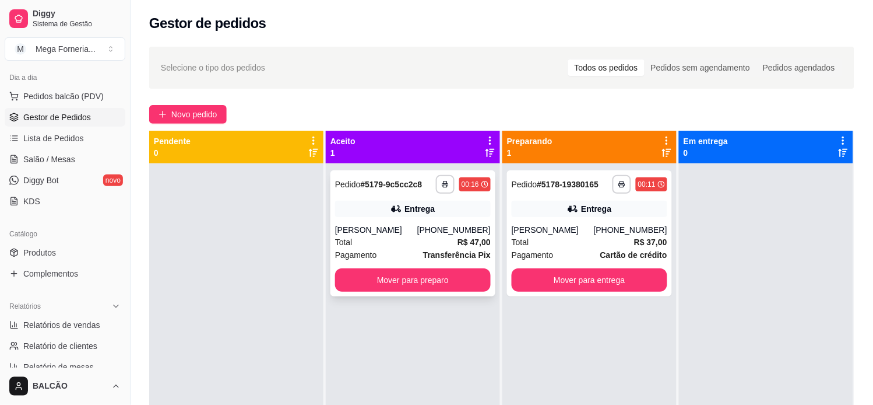
click at [400, 238] on div "Total R$ 47,00" at bounding box center [413, 242] width 156 height 13
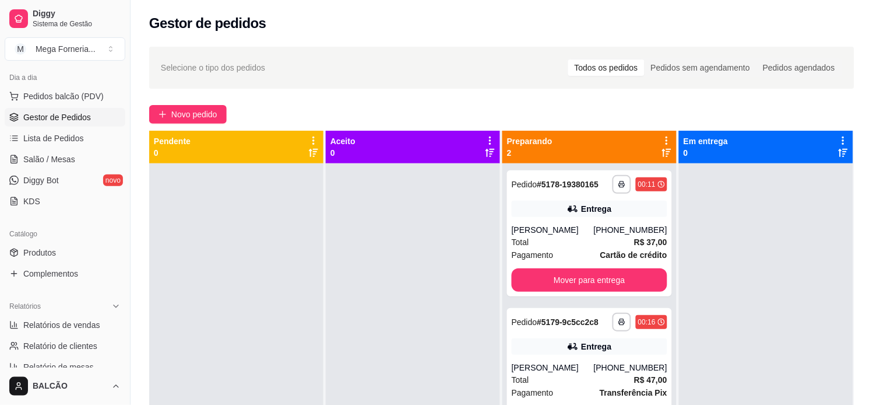
scroll to position [32, 0]
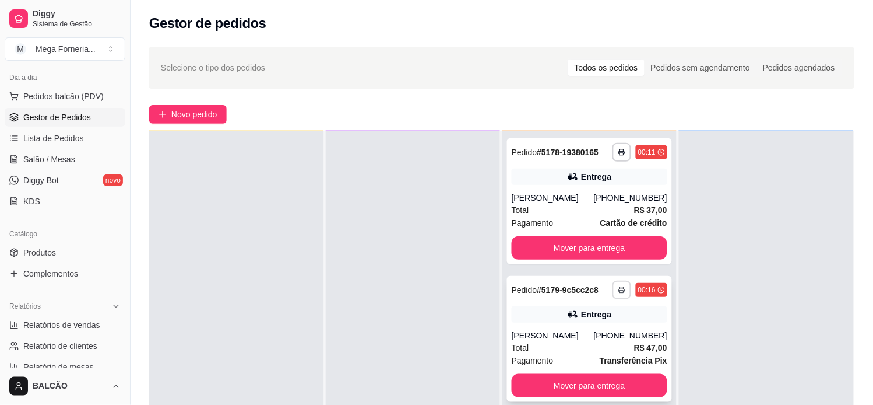
click at [619, 292] on icon "button" at bounding box center [622, 289] width 7 height 7
click at [560, 321] on button "IMPRESSORA" at bounding box center [584, 330] width 82 height 18
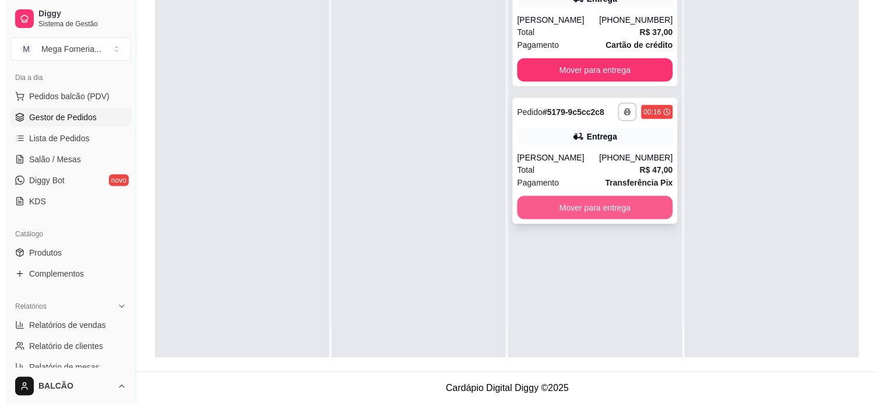
scroll to position [0, 0]
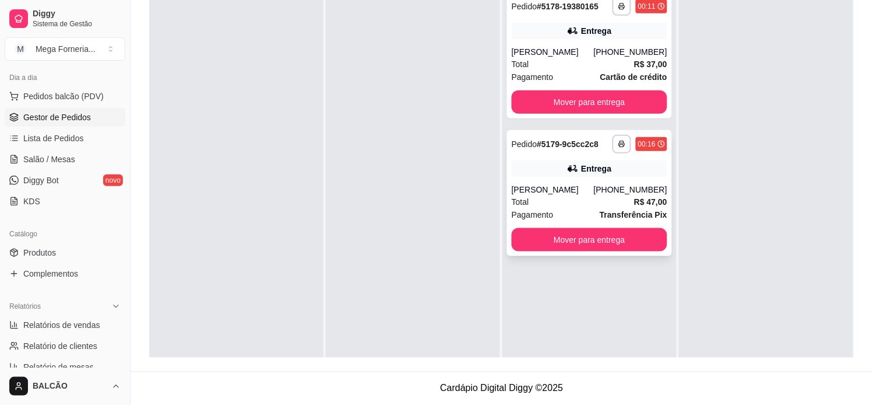
click at [581, 206] on div "Total R$ 47,00" at bounding box center [590, 201] width 156 height 13
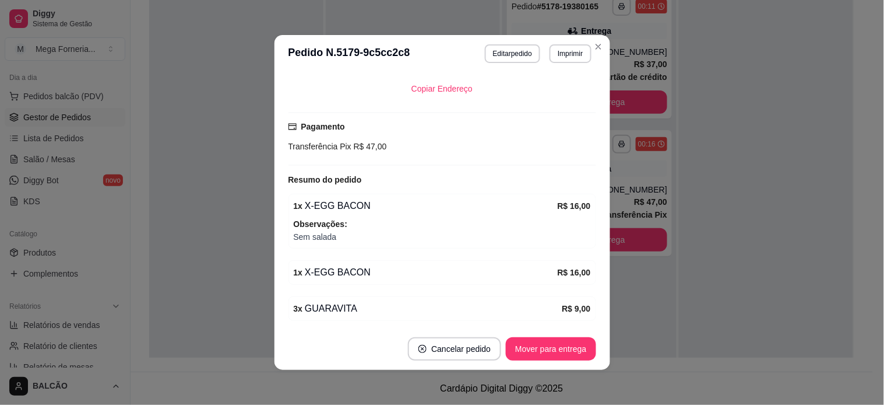
scroll to position [368, 0]
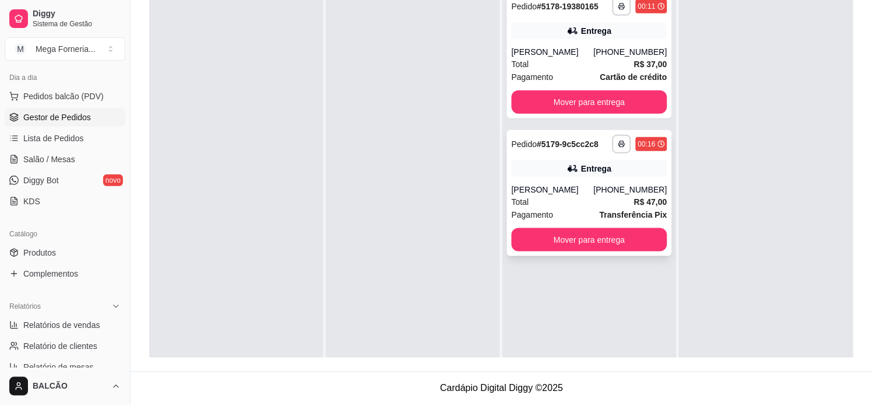
click at [534, 150] on div "Pedido # 5179-9c5cc2c8" at bounding box center [555, 144] width 87 height 14
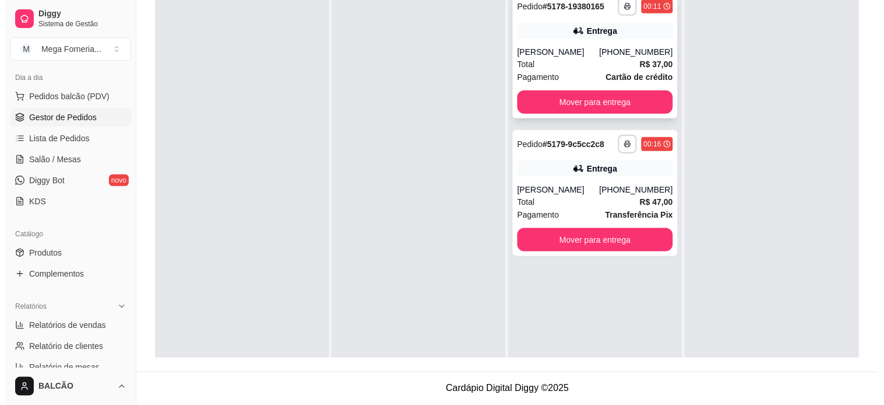
scroll to position [113, 0]
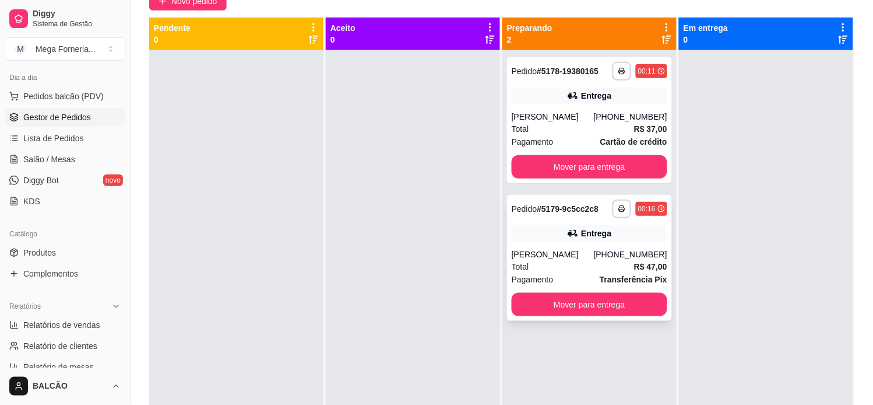
click at [607, 251] on div "[PHONE_NUMBER]" at bounding box center [630, 254] width 73 height 12
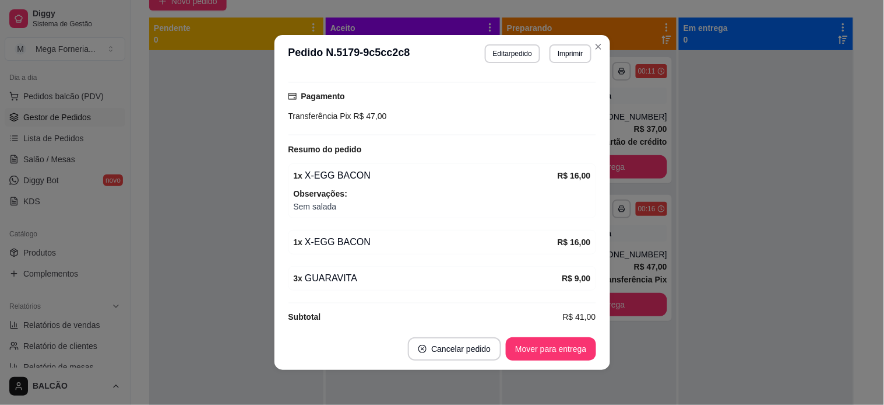
scroll to position [368, 0]
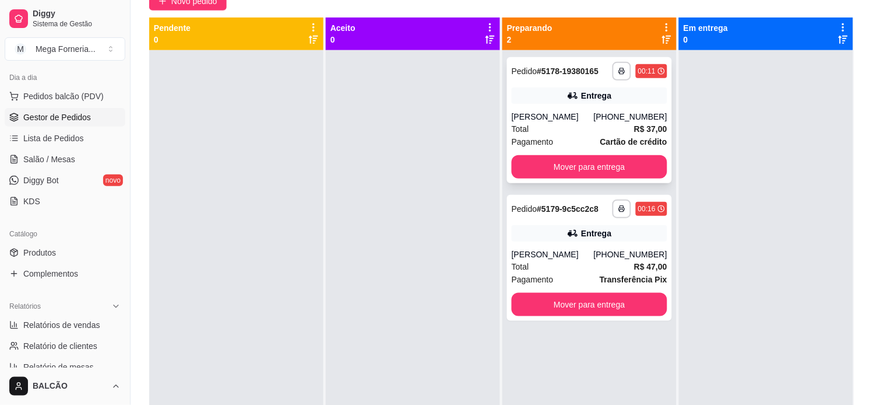
click at [538, 94] on div "Entrega" at bounding box center [590, 95] width 156 height 16
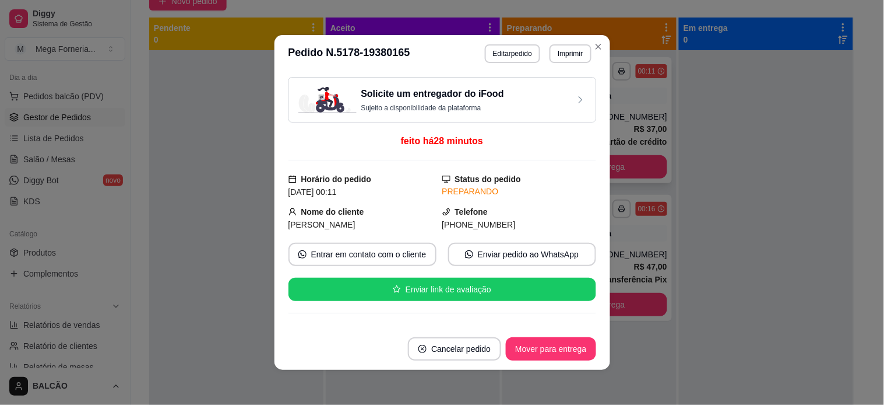
scroll to position [295, 0]
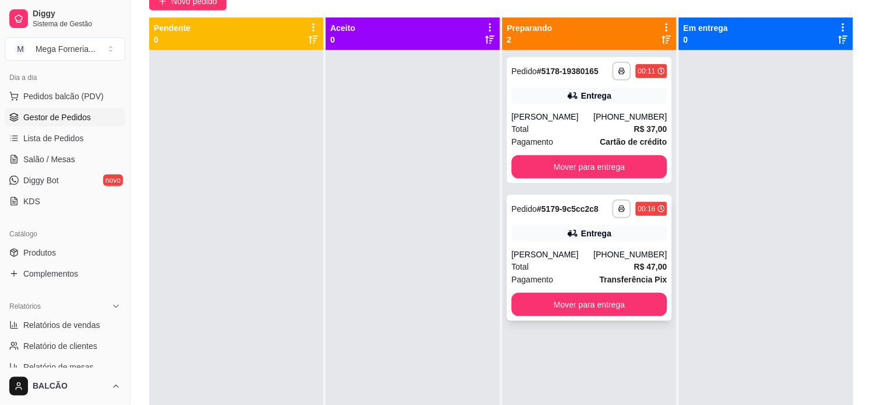
click at [618, 195] on div "**********" at bounding box center [589, 258] width 165 height 126
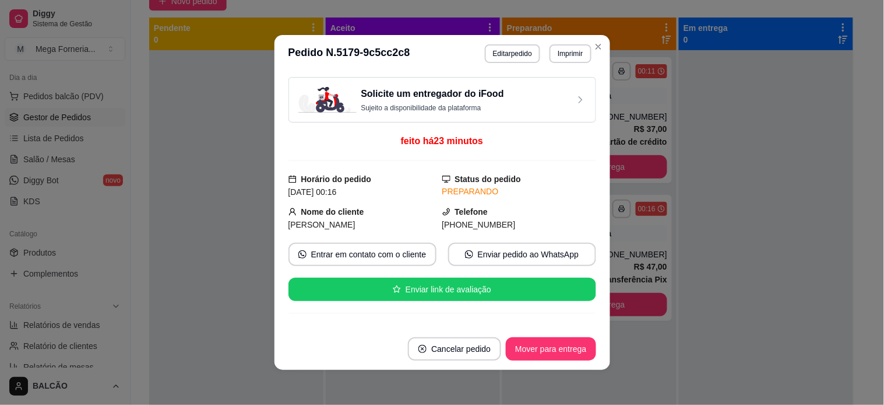
scroll to position [368, 0]
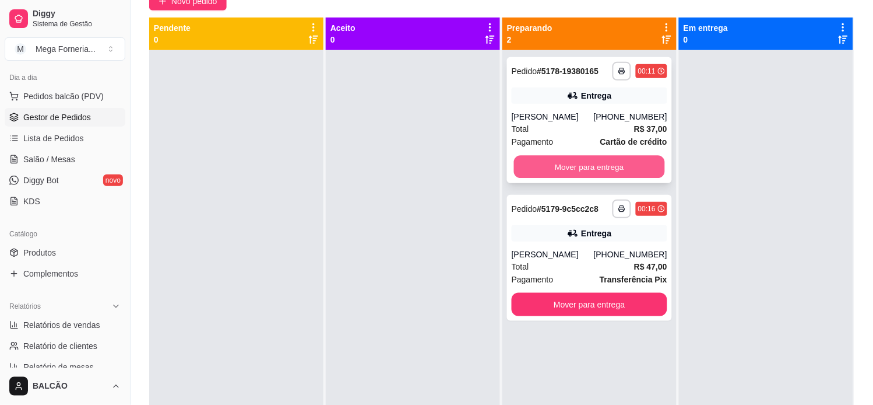
click at [575, 170] on button "Mover para entrega" at bounding box center [589, 167] width 151 height 23
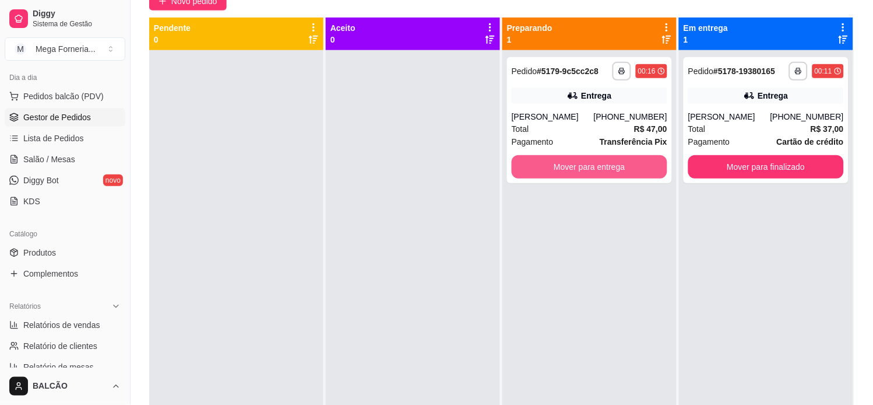
click at [575, 170] on button "Mover para entrega" at bounding box center [590, 166] width 156 height 23
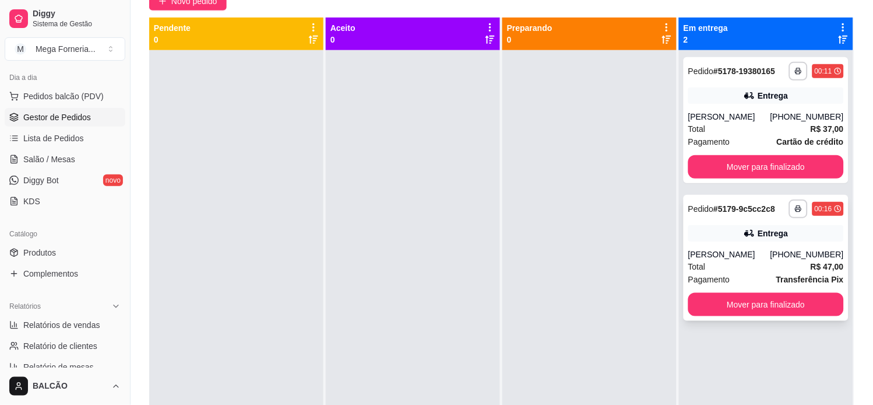
click at [725, 247] on div "**********" at bounding box center [766, 258] width 165 height 126
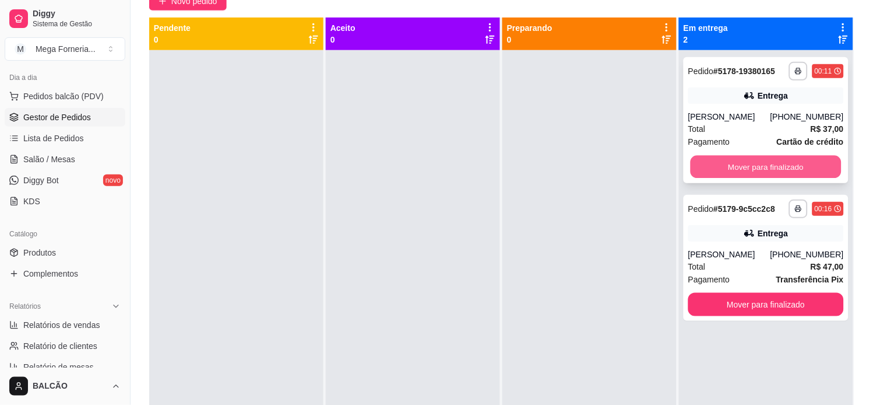
click at [722, 162] on button "Mover para finalizado" at bounding box center [766, 167] width 151 height 23
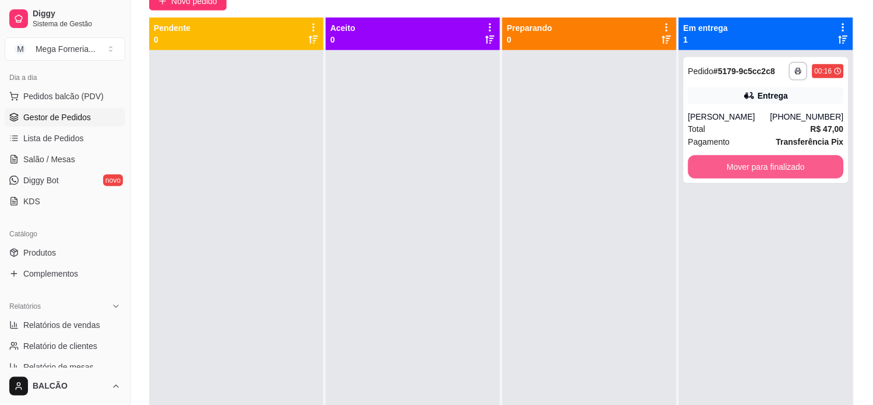
click at [722, 162] on button "Mover para finalizado" at bounding box center [767, 166] width 156 height 23
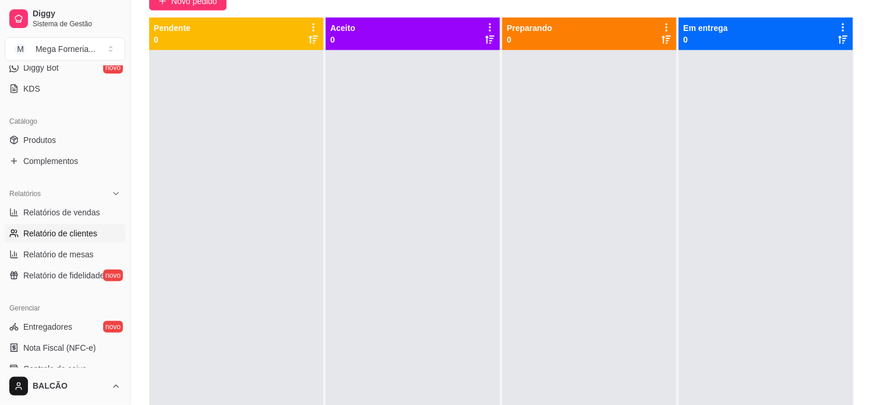
scroll to position [259, 0]
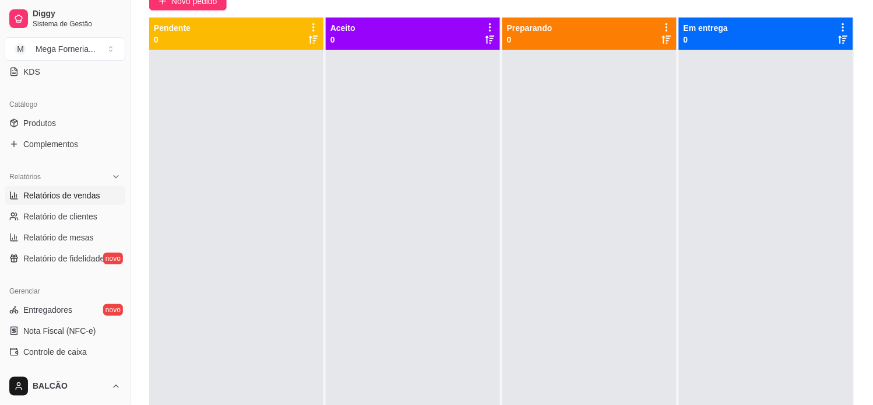
click at [62, 197] on span "Relatórios de vendas" at bounding box center [61, 195] width 77 height 12
select select "ALL"
select select "0"
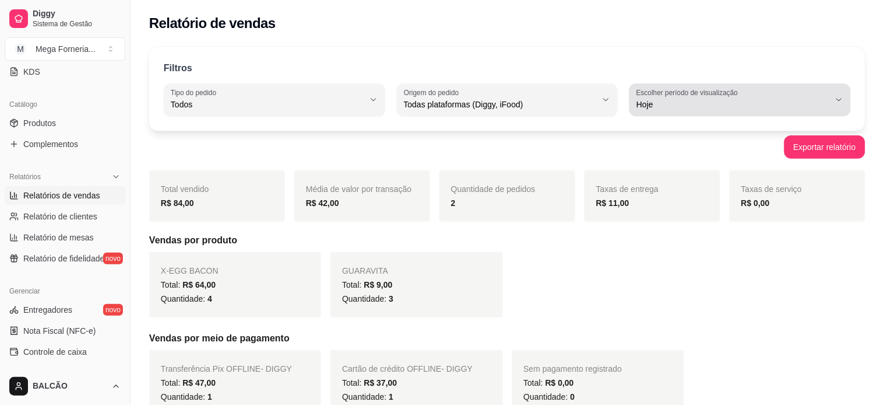
click at [669, 104] on span "Hoje" at bounding box center [734, 105] width 194 height 12
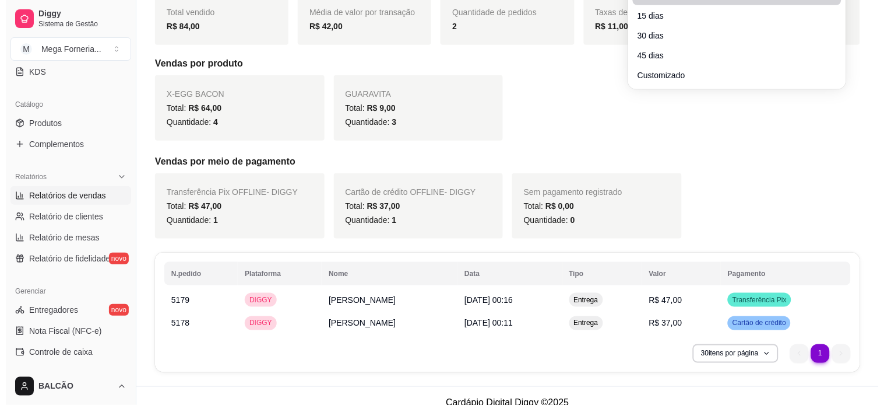
scroll to position [191, 0]
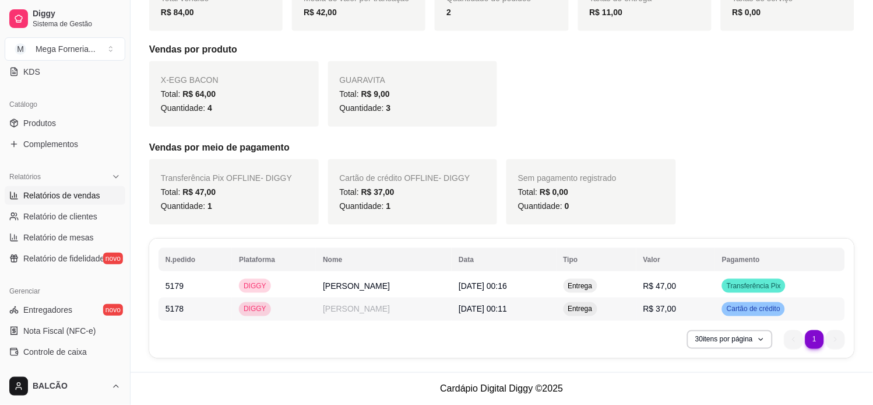
click at [452, 301] on td "[DATE] 00:11" at bounding box center [504, 308] width 104 height 23
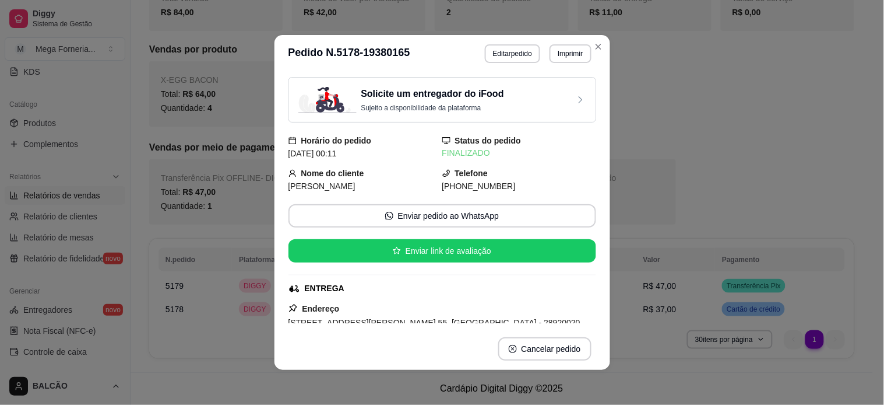
scroll to position [257, 0]
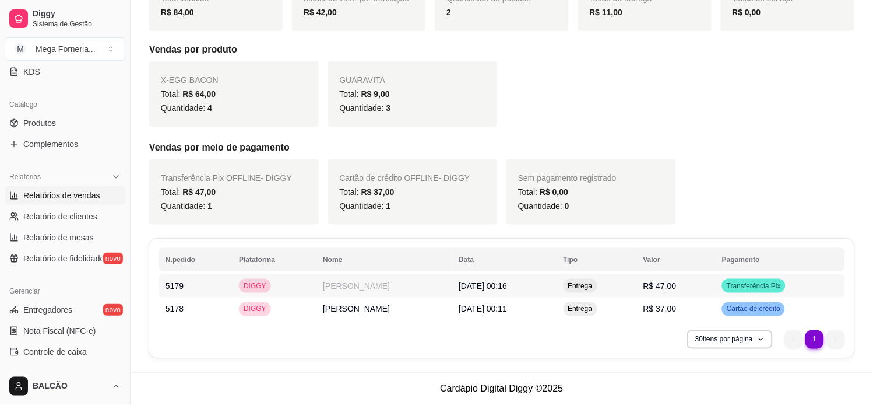
click at [330, 283] on td "[PERSON_NAME]" at bounding box center [384, 285] width 136 height 23
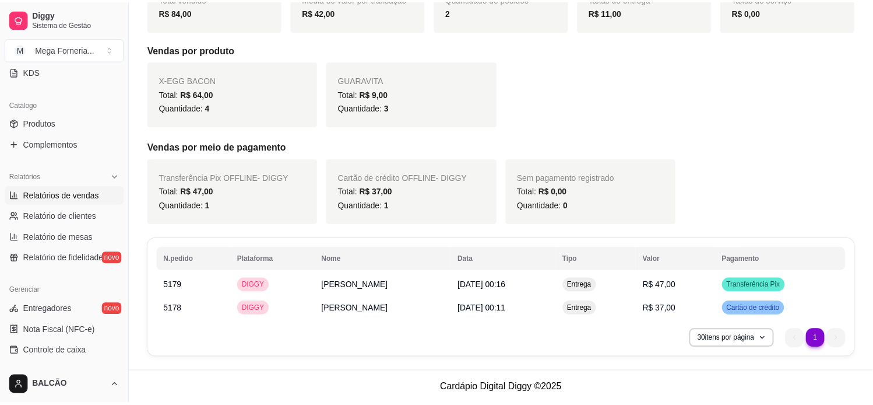
scroll to position [0, 0]
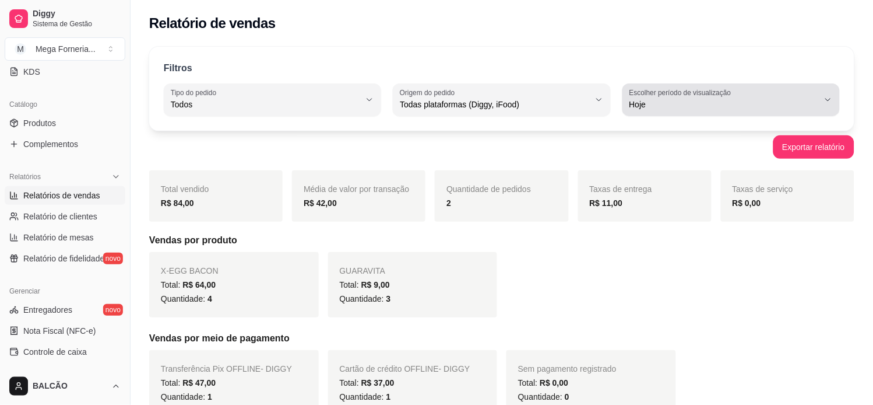
click at [712, 105] on span "Hoje" at bounding box center [724, 105] width 189 height 12
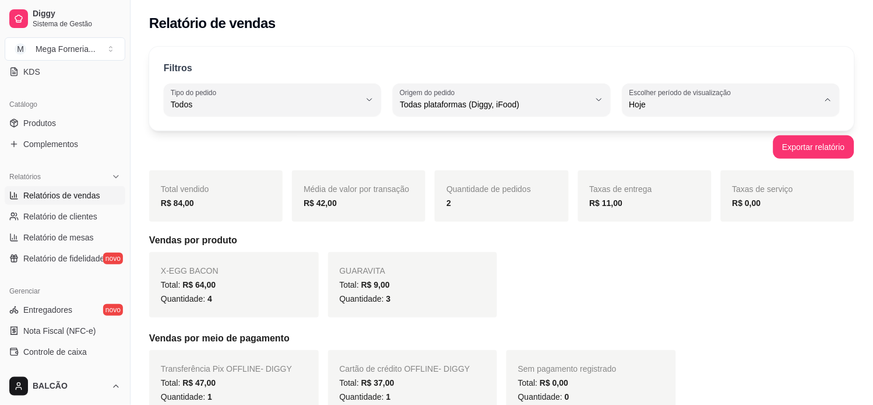
click at [661, 150] on span "Ontem" at bounding box center [726, 151] width 180 height 11
type input "1"
select select "1"
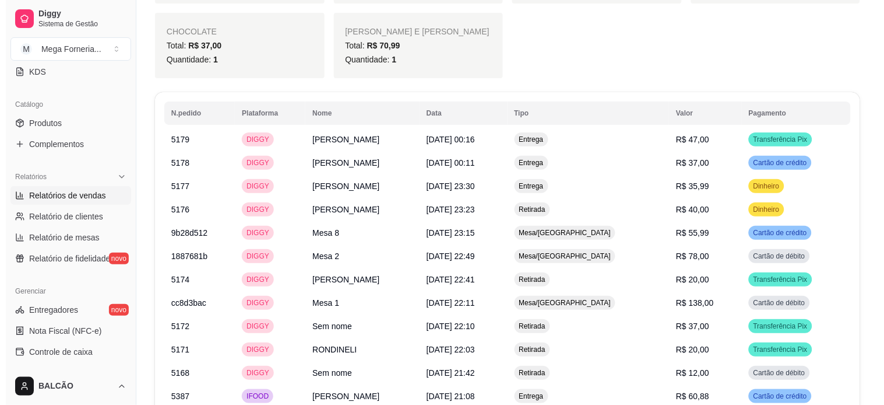
scroll to position [1245, 0]
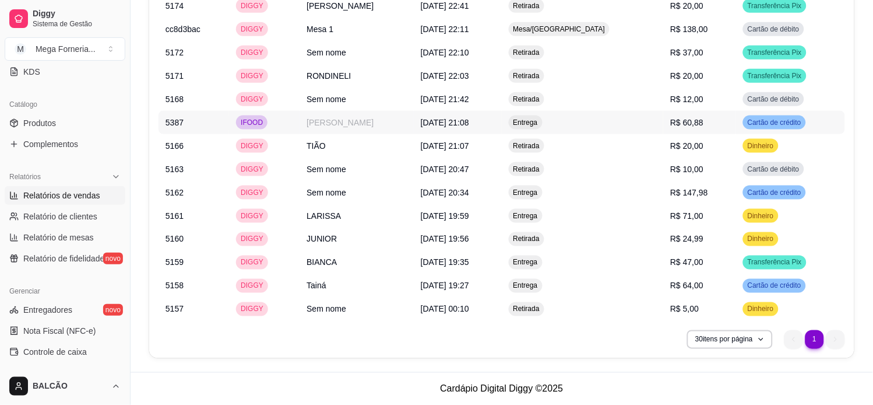
click at [370, 123] on td "[PERSON_NAME]" at bounding box center [357, 122] width 114 height 23
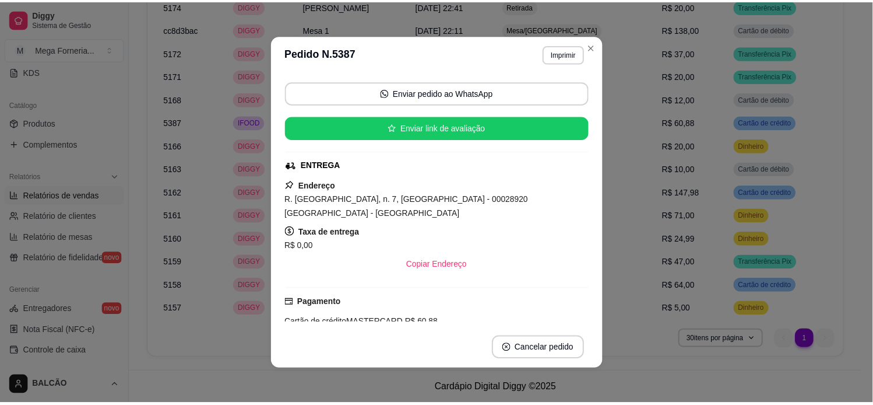
scroll to position [129, 0]
